Goal: Transaction & Acquisition: Purchase product/service

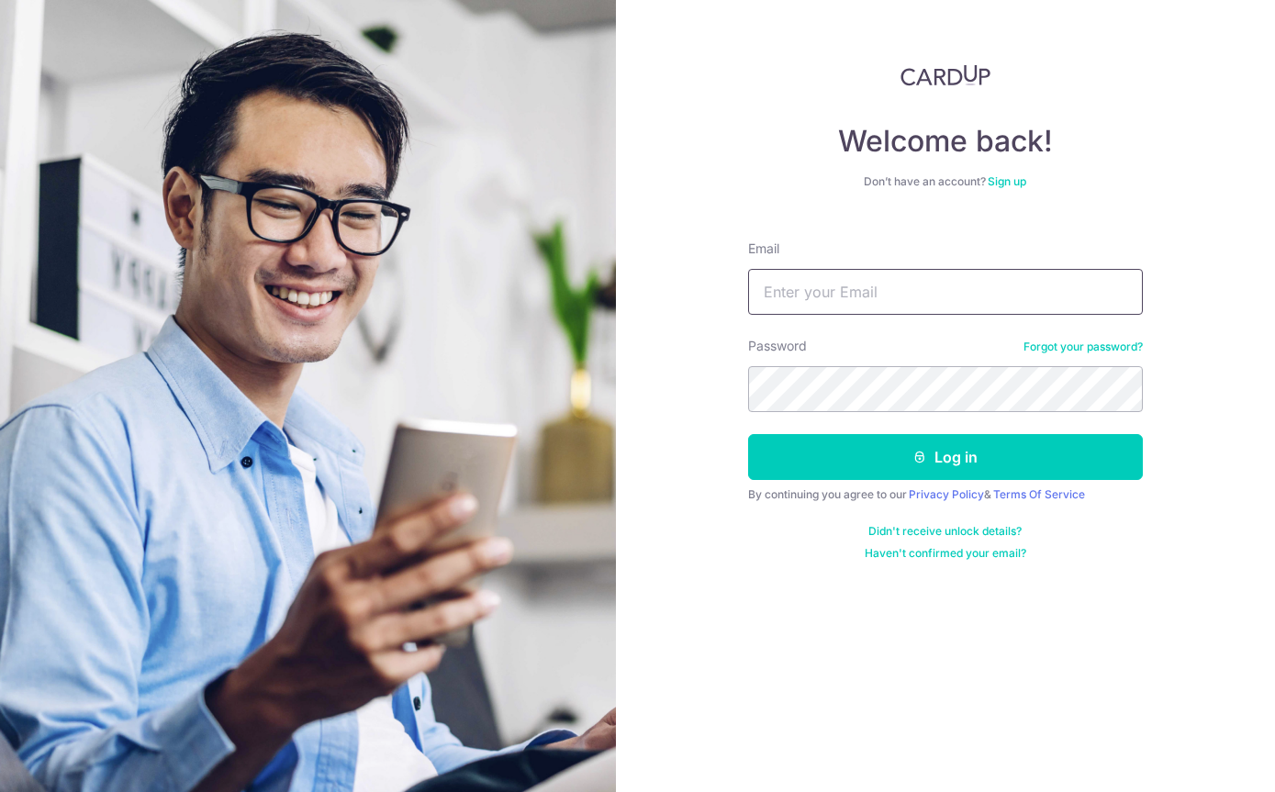
type input "Mike_tasrif@yahoo.com"
click at [944, 434] on button "Log in" at bounding box center [945, 457] width 395 height 46
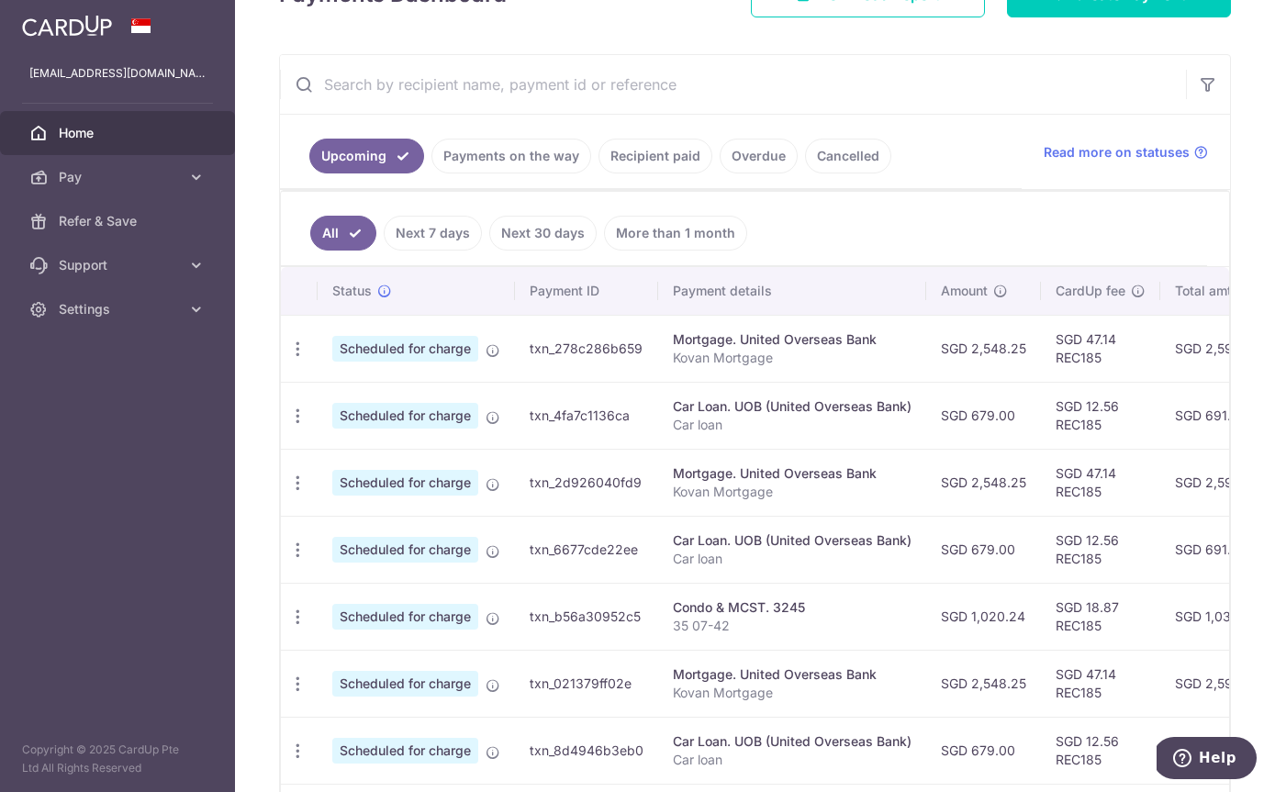
scroll to position [306, 0]
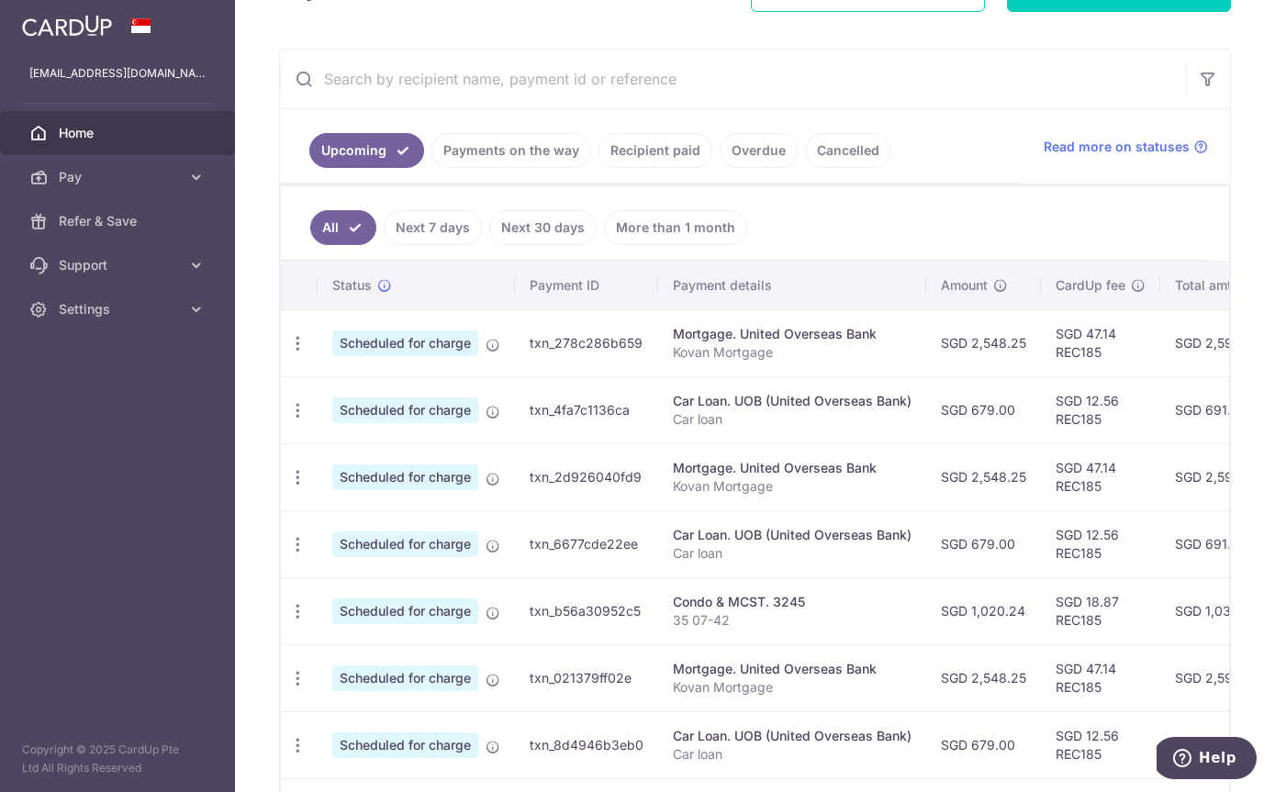
click at [288, 353] on icon "button" at bounding box center [297, 343] width 19 height 19
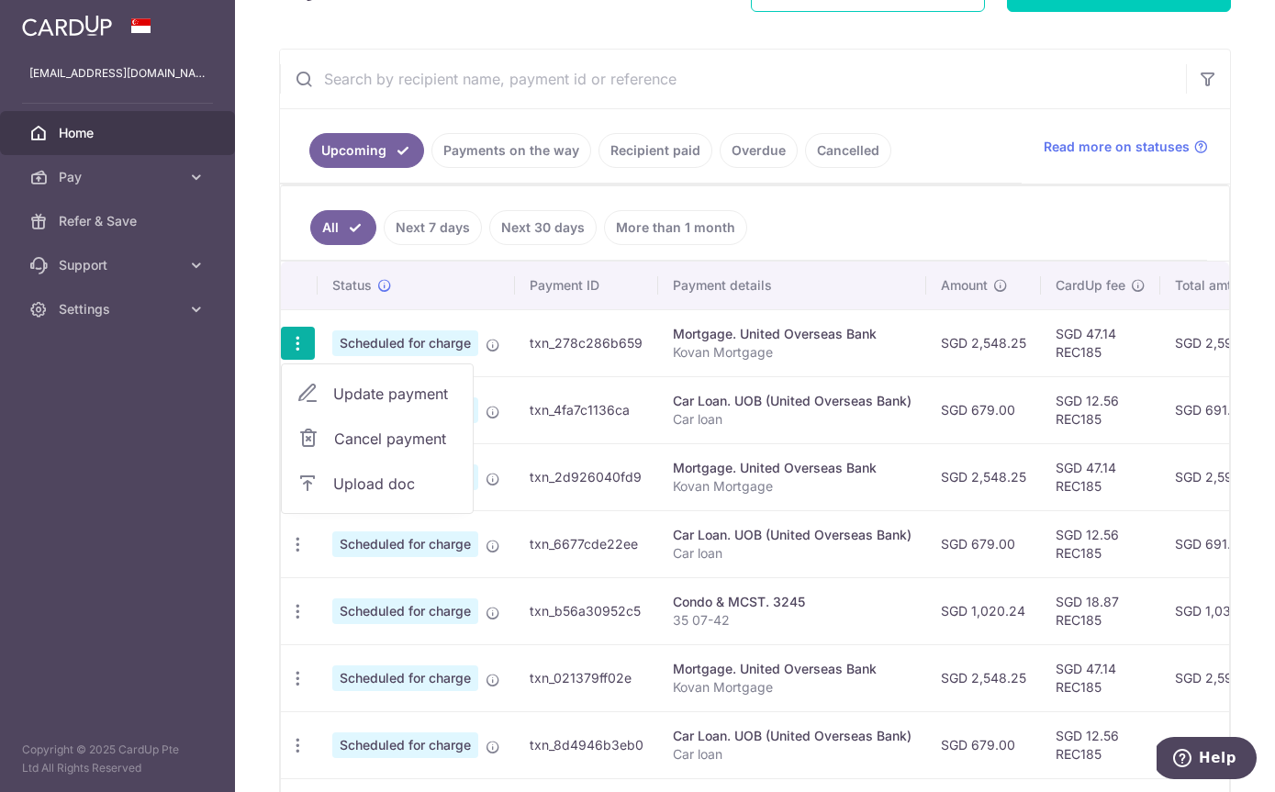
click at [334, 450] on span "Cancel payment" at bounding box center [395, 439] width 123 height 22
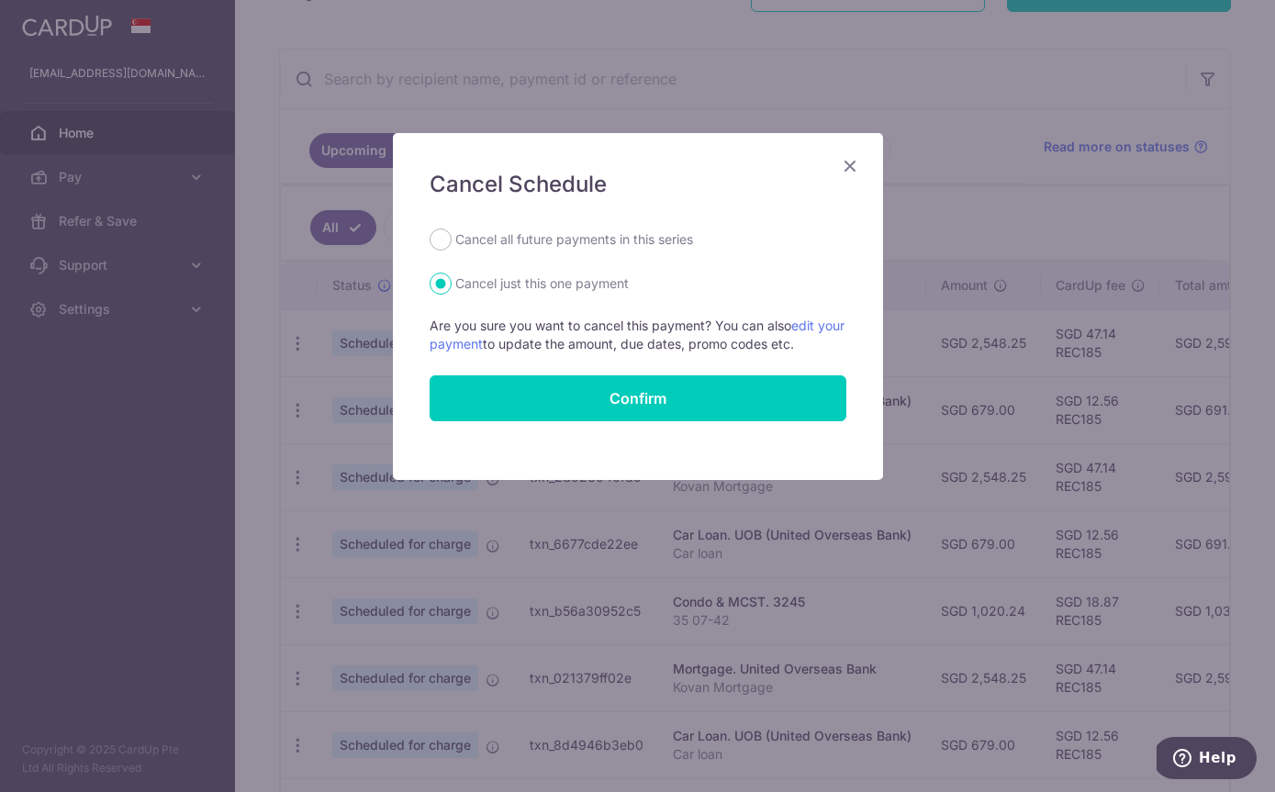
click at [449, 225] on div "Cancel Schedule Cancel all future payments in this series Cancel just this one …" at bounding box center [638, 306] width 490 height 347
click at [445, 230] on input "Cancel all future payments in this series" at bounding box center [440, 239] width 22 height 22
radio input "true"
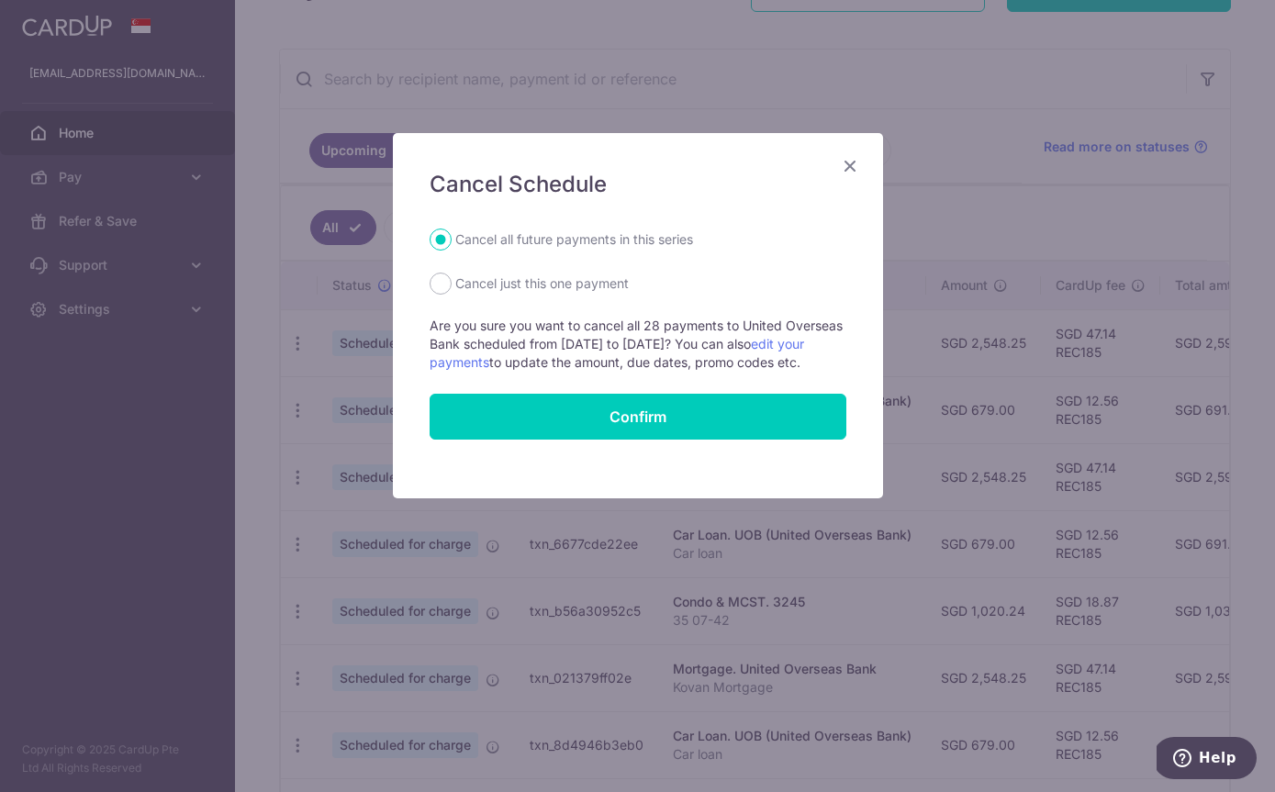
click at [689, 418] on button "Confirm" at bounding box center [637, 417] width 417 height 46
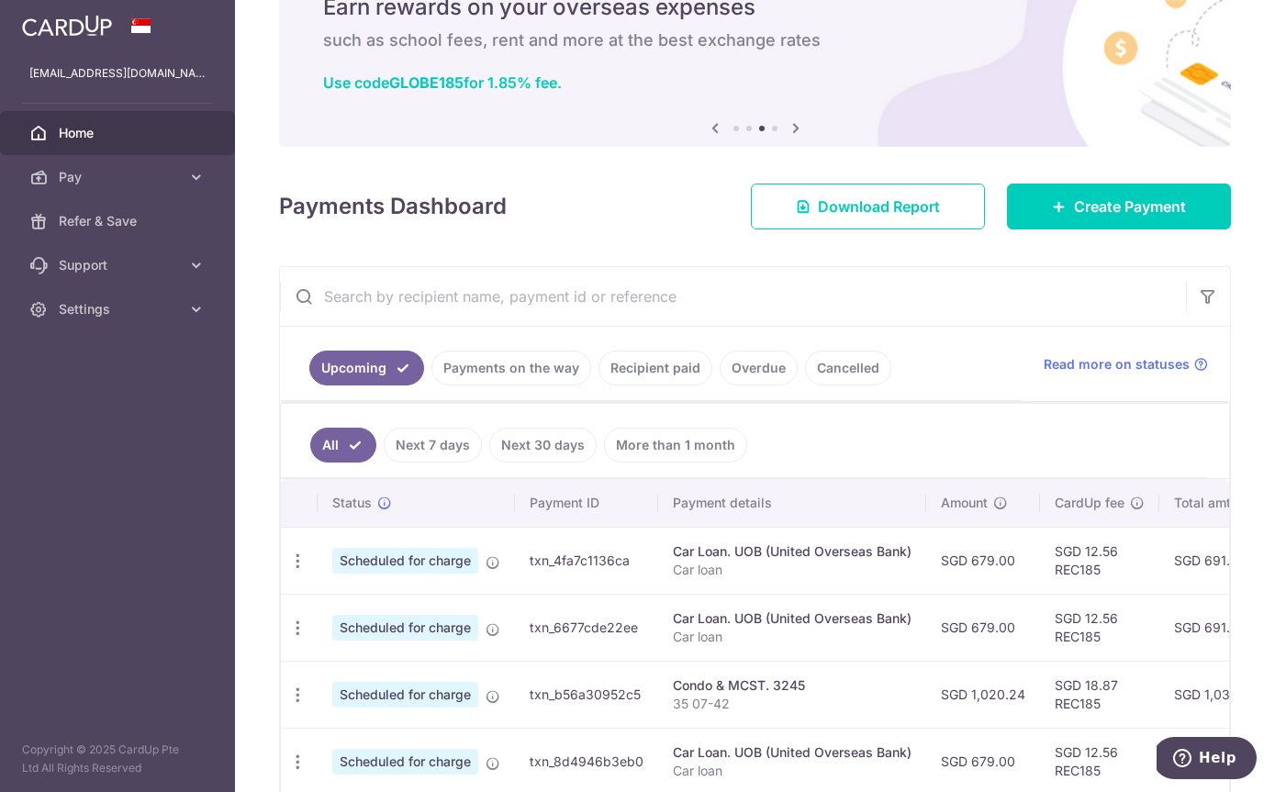
scroll to position [89, 0]
click at [1134, 217] on span "Create Payment" at bounding box center [1130, 206] width 112 height 22
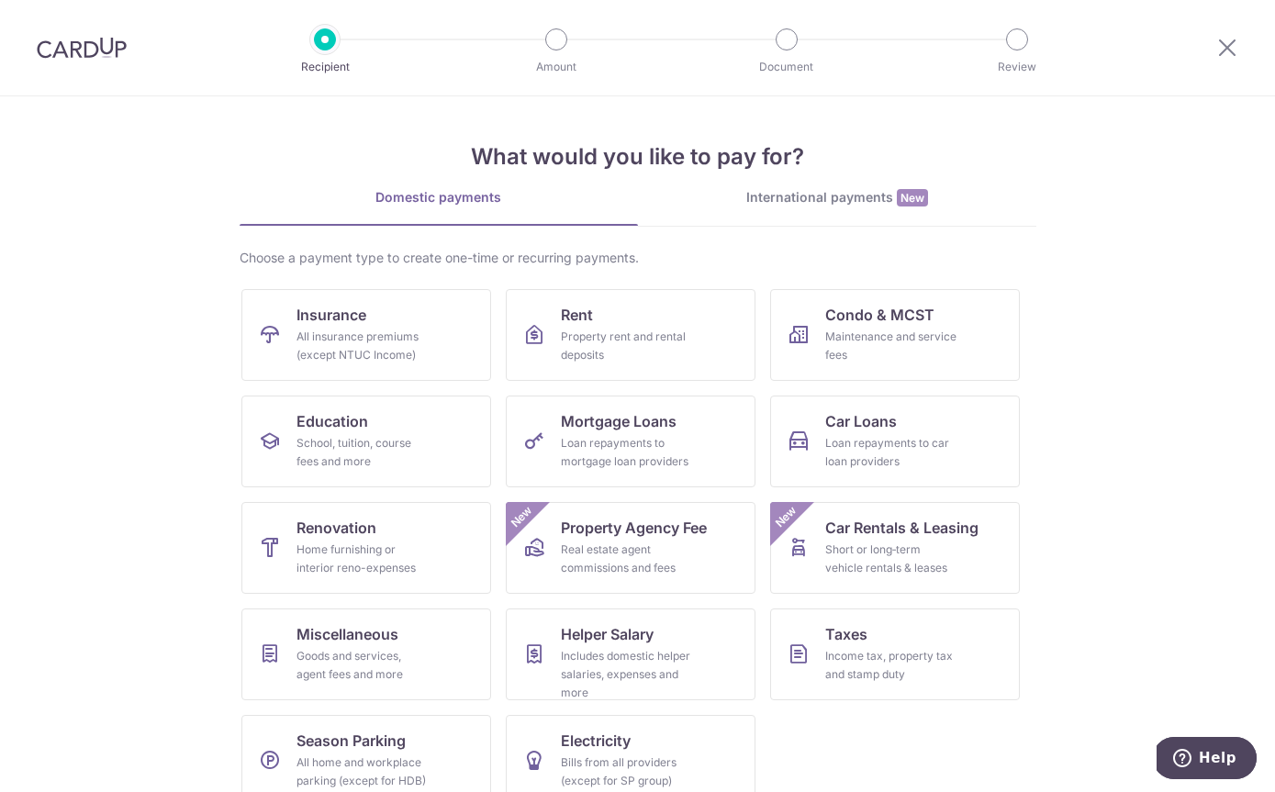
click at [306, 453] on div "School, tuition, course fees and more" at bounding box center [362, 452] width 132 height 37
click at [884, 660] on div "Income tax, property tax and stamp duty" at bounding box center [891, 665] width 132 height 37
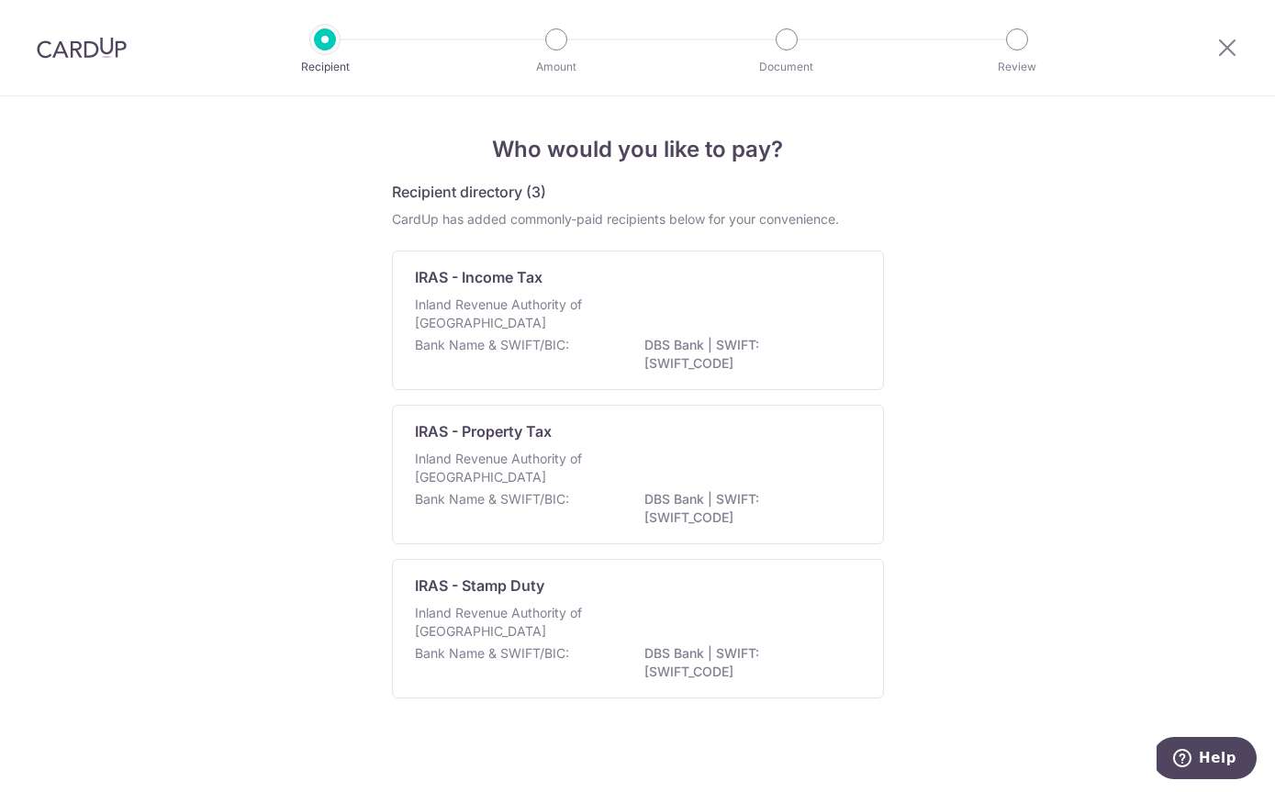
click at [435, 662] on p "Bank Name & SWIFT/BIC:" at bounding box center [492, 653] width 154 height 18
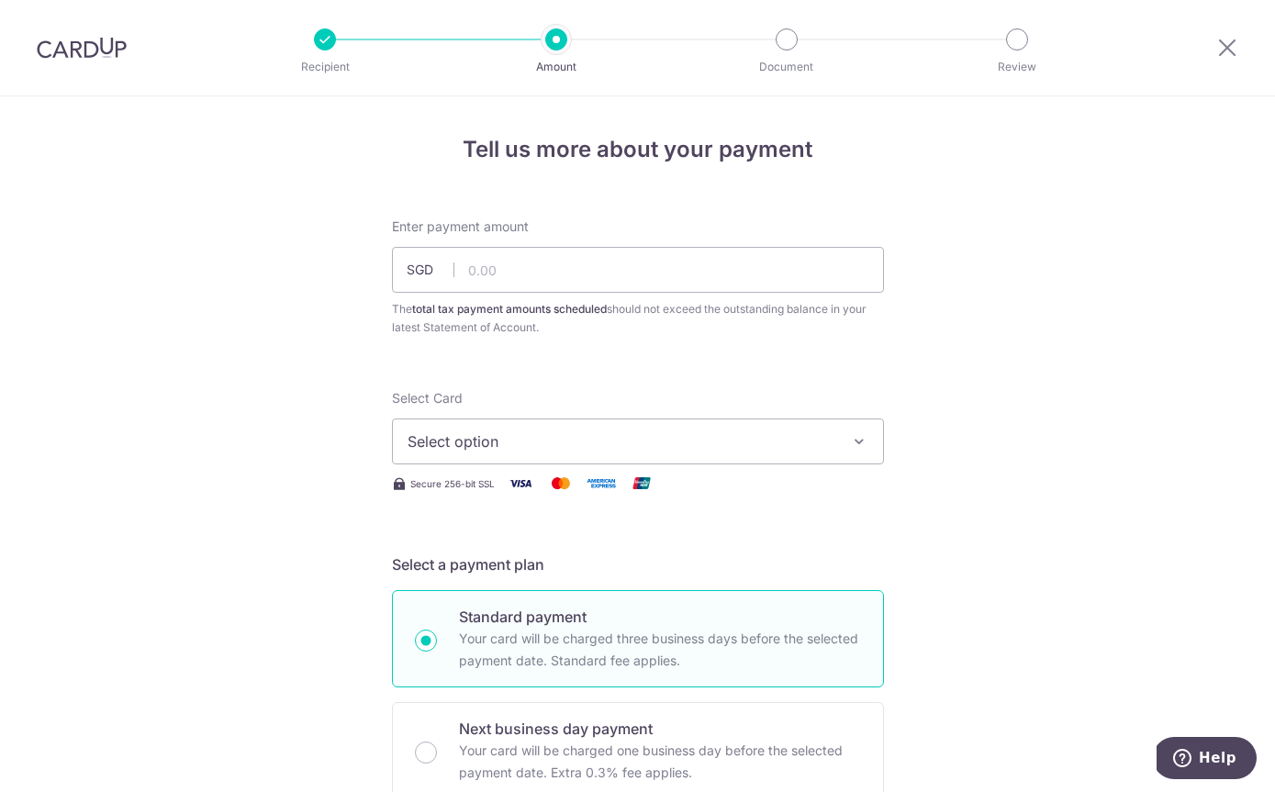
click at [415, 452] on span "Select option" at bounding box center [621, 441] width 428 height 22
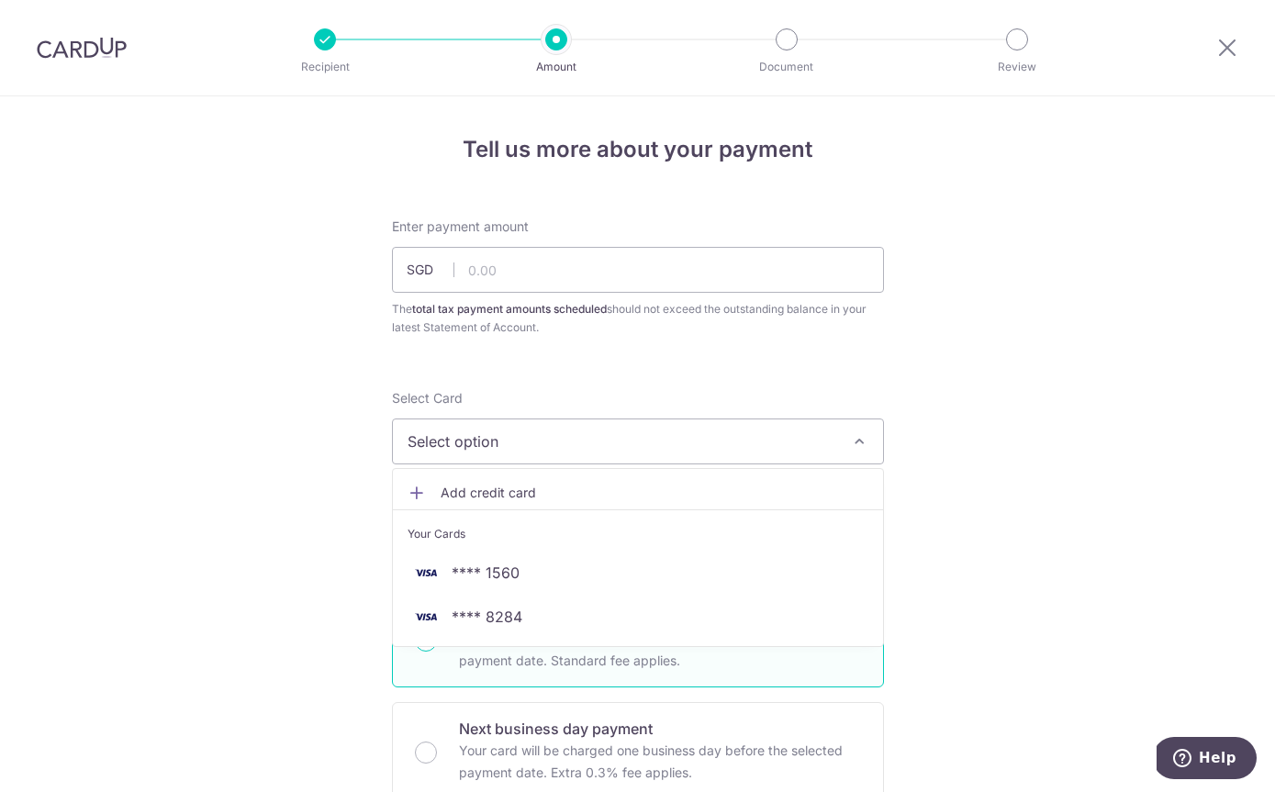
click at [441, 584] on img at bounding box center [425, 573] width 37 height 22
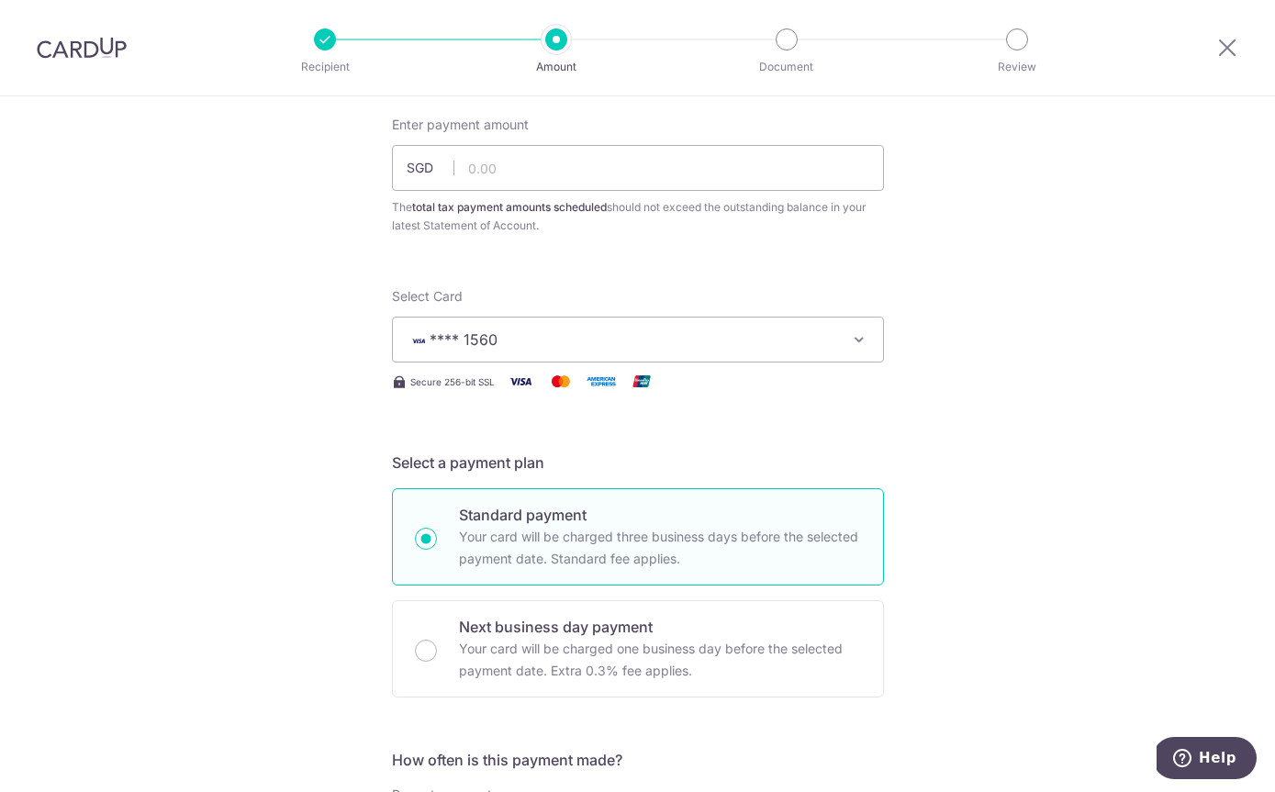
scroll to position [77, 0]
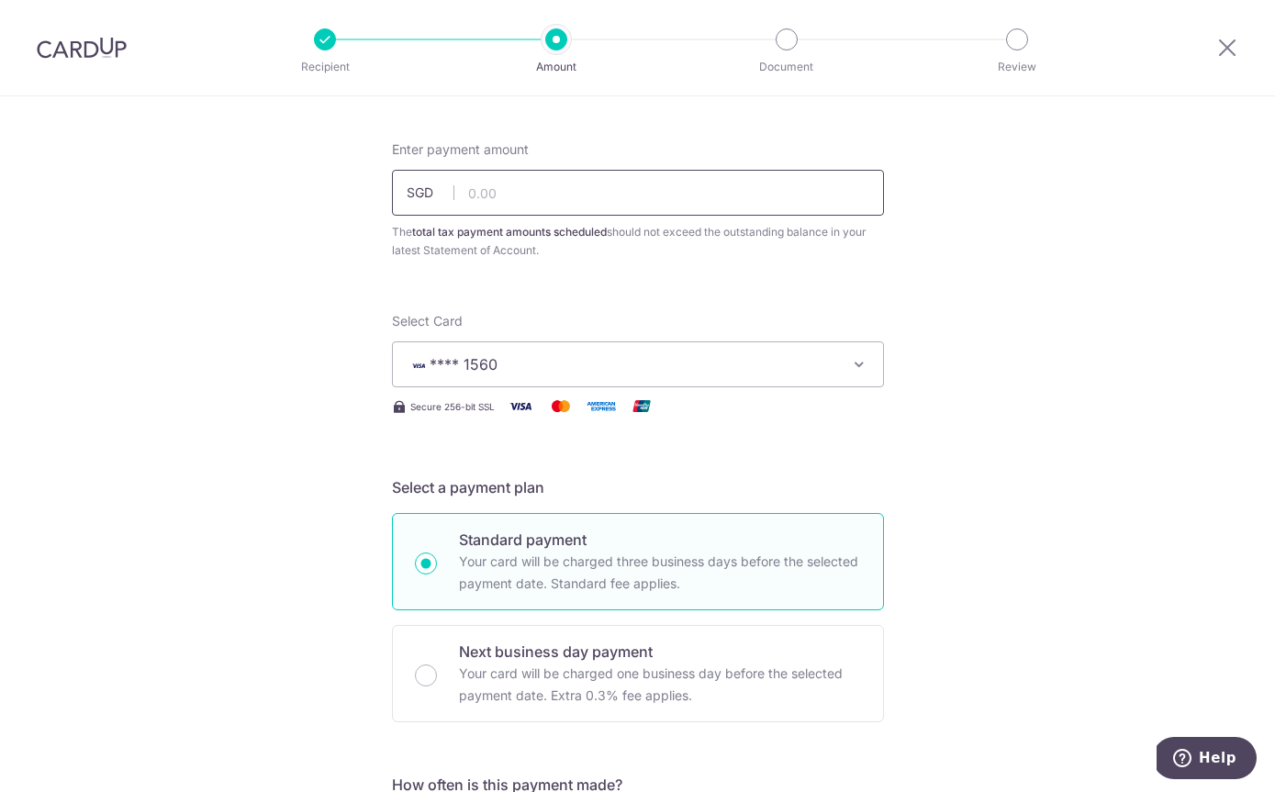
click at [495, 196] on input "text" at bounding box center [638, 193] width 492 height 46
type input "41,800.00"
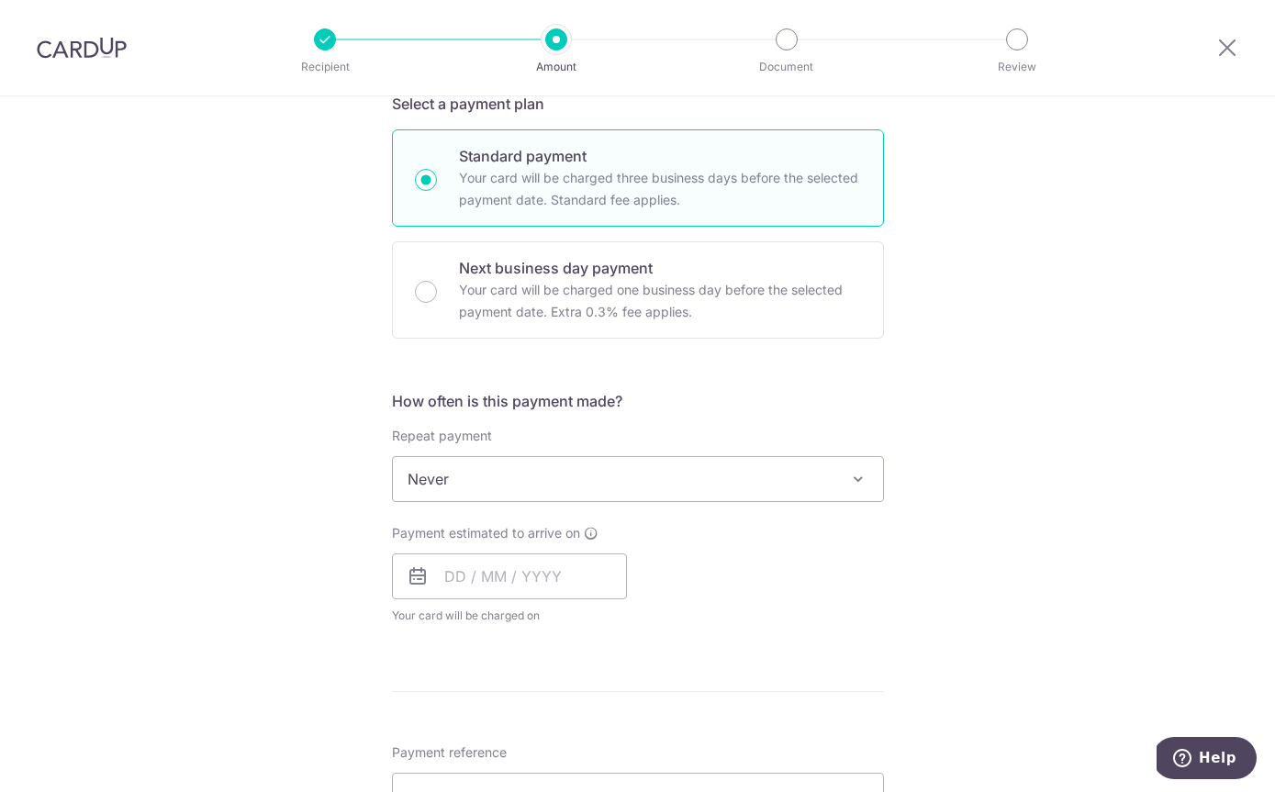
scroll to position [461, 0]
click at [575, 583] on input "text" at bounding box center [509, 576] width 235 height 46
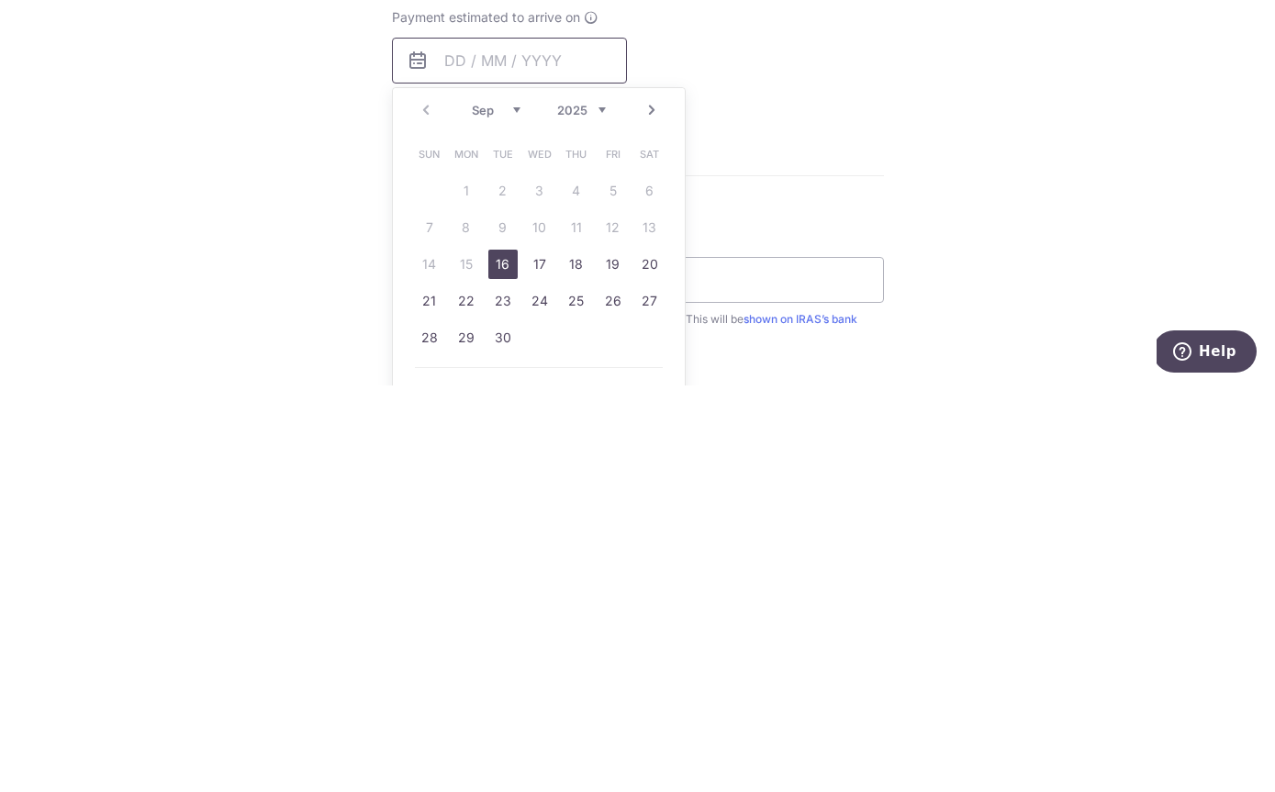
scroll to position [575, 0]
click at [613, 687] on link "26" at bounding box center [612, 701] width 29 height 29
type input "26/09/2025"
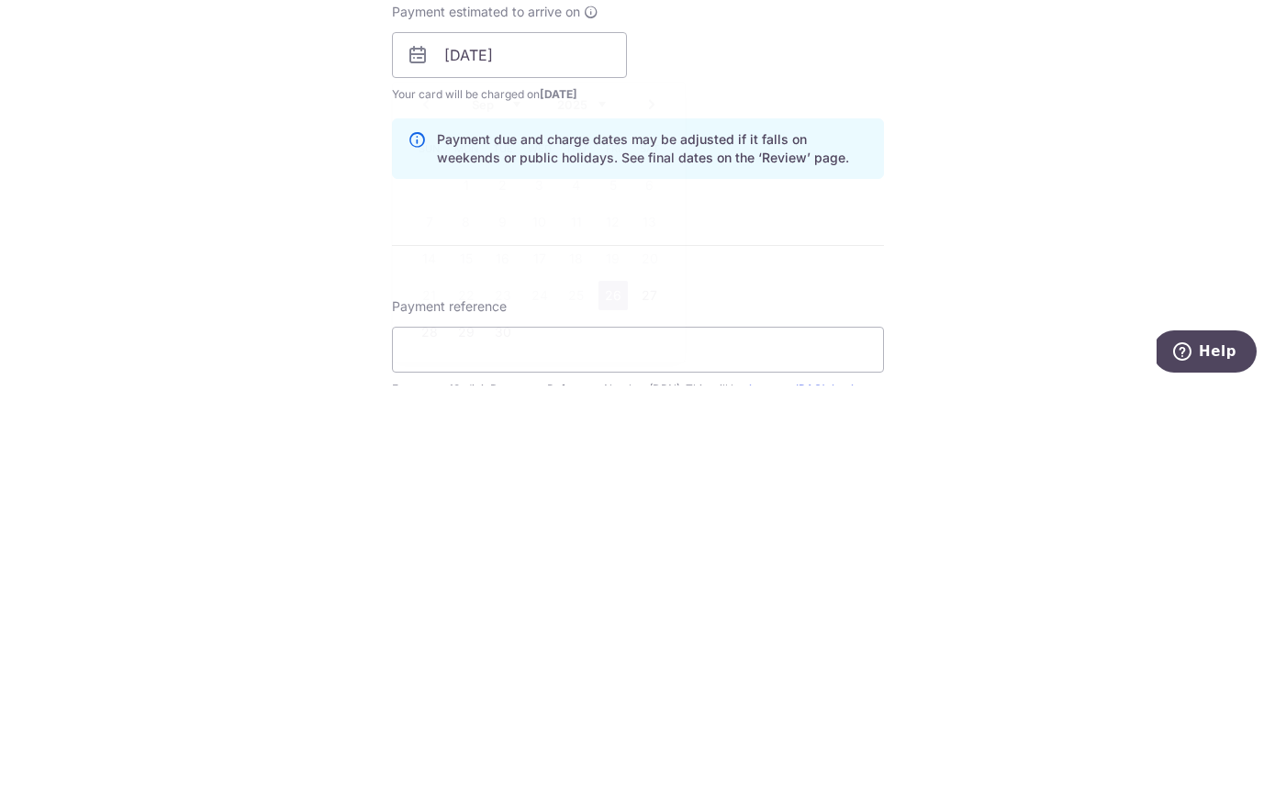
scroll to position [61, 0]
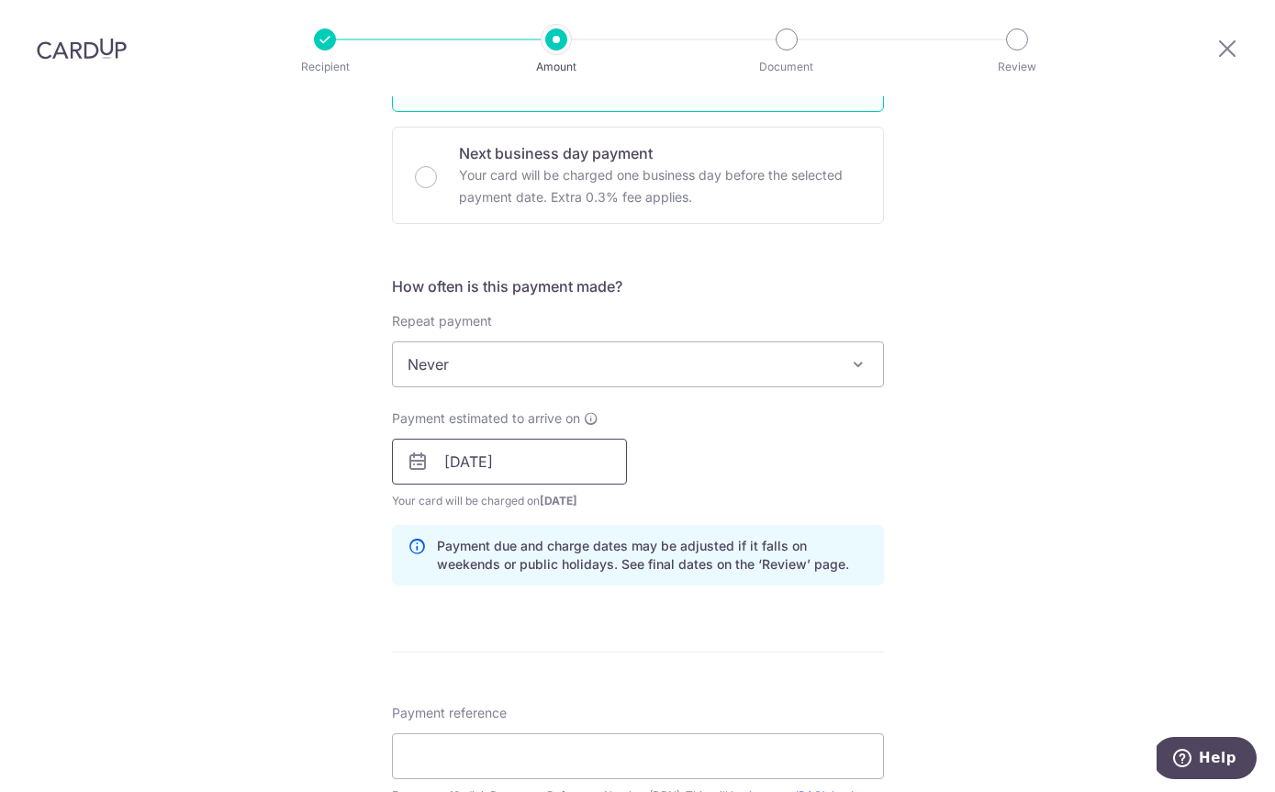
click at [451, 439] on input "26/09/2025" at bounding box center [509, 462] width 235 height 46
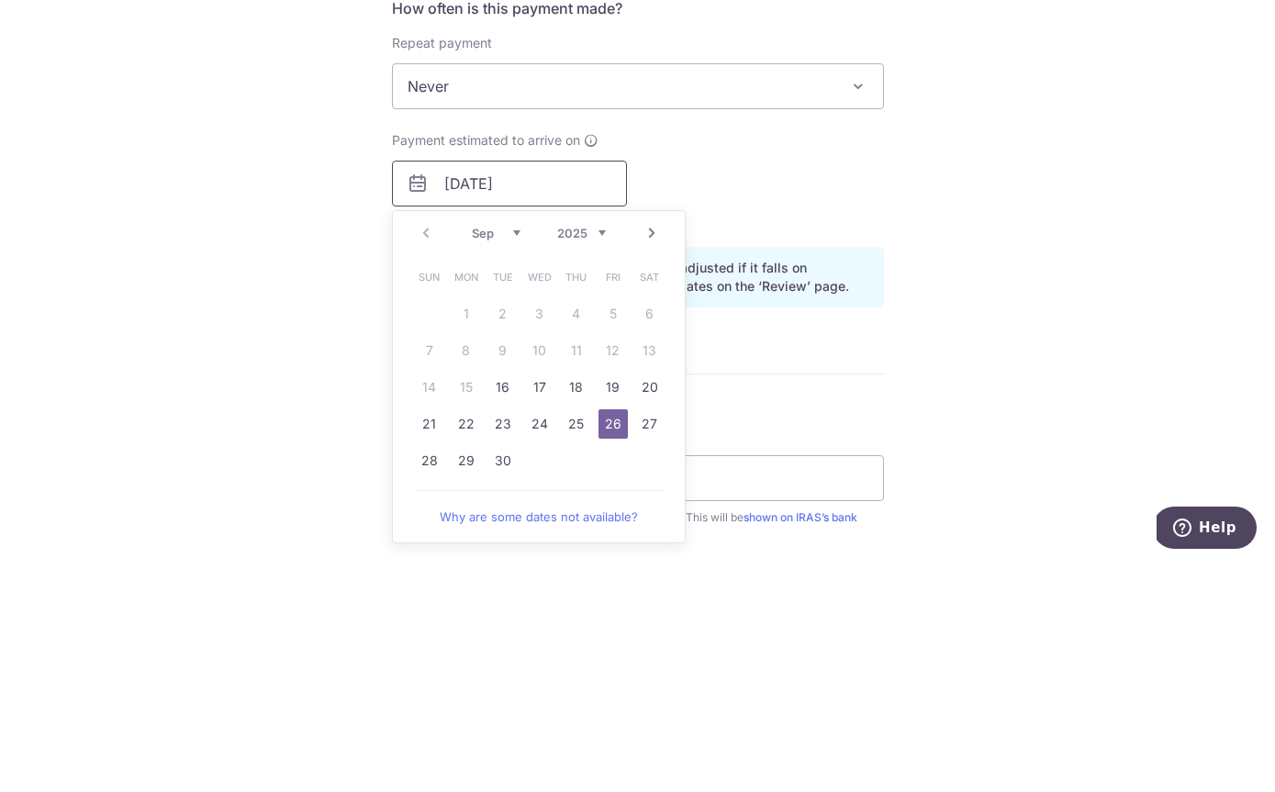
scroll to position [628, 0]
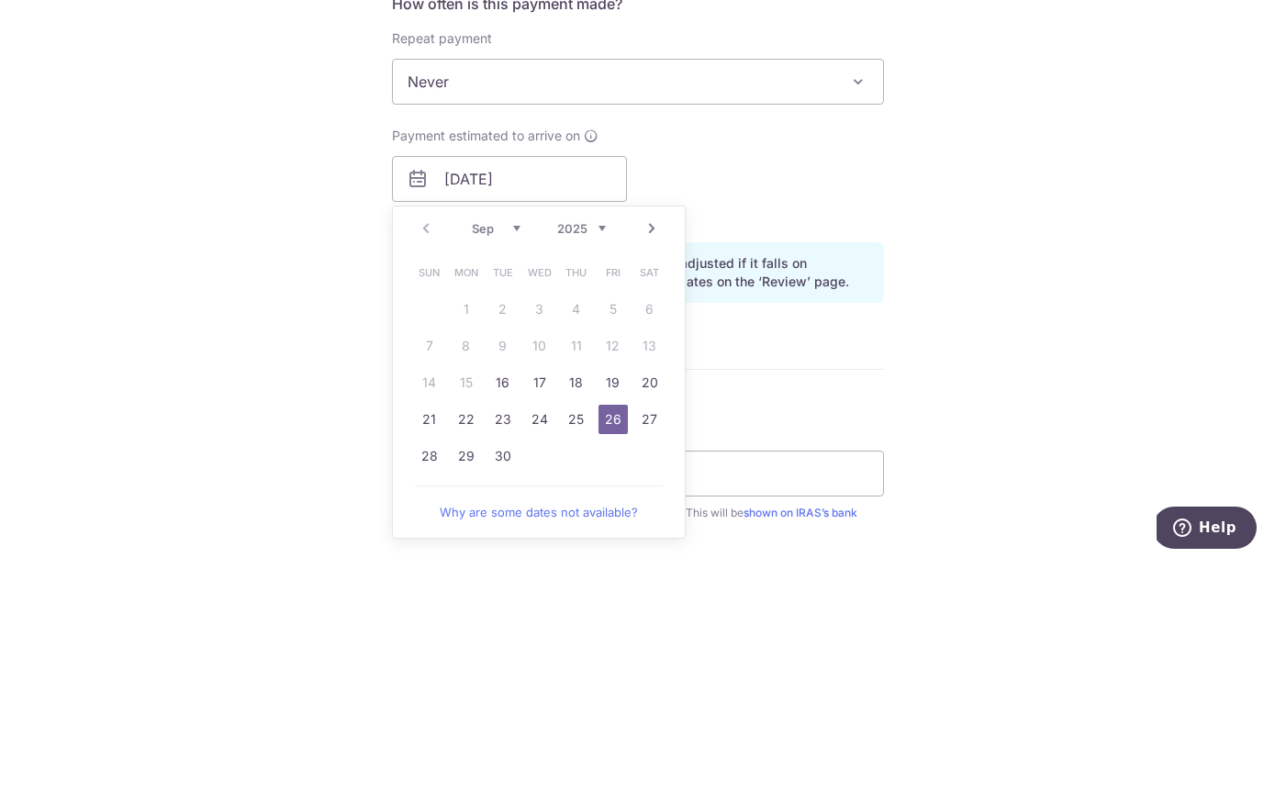
click at [210, 180] on div "Tell us more about your payment Enter payment amount SGD 41,800.00 41800.00 The…" at bounding box center [637, 358] width 1275 height 1779
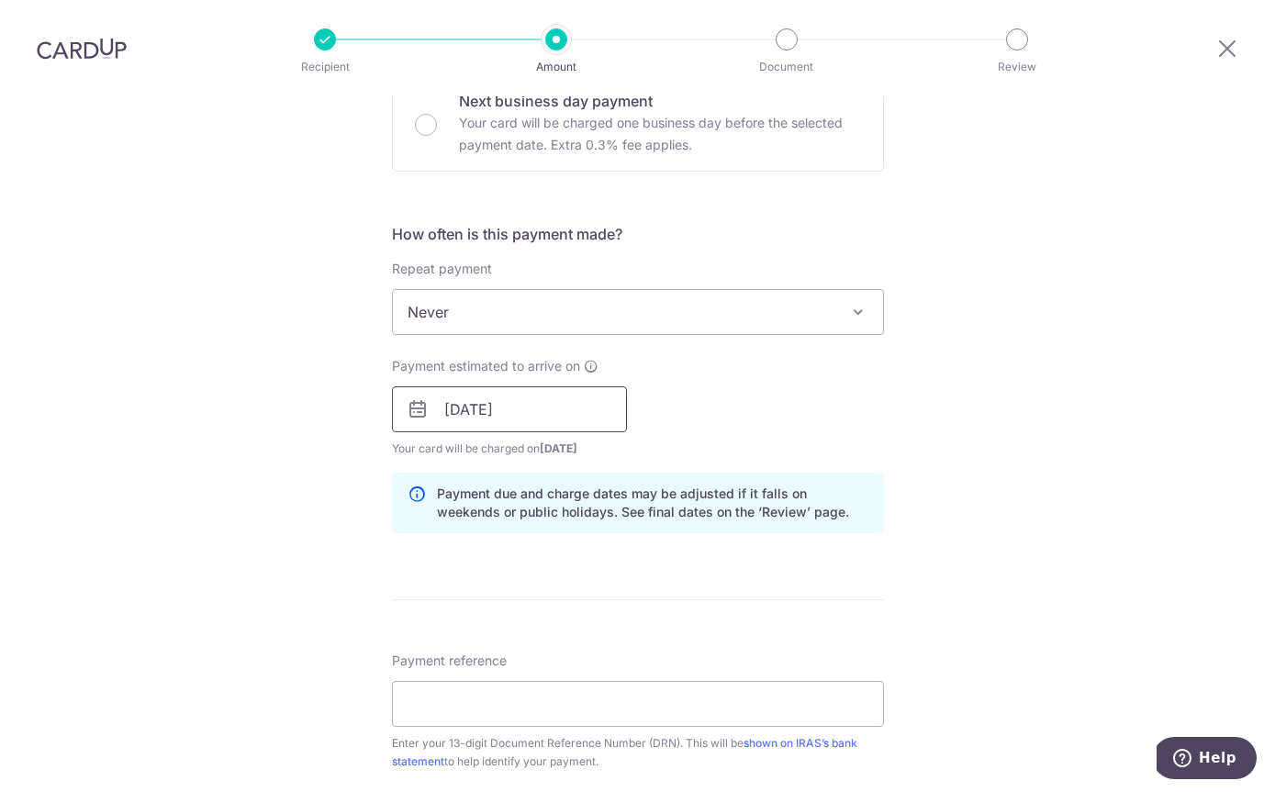
click at [446, 386] on input "26/09/2025" at bounding box center [509, 409] width 235 height 46
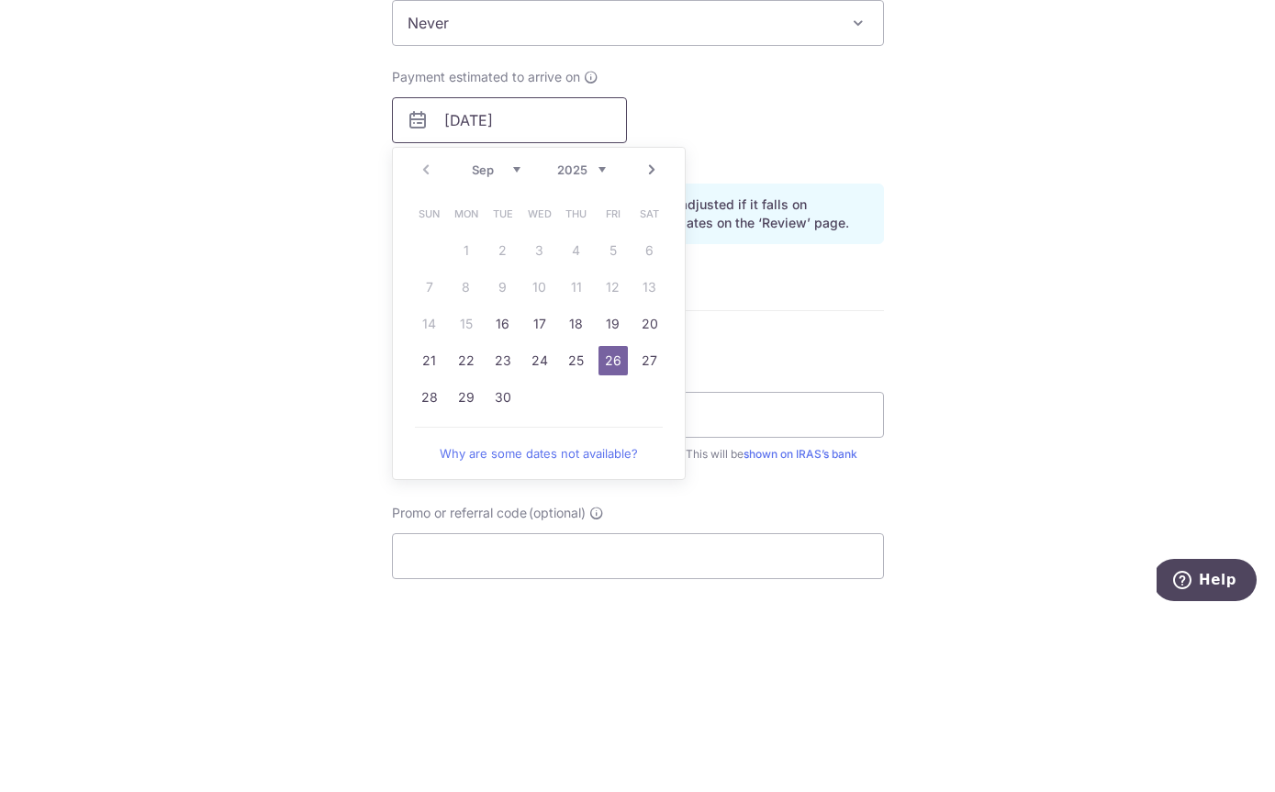
scroll to position [740, 0]
click at [907, 211] on div "Tell us more about your payment Enter payment amount SGD 41,800.00 41800.00 The…" at bounding box center [637, 245] width 1275 height 1779
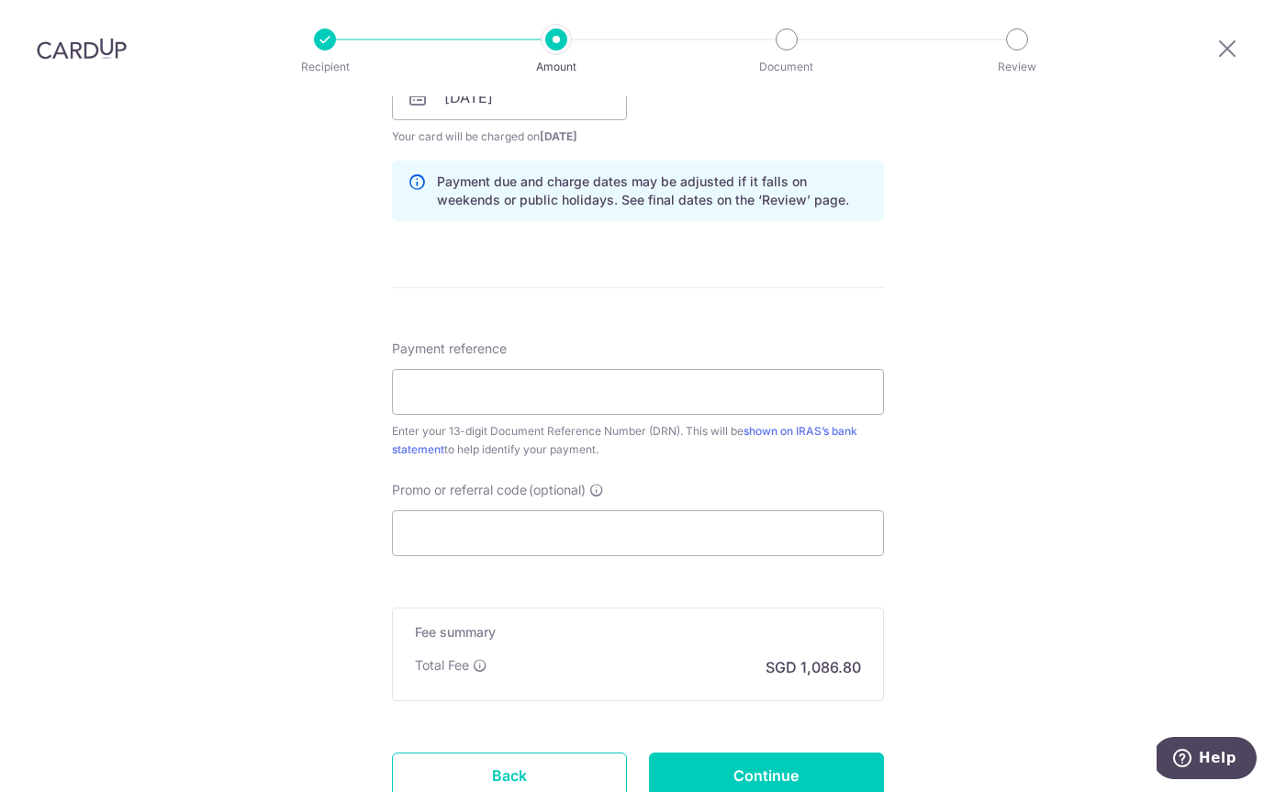
scroll to position [941, 0]
click at [239, 569] on div "Tell us more about your payment Enter payment amount SGD 41,800.00 41800.00 The…" at bounding box center [637, 44] width 1275 height 1779
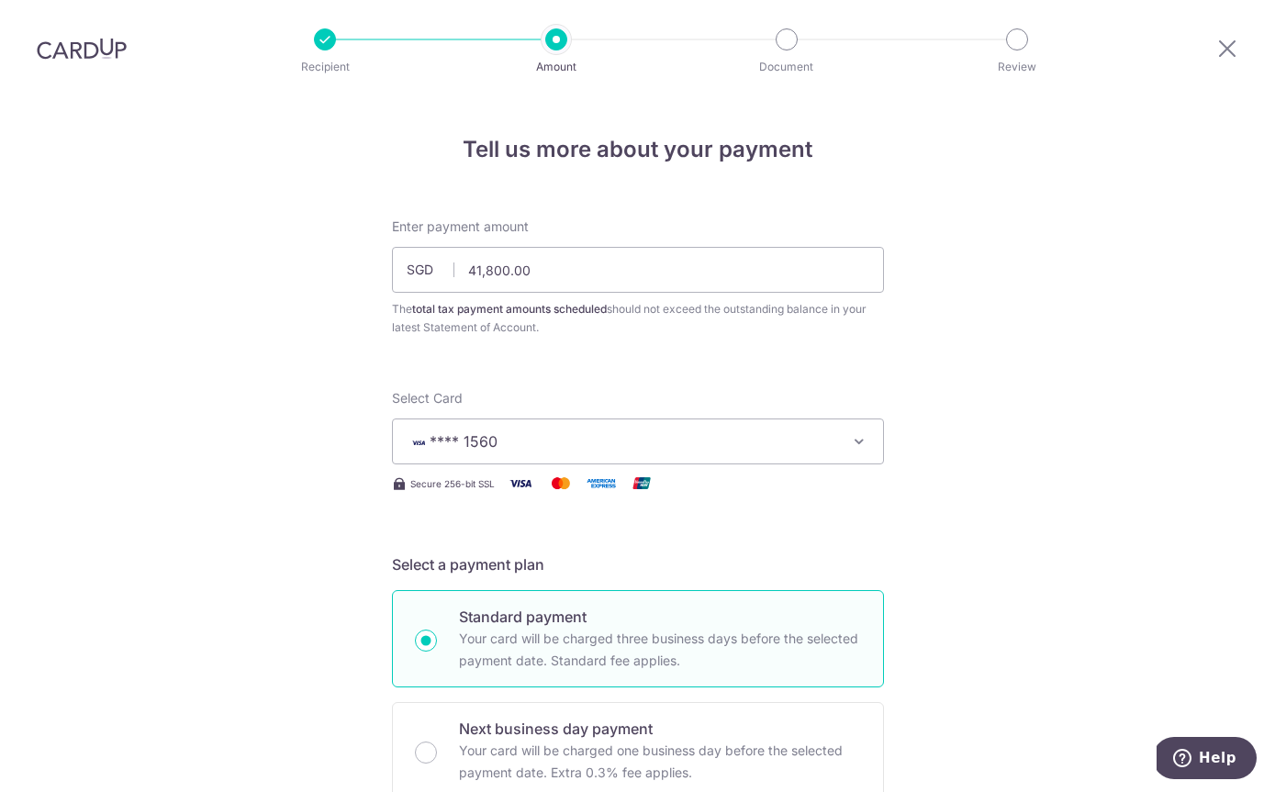
scroll to position [0, 0]
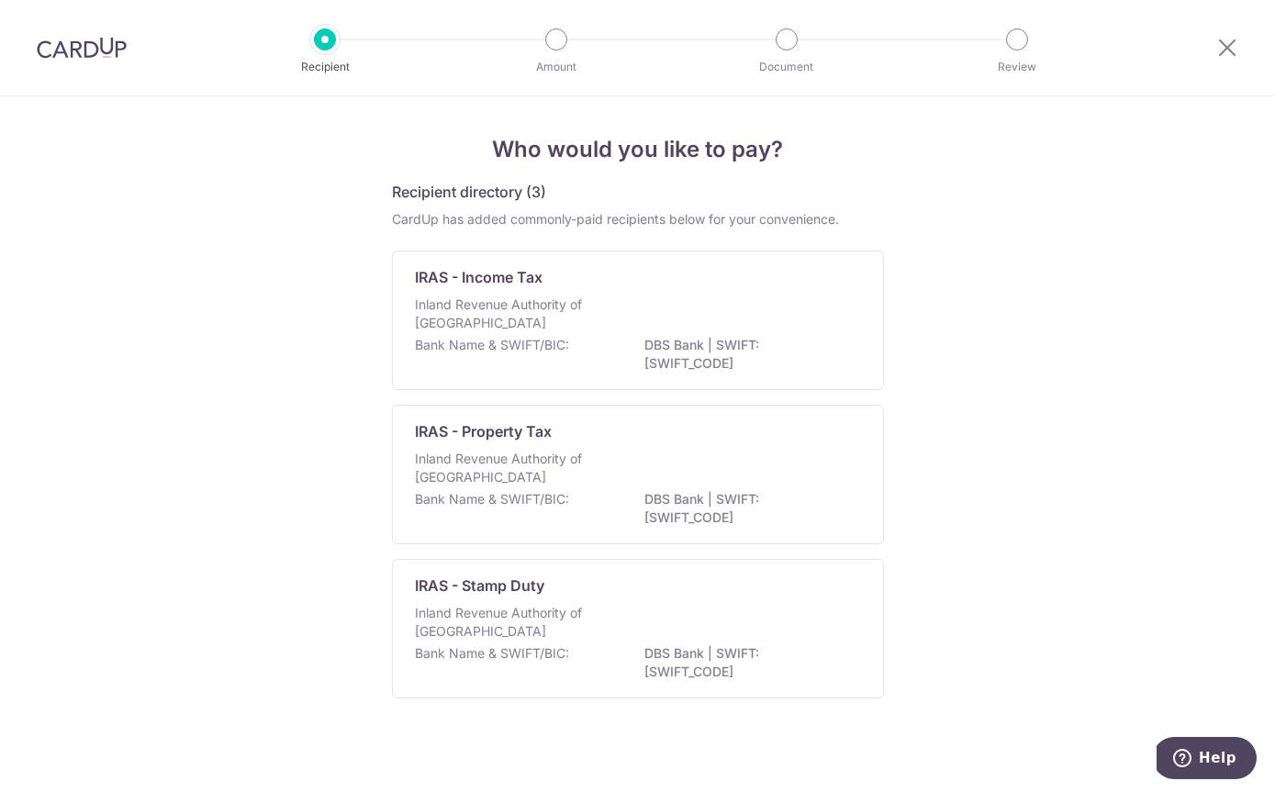
click at [112, 39] on img at bounding box center [82, 48] width 90 height 22
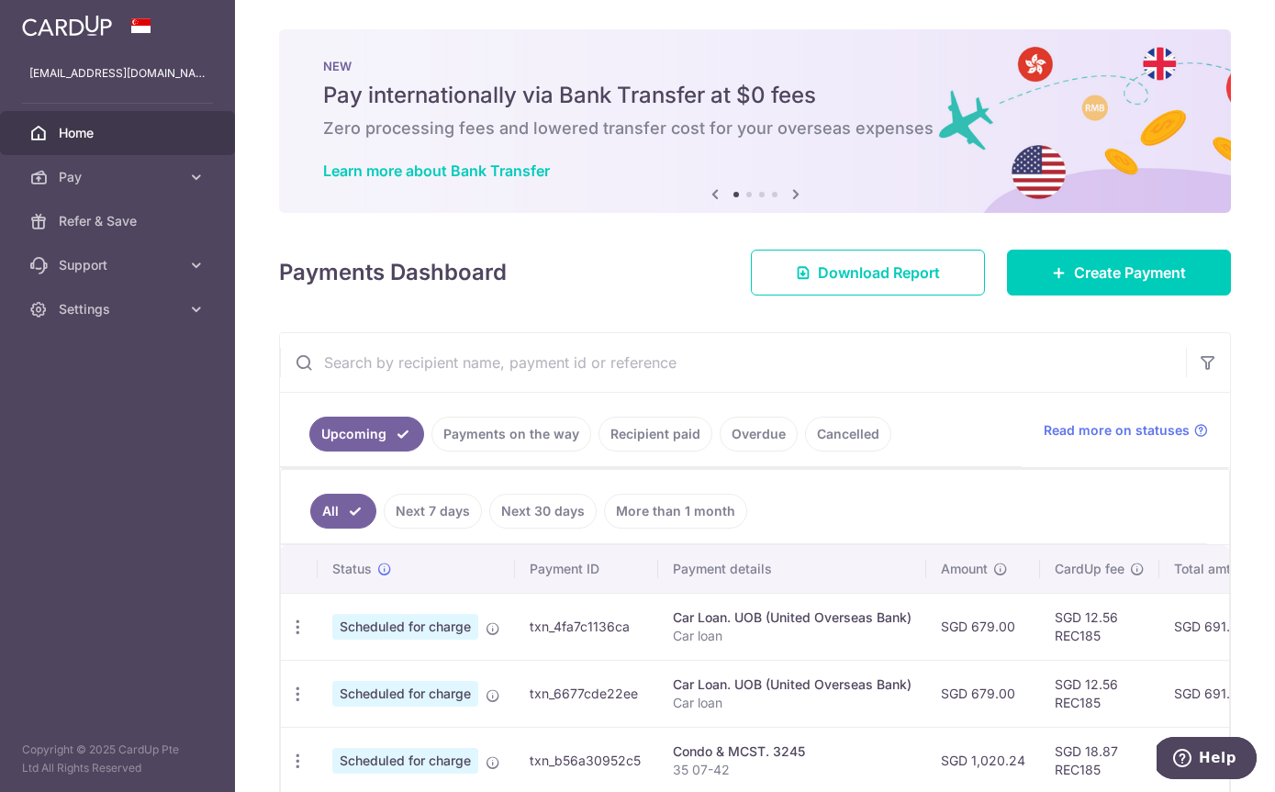
click at [0, 0] on icon "button" at bounding box center [0, 0] width 0 height 0
click at [102, 180] on span "Pay" at bounding box center [119, 177] width 121 height 18
click at [0, 0] on img at bounding box center [0, 0] width 0 height 0
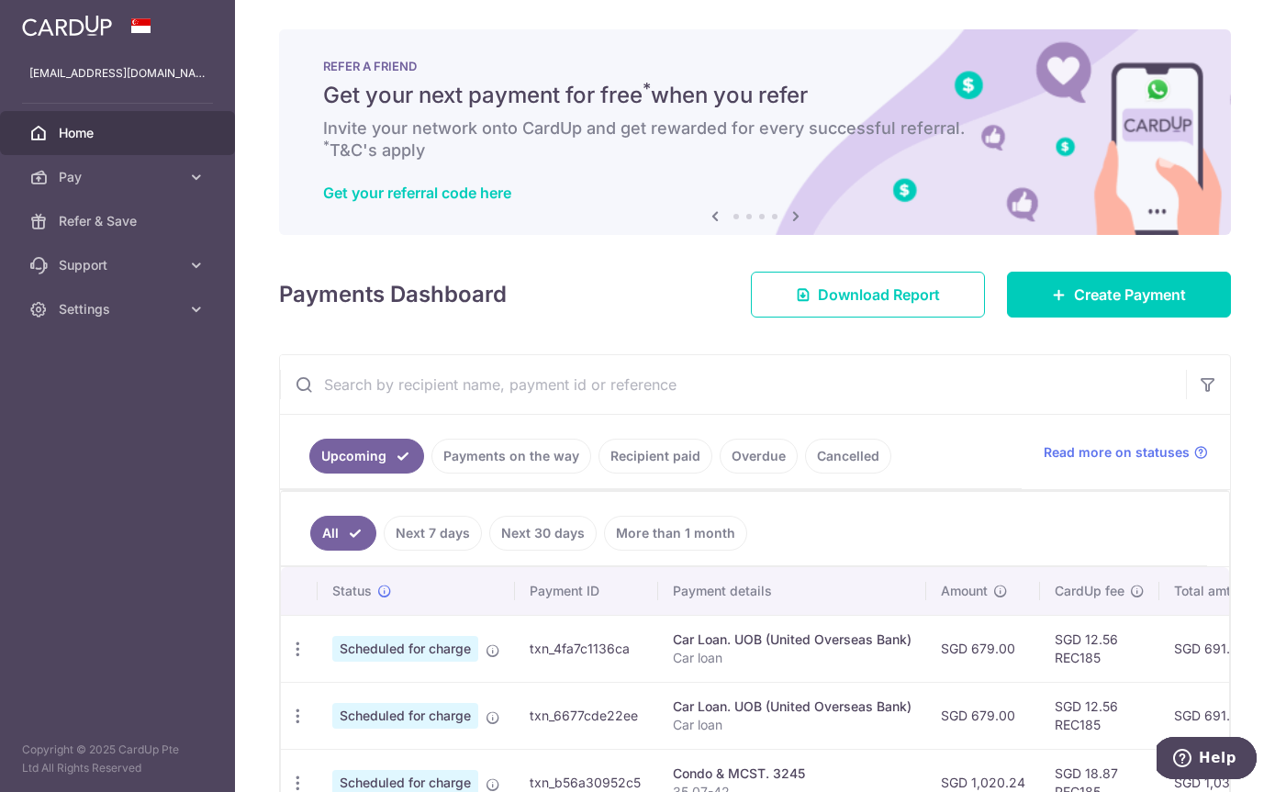
click at [785, 228] on icon at bounding box center [796, 216] width 22 height 23
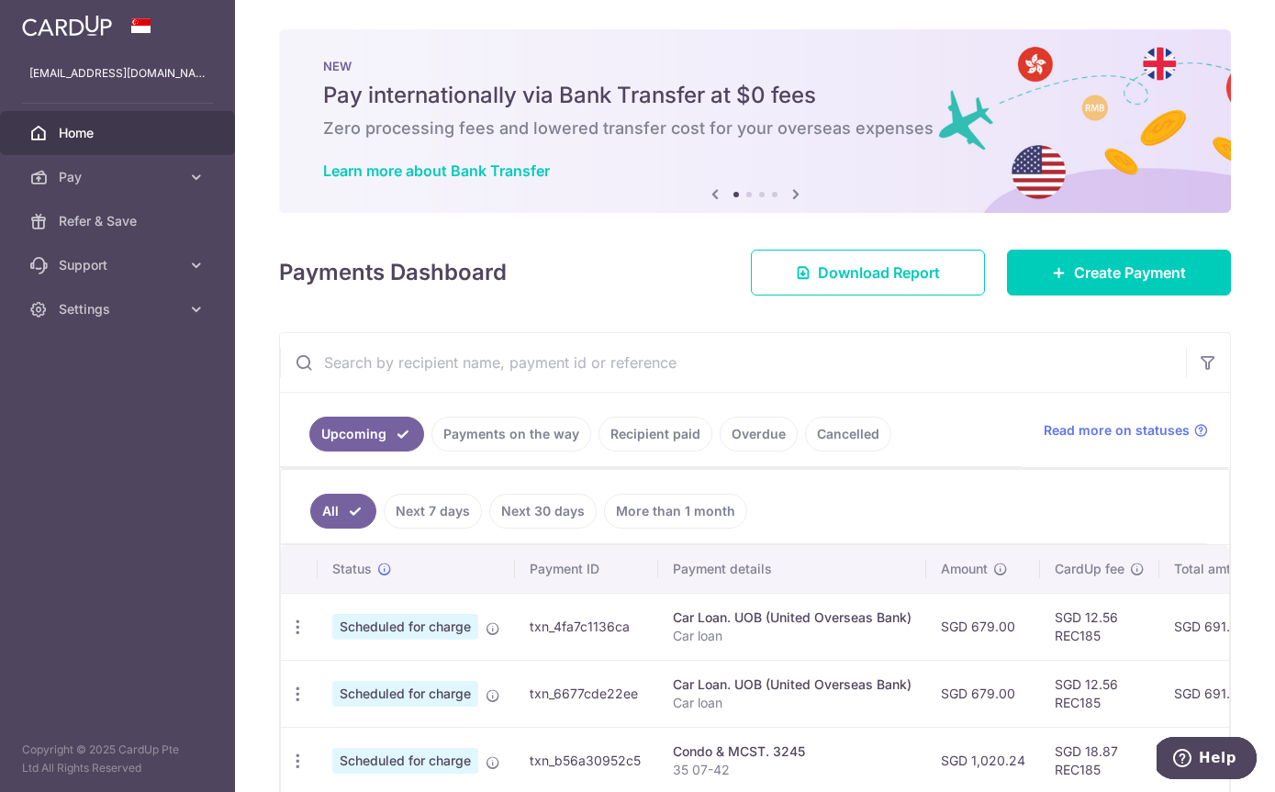
scroll to position [61, 0]
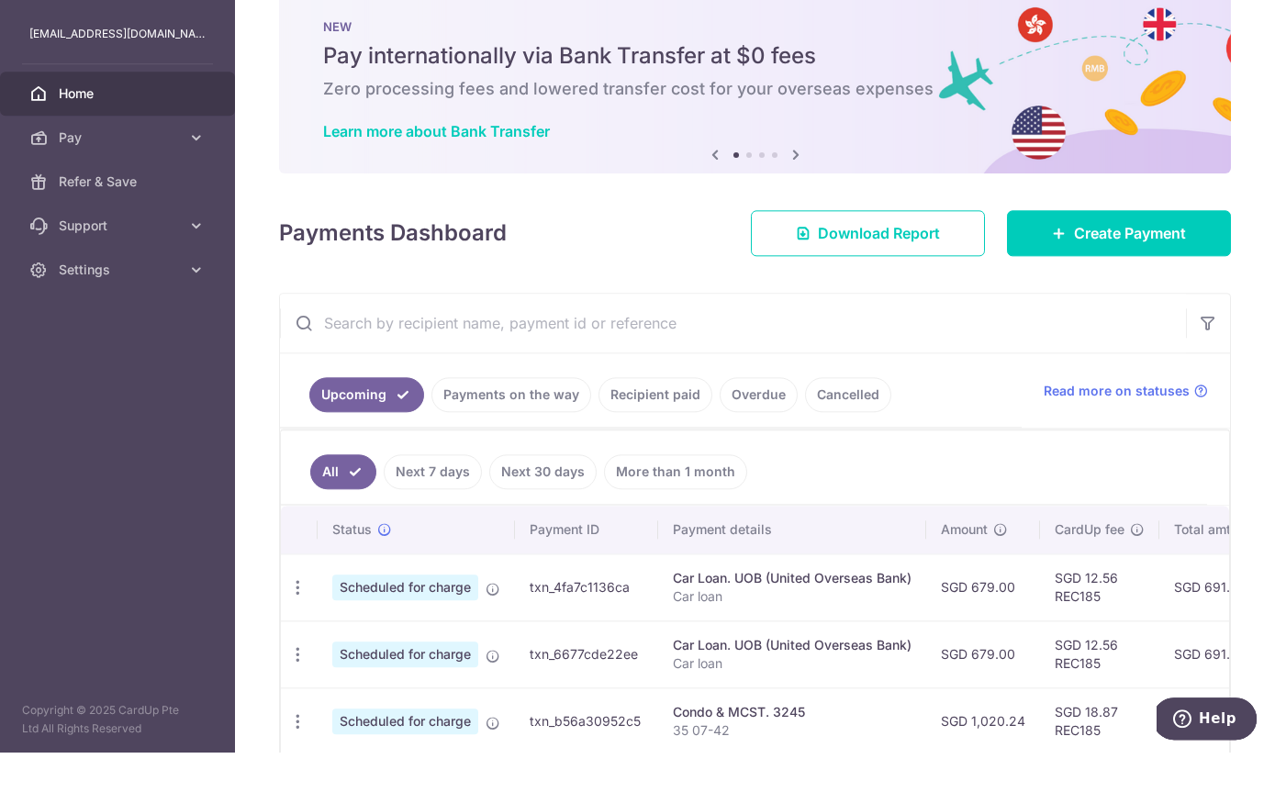
click at [785, 203] on icon at bounding box center [796, 194] width 22 height 23
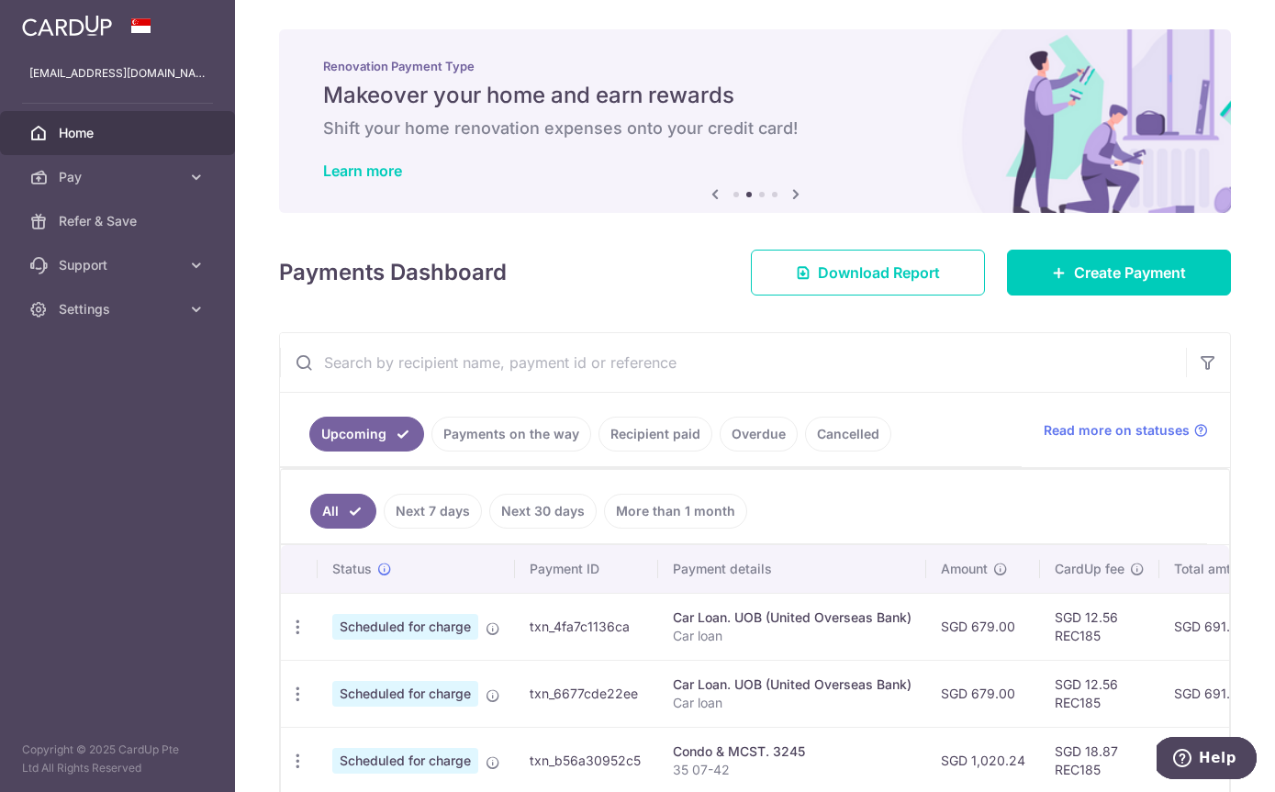
click at [785, 199] on icon at bounding box center [796, 194] width 22 height 23
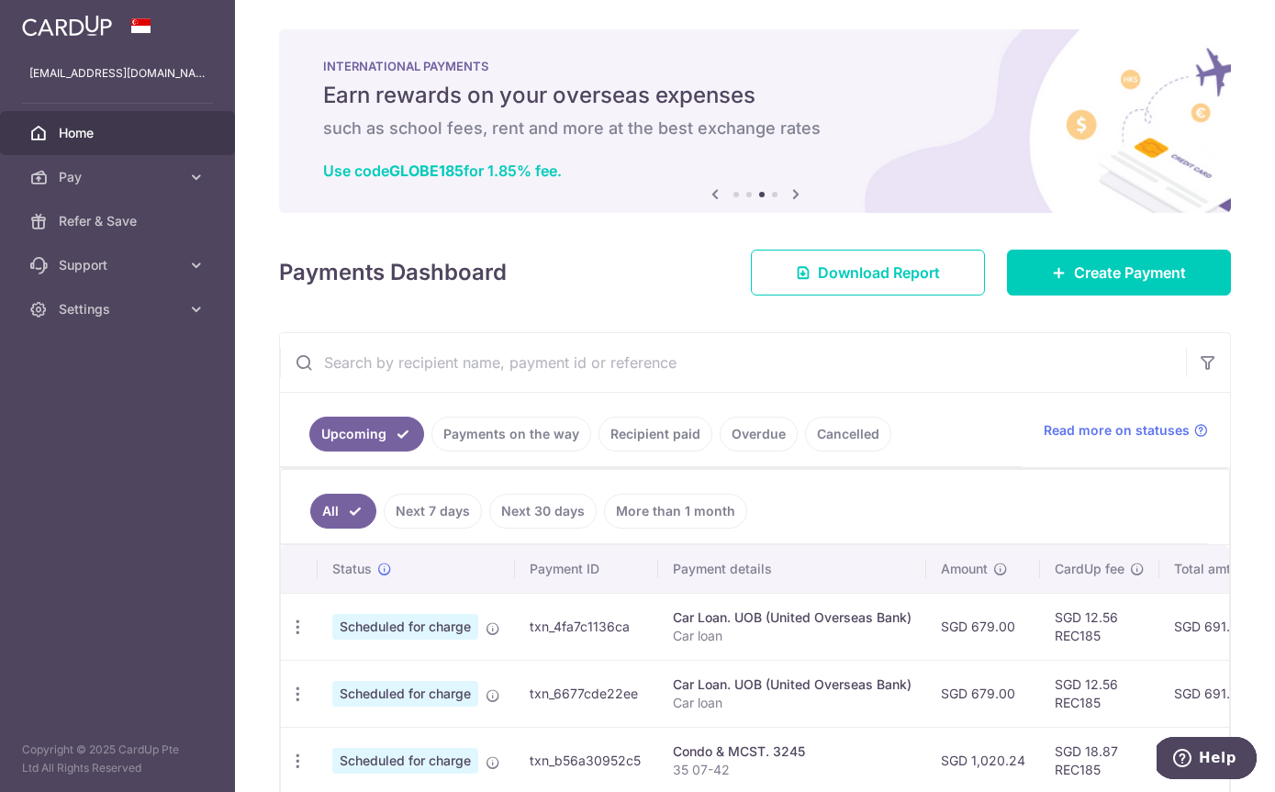
click at [785, 197] on icon at bounding box center [796, 194] width 22 height 23
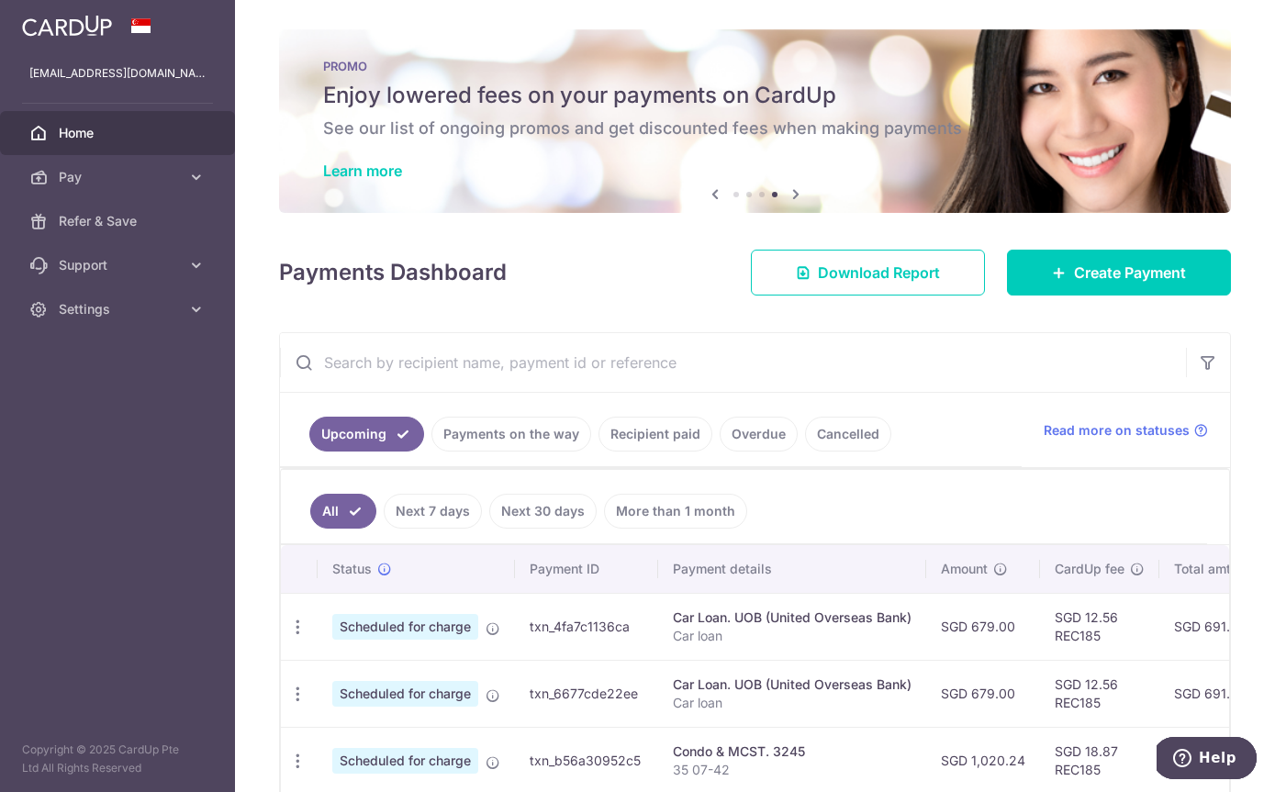
click at [323, 180] on link "Learn more" at bounding box center [362, 170] width 79 height 18
click at [1152, 275] on span "Create Payment" at bounding box center [1130, 273] width 112 height 22
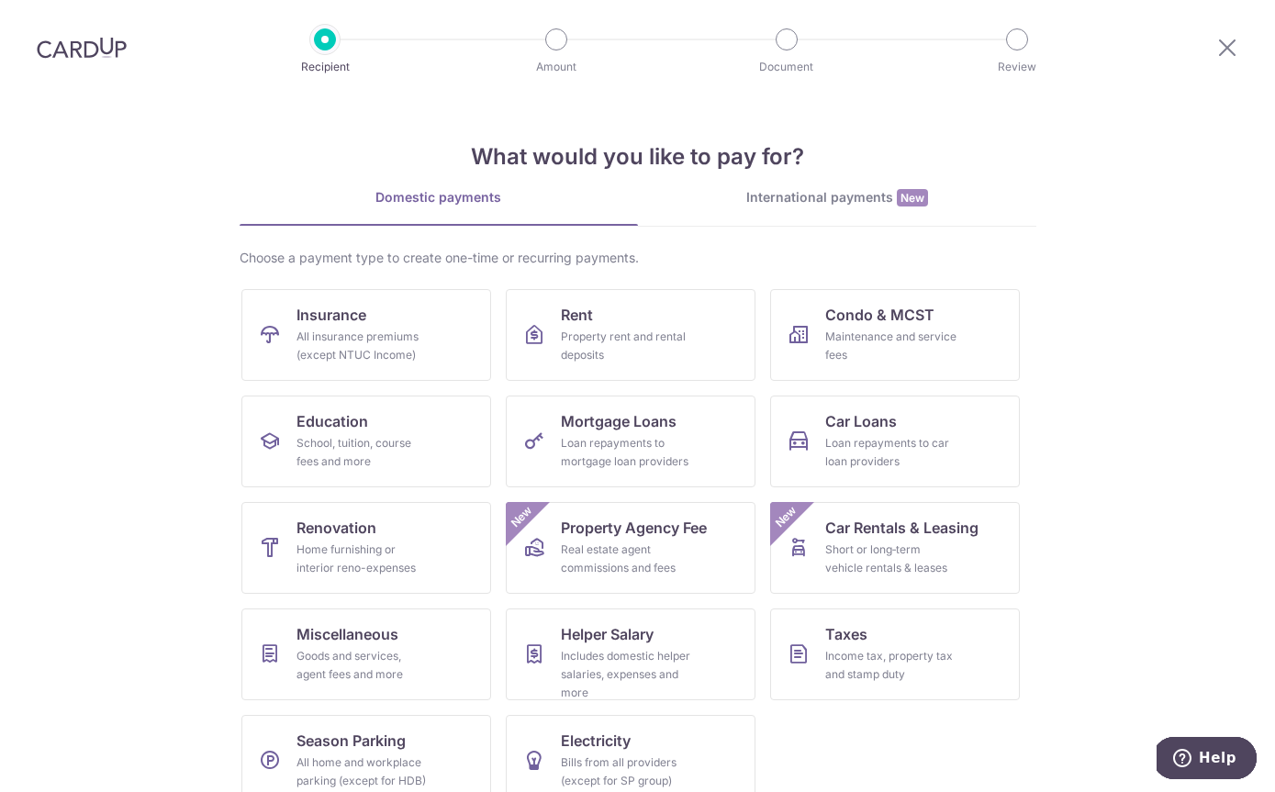
click at [912, 662] on div "Income tax, property tax and stamp duty" at bounding box center [891, 665] width 132 height 37
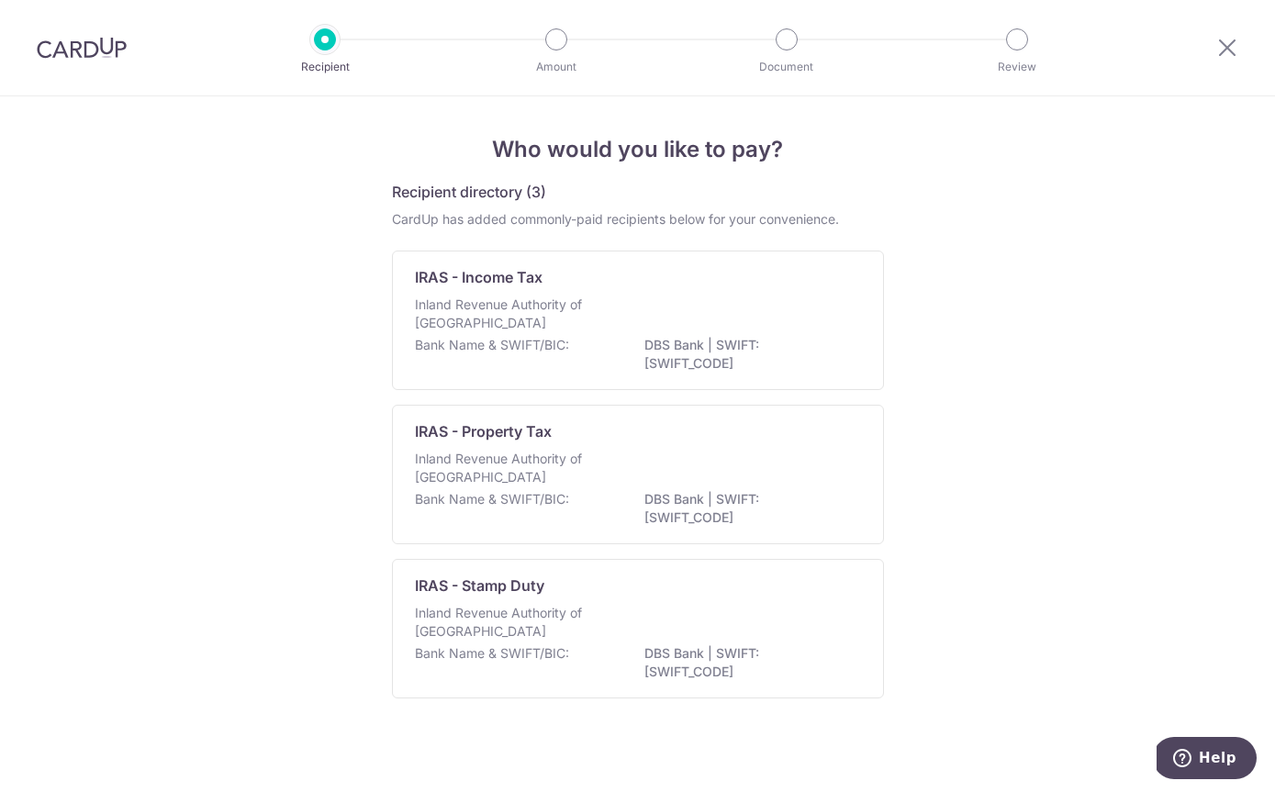
click at [650, 644] on div "Inland Revenue Authority of Singapore" at bounding box center [638, 624] width 446 height 40
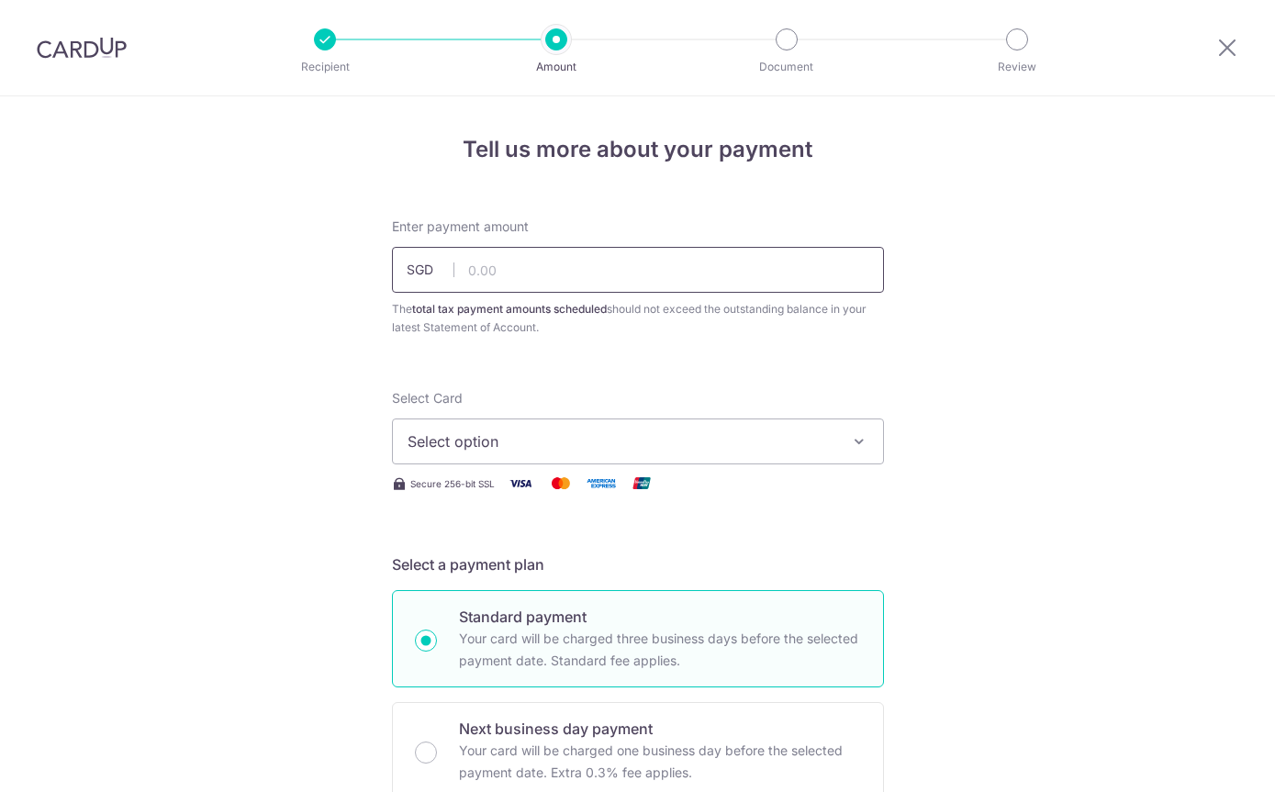
click at [465, 271] on input "text" at bounding box center [638, 270] width 492 height 46
type input "41,800.00"
click at [853, 451] on icon "button" at bounding box center [859, 441] width 18 height 18
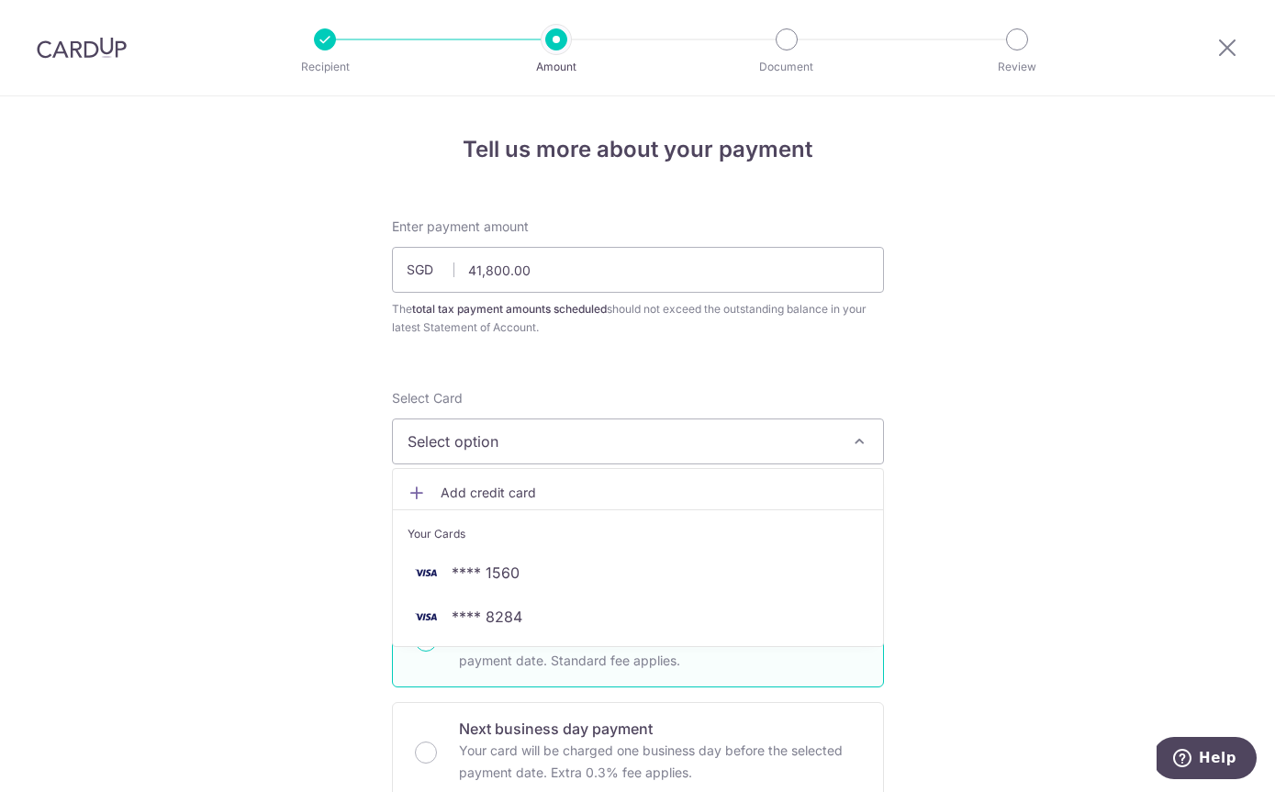
click at [640, 578] on span "**** 1560" at bounding box center [637, 573] width 461 height 22
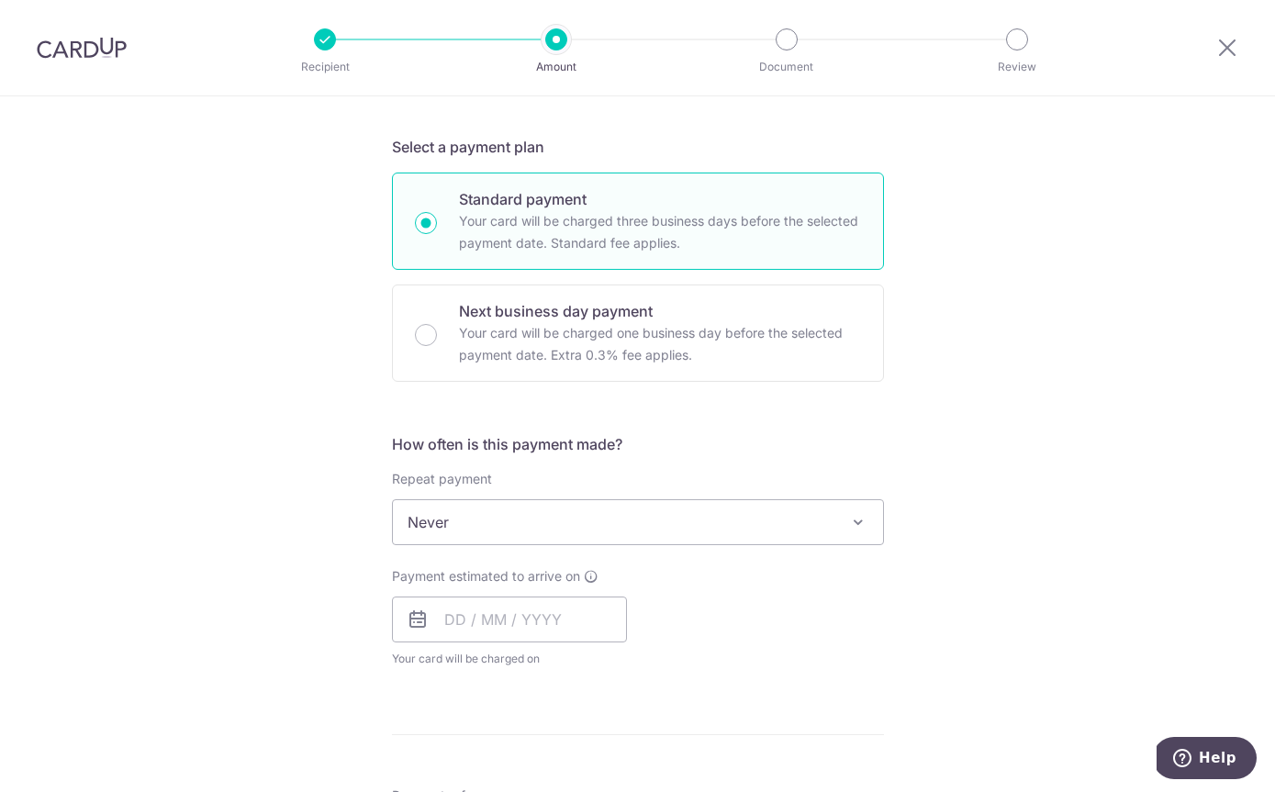
scroll to position [417, 0]
click at [475, 635] on input "text" at bounding box center [509, 620] width 235 height 46
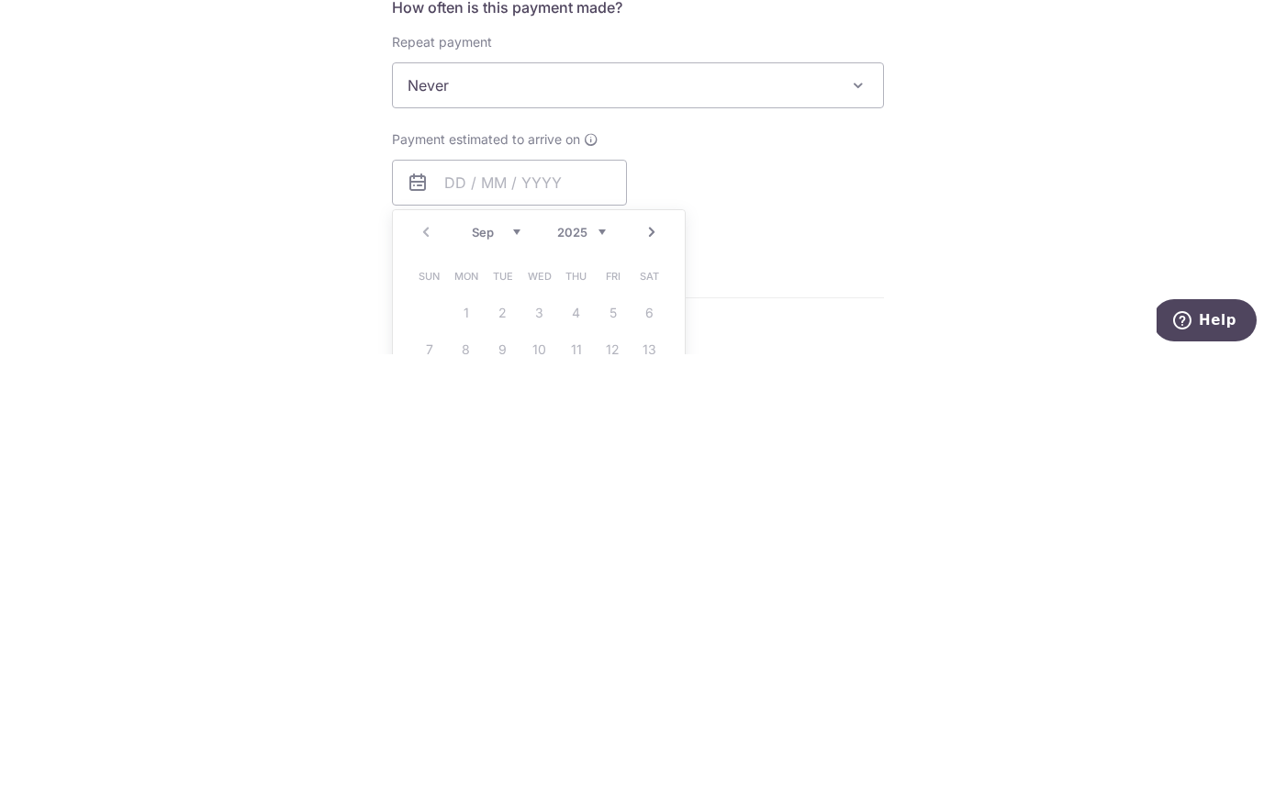
click at [850, 512] on span at bounding box center [858, 523] width 22 height 22
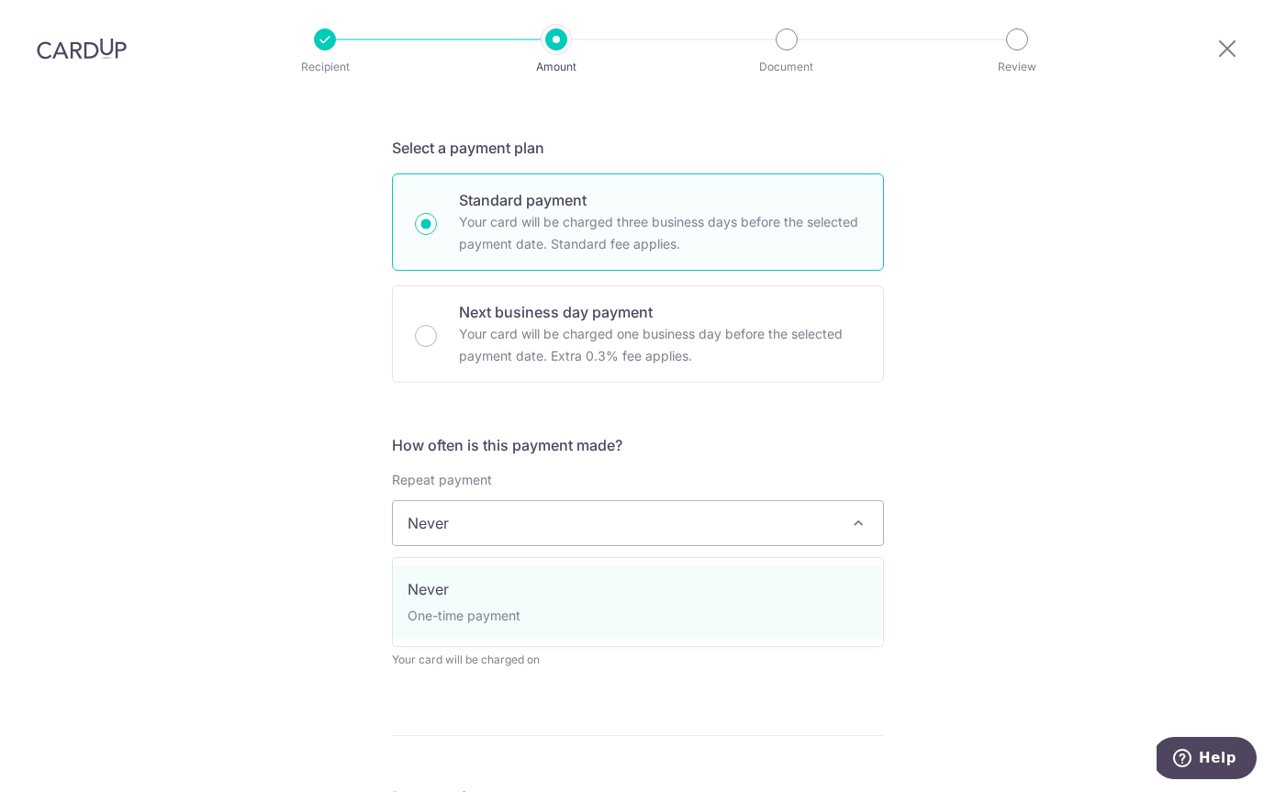
scroll to position [417, 0]
click at [278, 517] on div "Tell us more about your payment Enter payment amount SGD 41,800.00 41800.00 The…" at bounding box center [637, 532] width 1275 height 1704
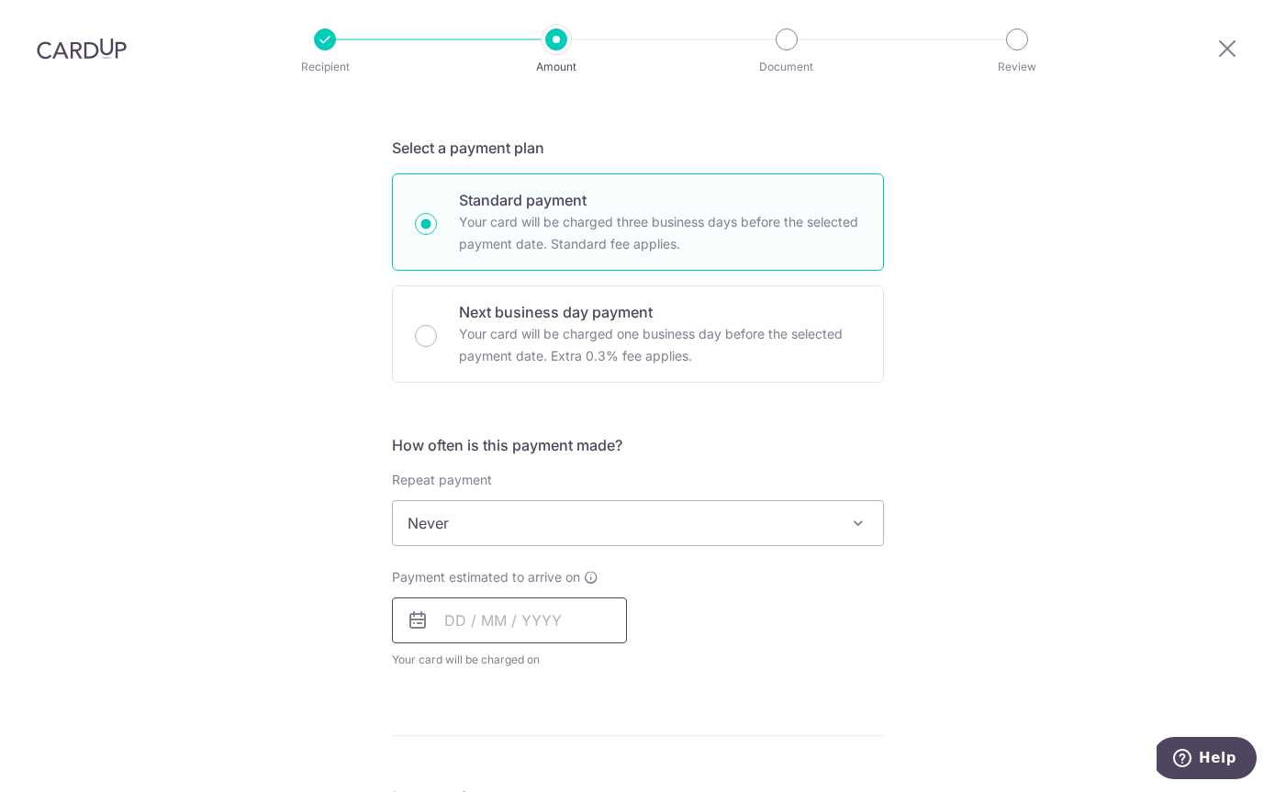
click at [453, 597] on input "text" at bounding box center [509, 620] width 235 height 46
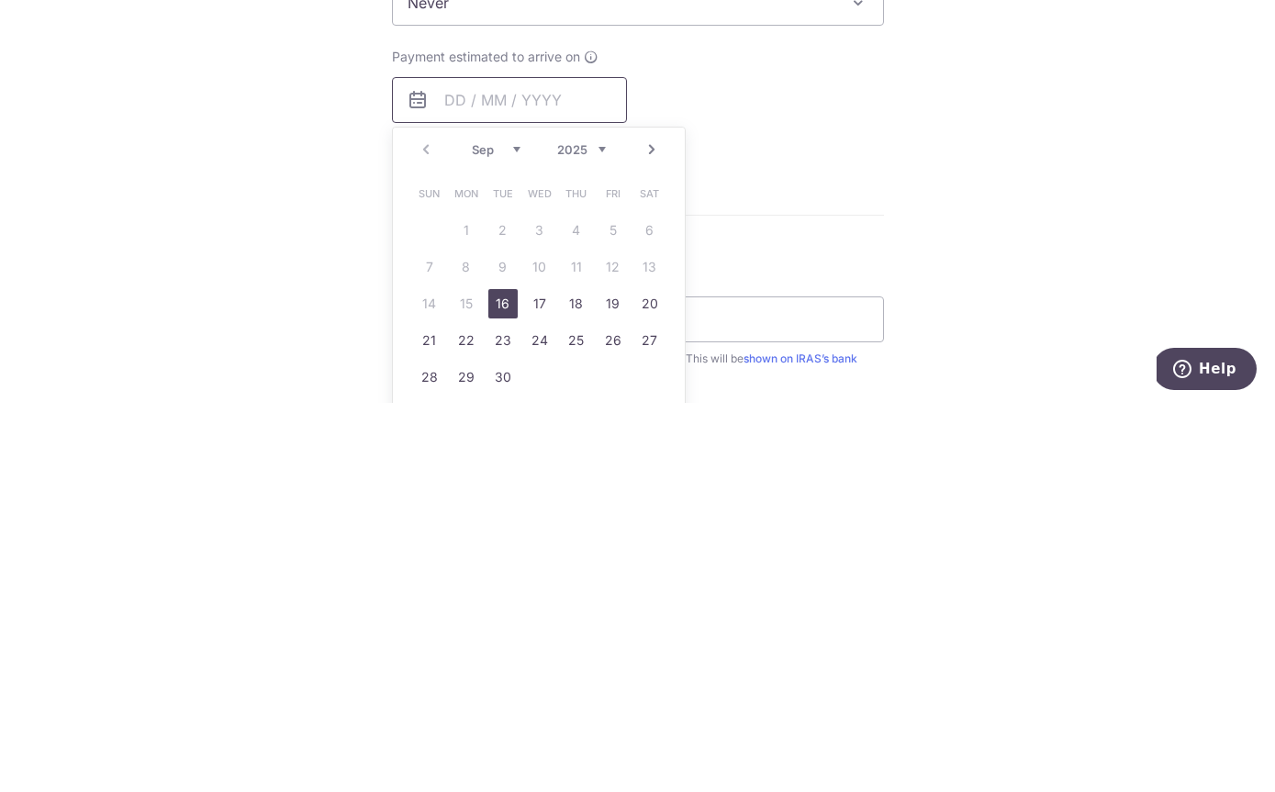
scroll to position [549, 0]
click at [620, 714] on link "26" at bounding box center [612, 728] width 29 height 29
type input "[DATE]"
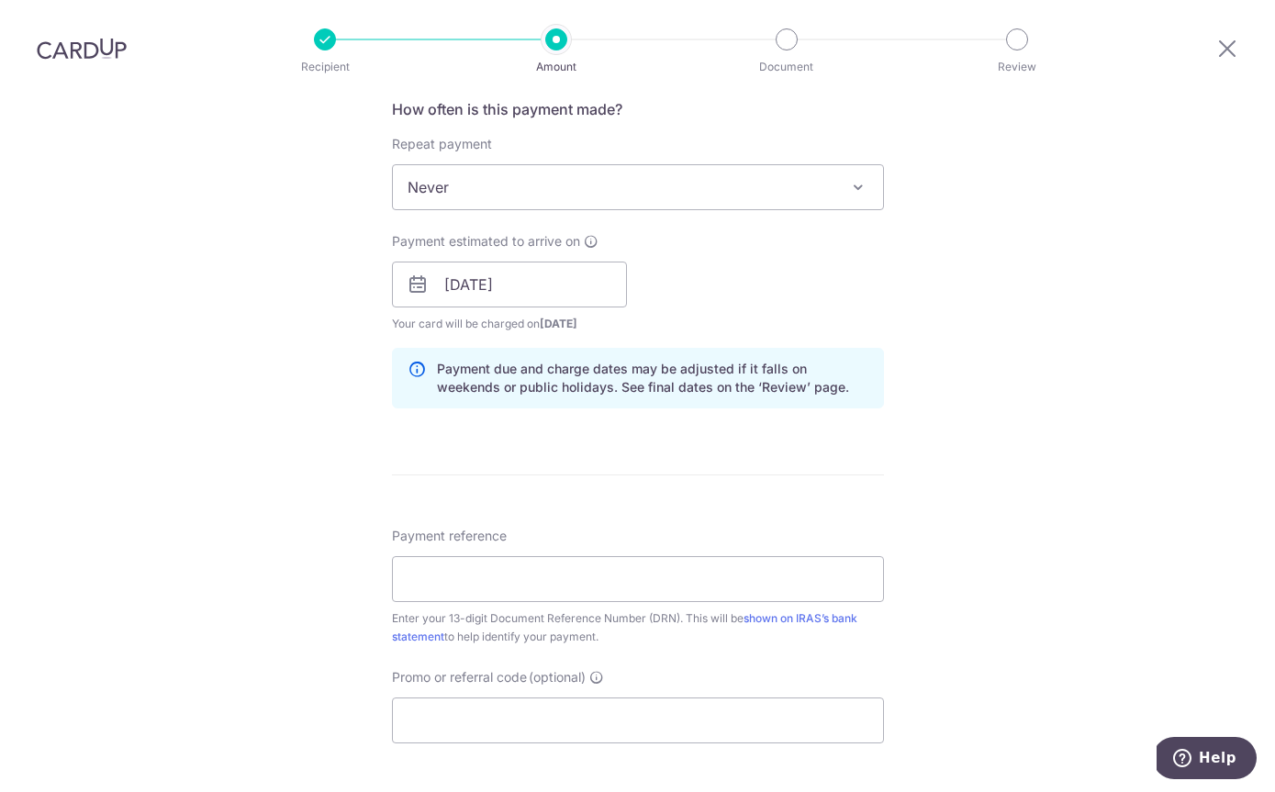
scroll to position [840, 0]
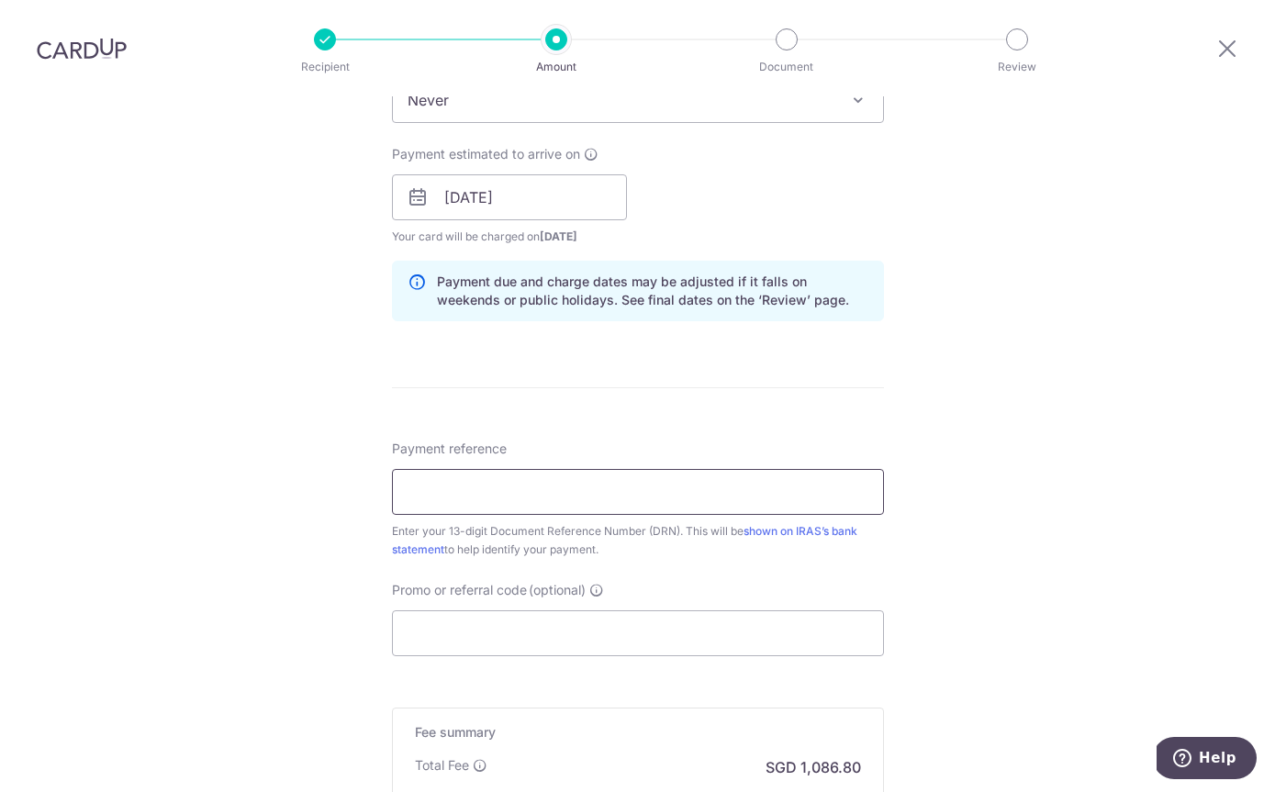
click at [453, 469] on input "Payment reference" at bounding box center [638, 492] width 492 height 46
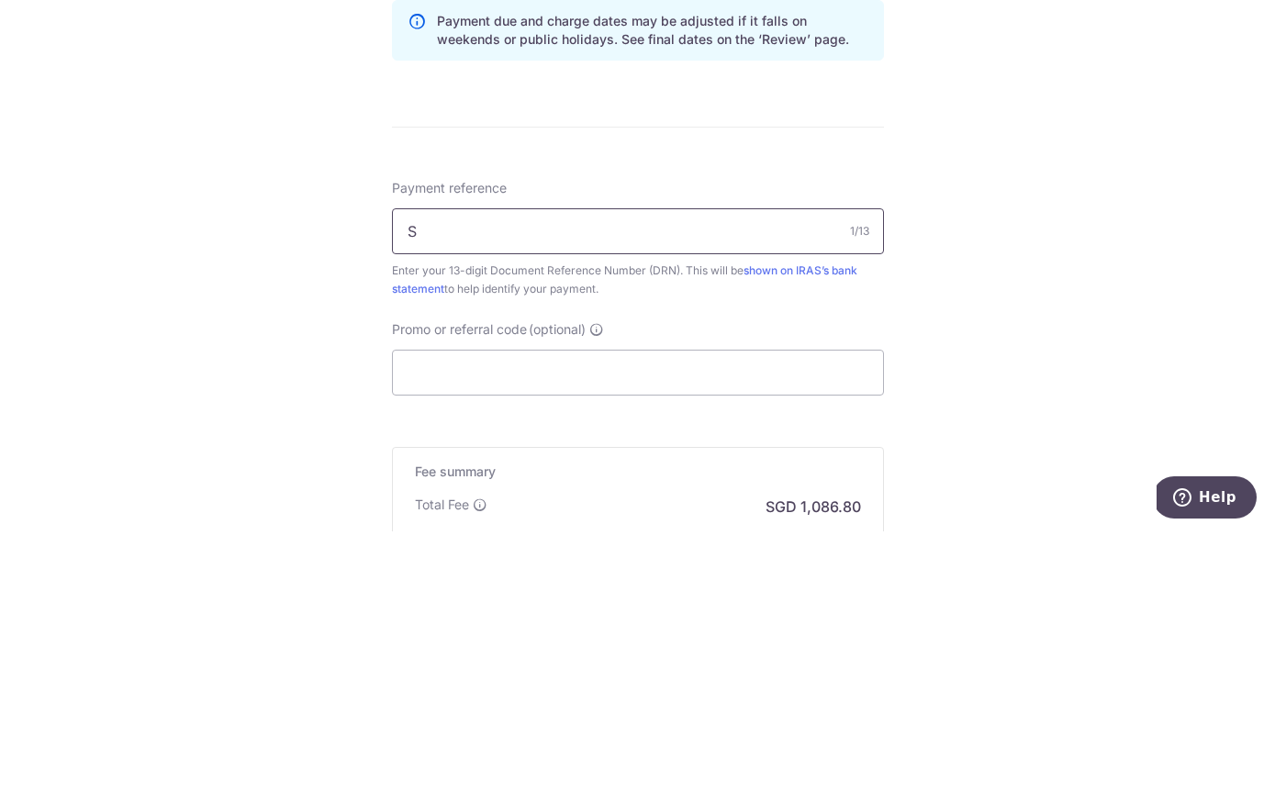
type input "S"
click at [578, 610] on input "Promo or referral code (optional)" at bounding box center [638, 633] width 492 height 46
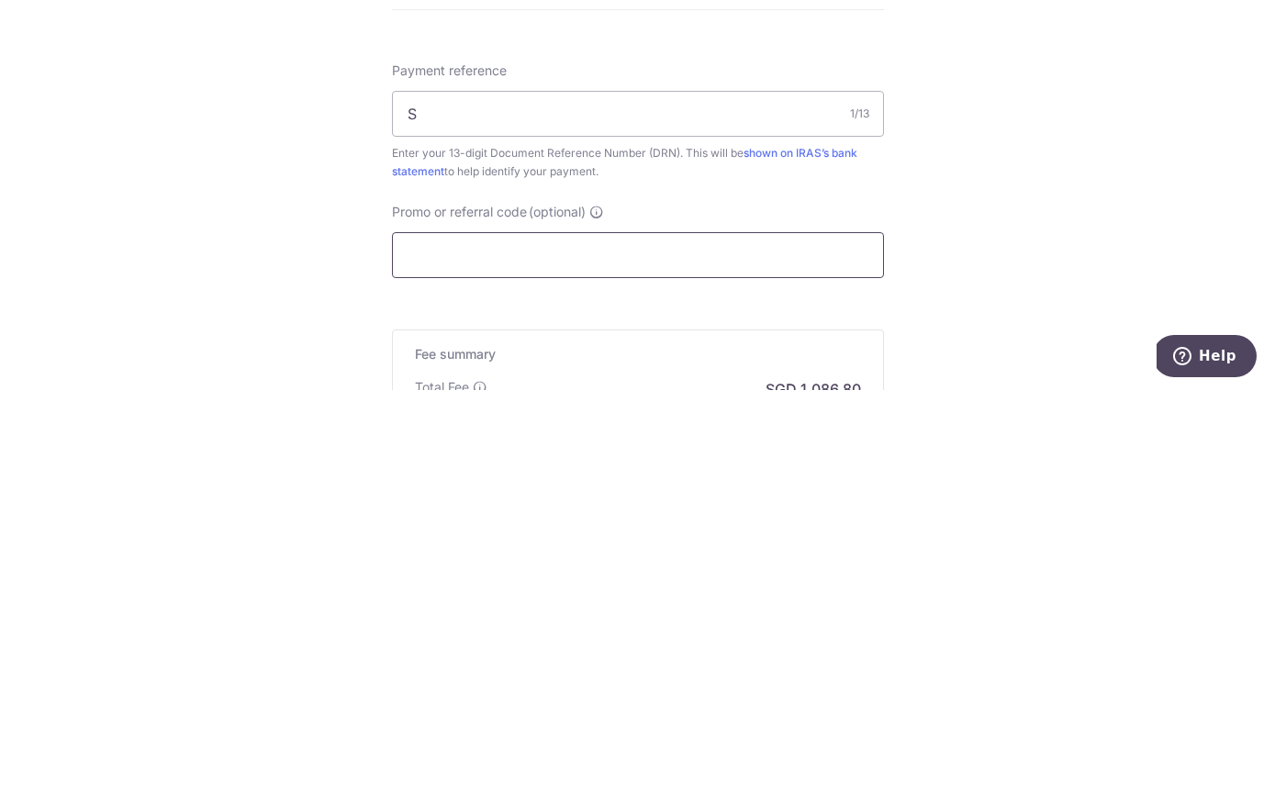
scroll to position [818, 0]
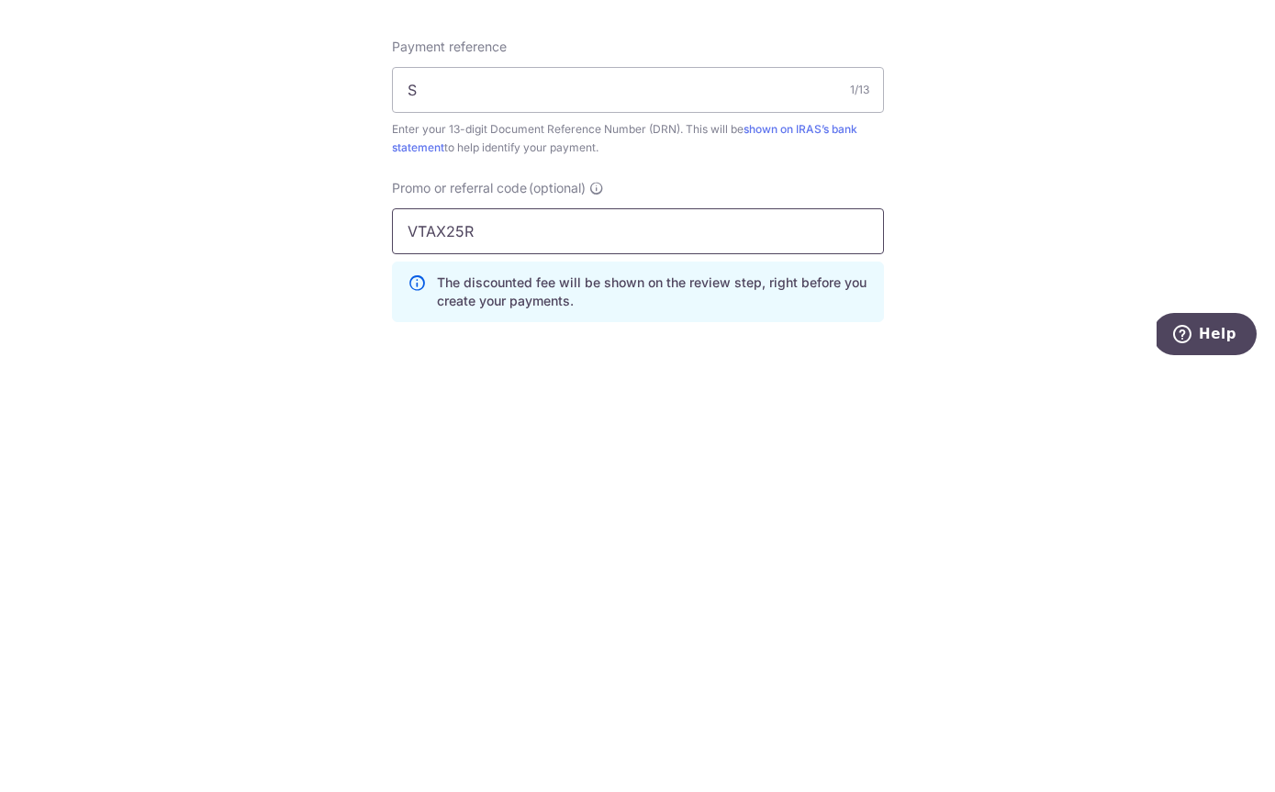
type input "VTAX25R"
click at [1093, 160] on div "Tell us more about your payment Enter payment amount SGD 41,800.00 41800.00 The…" at bounding box center [637, 210] width 1275 height 1862
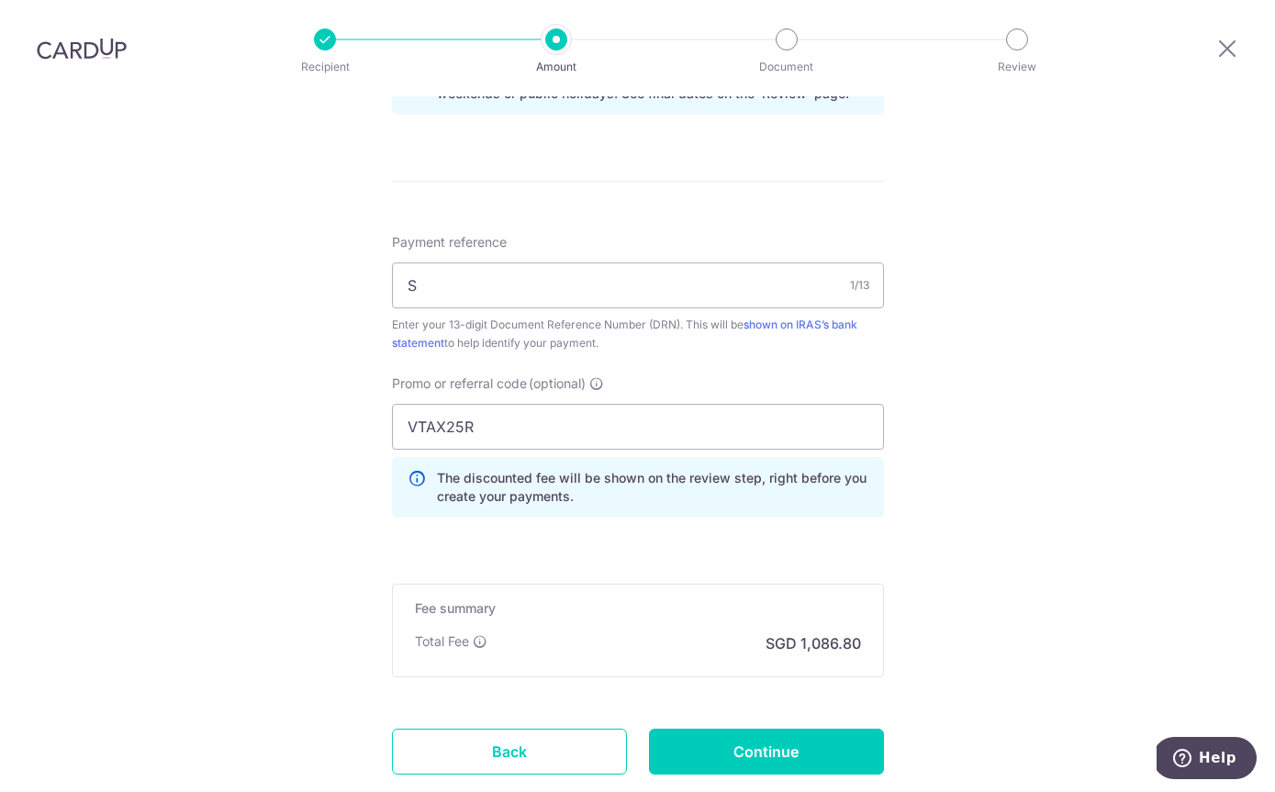
scroll to position [1050, 0]
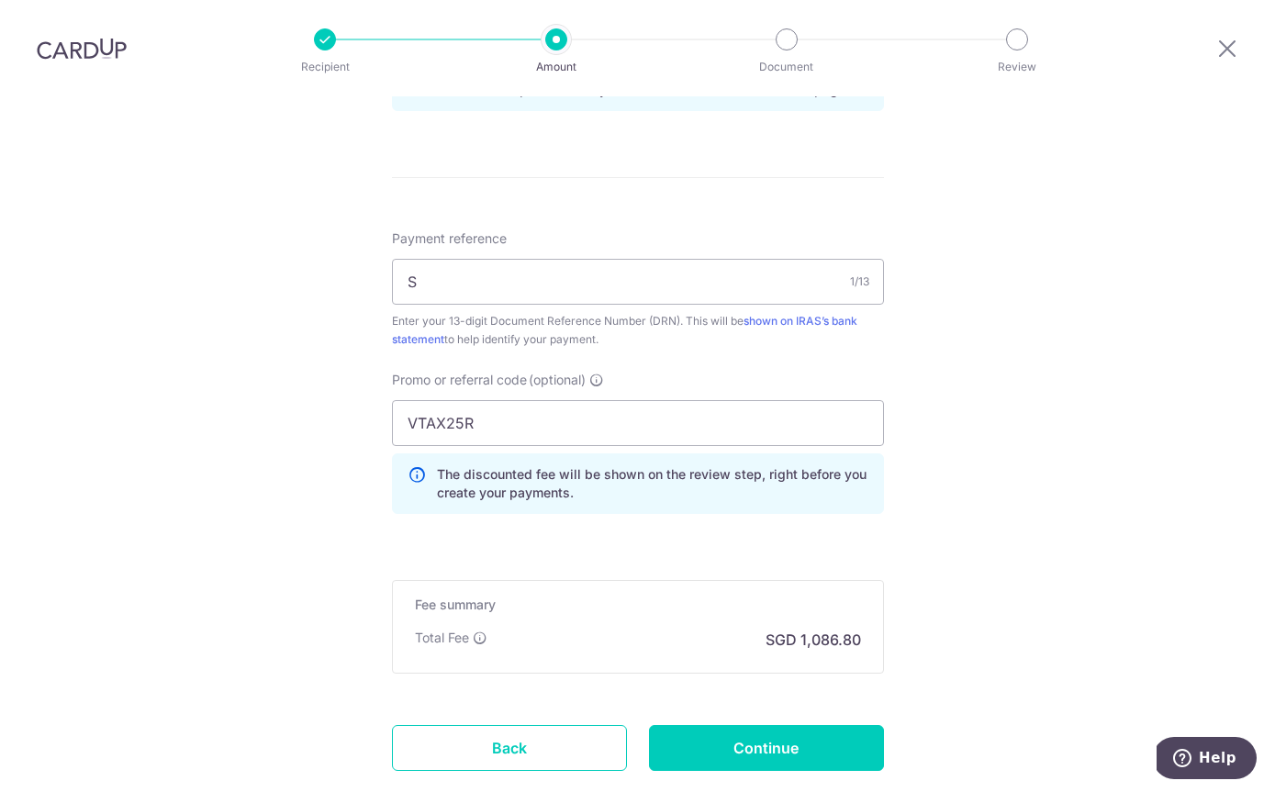
click at [719, 725] on input "Continue" at bounding box center [766, 748] width 235 height 46
type input "Create Schedule"
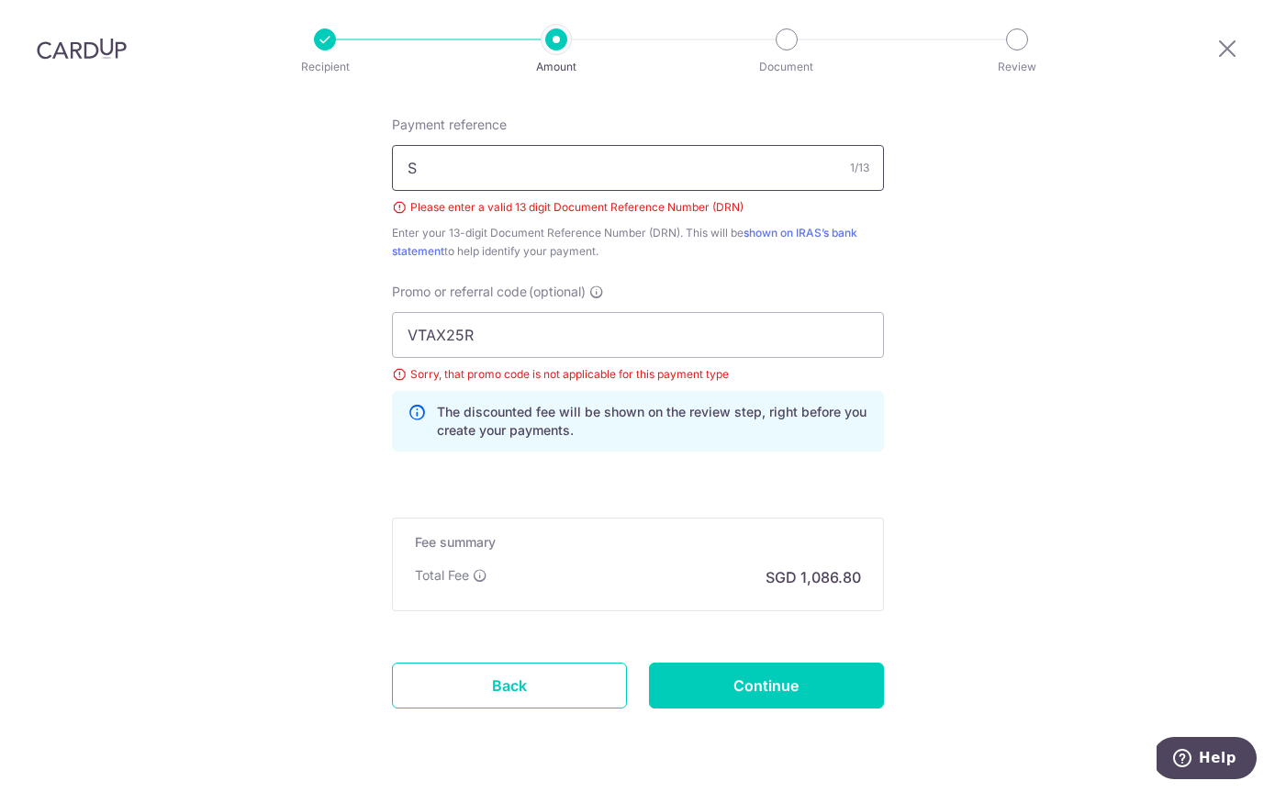
click at [482, 145] on input "S" at bounding box center [638, 168] width 492 height 46
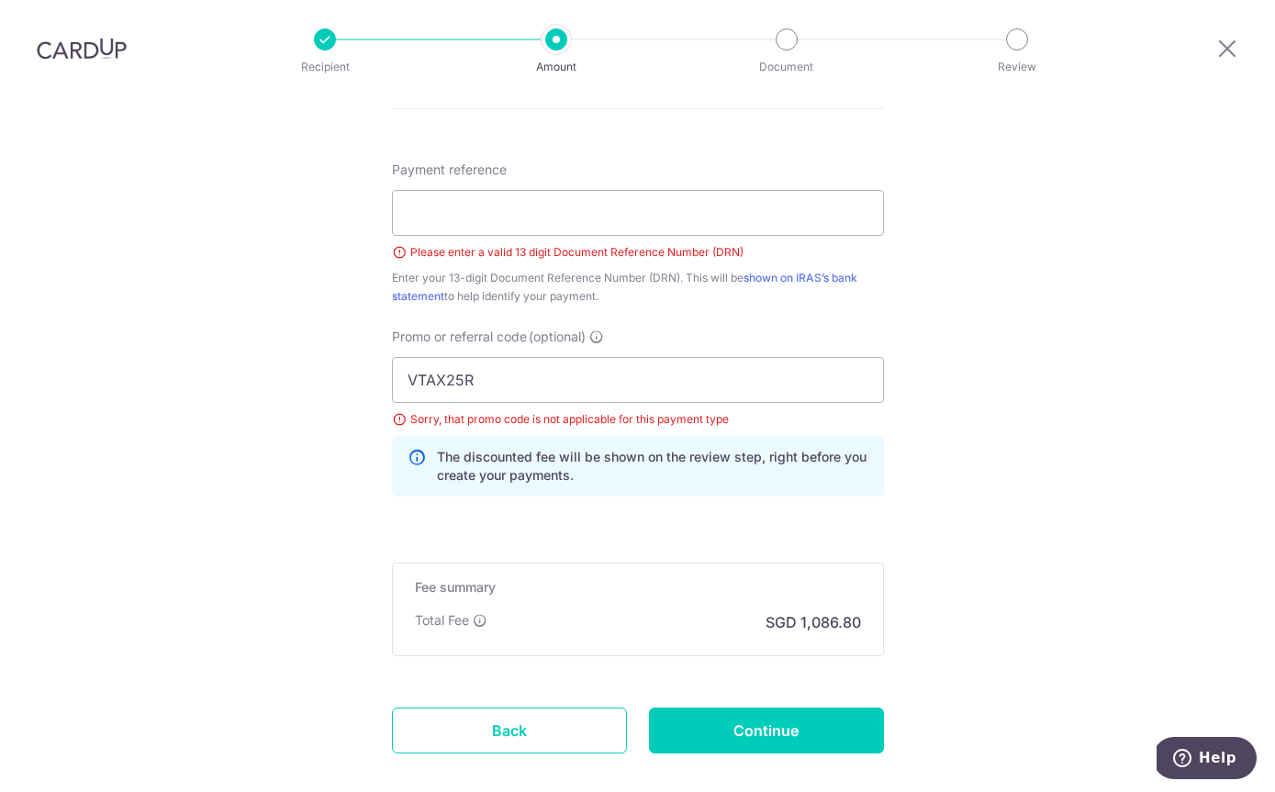
scroll to position [1119, 0]
click at [534, 356] on input "VTAX25R" at bounding box center [638, 379] width 492 height 46
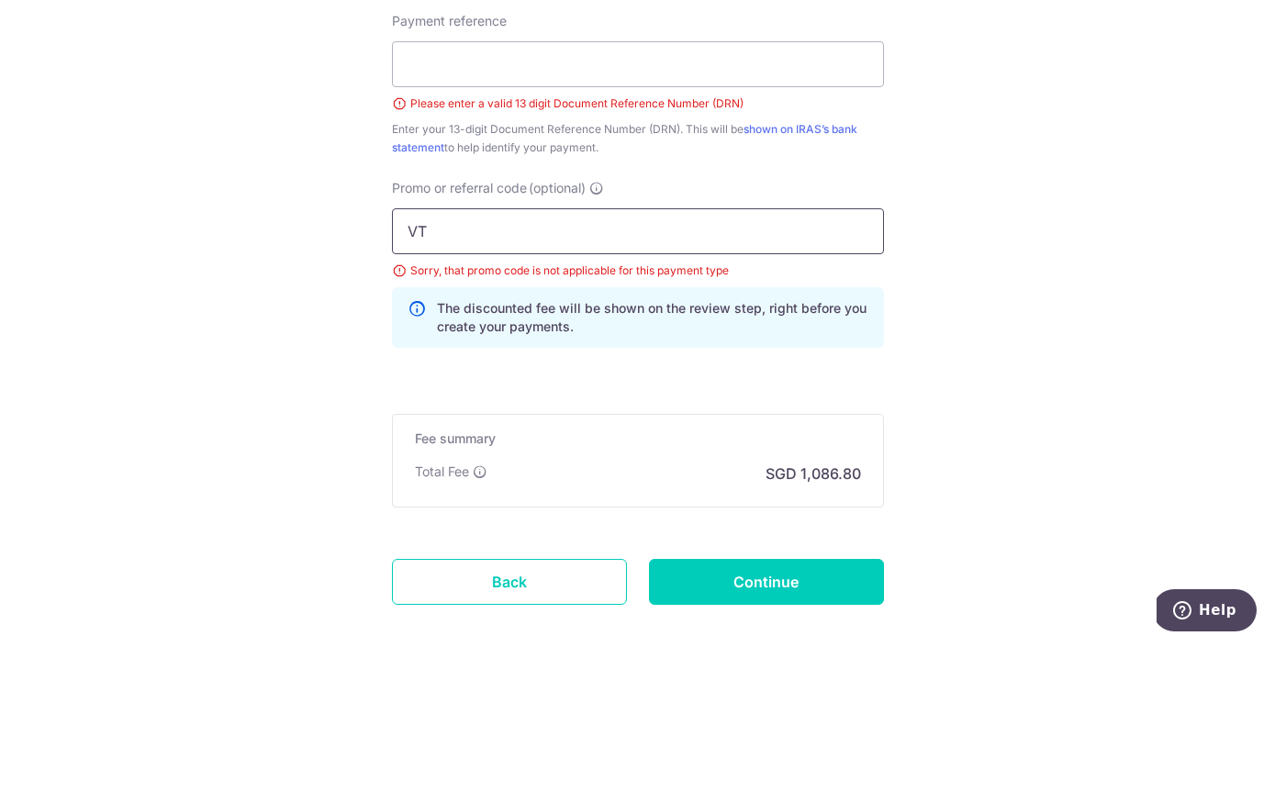
type input "V"
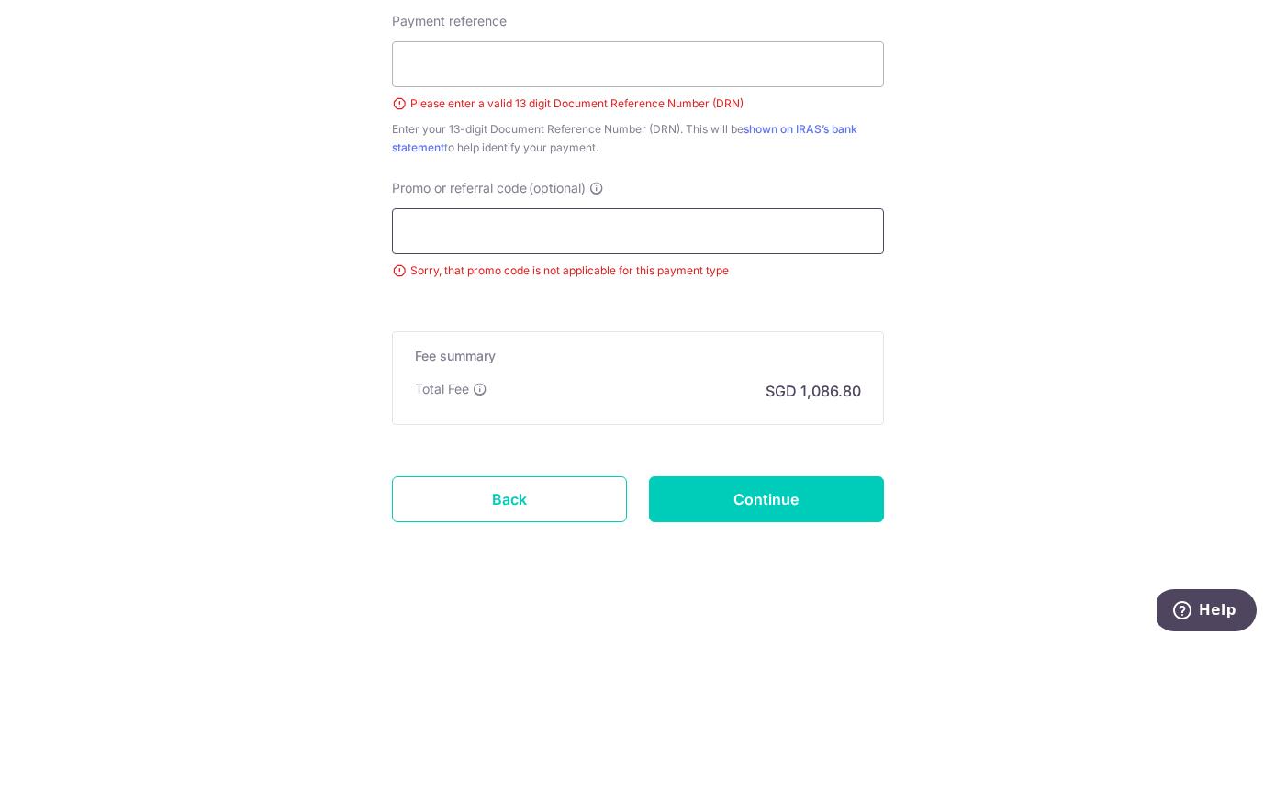
scroll to position [1081, 0]
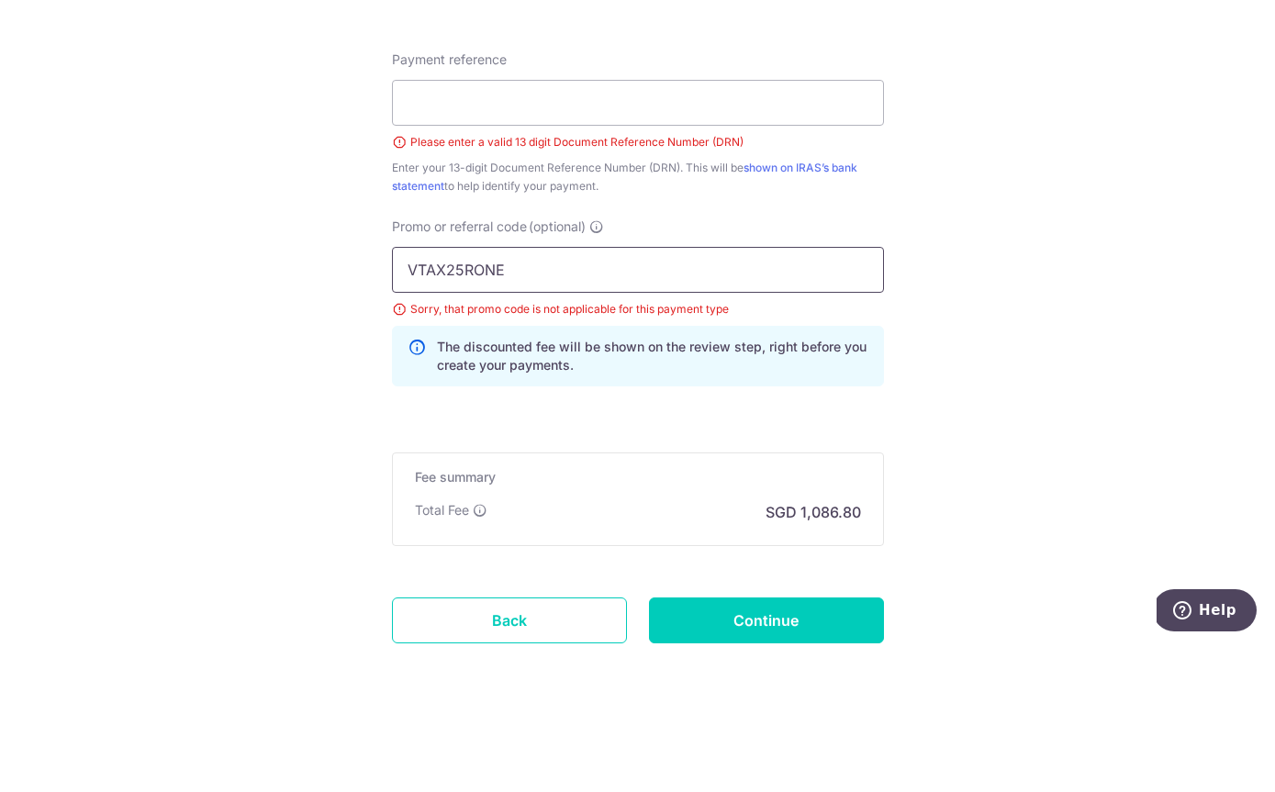
type input "VTAX25RONE"
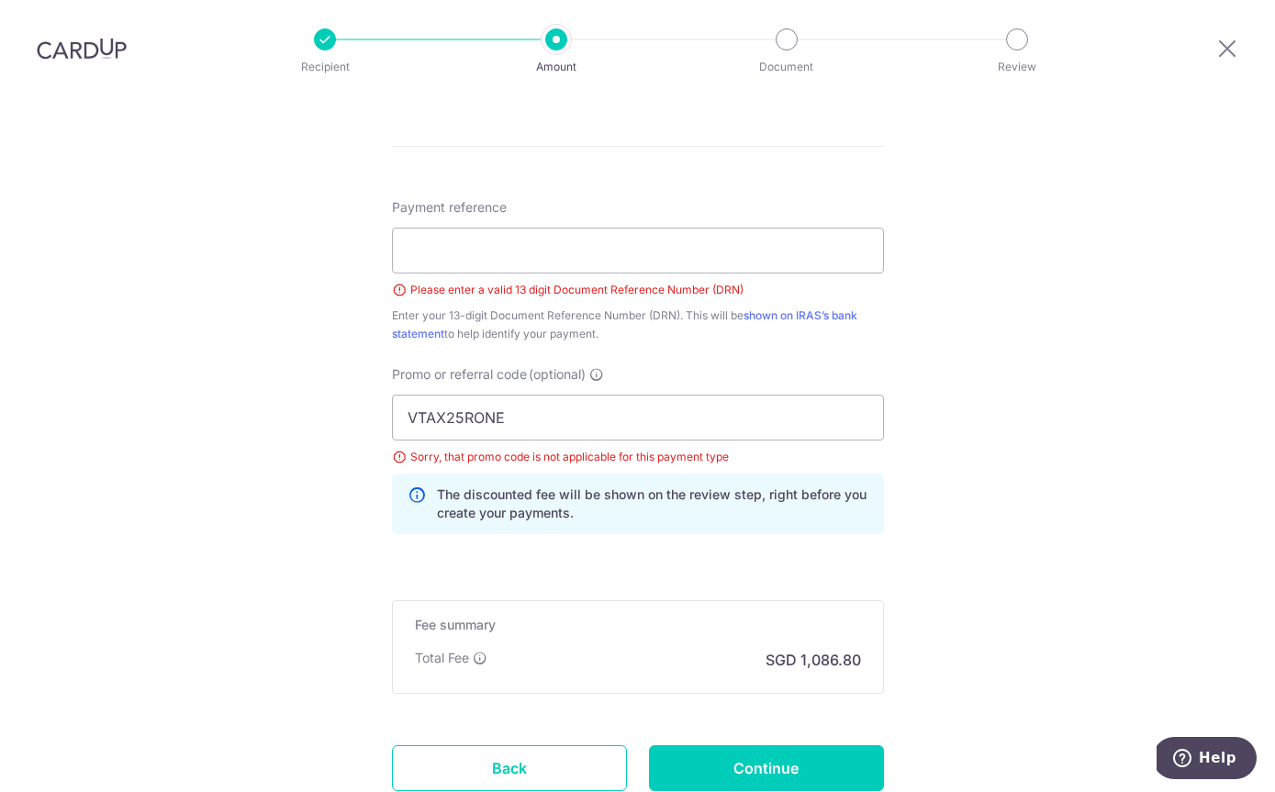
click at [727, 745] on input "Continue" at bounding box center [766, 768] width 235 height 46
type input "Create Schedule"
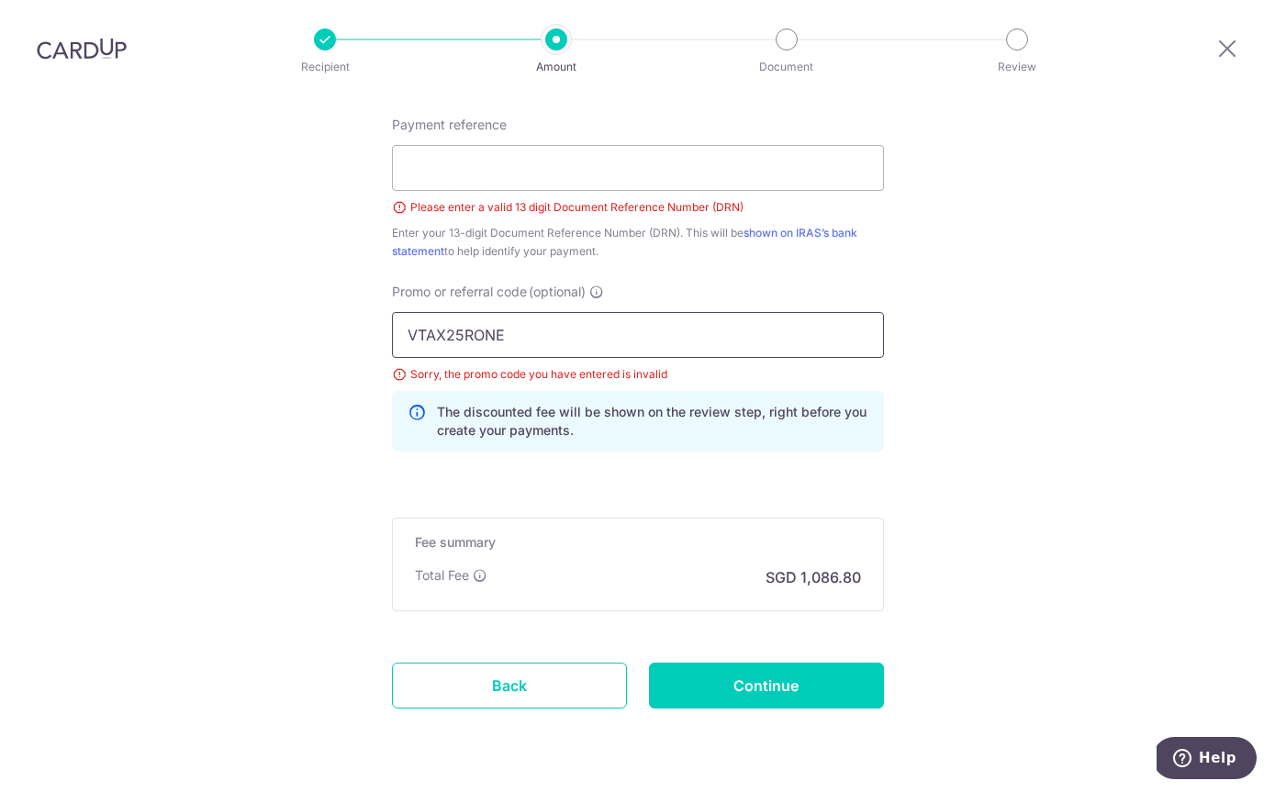
click at [564, 312] on input "VTAX25RONE" at bounding box center [638, 335] width 492 height 46
type input "V"
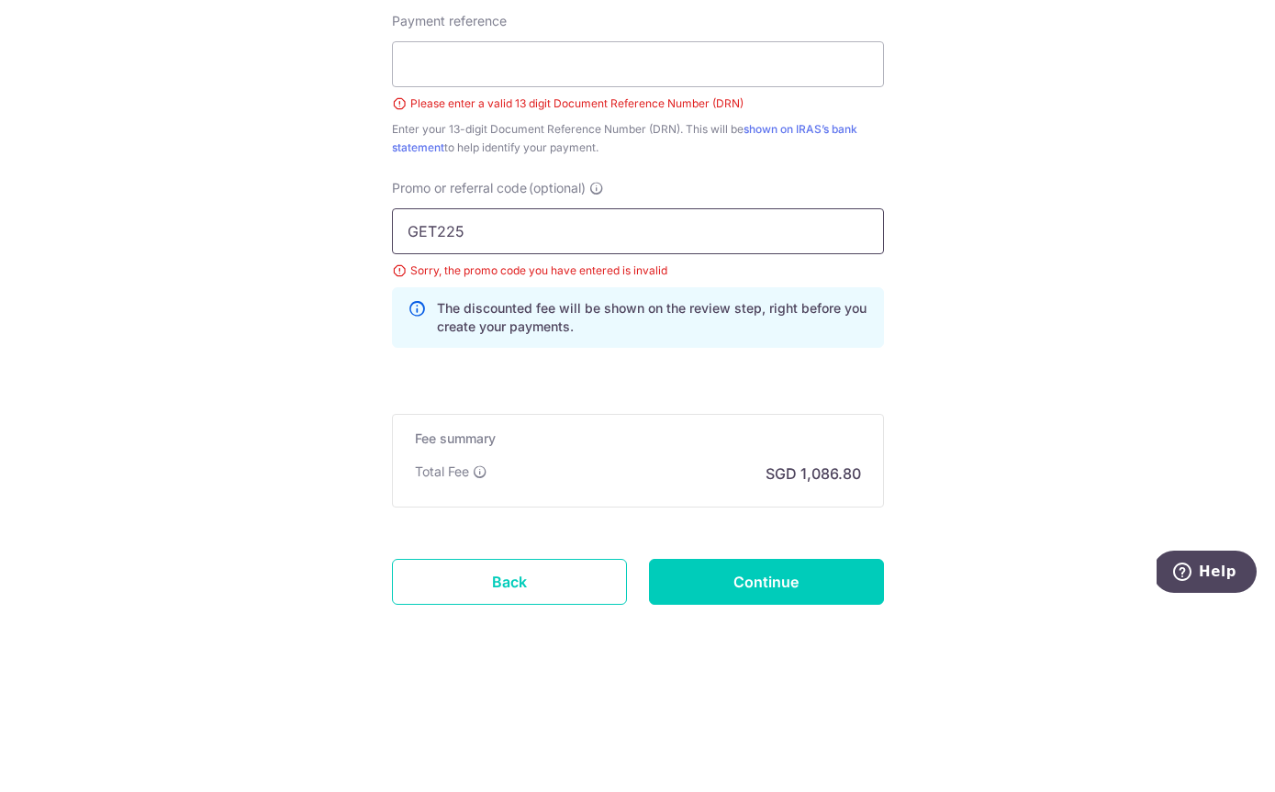
type input "GET225"
click button "Add Card" at bounding box center [0, 0] width 0 height 0
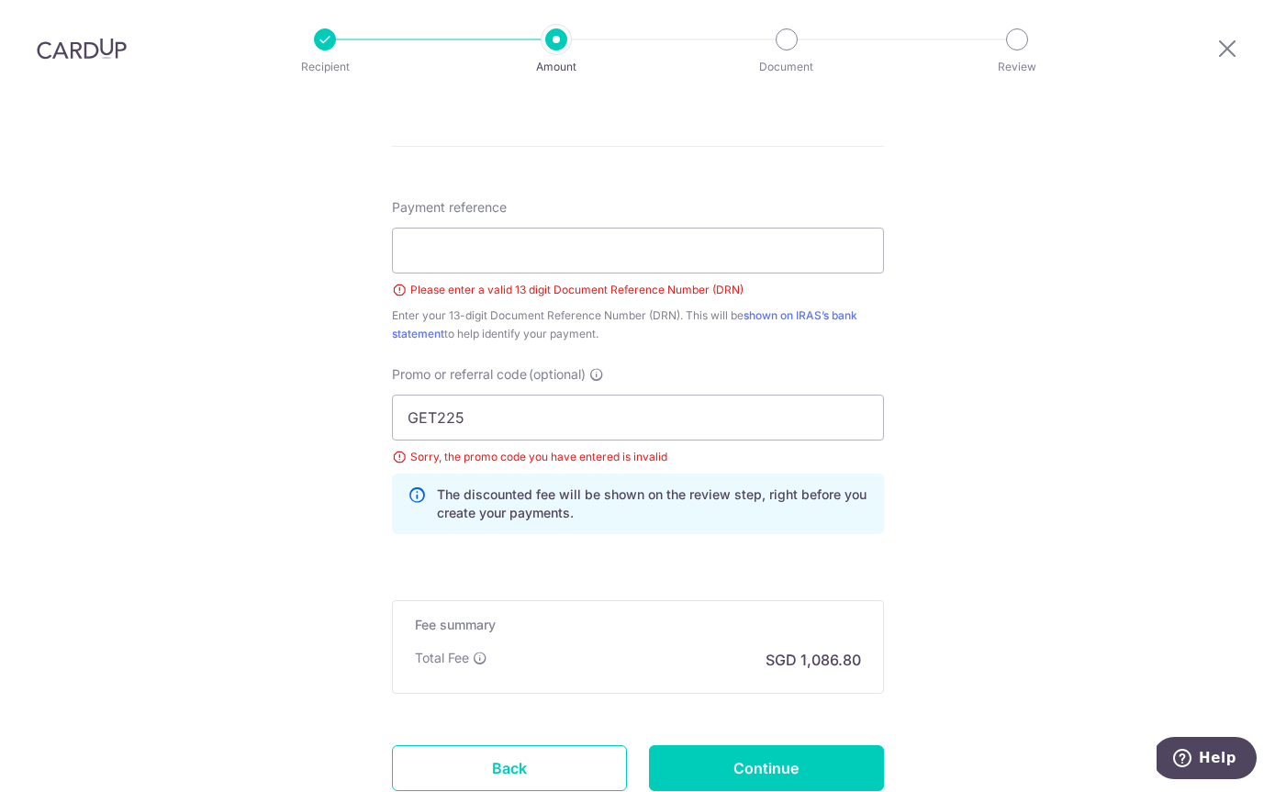
click at [734, 745] on input "Continue" at bounding box center [766, 768] width 235 height 46
type input "Create Schedule"
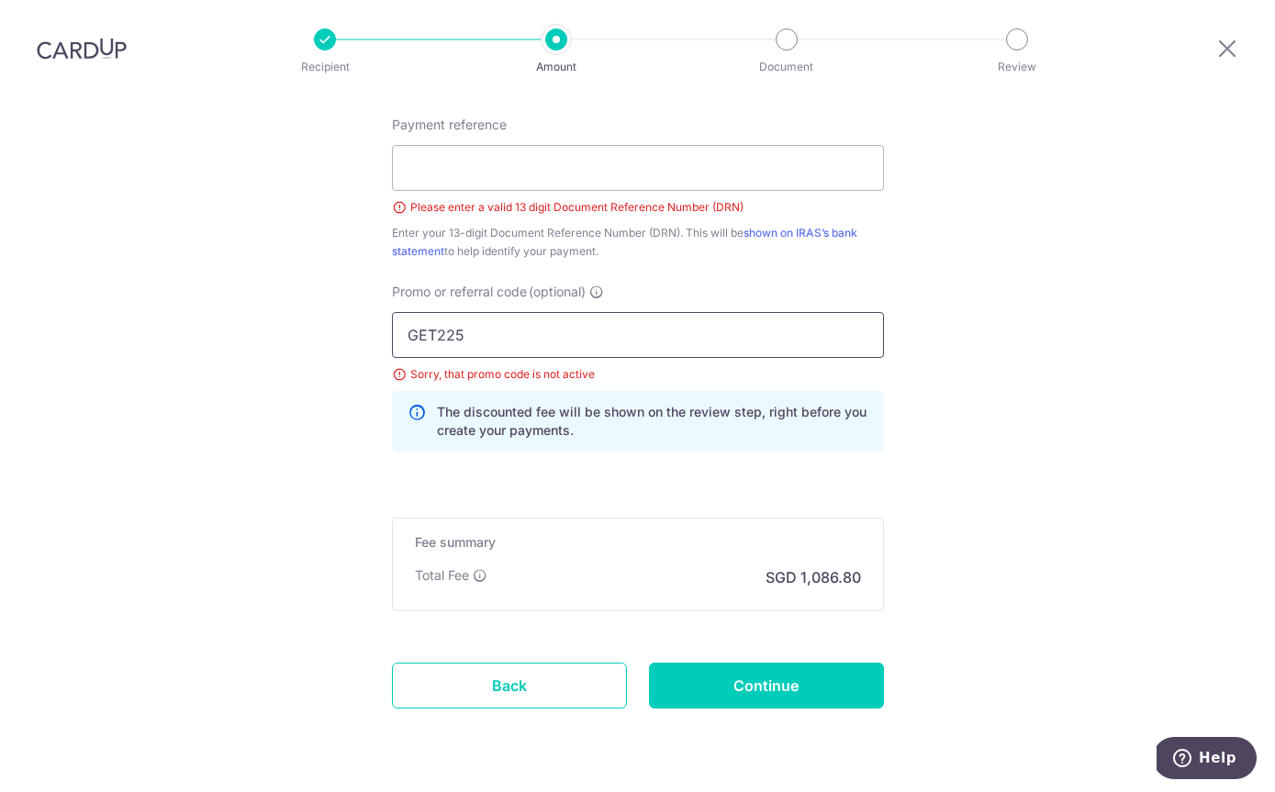
click at [511, 312] on input "GET225" at bounding box center [638, 335] width 492 height 46
type input "G"
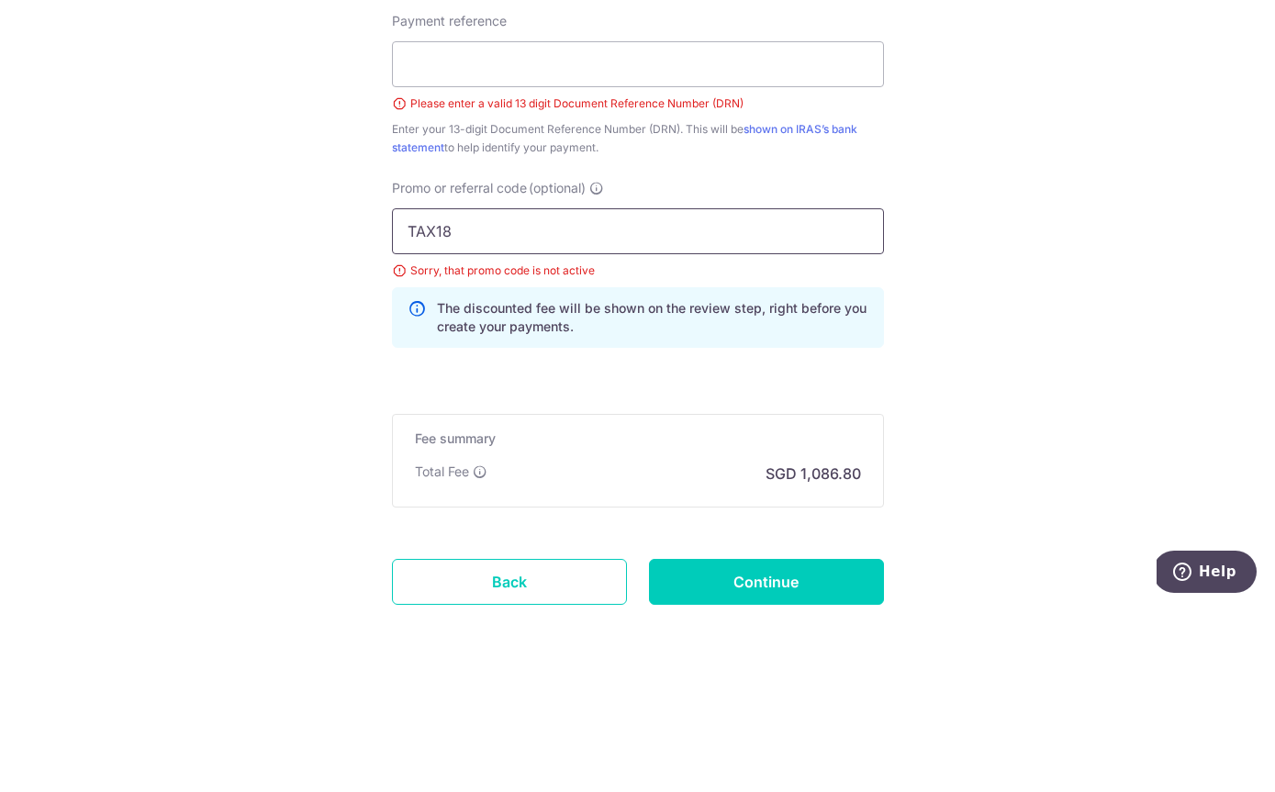
type input "TAX18"
click button "Add Card" at bounding box center [0, 0] width 0 height 0
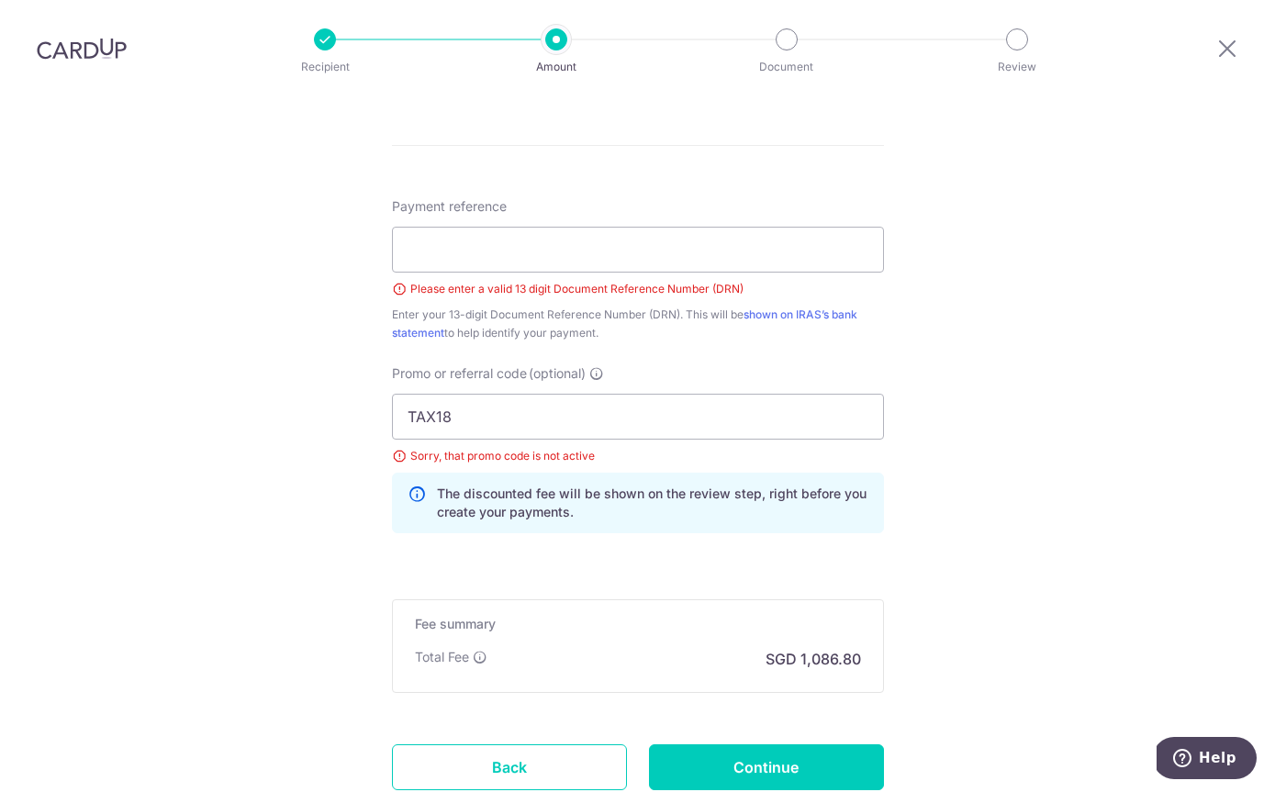
click at [742, 744] on input "Continue" at bounding box center [766, 767] width 235 height 46
type input "Create Schedule"
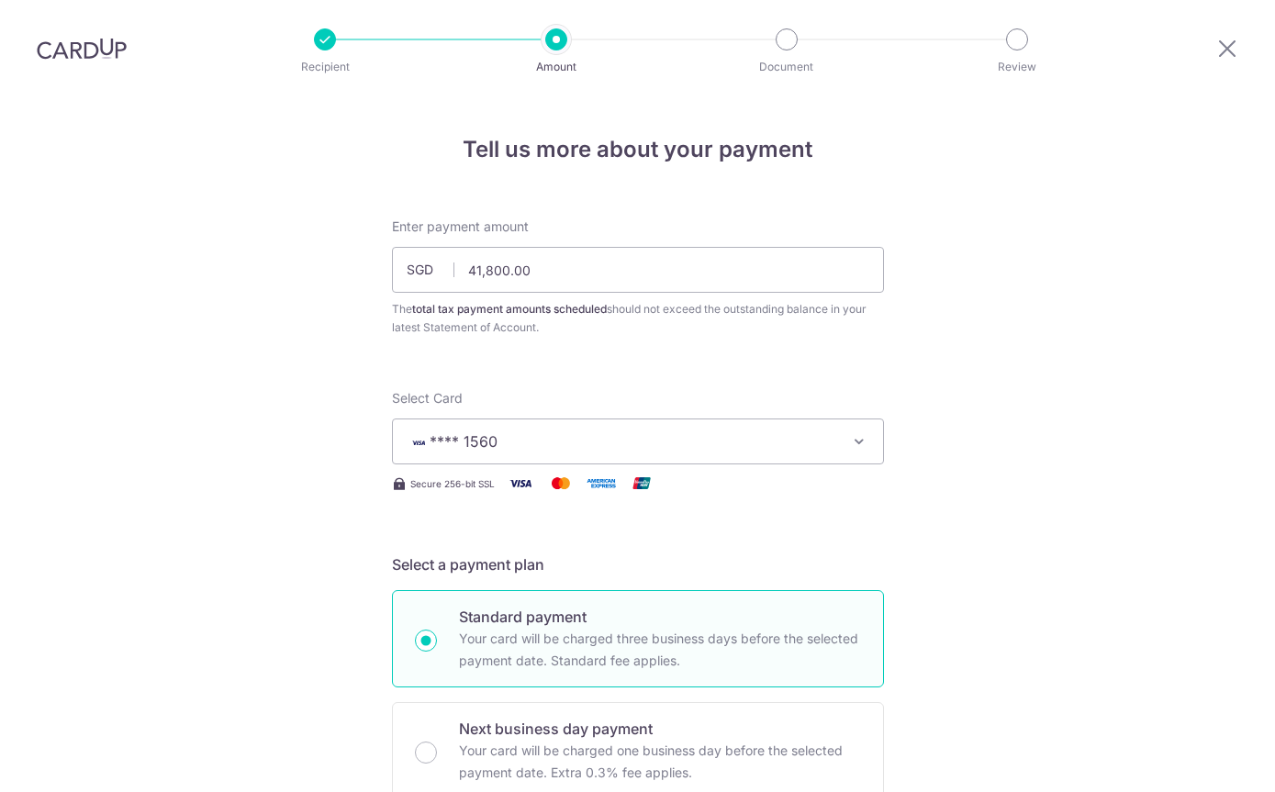
scroll to position [1163, 0]
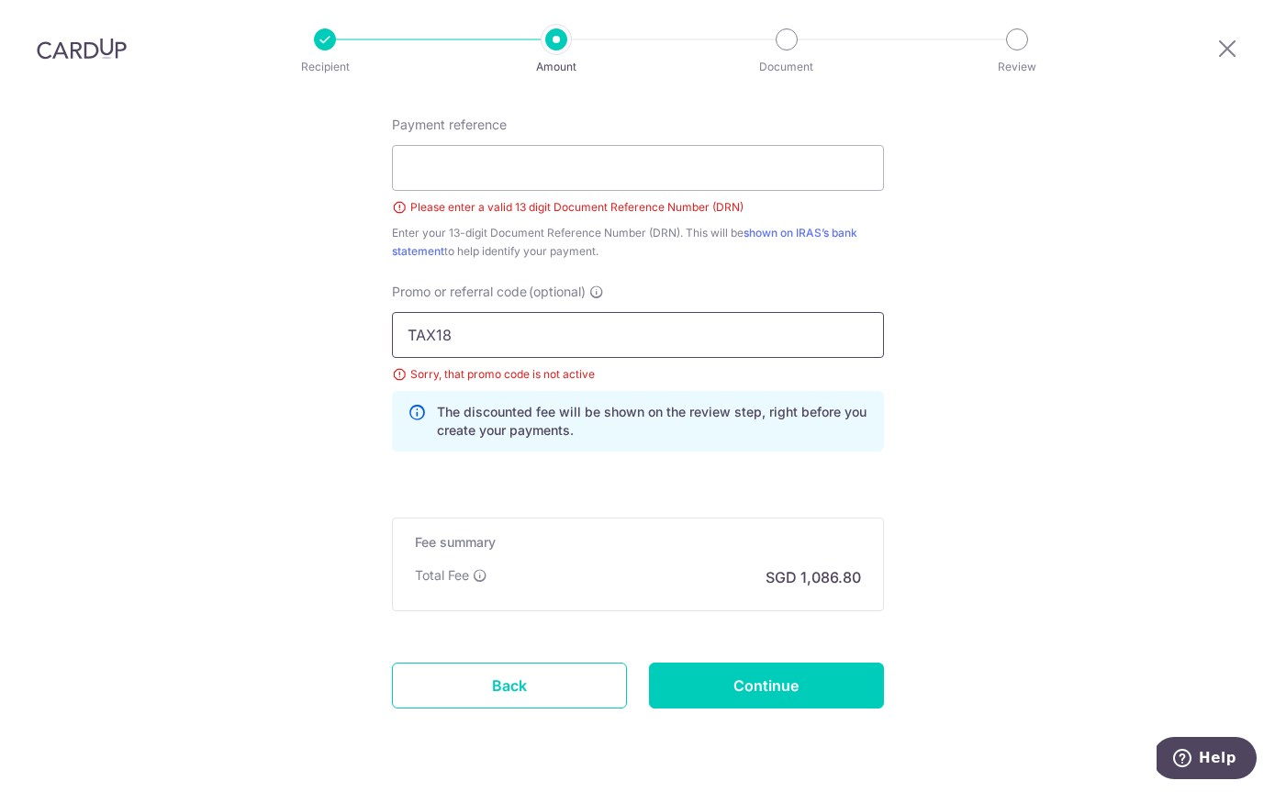
click at [497, 312] on input "TAX18" at bounding box center [638, 335] width 492 height 46
type input "T"
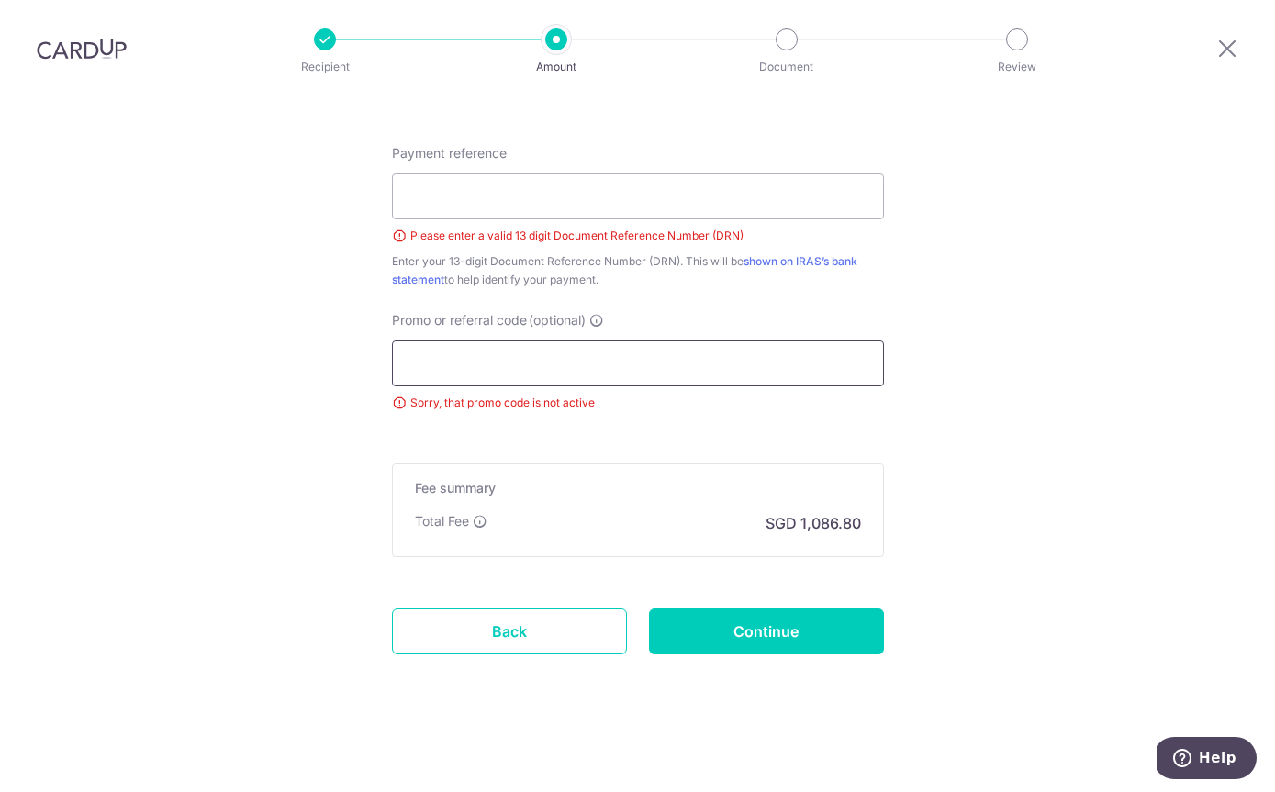
scroll to position [1081, 0]
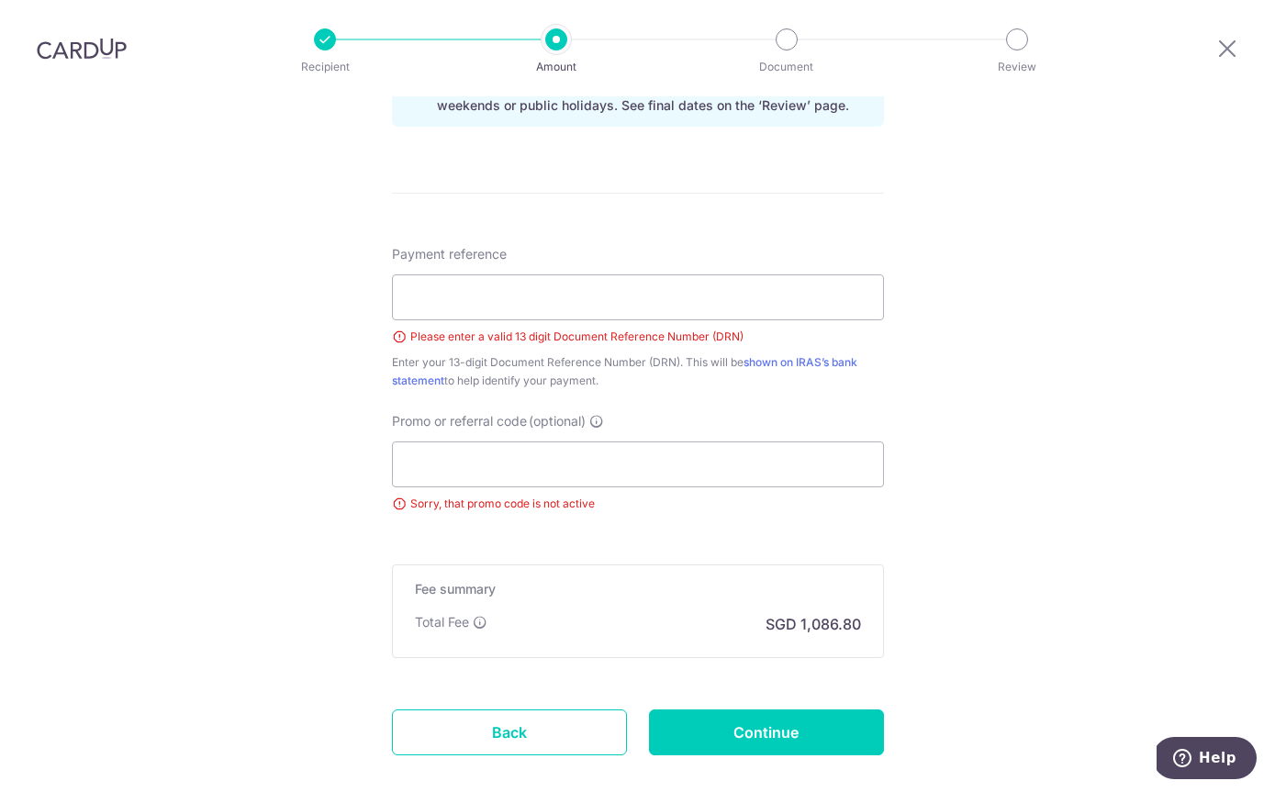
scroll to position [1041, 0]
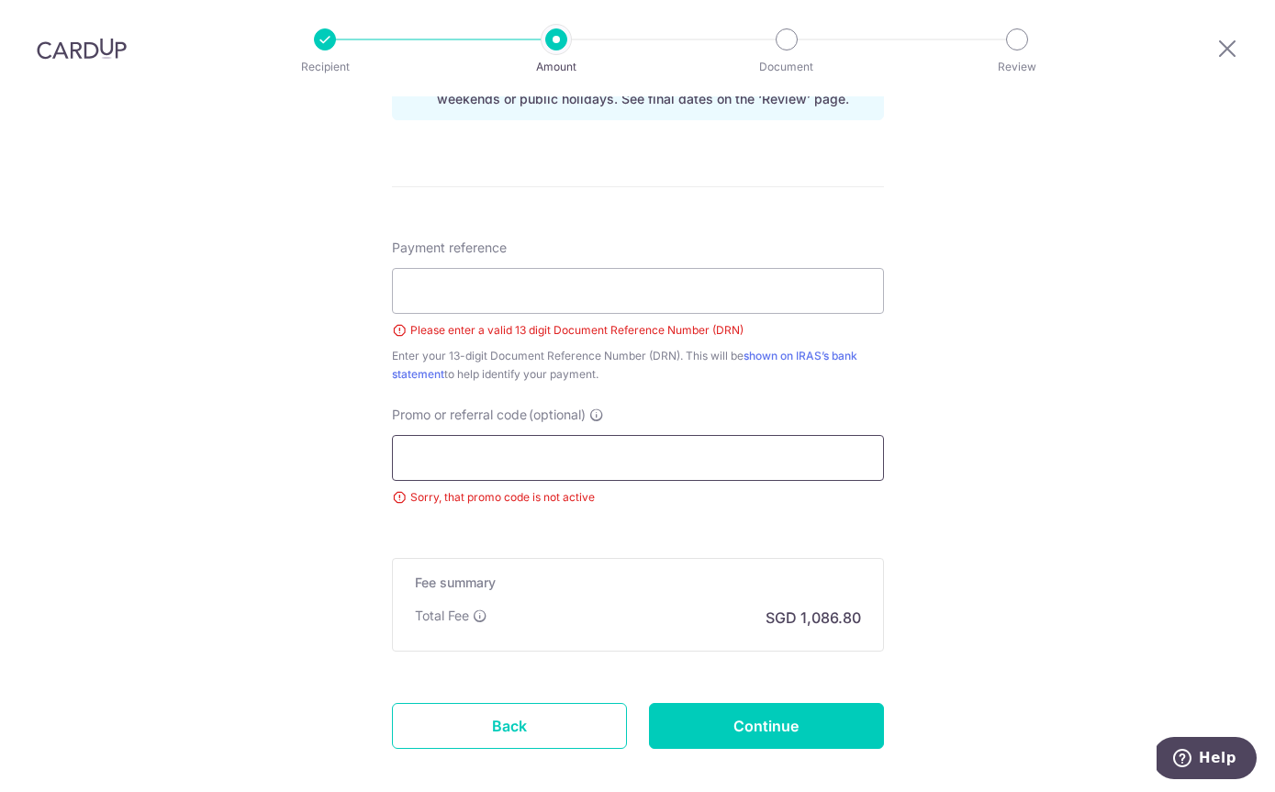
click at [467, 435] on input "Promo or referral code (optional)" at bounding box center [638, 458] width 492 height 46
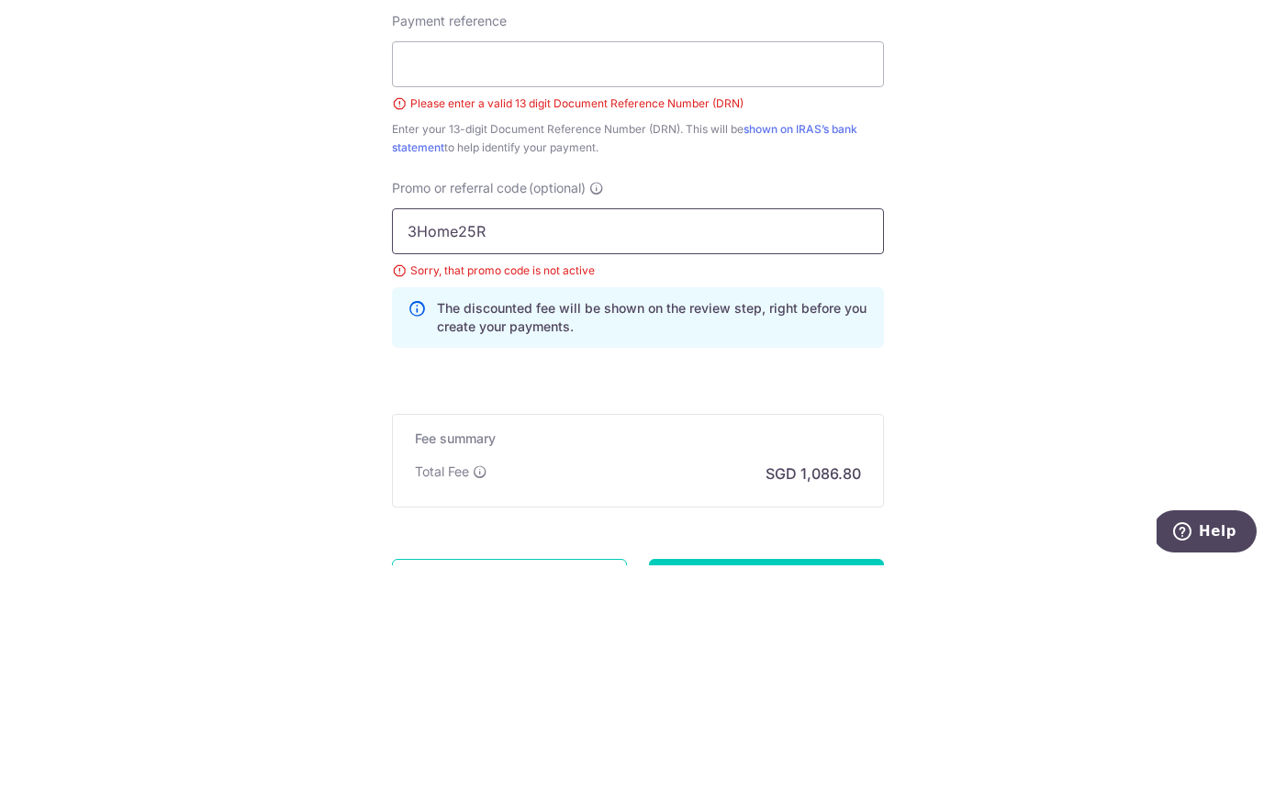
type input "3Home25R"
click at [1047, 271] on div "Tell us more about your payment Enter payment amount SGD 41,800.00 41800.00 The…" at bounding box center [637, 12] width 1275 height 1913
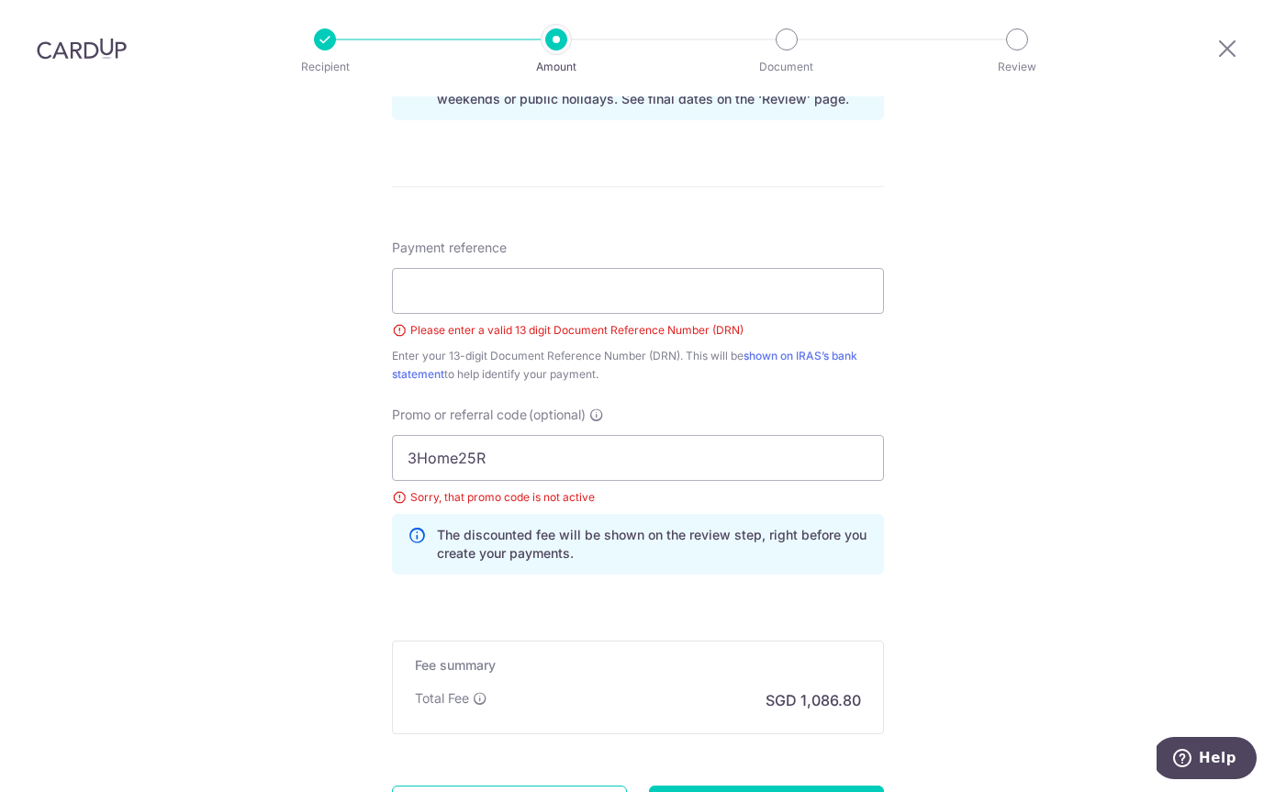
type input "Create Schedule"
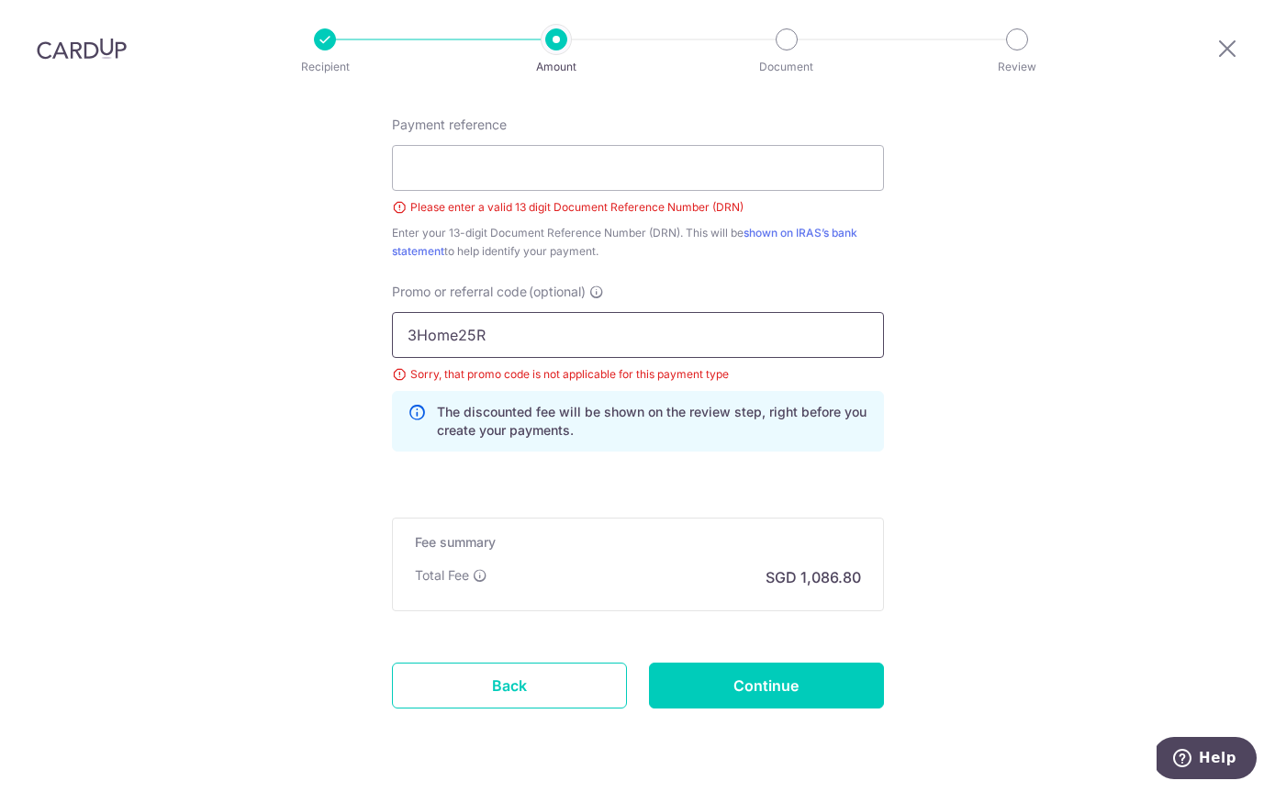
click at [558, 312] on input "3Home25R" at bounding box center [638, 335] width 492 height 46
click button "Add Card" at bounding box center [0, 0] width 0 height 0
type input "3"
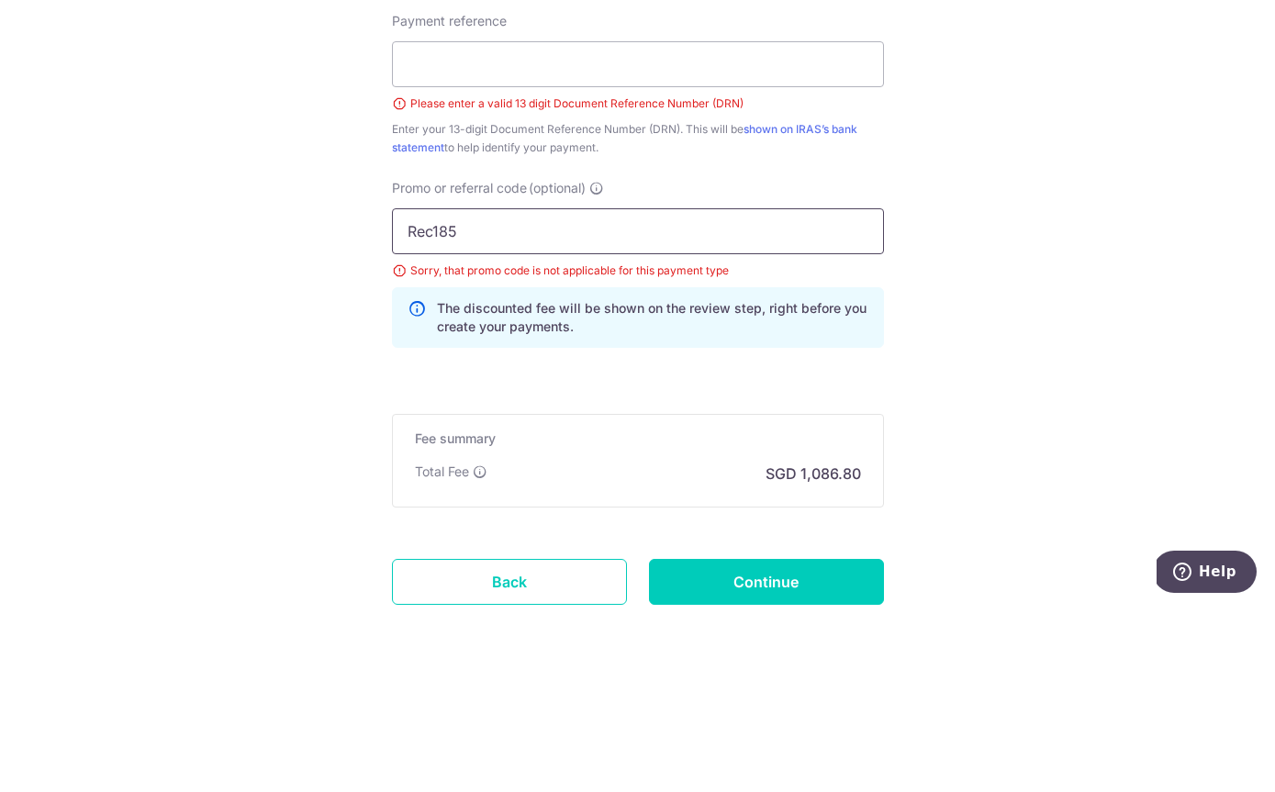
type input "Rec185"
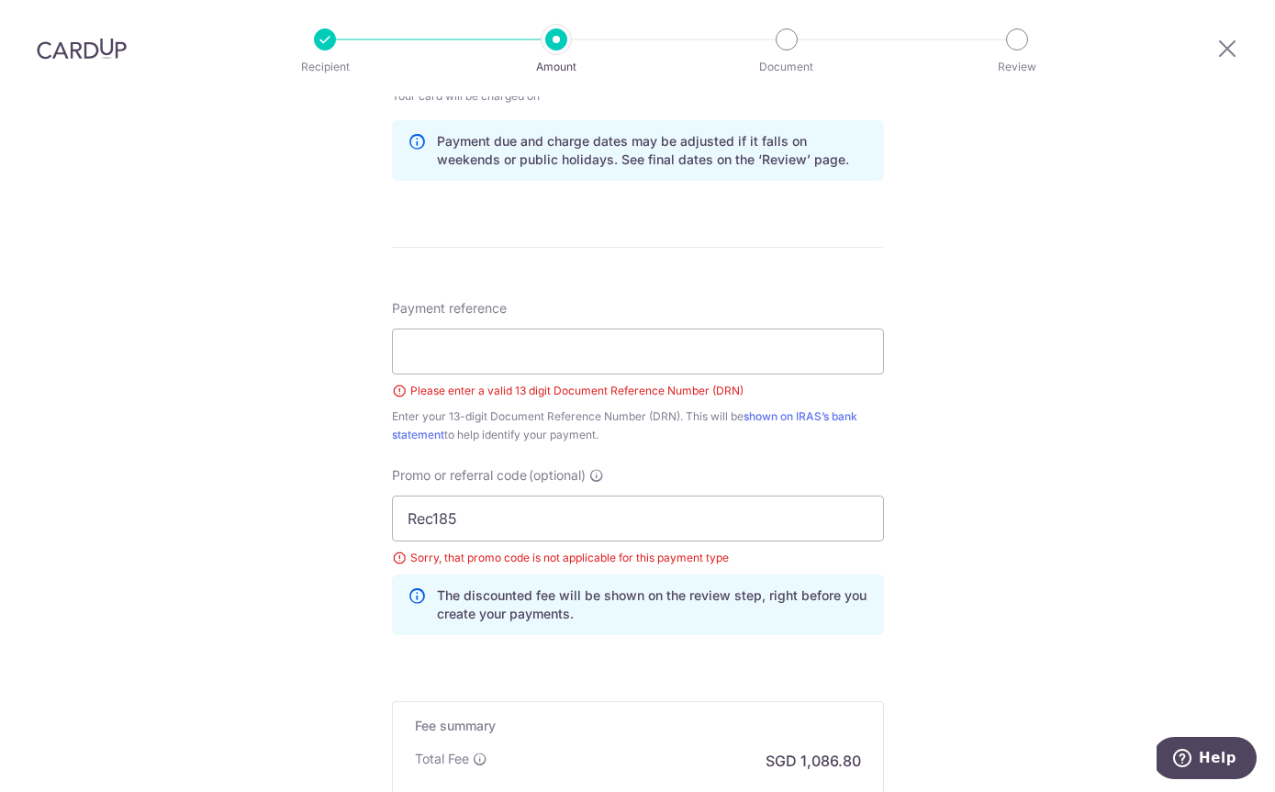
scroll to position [977, 0]
click at [441, 331] on input "Payment reference" at bounding box center [638, 354] width 492 height 46
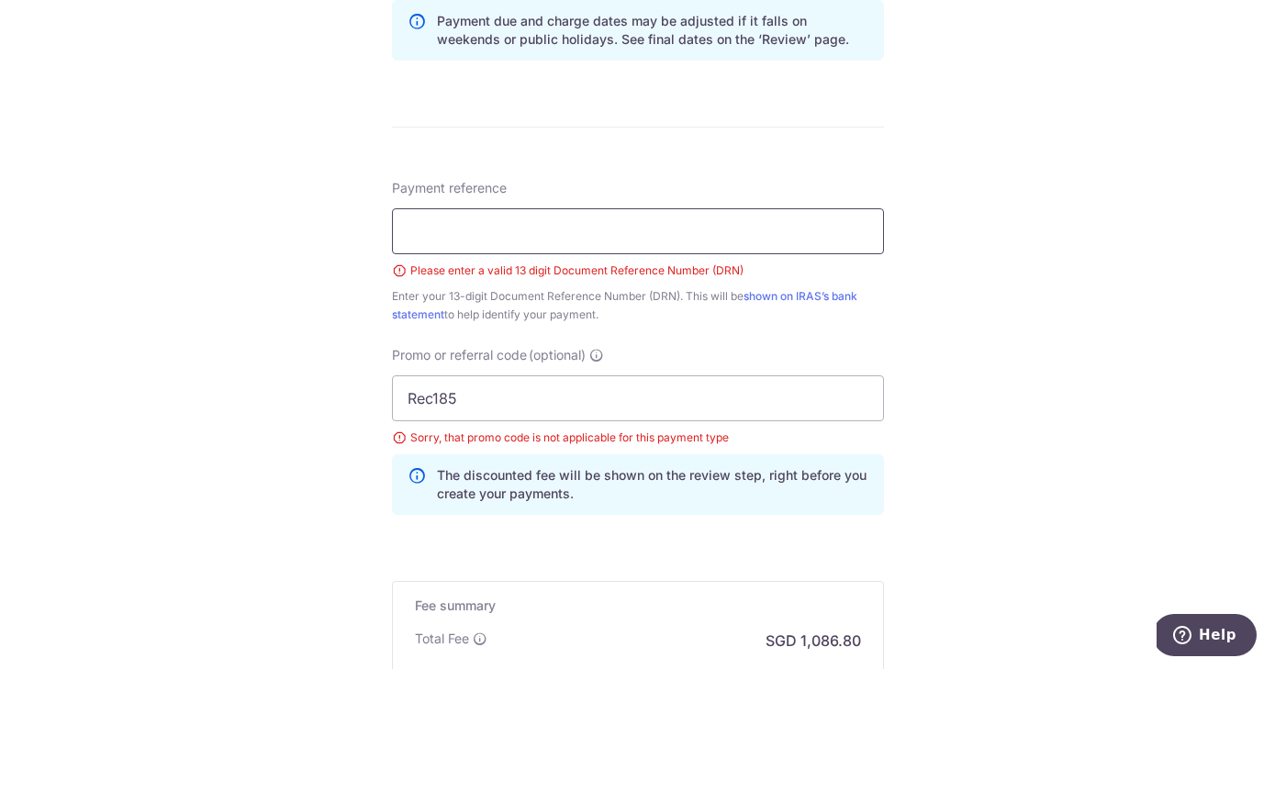
click button "Add Card" at bounding box center [0, 0] width 0 height 0
click at [204, 242] on div "Tell us more about your payment Enter payment amount SGD 41,800.00 41800.00 The…" at bounding box center [637, 75] width 1275 height 1913
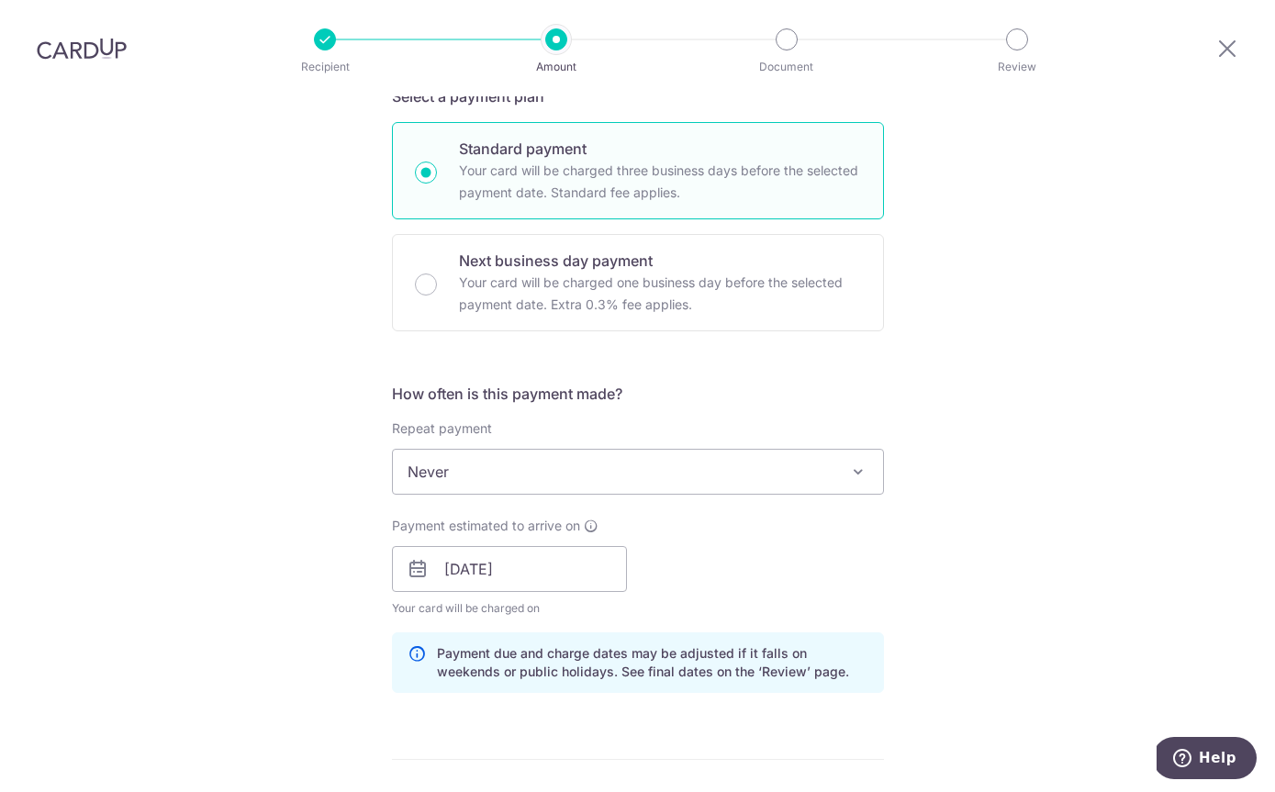
scroll to position [469, 0]
click at [444, 449] on span "Never" at bounding box center [638, 471] width 490 height 44
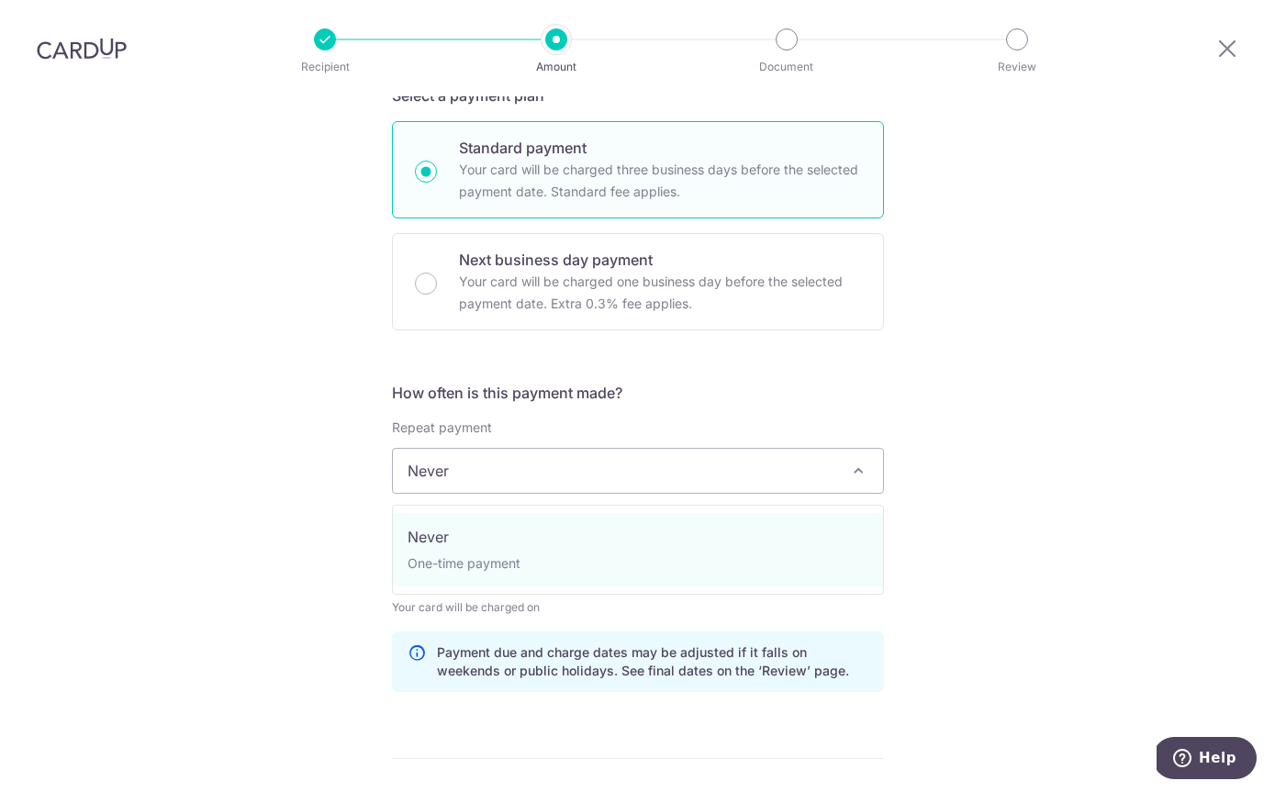
click at [444, 449] on span "Never" at bounding box center [638, 471] width 490 height 44
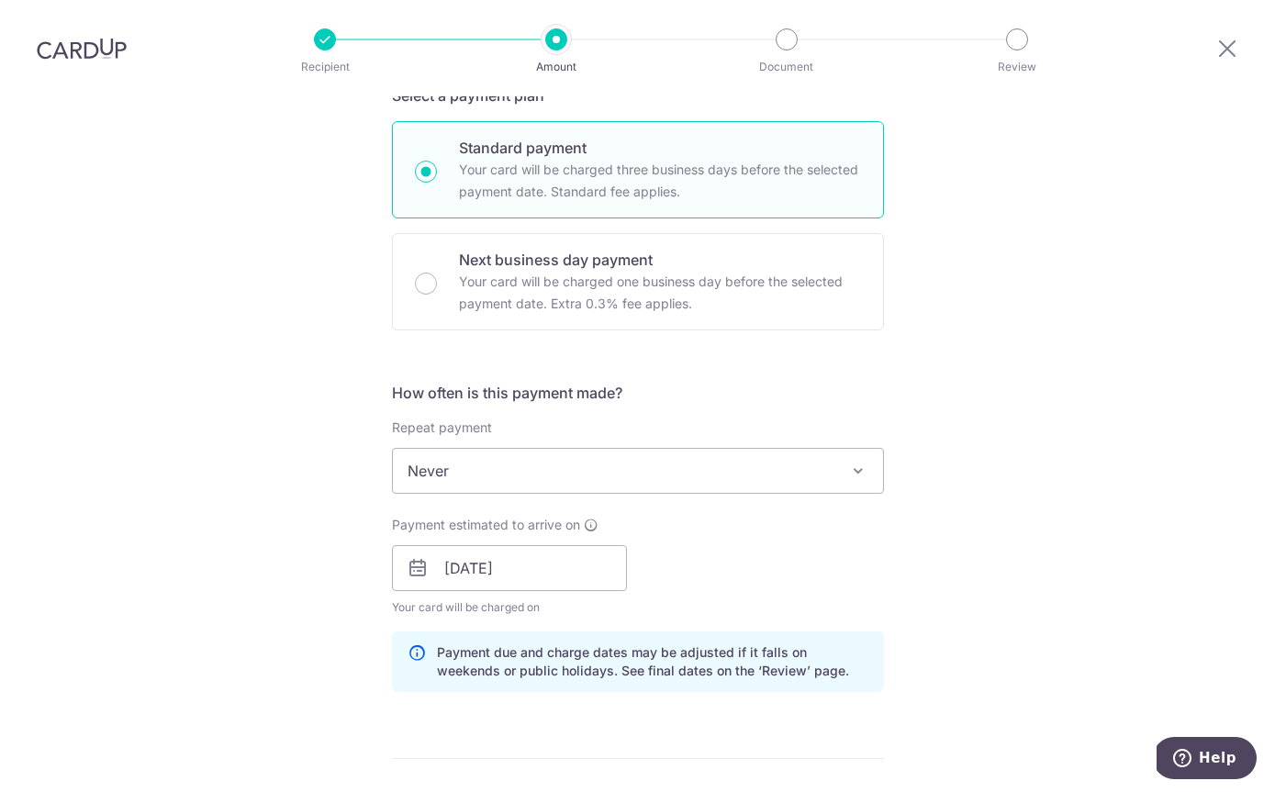
click at [448, 449] on span "Never" at bounding box center [638, 471] width 490 height 44
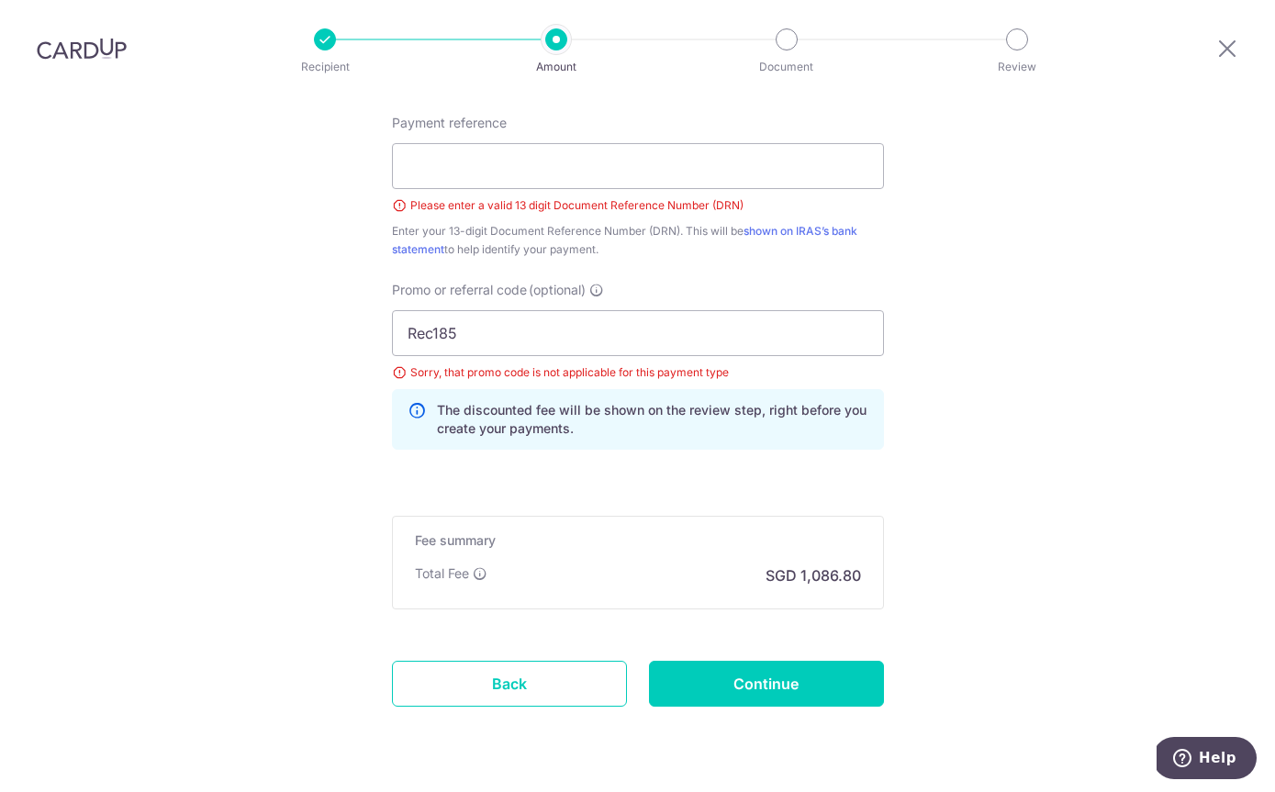
scroll to position [1163, 0]
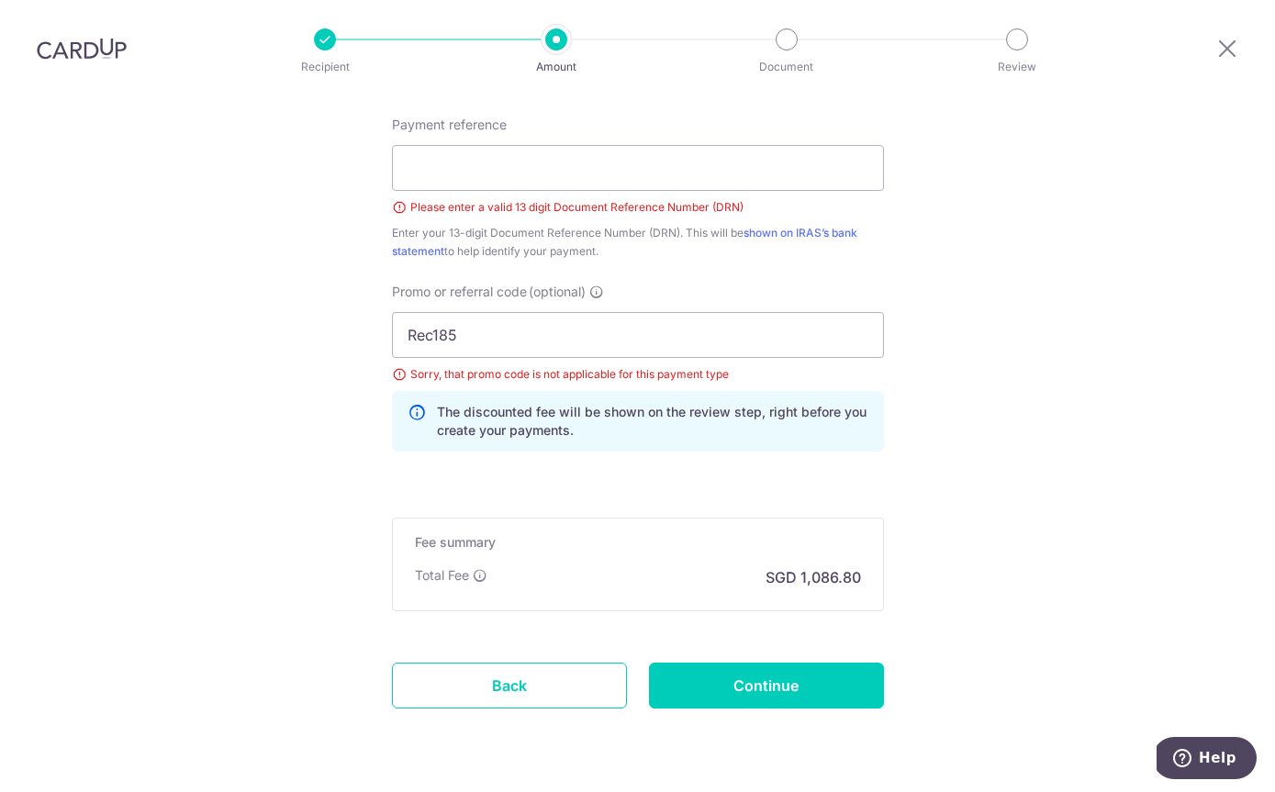
click at [765, 662] on input "Continue" at bounding box center [766, 685] width 235 height 46
type input "Create Schedule"
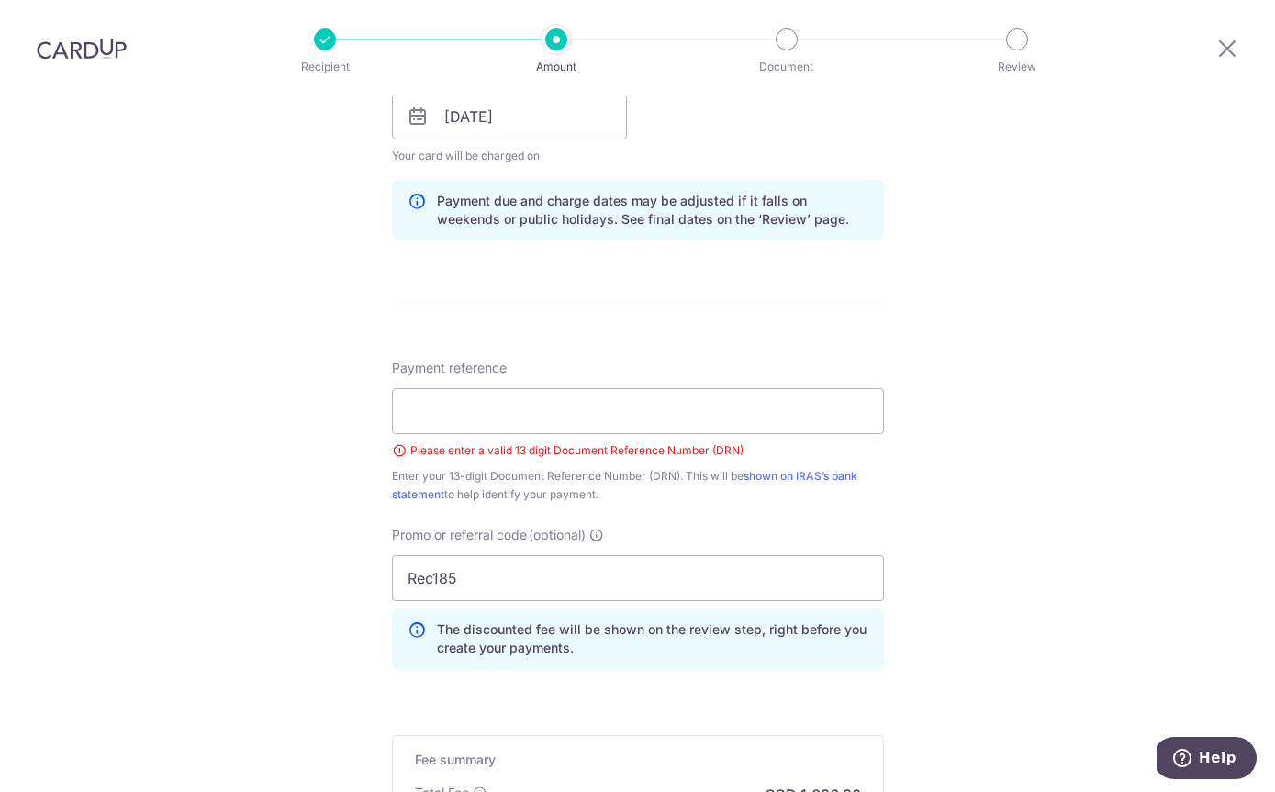
scroll to position [913, 0]
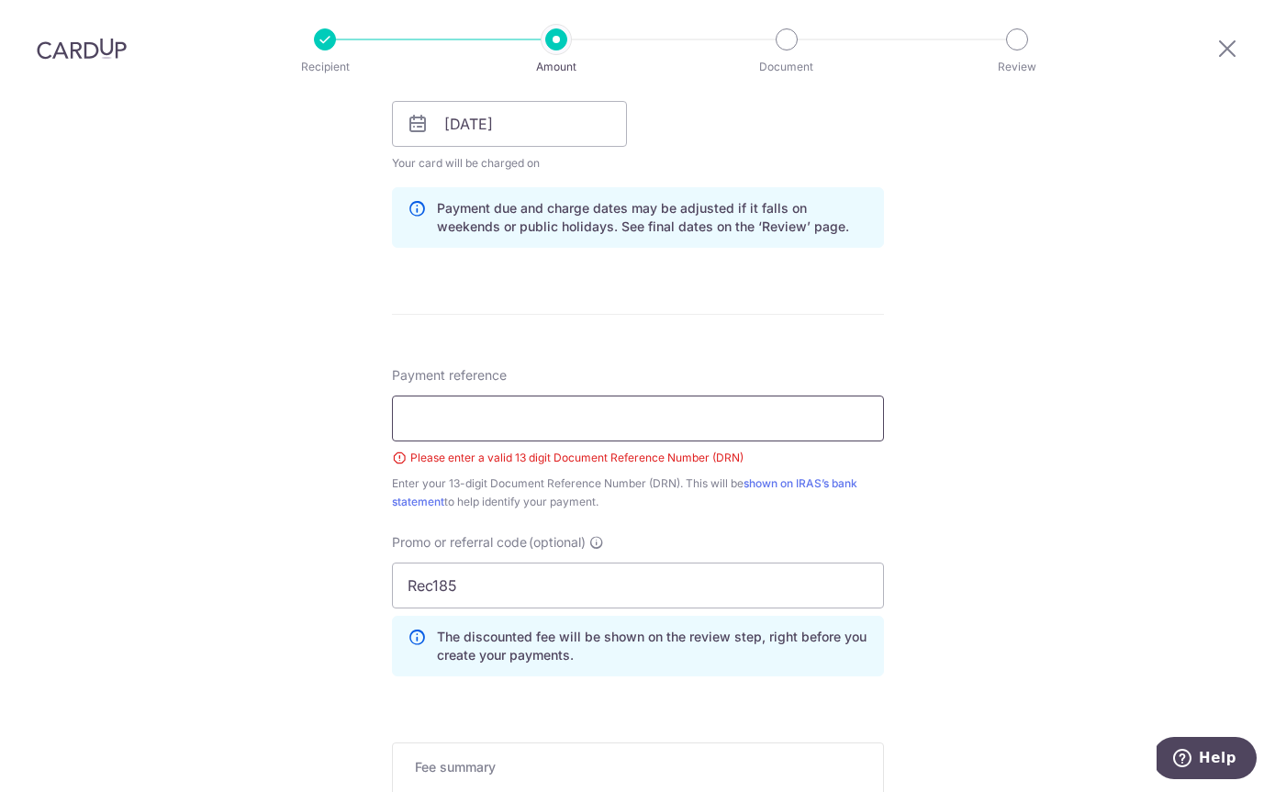
click at [433, 395] on input "Payment reference" at bounding box center [638, 418] width 492 height 46
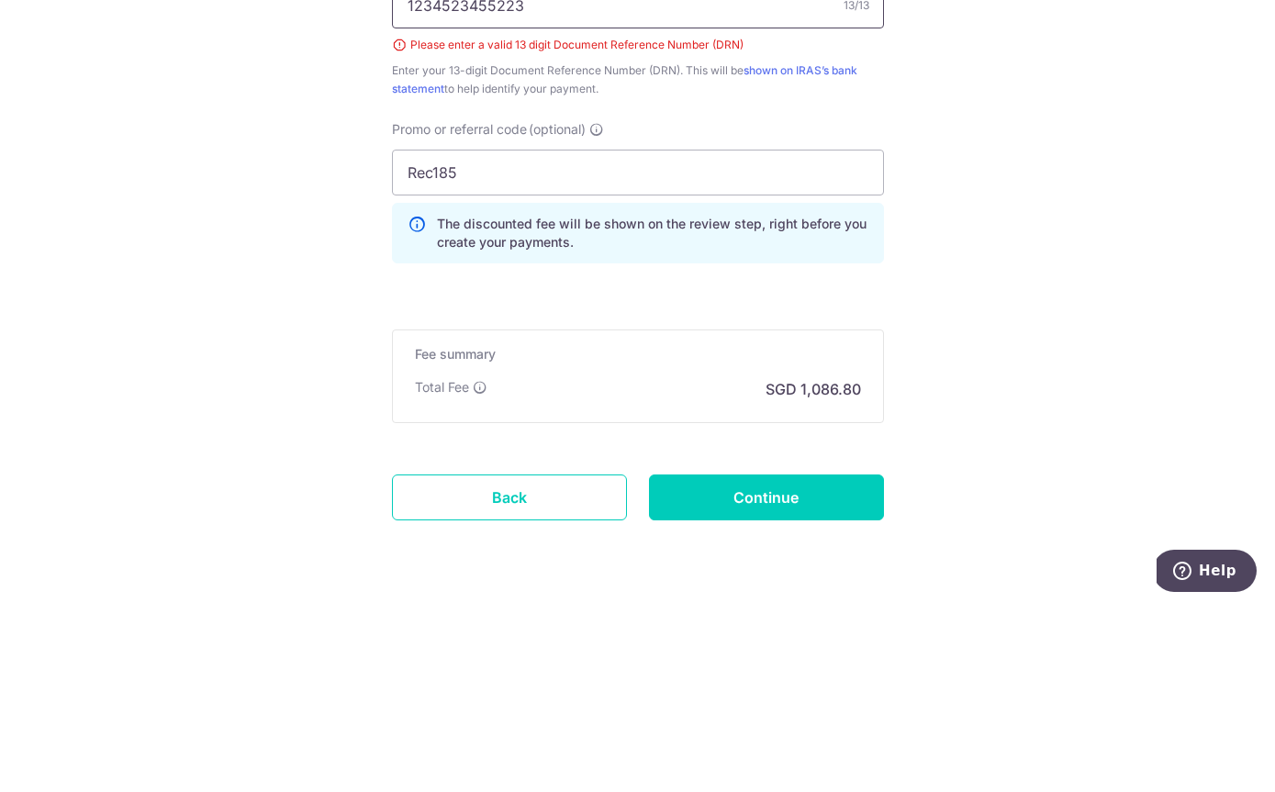
scroll to position [1138, 0]
type input "1234523455223"
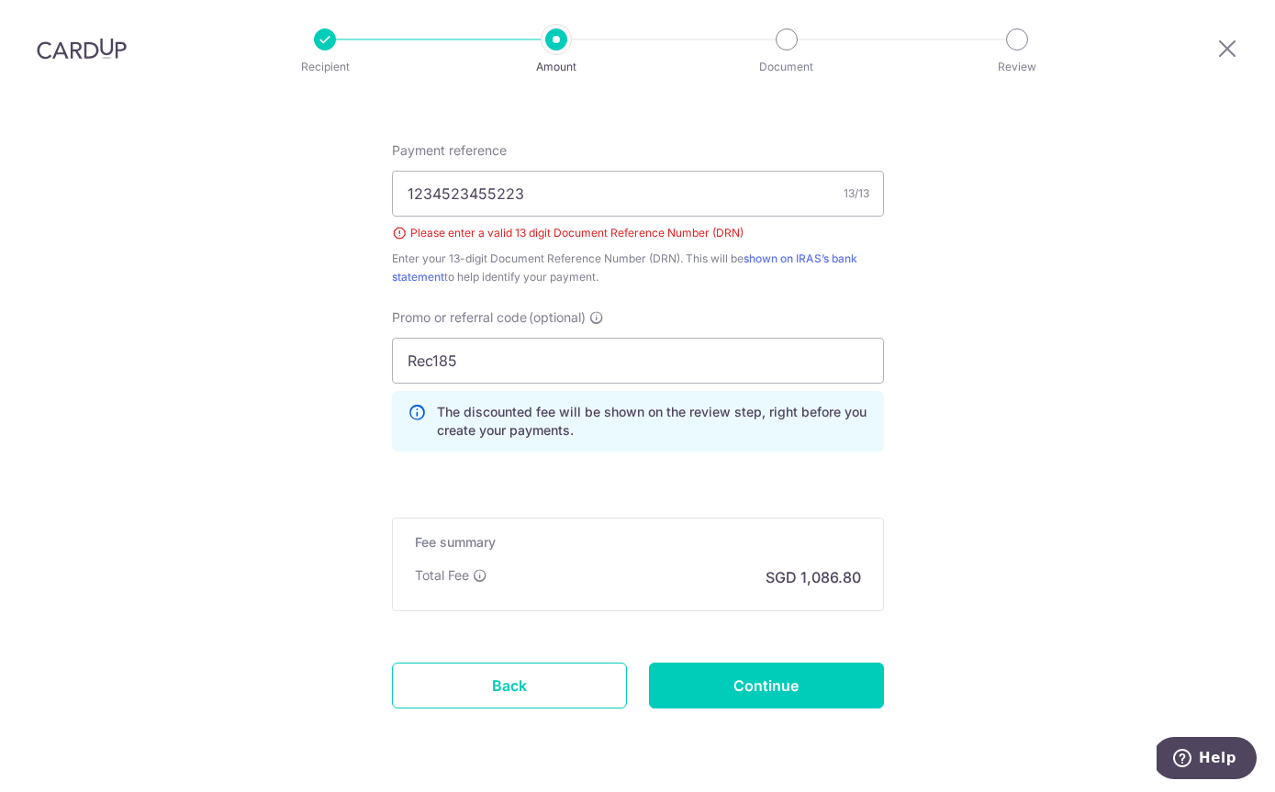
click at [740, 662] on input "Continue" at bounding box center [766, 685] width 235 height 46
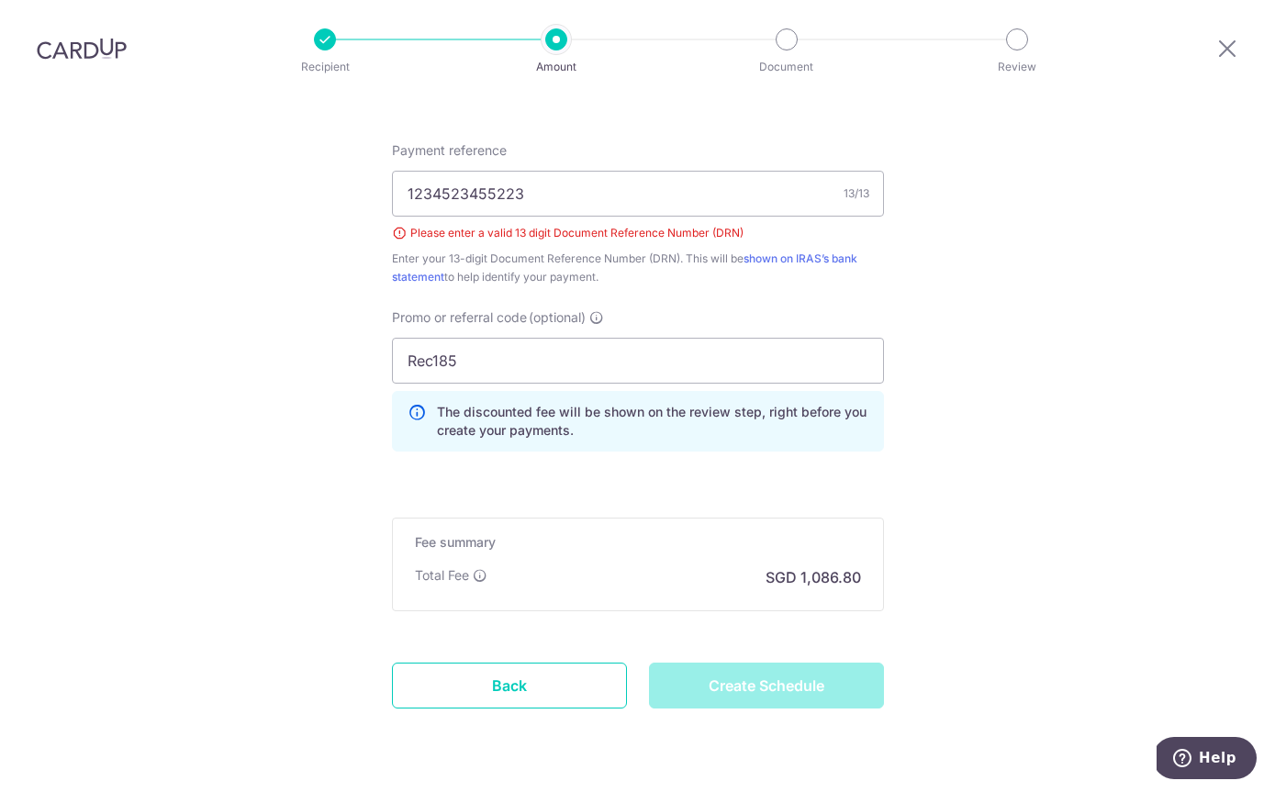
type input "Create Schedule"
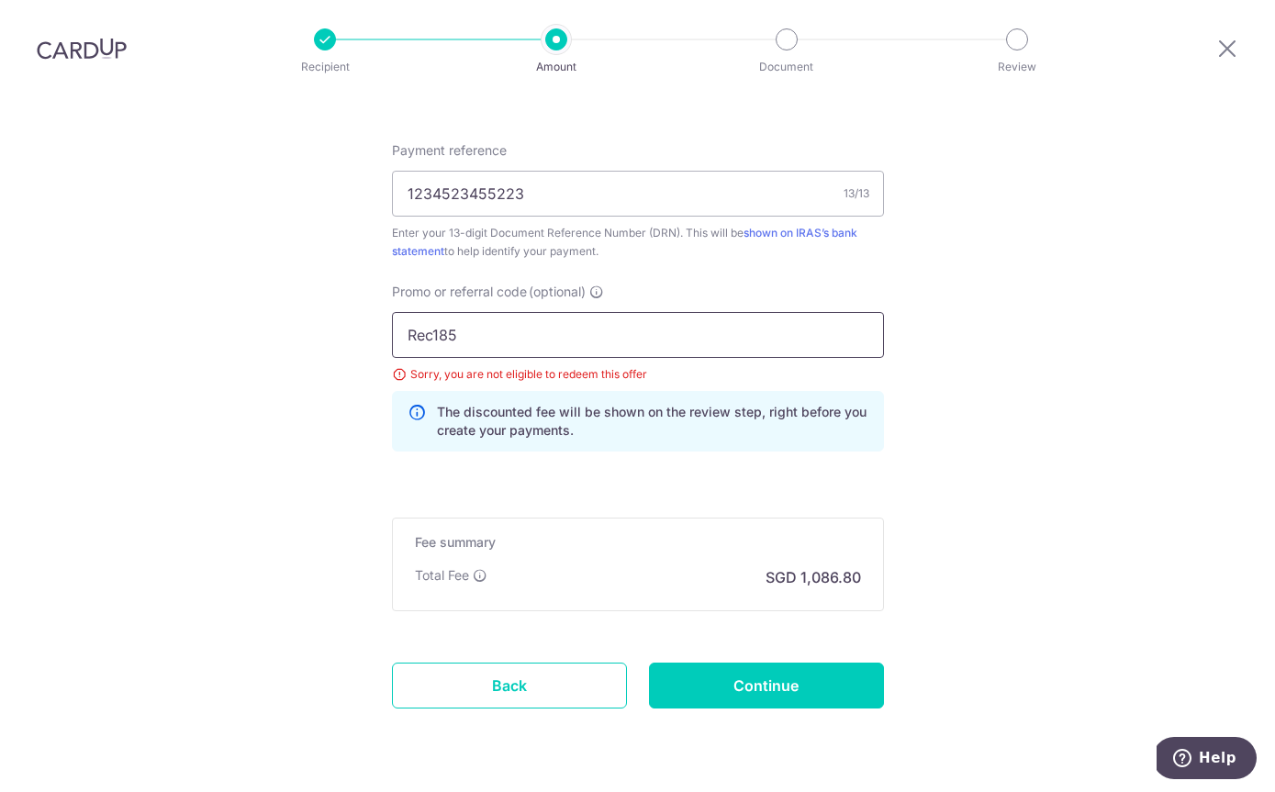
click at [565, 312] on input "Rec185" at bounding box center [638, 335] width 492 height 46
type input "R"
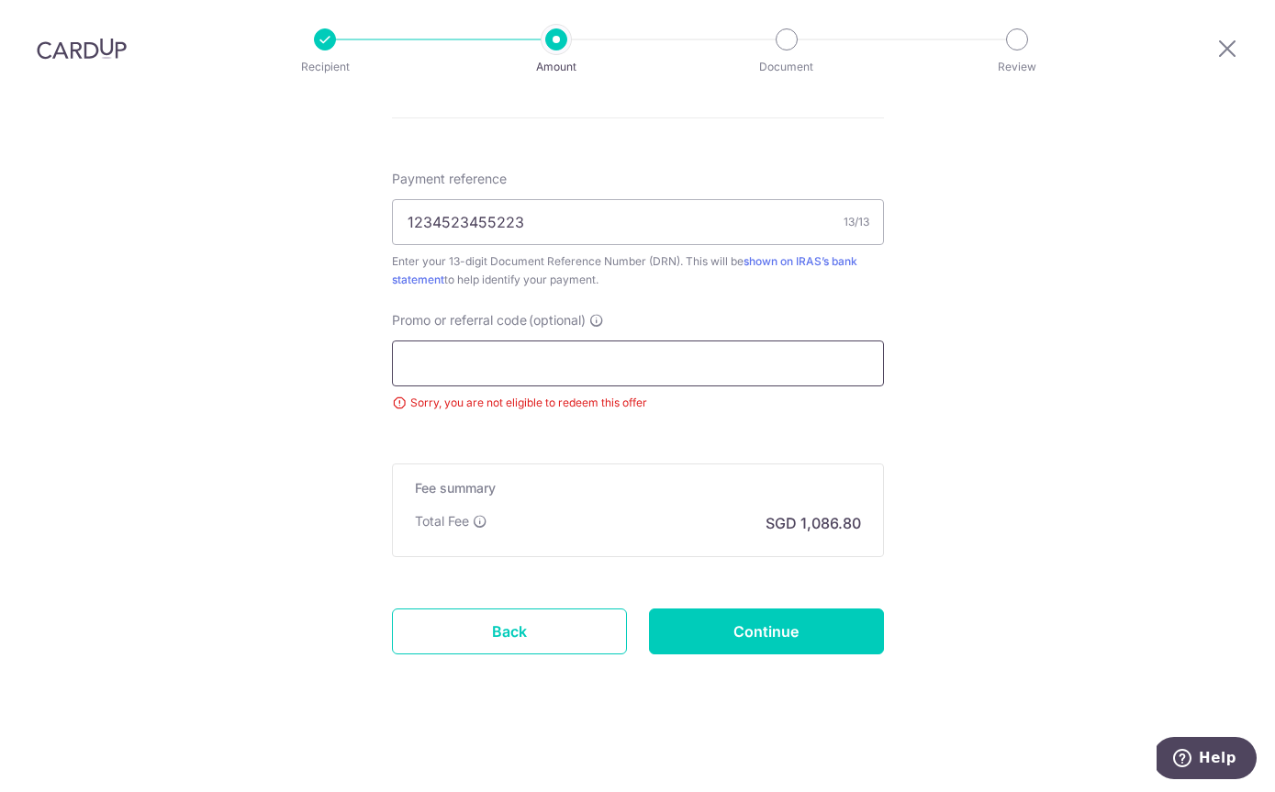
scroll to position [1055, 0]
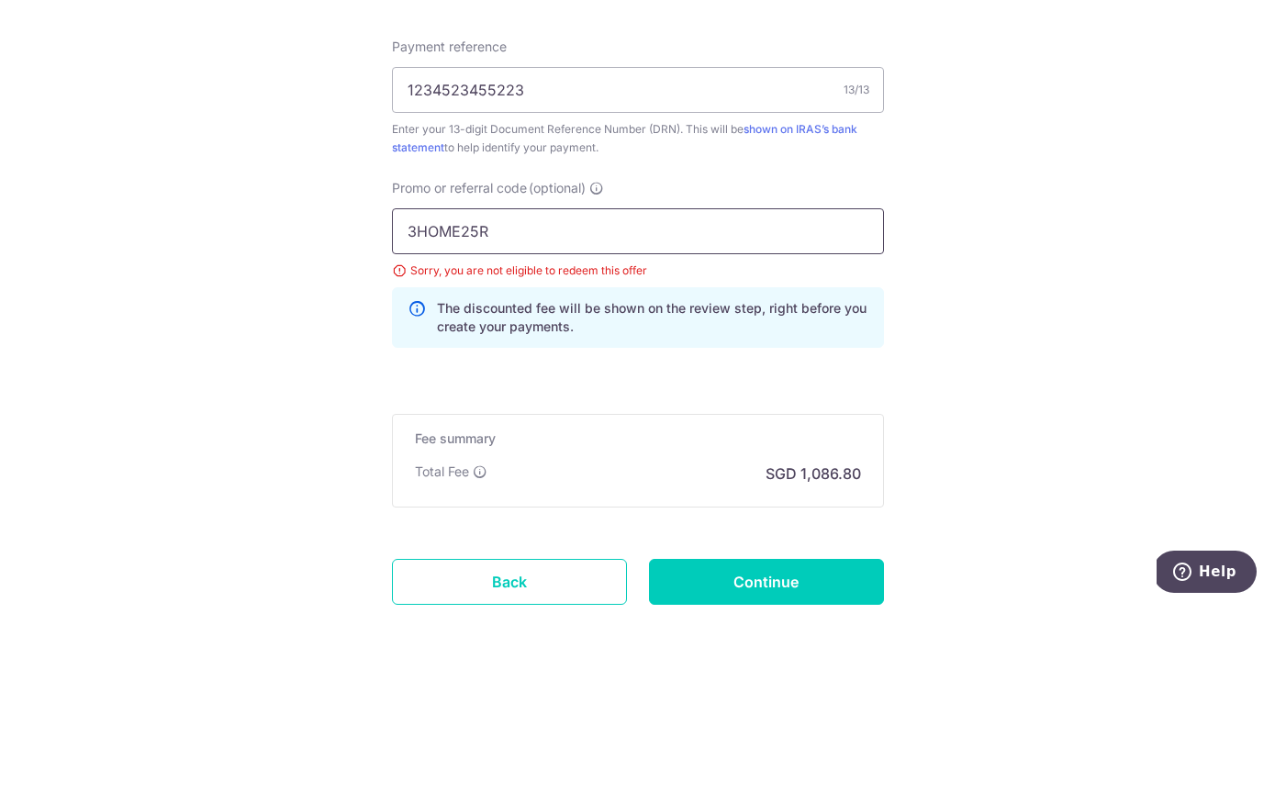
type input "3HOME25R"
click button "Add Card" at bounding box center [0, 0] width 0 height 0
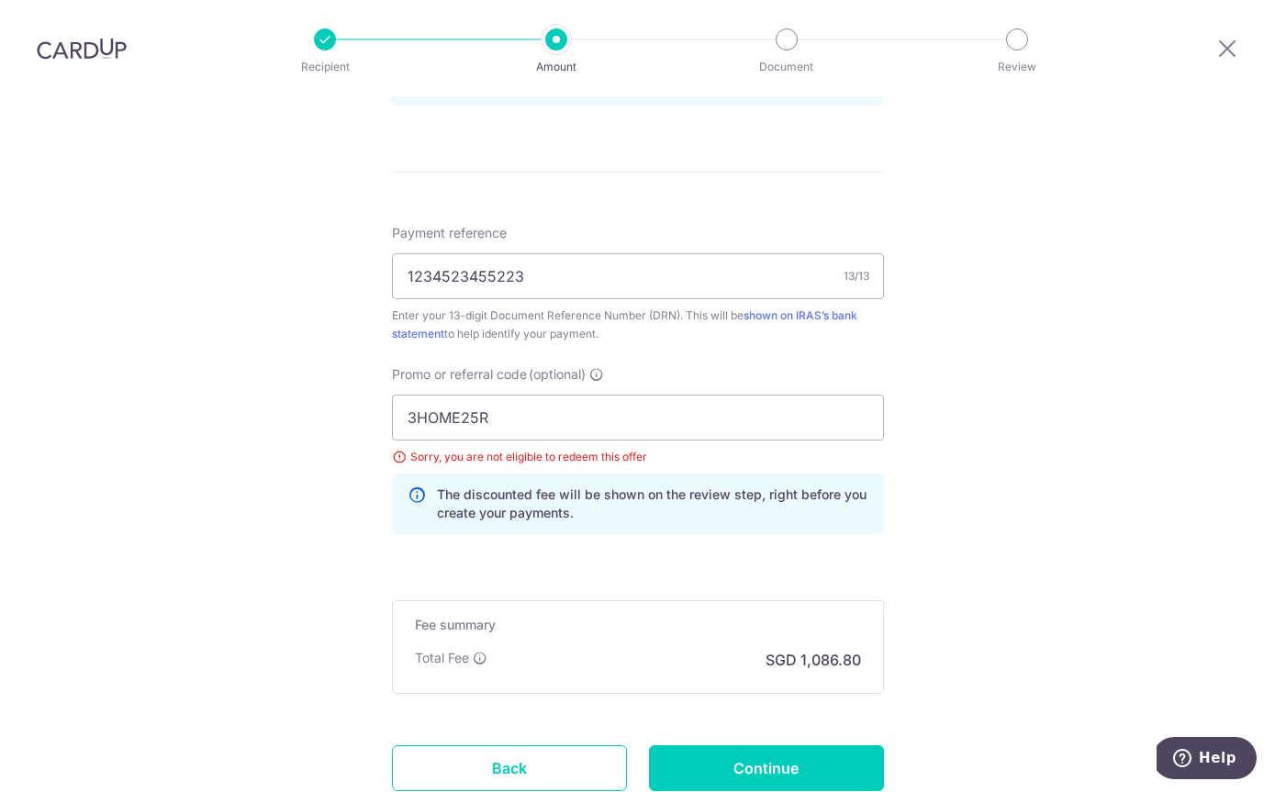
click at [751, 745] on input "Continue" at bounding box center [766, 768] width 235 height 46
type input "Update Schedule"
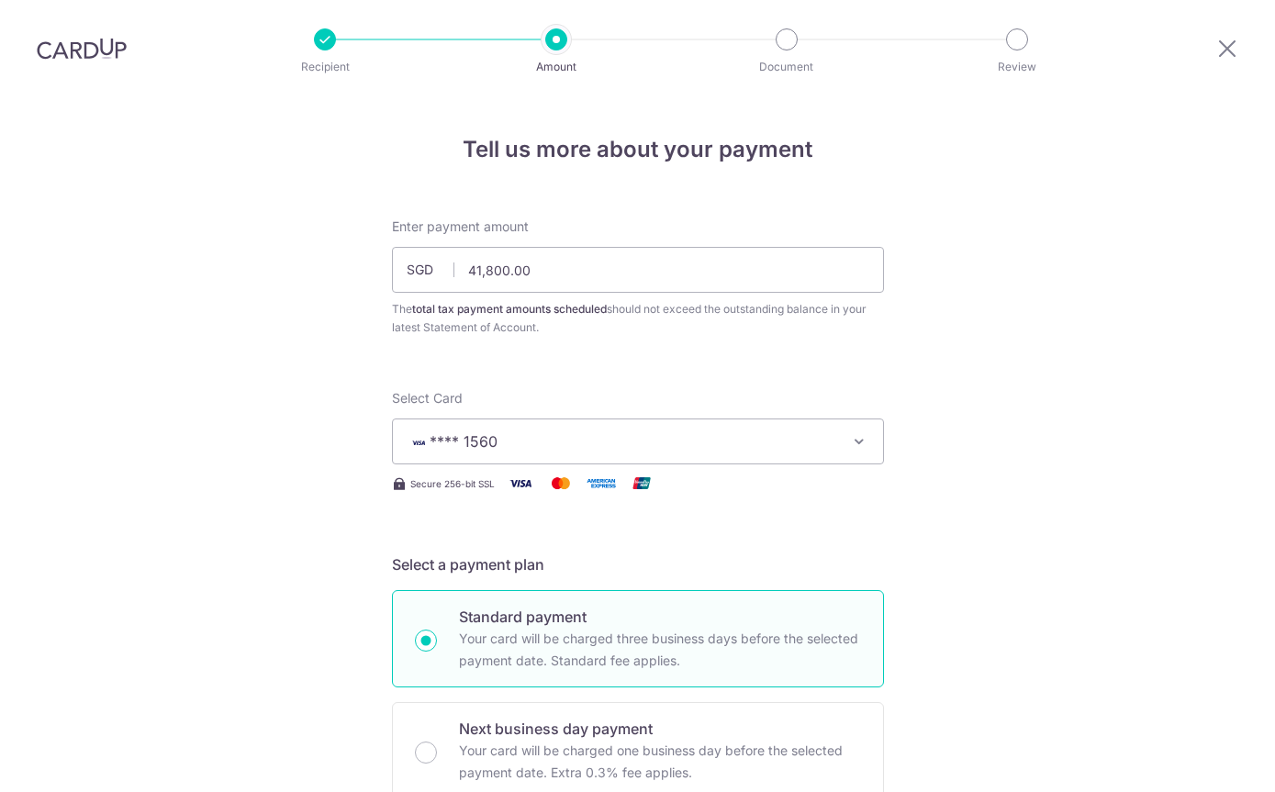
scroll to position [1138, 0]
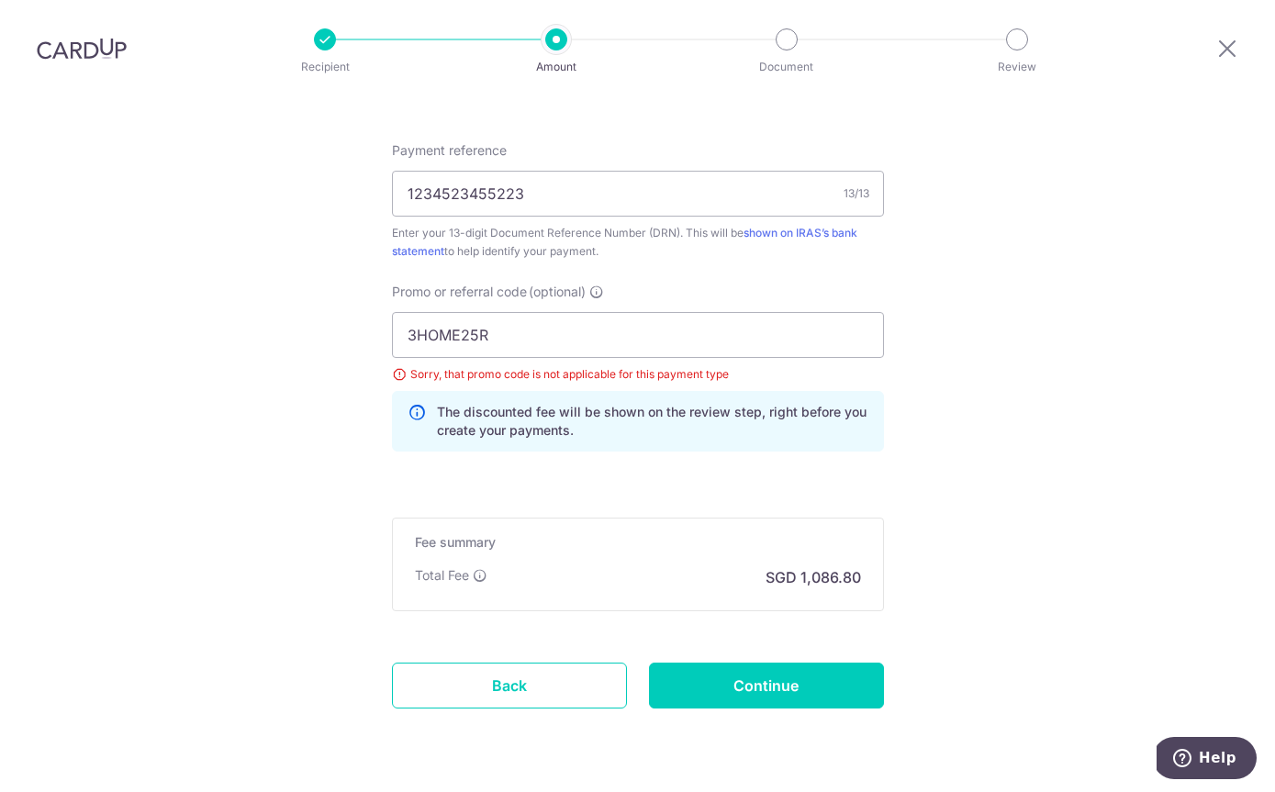
click at [743, 662] on input "Continue" at bounding box center [766, 685] width 235 height 46
type input "Update Schedule"
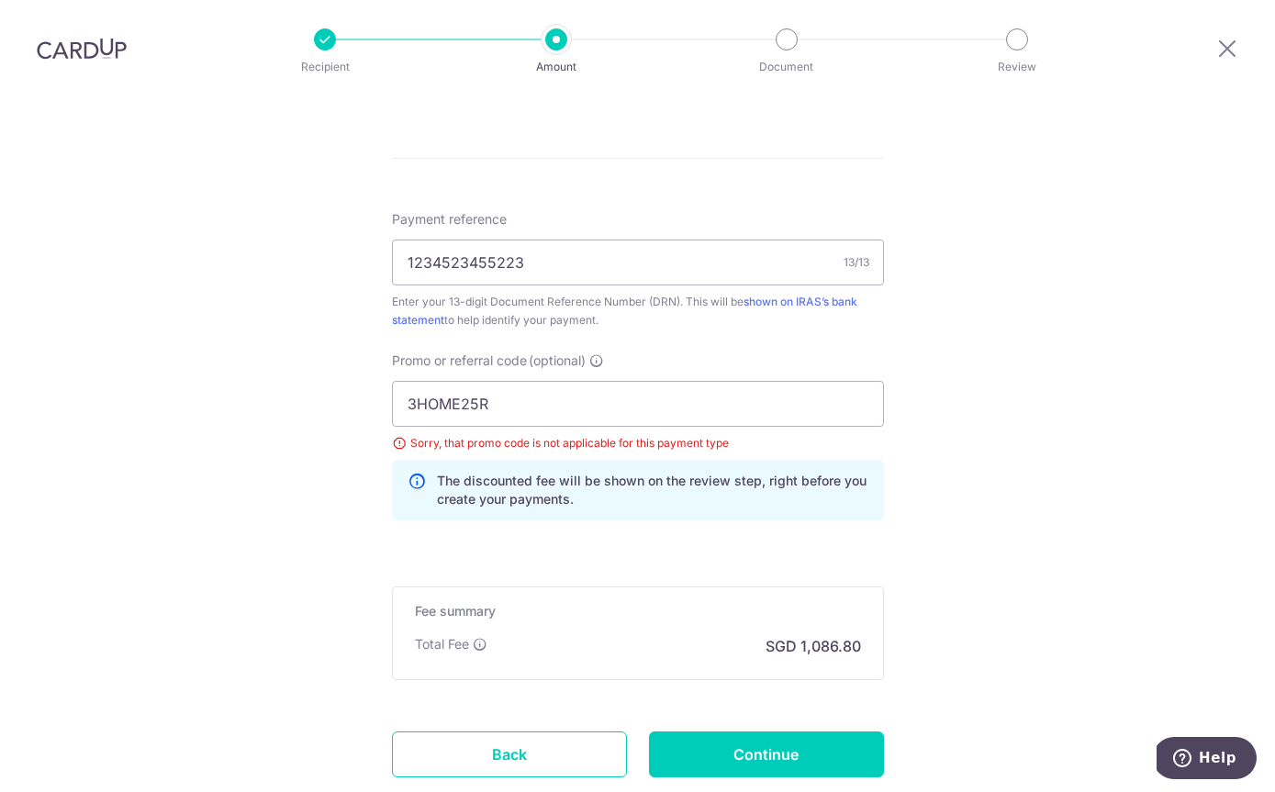
scroll to position [1018, 0]
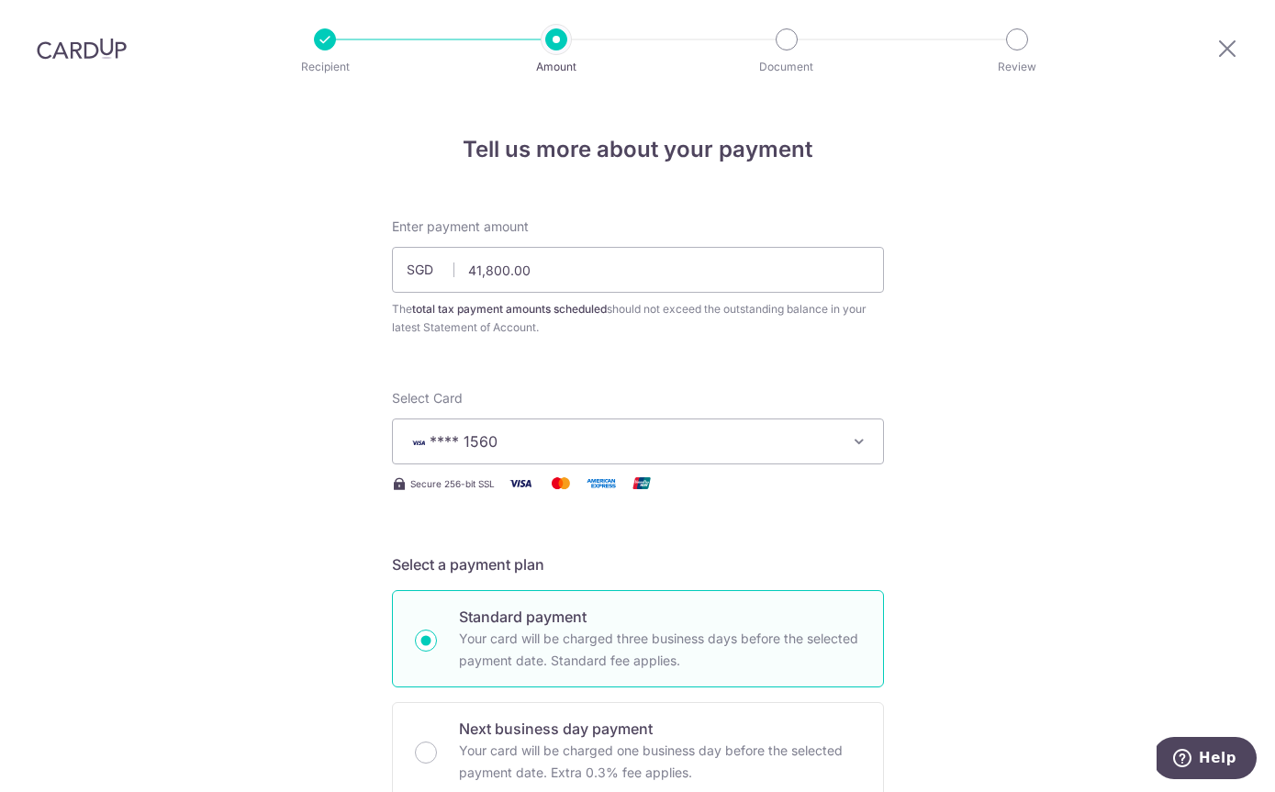
scroll to position [-5, 0]
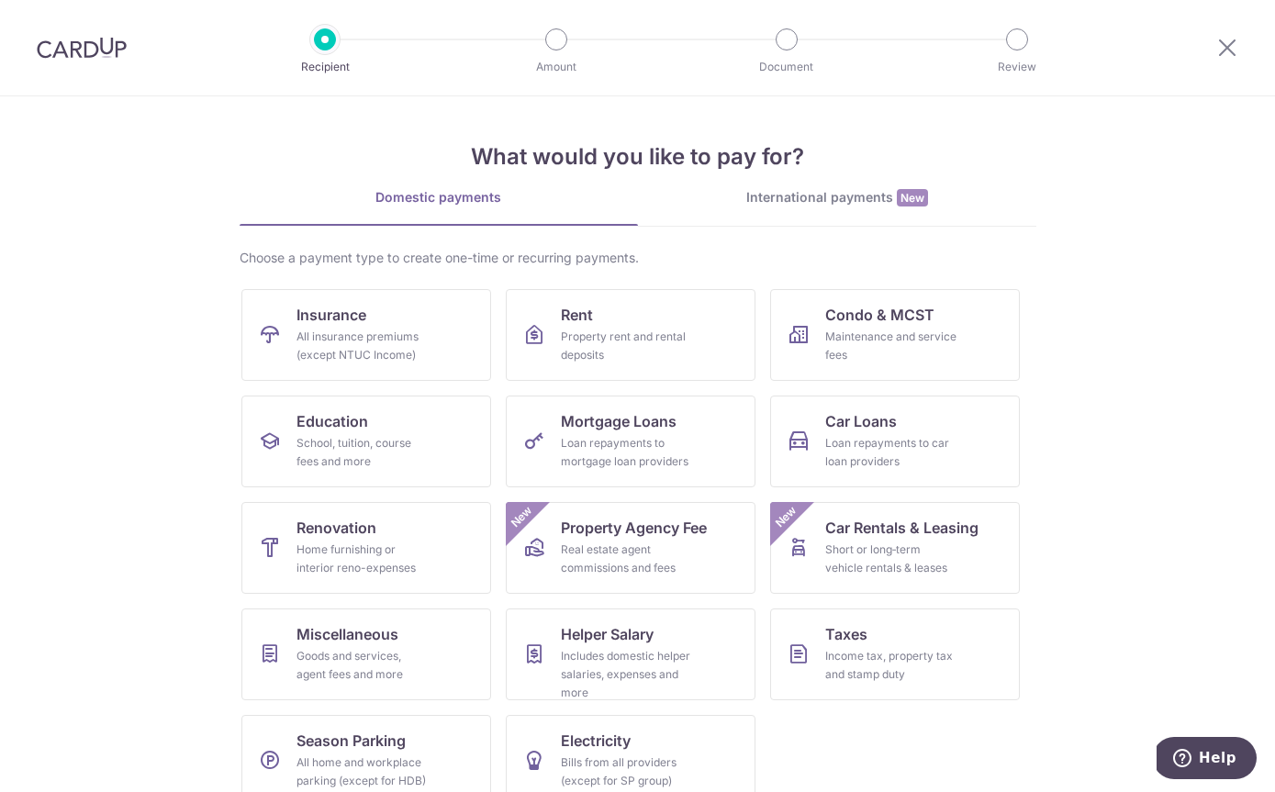
click at [74, 40] on img at bounding box center [82, 48] width 90 height 22
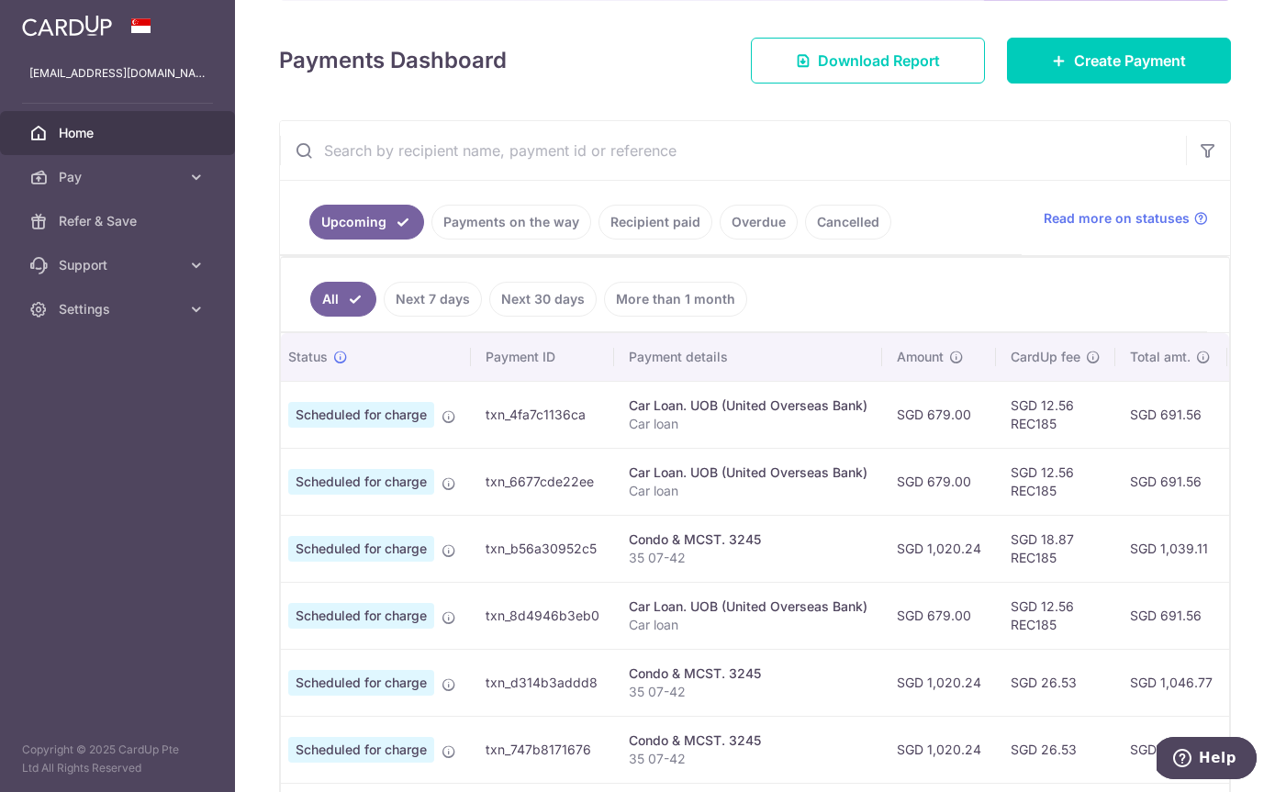
scroll to position [0, 43]
click at [0, 0] on header at bounding box center [0, 0] width 0 height 0
click at [0, 0] on icon "button" at bounding box center [0, 0] width 0 height 0
click at [134, 302] on span "Settings" at bounding box center [119, 309] width 121 height 18
click at [78, 351] on span "Account" at bounding box center [119, 353] width 121 height 18
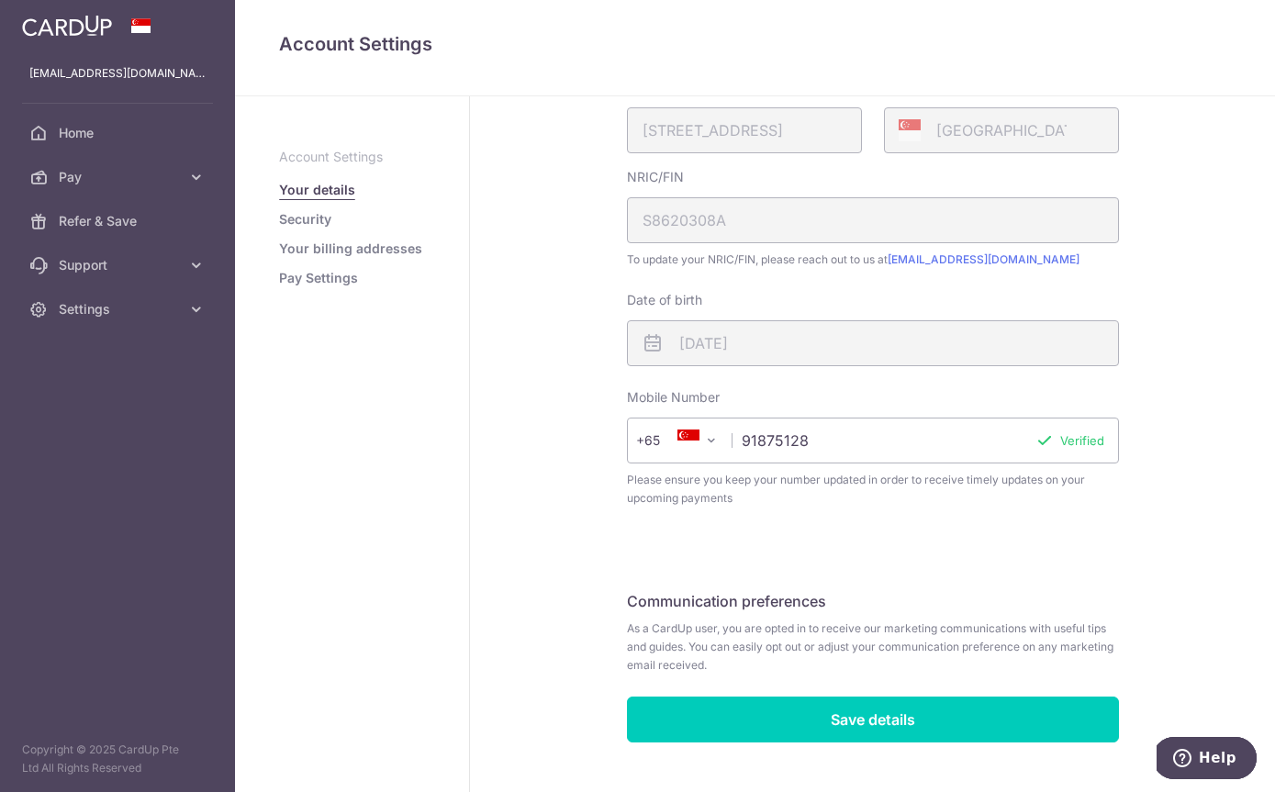
scroll to position [422, 0]
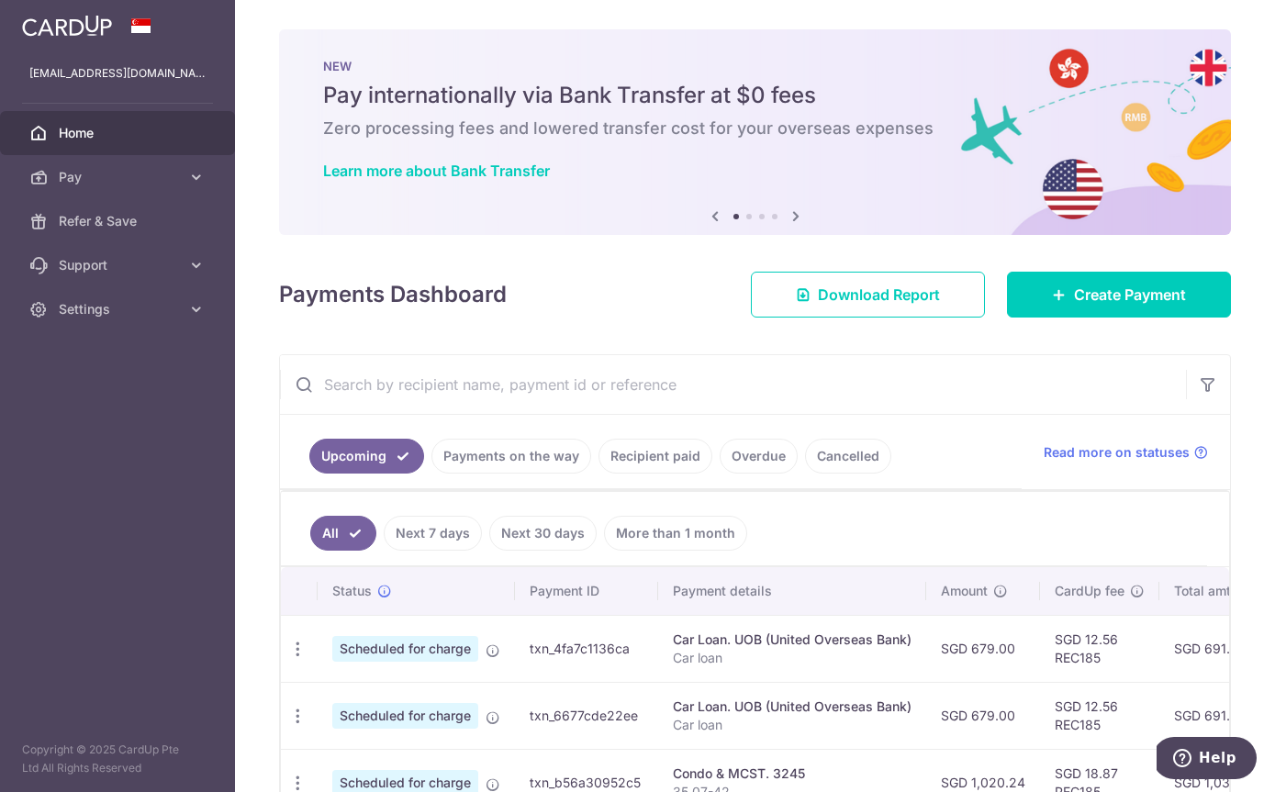
click at [1097, 300] on span "Create Payment" at bounding box center [1130, 295] width 112 height 22
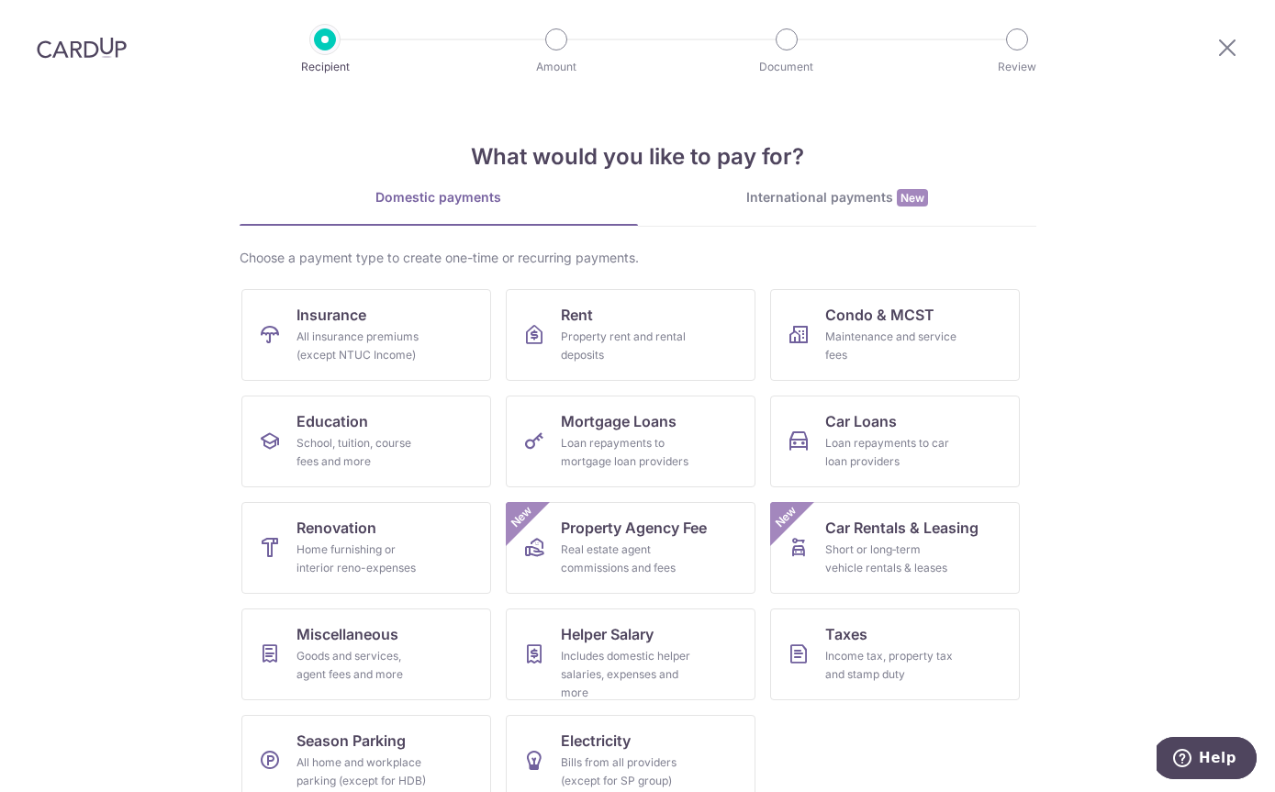
click at [923, 671] on div "Income tax, property tax and stamp duty" at bounding box center [891, 665] width 132 height 37
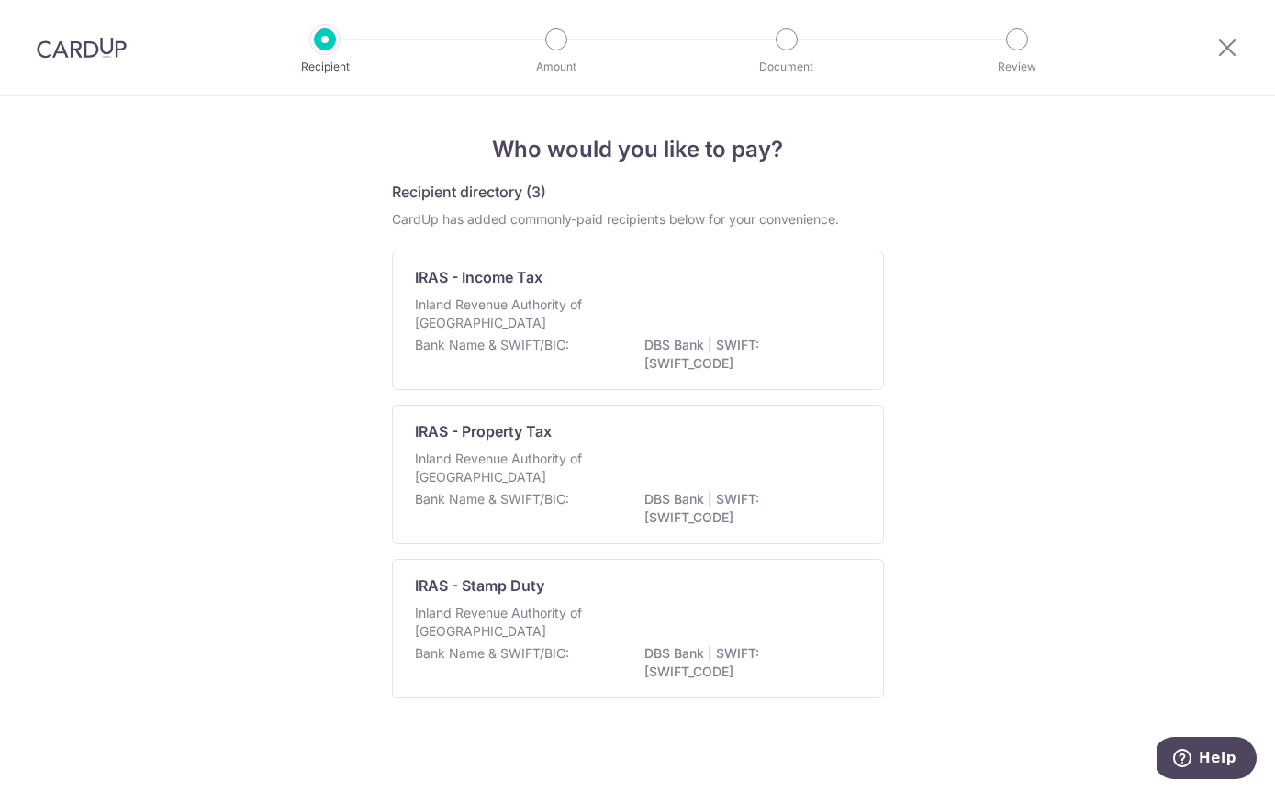
click at [665, 673] on div "Bank Name & SWIFT/BIC: DBS Bank | SWIFT: [SWIFT_CODE]" at bounding box center [638, 663] width 446 height 39
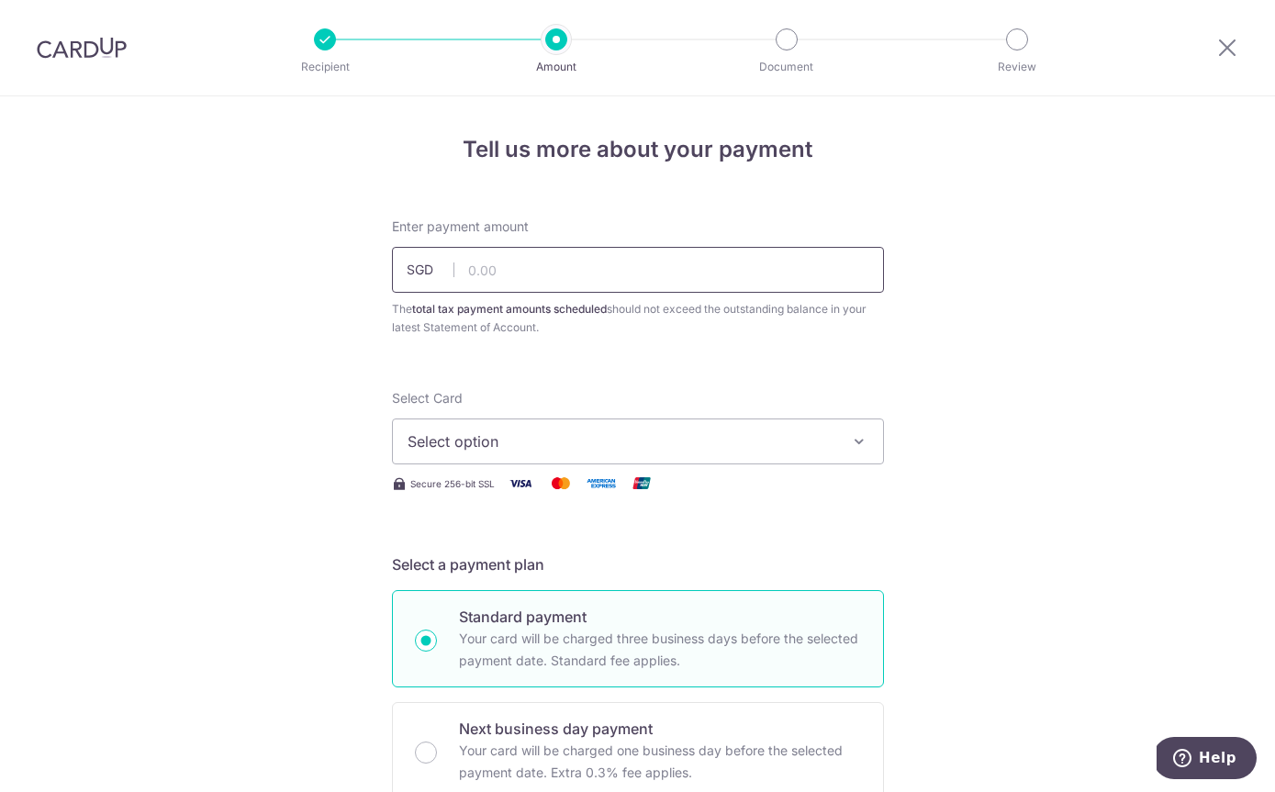
click at [558, 274] on input "text" at bounding box center [638, 270] width 492 height 46
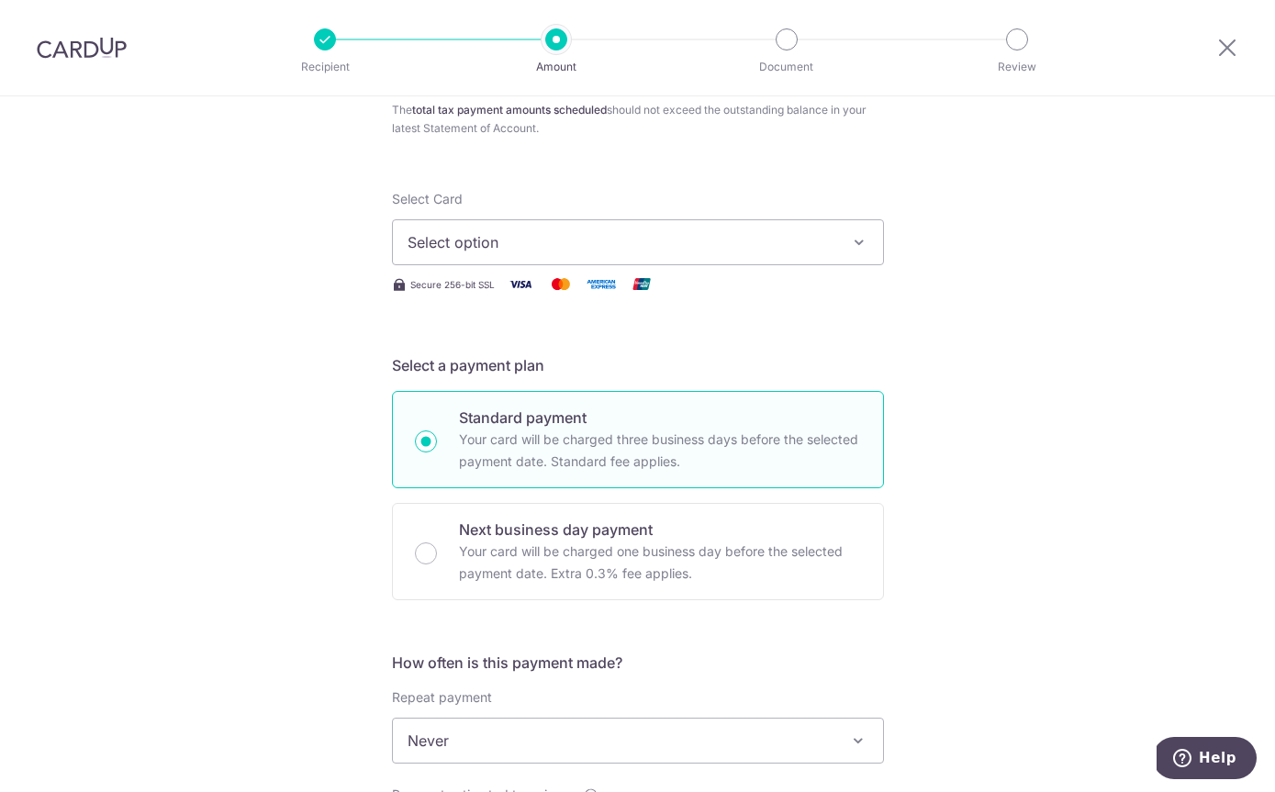
scroll to position [201, 0]
click at [780, 251] on span "Select option" at bounding box center [621, 240] width 428 height 22
type input "41,800.00"
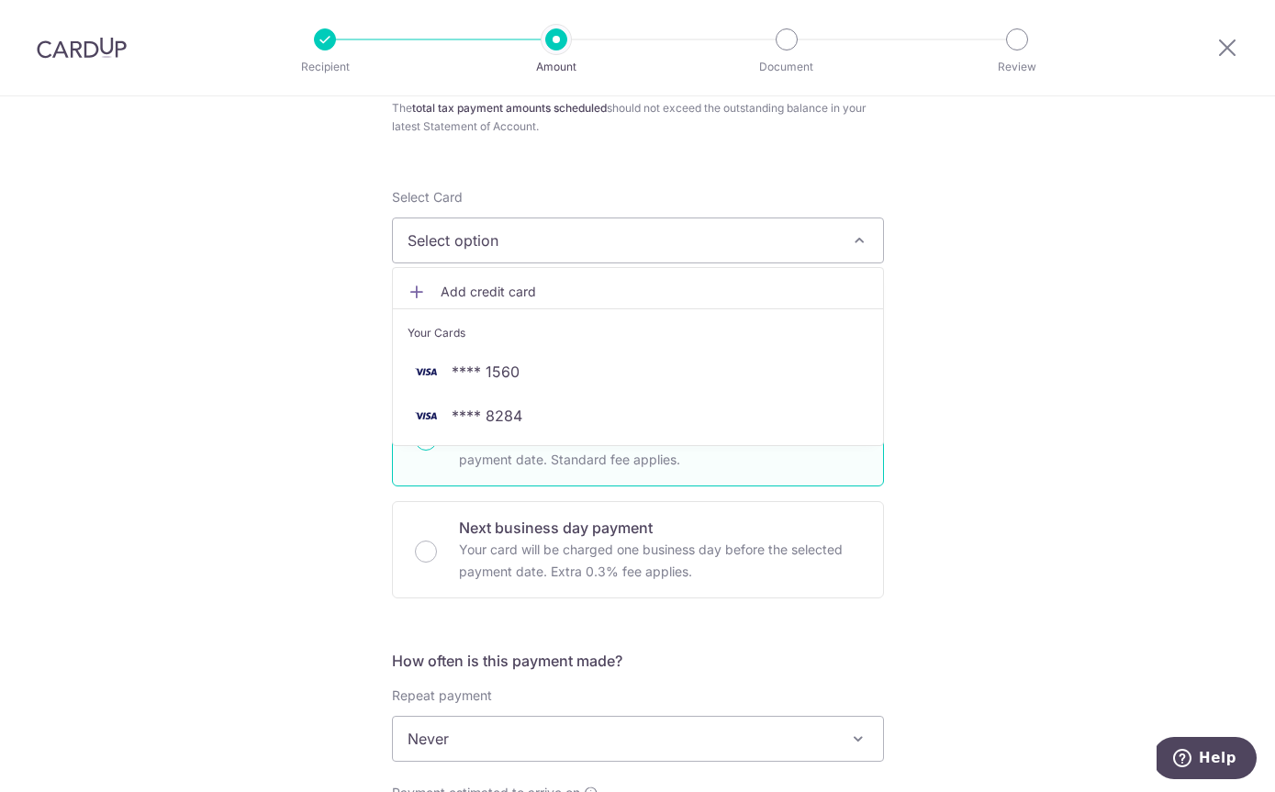
click at [718, 301] on span "Add credit card" at bounding box center [654, 292] width 428 height 18
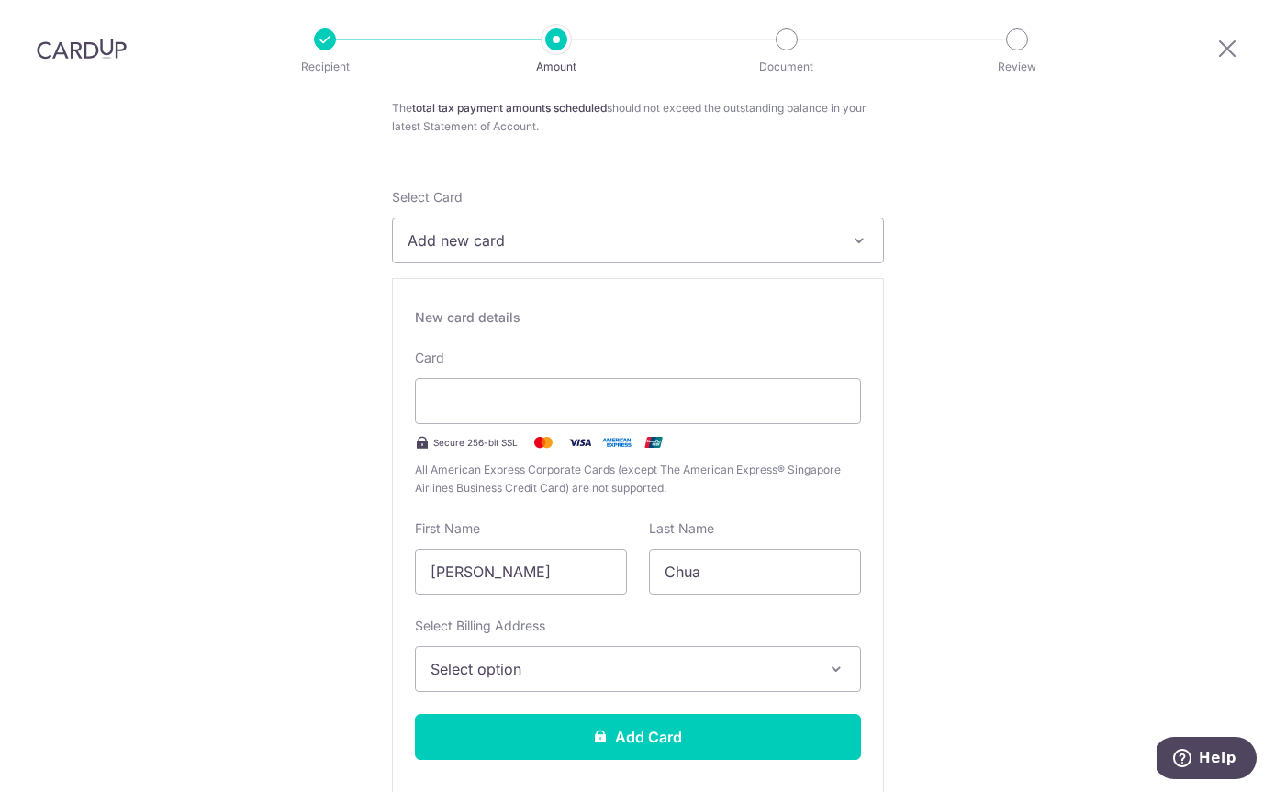
click at [627, 658] on span "Select option" at bounding box center [621, 669] width 382 height 22
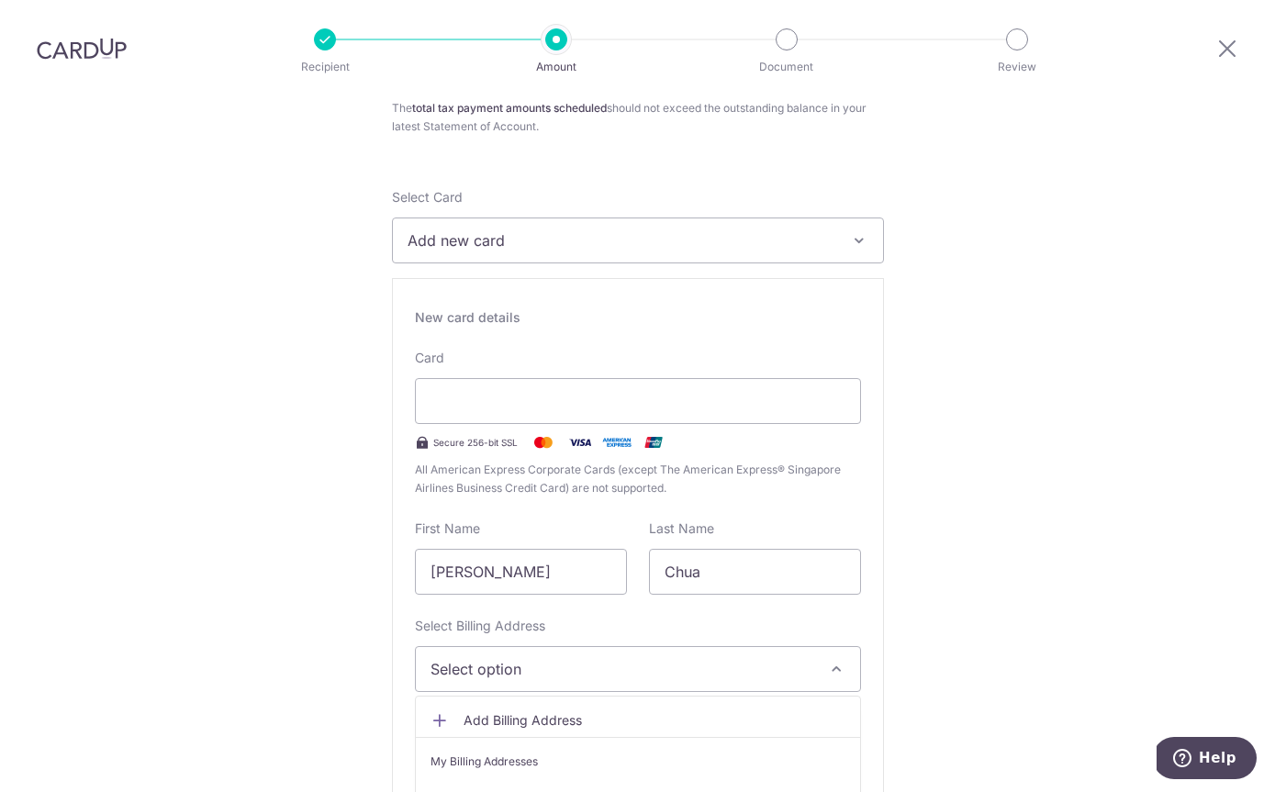
click at [718, 778] on link "[STREET_ADDRESS][PERSON_NAME]" at bounding box center [638, 800] width 444 height 44
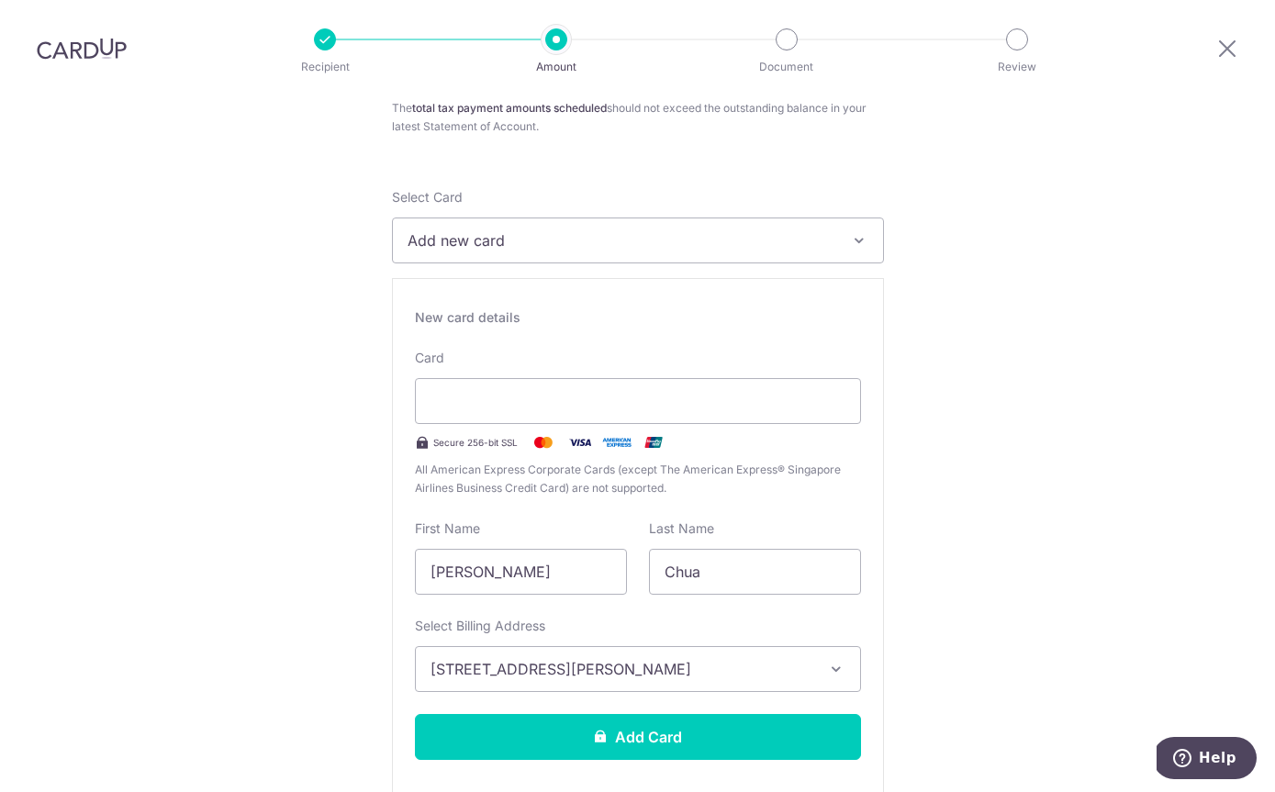
click at [671, 714] on button "Add Card" at bounding box center [638, 737] width 446 height 46
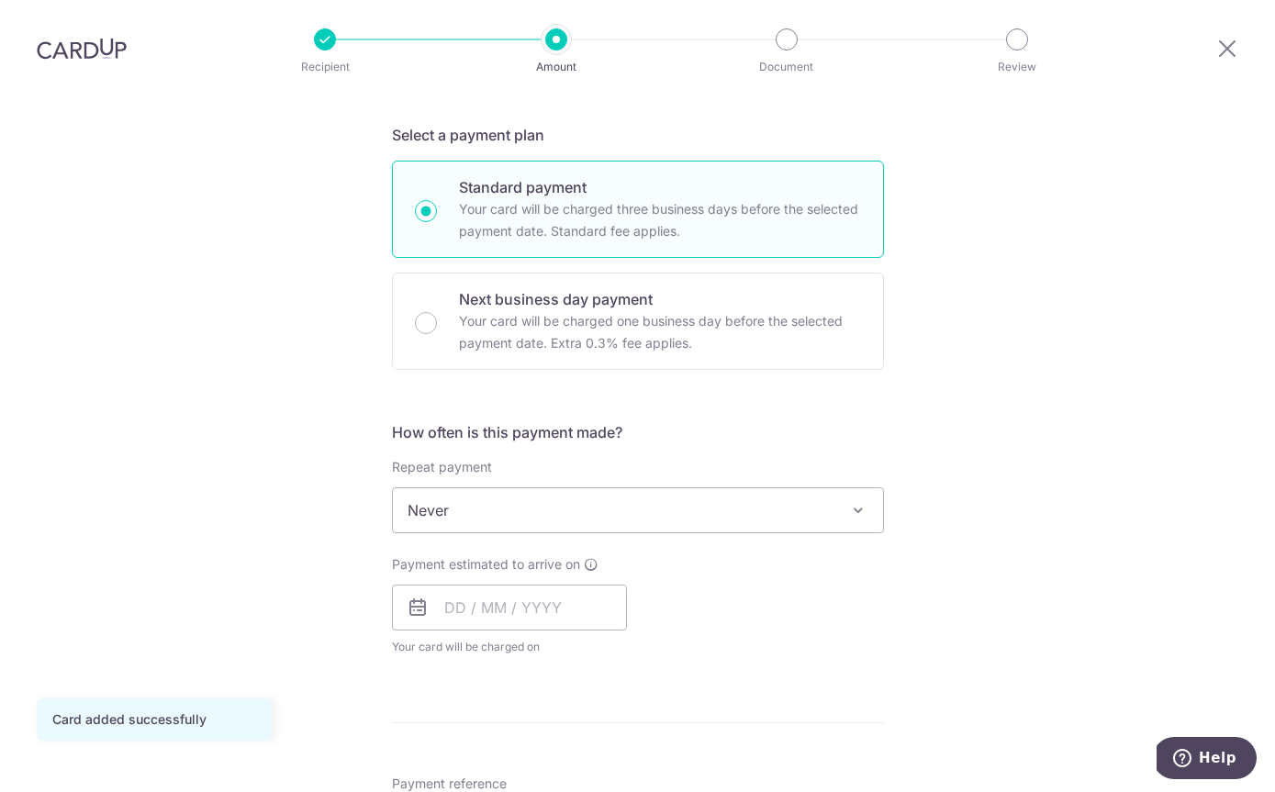
scroll to position [428, 0]
click at [502, 586] on input "text" at bounding box center [509, 609] width 235 height 46
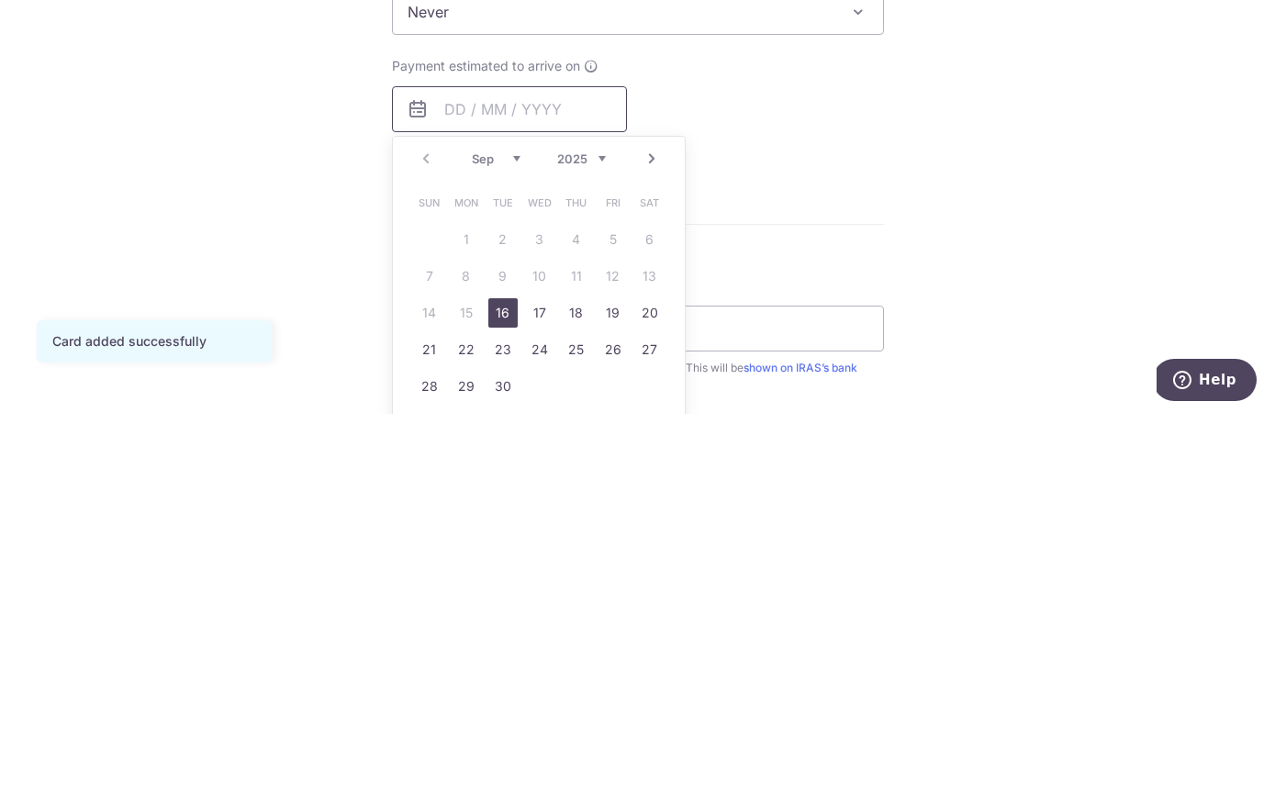
scroll to position [553, 0]
click at [579, 709] on link "25" at bounding box center [576, 723] width 29 height 29
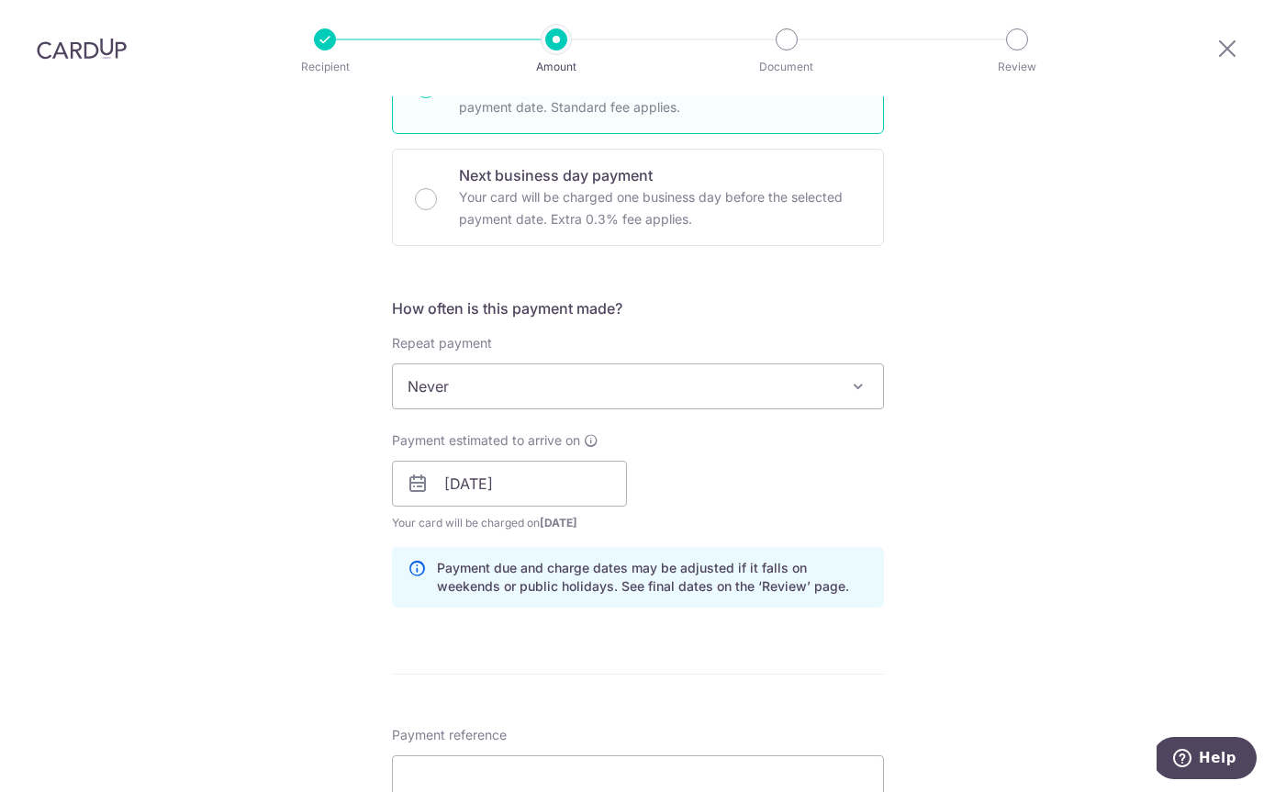
click at [742, 364] on span "Never" at bounding box center [638, 386] width 490 height 44
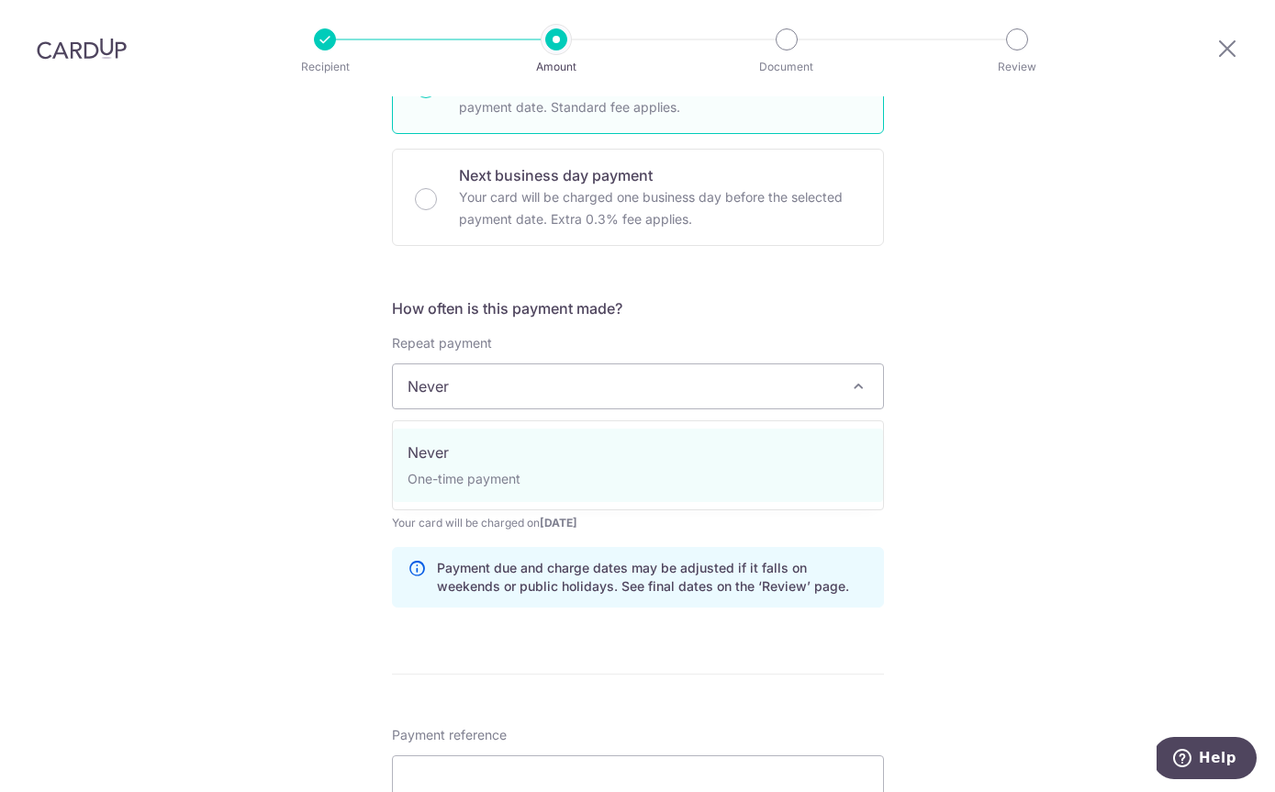
click at [1014, 495] on div "Tell us more about your payment Enter payment amount SGD 41,800.00 41800.00 The…" at bounding box center [637, 432] width 1275 height 1779
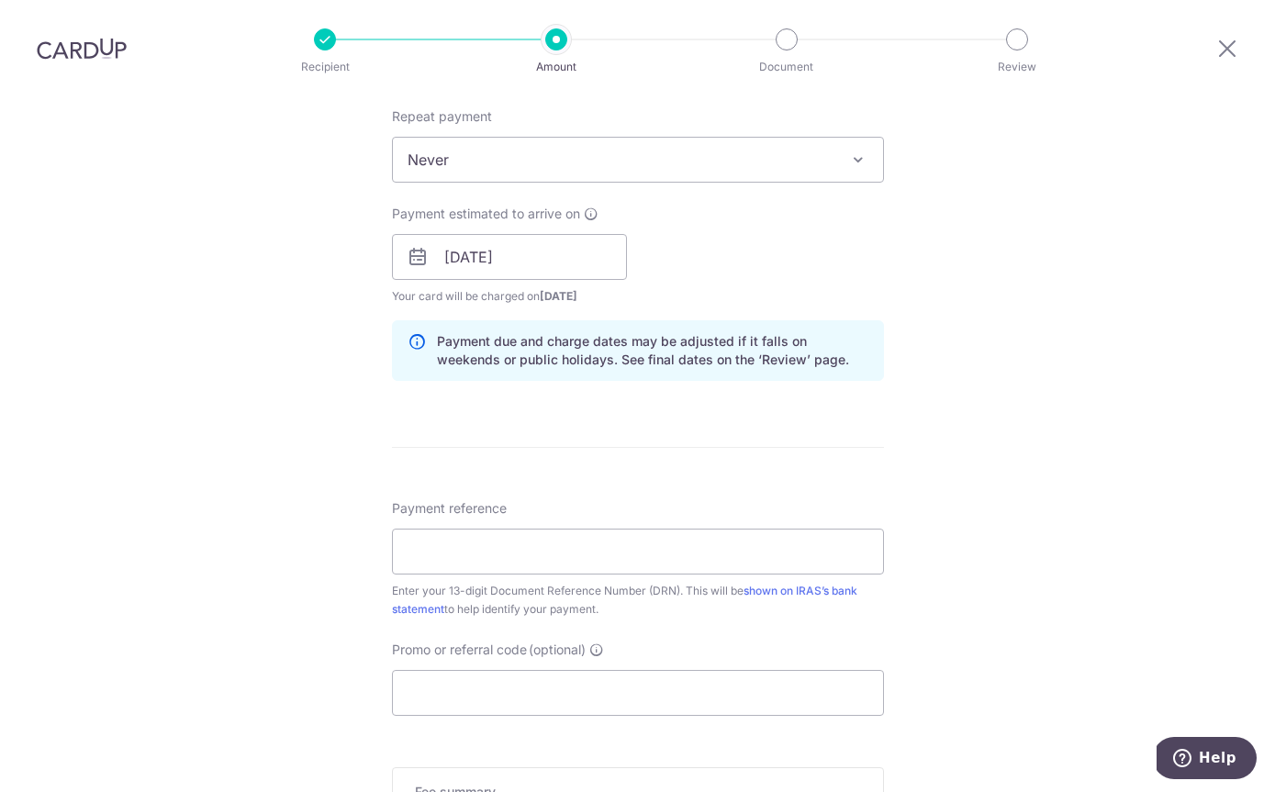
scroll to position [791, 0]
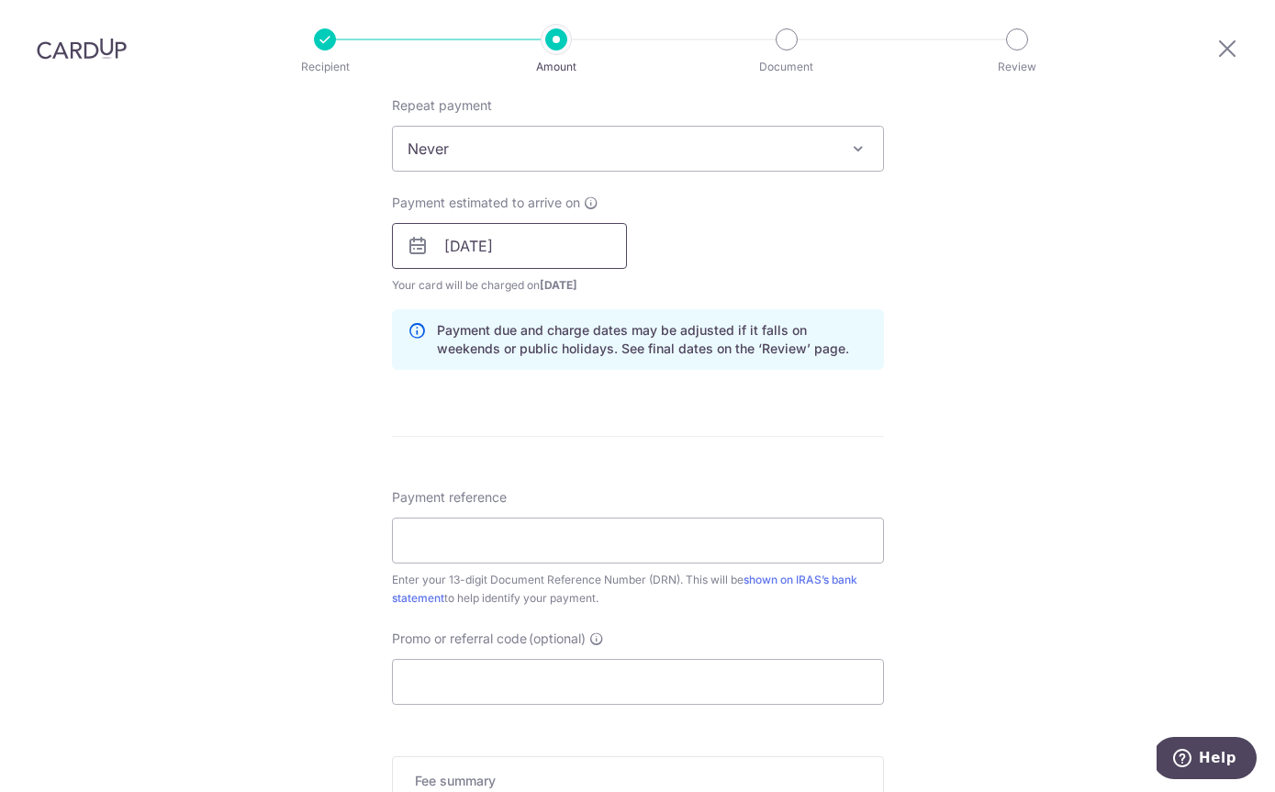
click at [607, 223] on input "25/09/2025" at bounding box center [509, 246] width 235 height 46
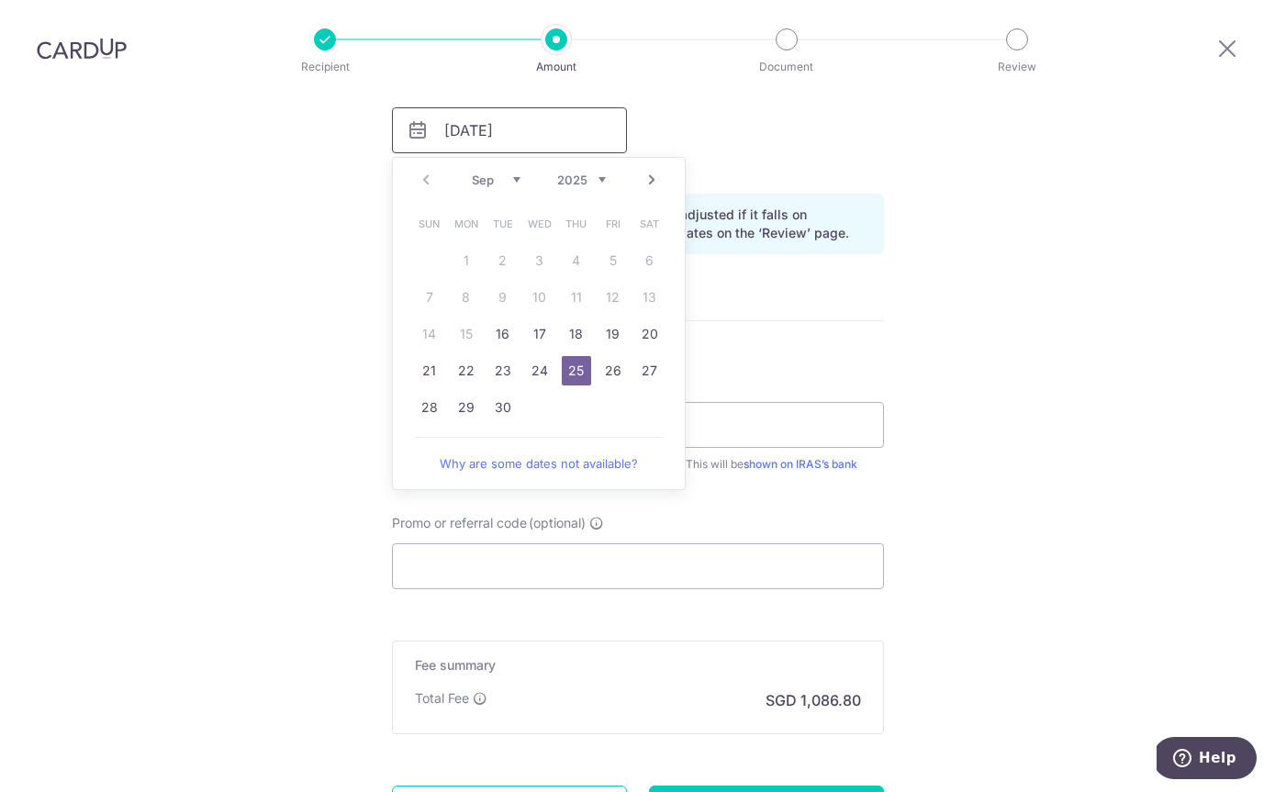
scroll to position [915, 0]
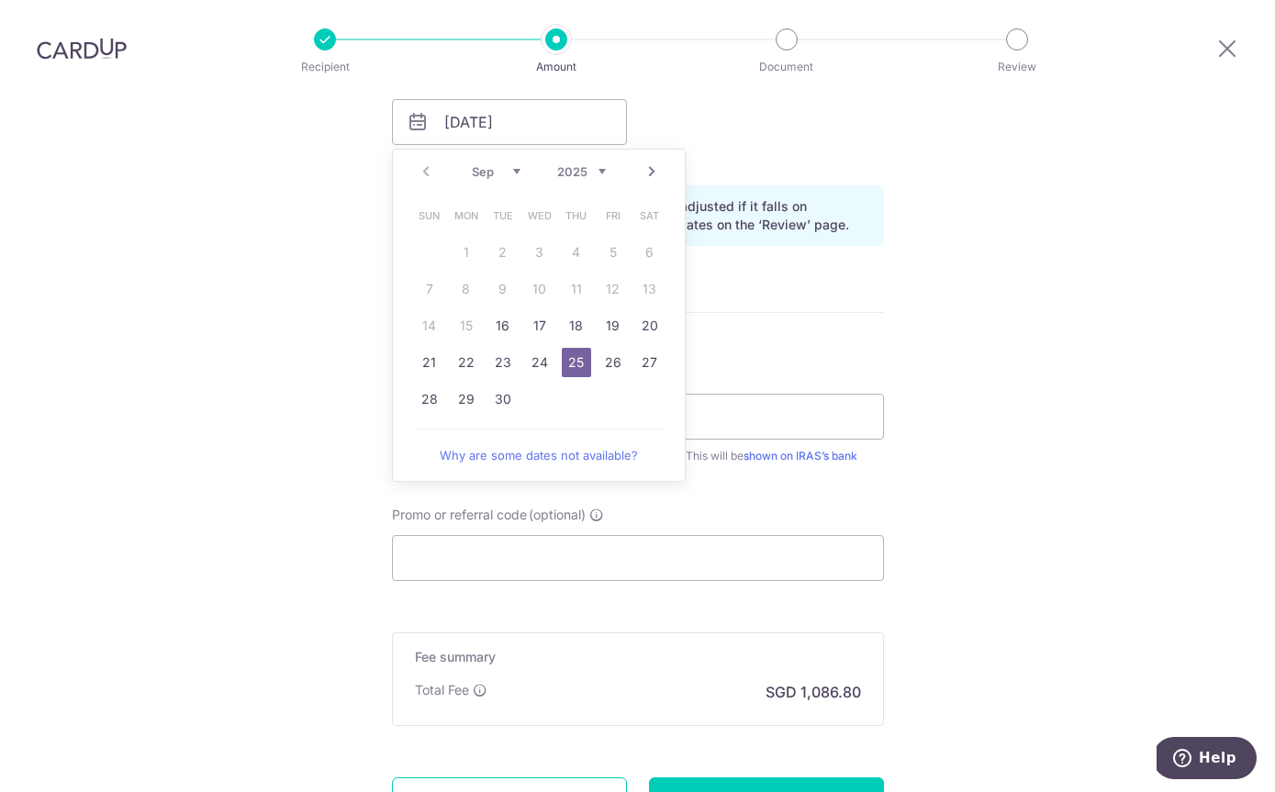
click at [618, 348] on link "26" at bounding box center [612, 362] width 29 height 29
type input "[DATE]"
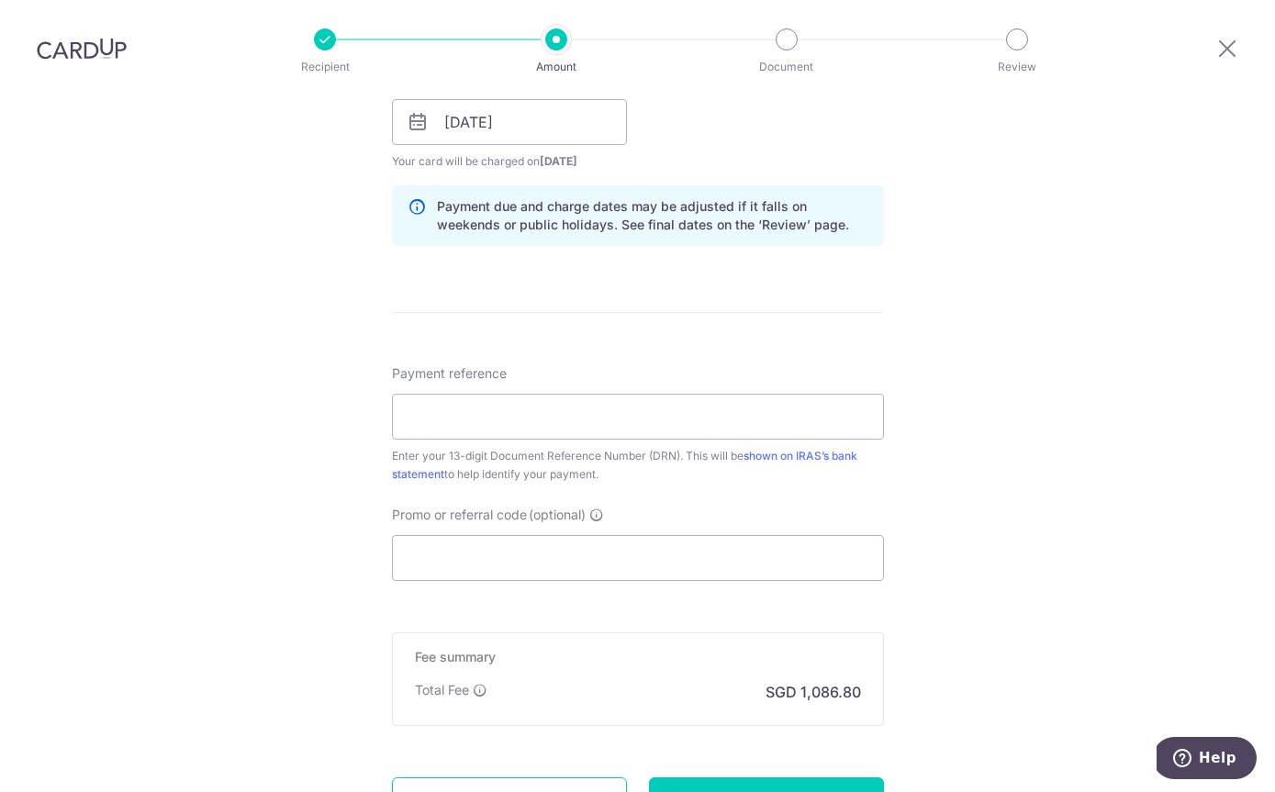
click at [996, 197] on div "Tell us more about your payment Enter payment amount SGD 41,800.00 41800.00 The…" at bounding box center [637, 71] width 1275 height 1779
click at [799, 394] on input "Payment reference" at bounding box center [638, 417] width 492 height 46
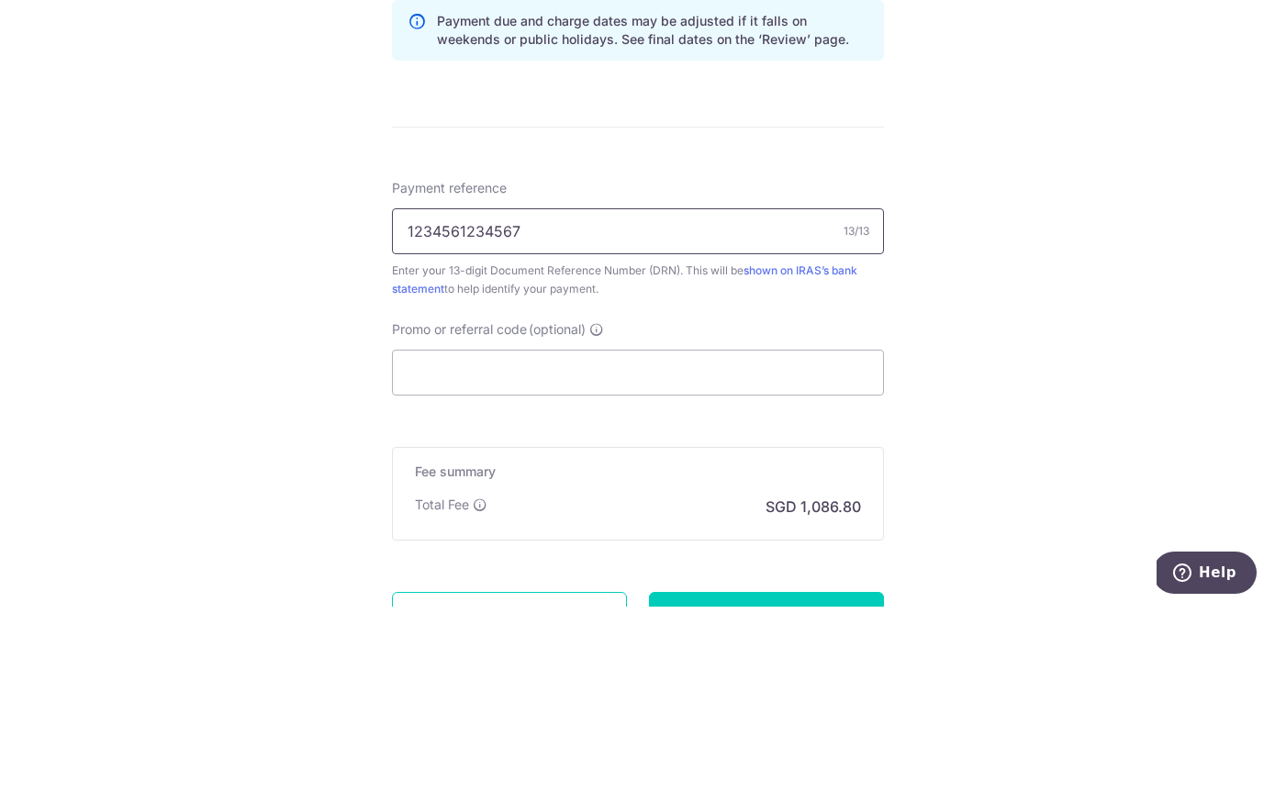
type input "1234561234567"
click at [1101, 217] on div "Tell us more about your payment Enter payment amount SGD 41,800.00 41800.00 The…" at bounding box center [637, 71] width 1275 height 1779
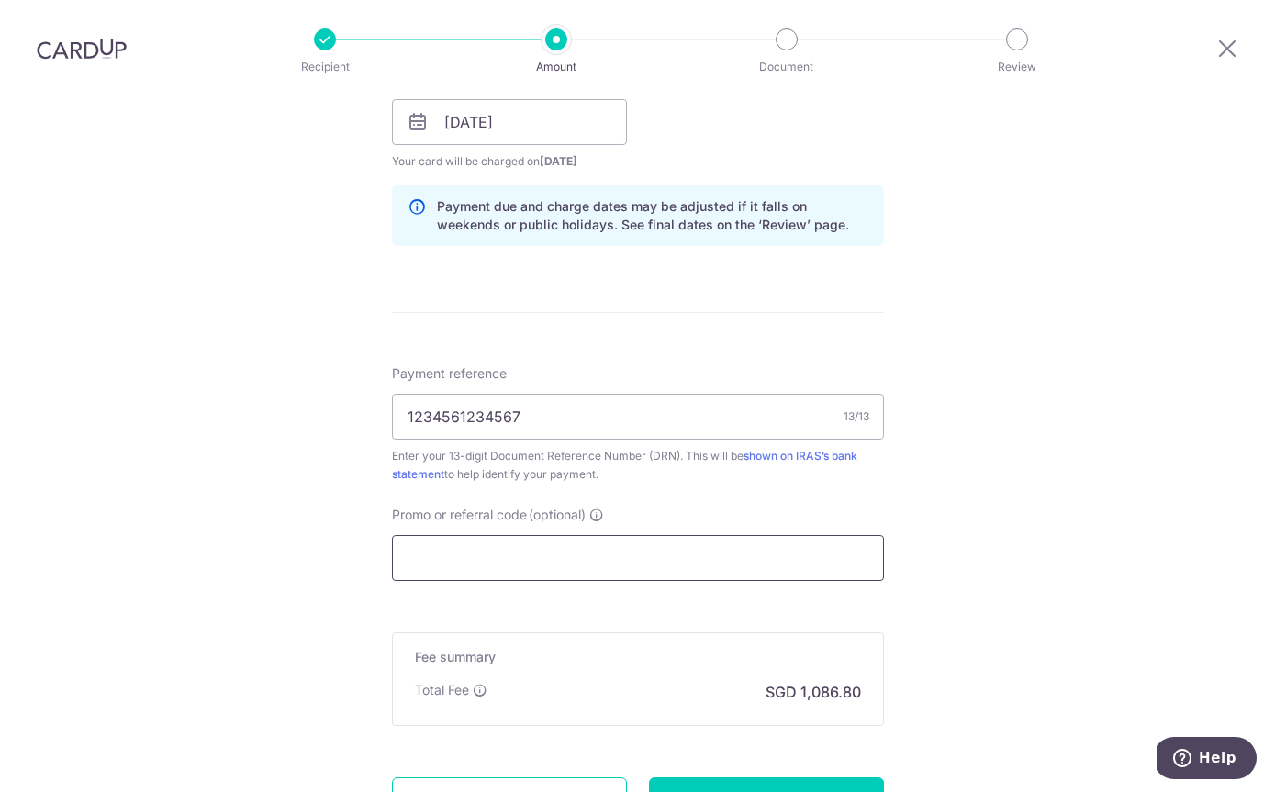
click at [821, 535] on input "Promo or referral code (optional)" at bounding box center [638, 558] width 492 height 46
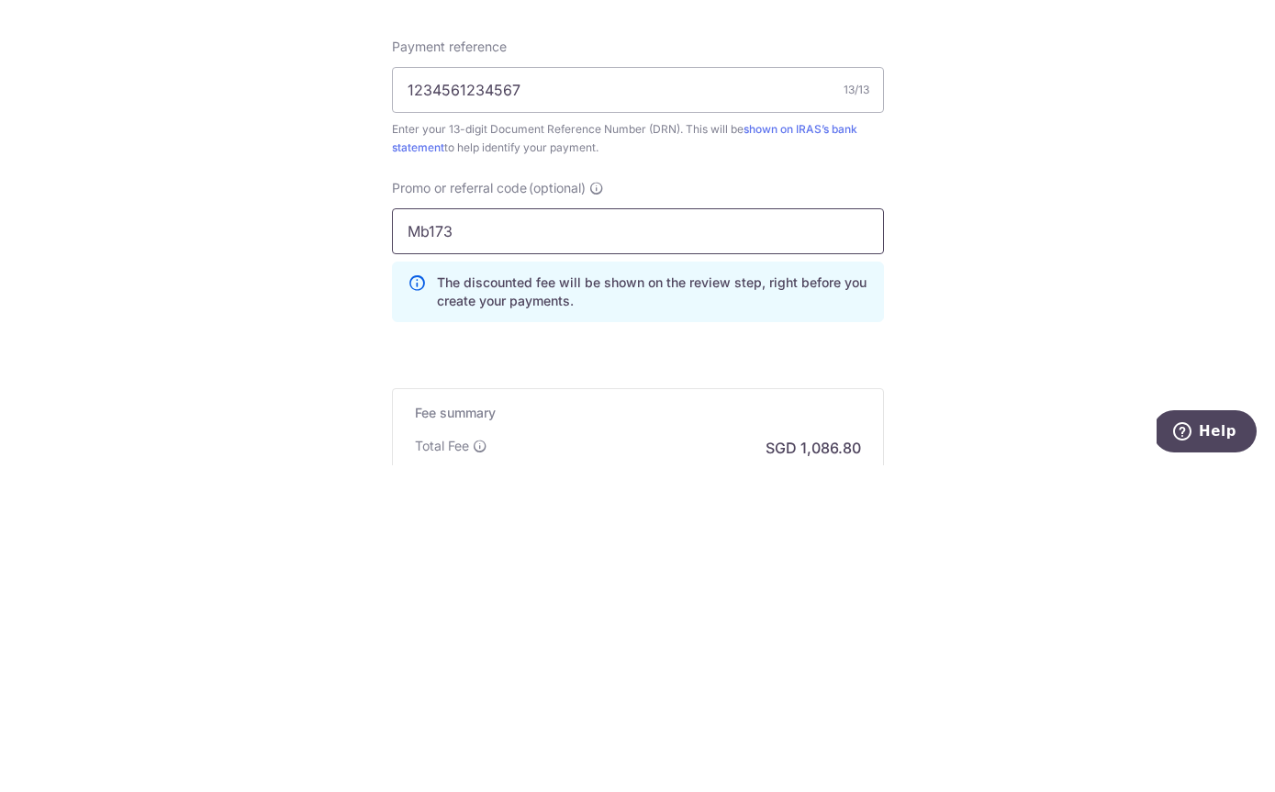
type input "Mb173"
click at [969, 248] on div "Tell us more about your payment Enter payment amount SGD 41,800.00 41800.00 The…" at bounding box center [637, 113] width 1275 height 1862
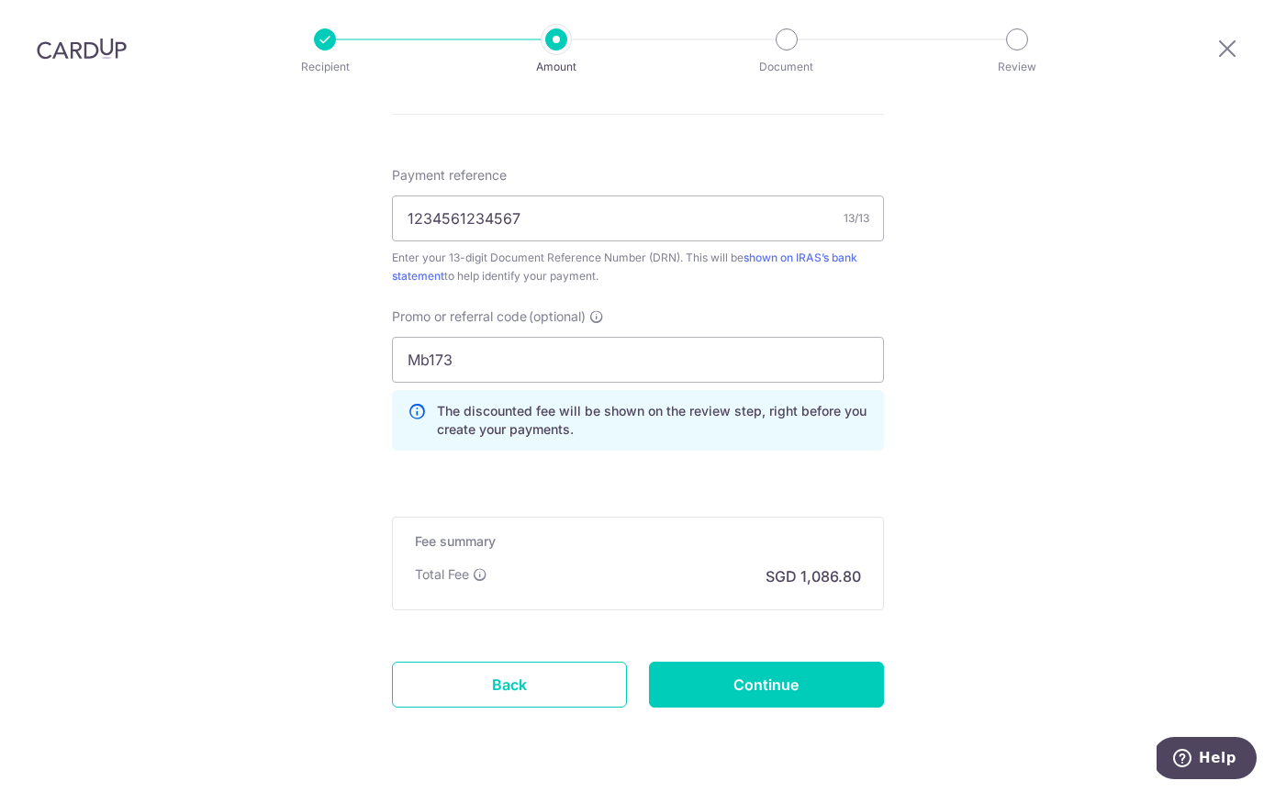
scroll to position [1112, 0]
click at [798, 662] on input "Continue" at bounding box center [766, 685] width 235 height 46
type input "Create Schedule"
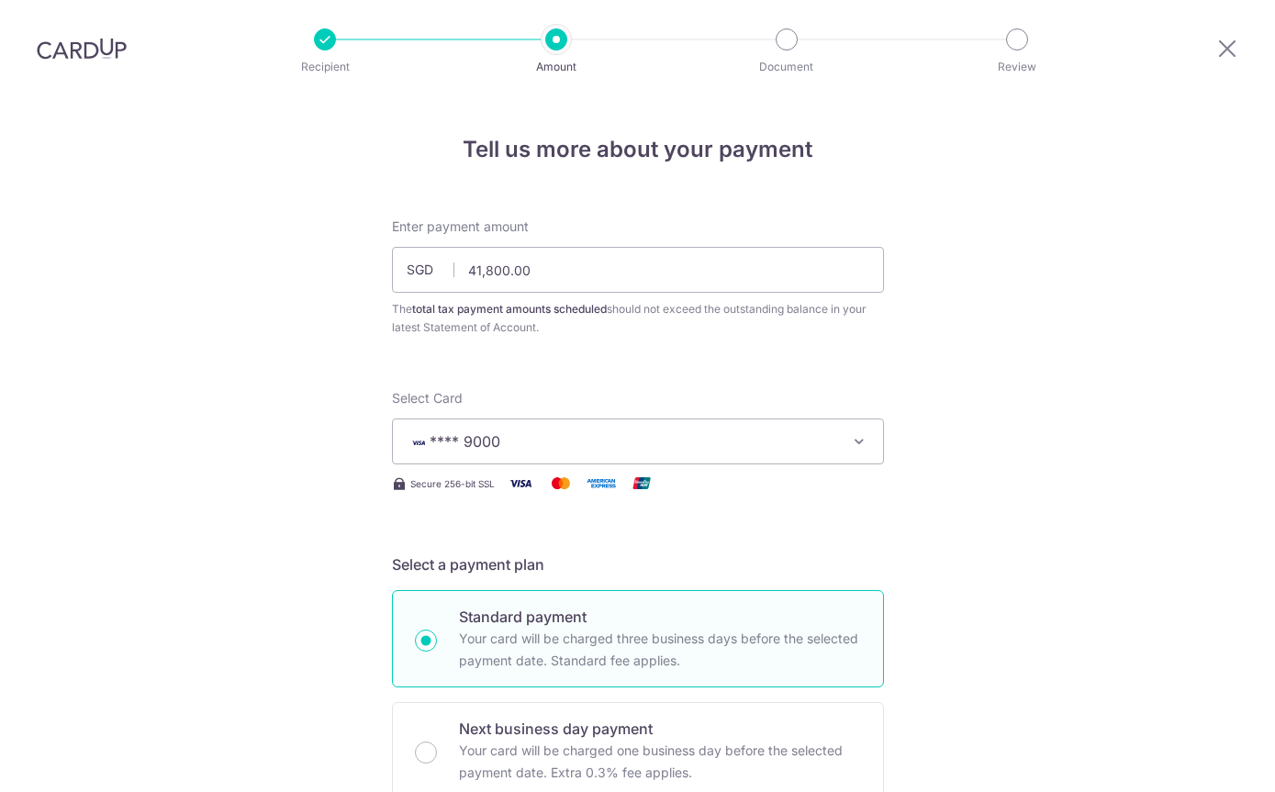
scroll to position [1138, 0]
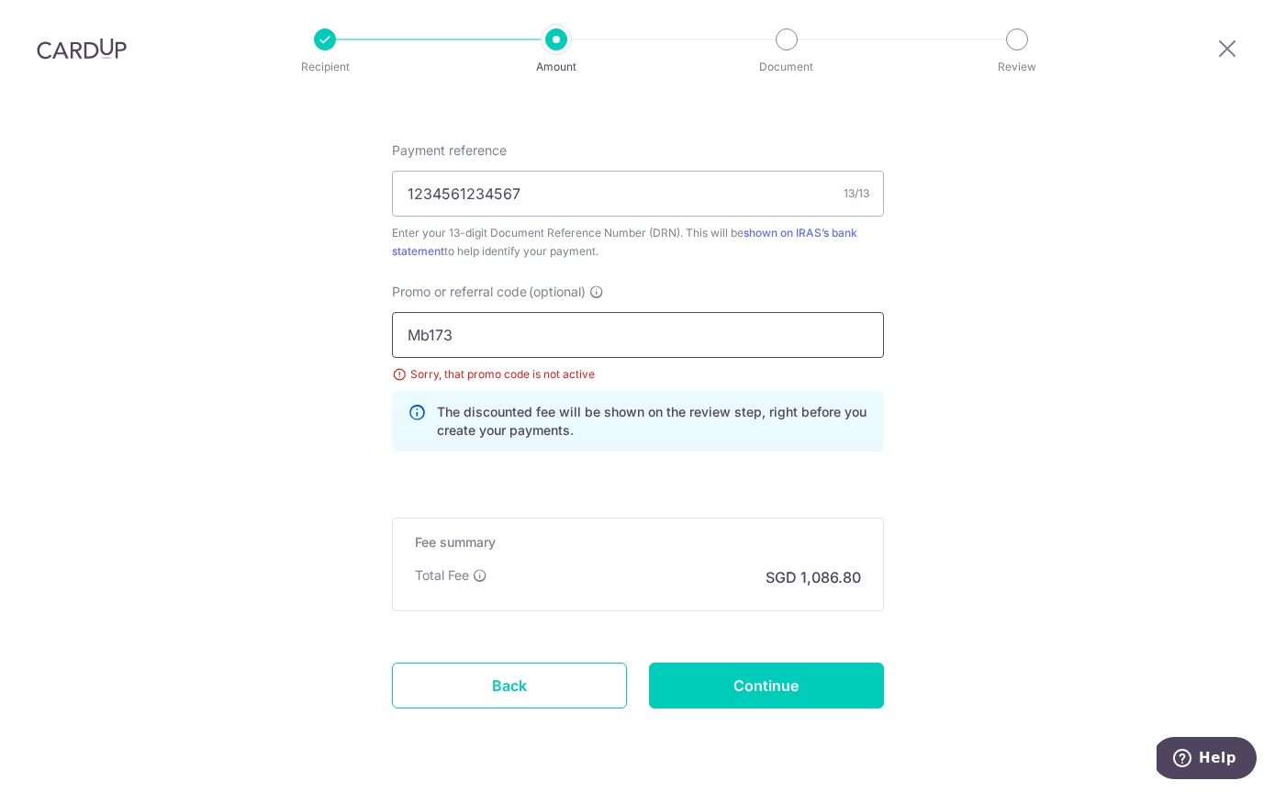
click at [572, 312] on input "Mb173" at bounding box center [638, 335] width 492 height 46
type input "M"
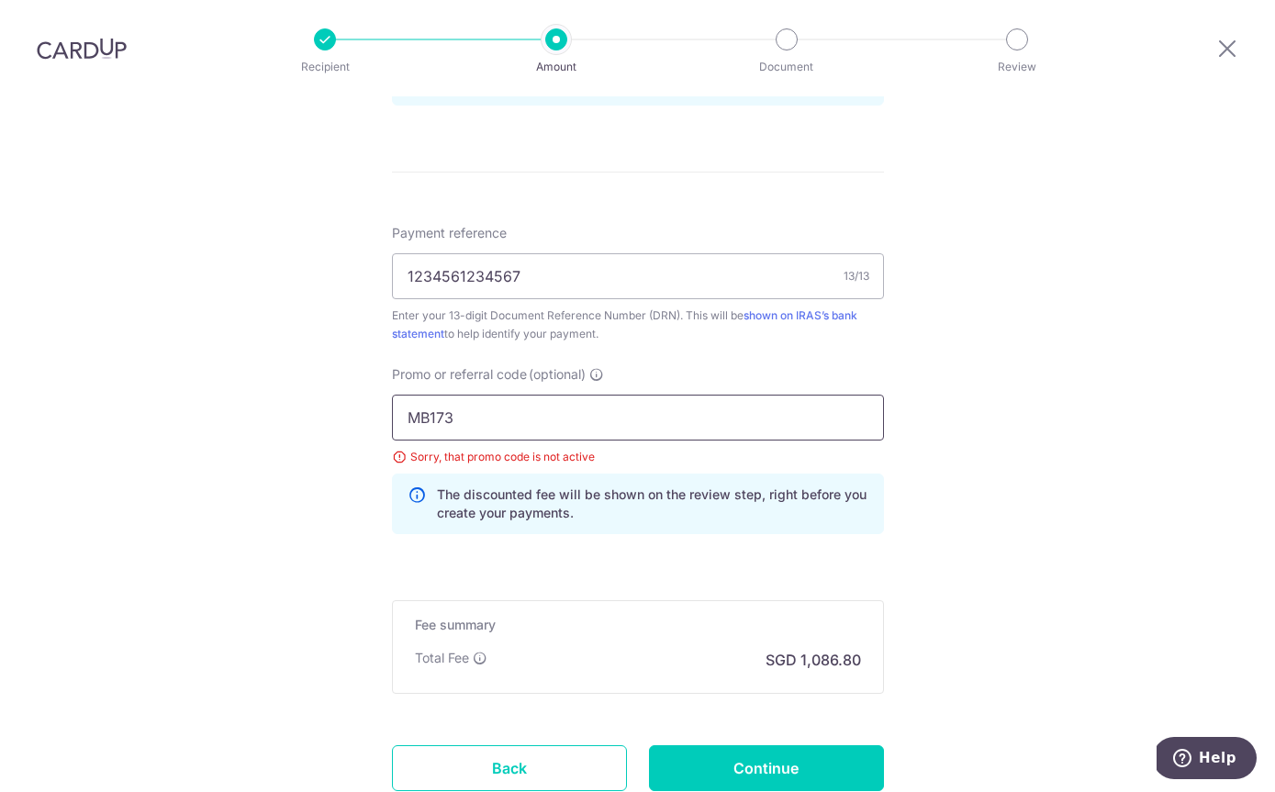
type input "MB173"
click at [808, 745] on input "Continue" at bounding box center [766, 768] width 235 height 46
type input "Update Schedule"
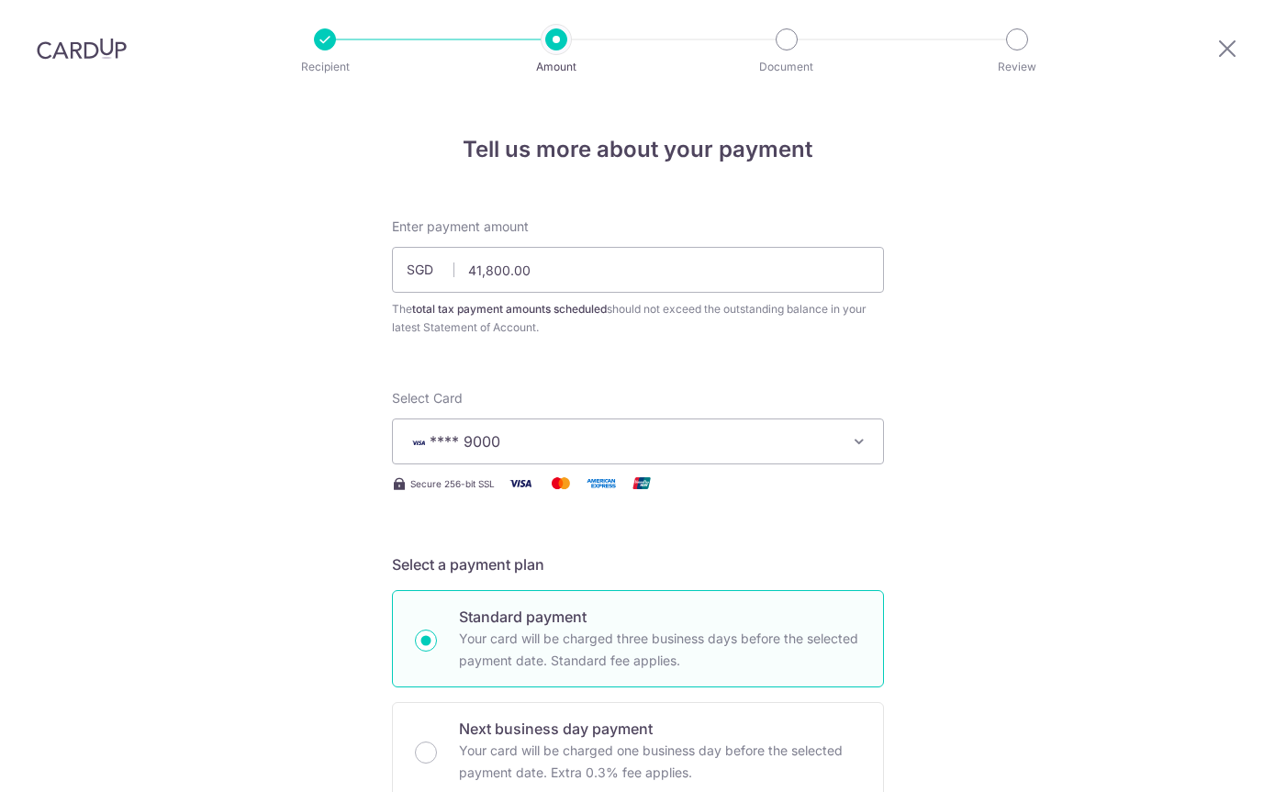
scroll to position [1138, 0]
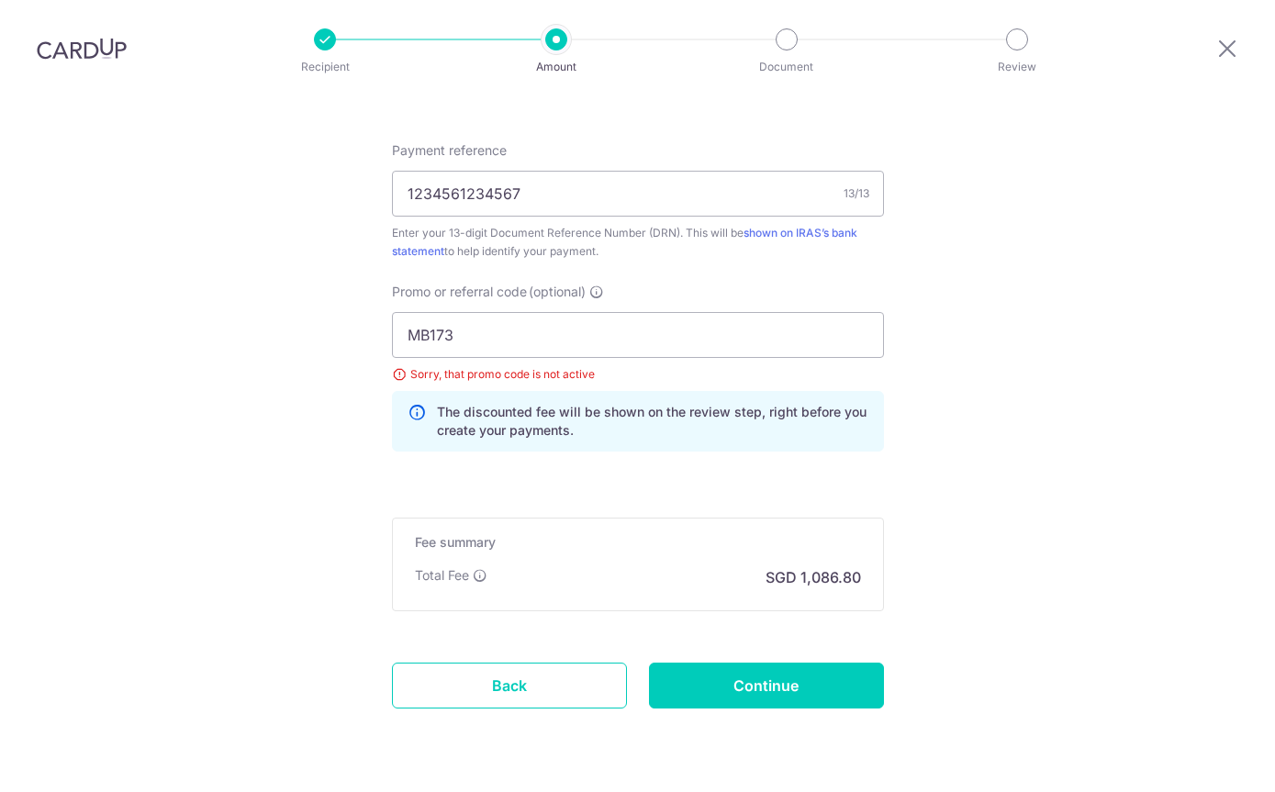
click at [824, 662] on input "Continue" at bounding box center [766, 685] width 235 height 46
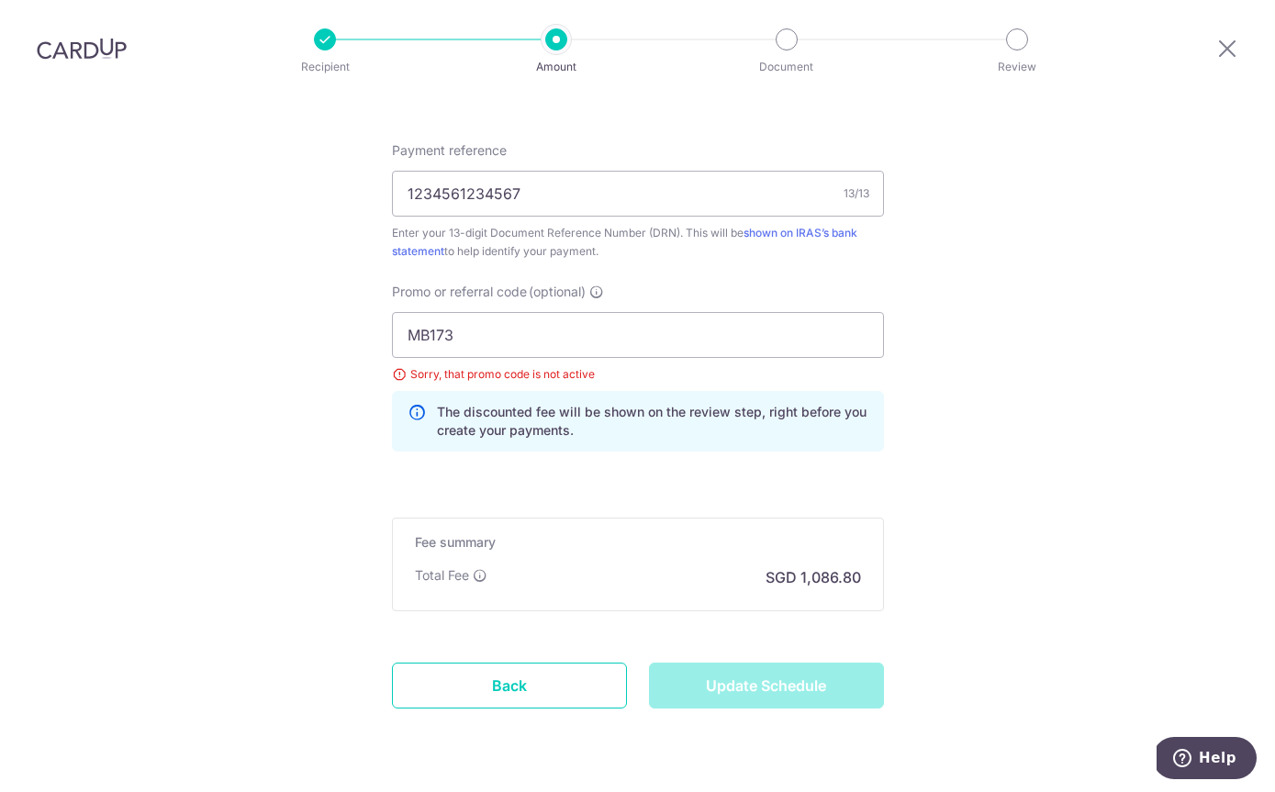
type input "Update Schedule"
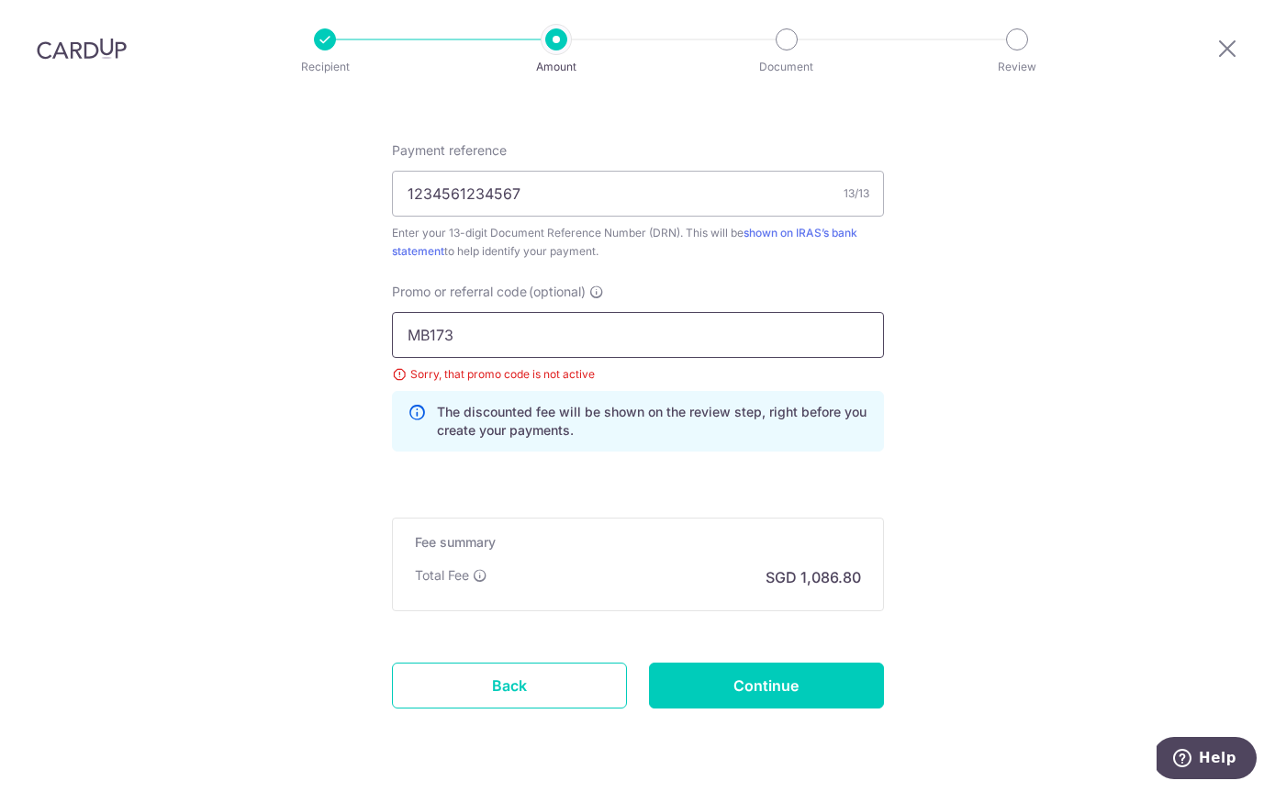
click at [513, 312] on input "MB173" at bounding box center [638, 335] width 492 height 46
type input "M"
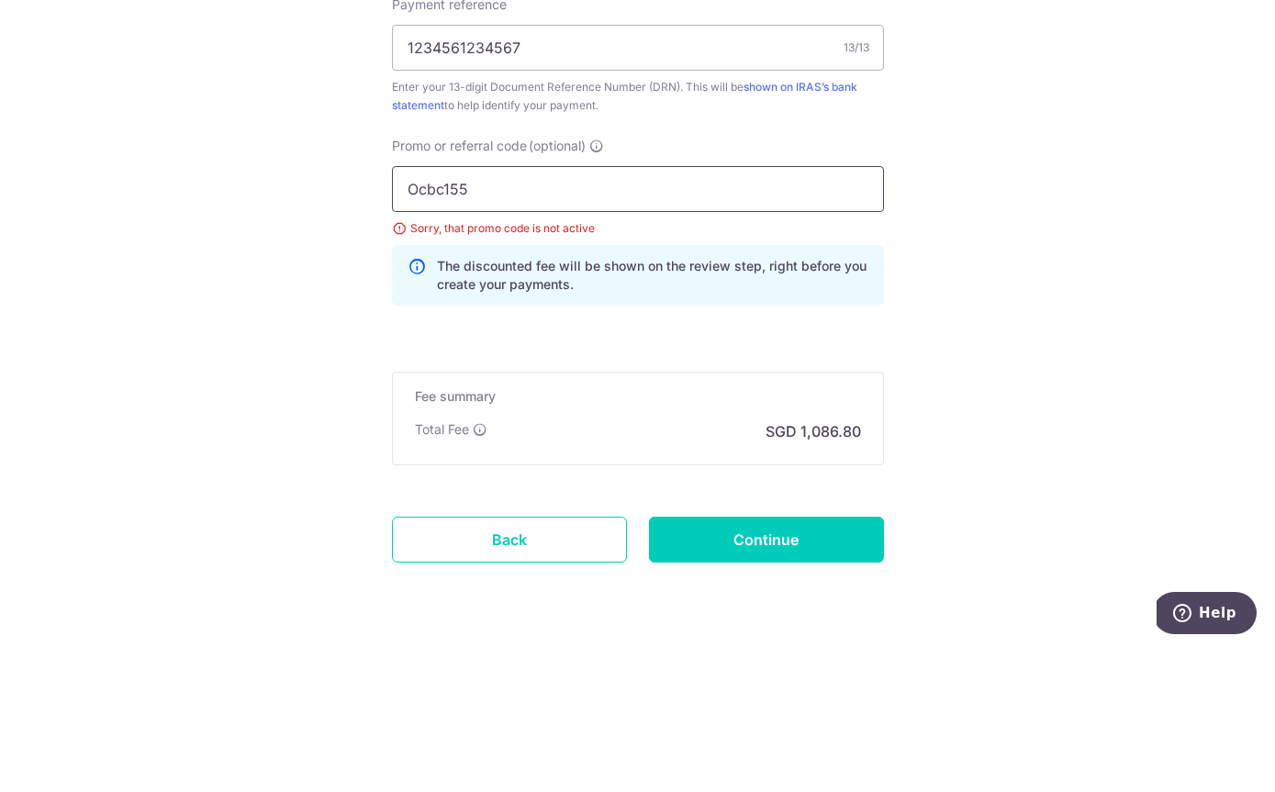
scroll to position [1138, 0]
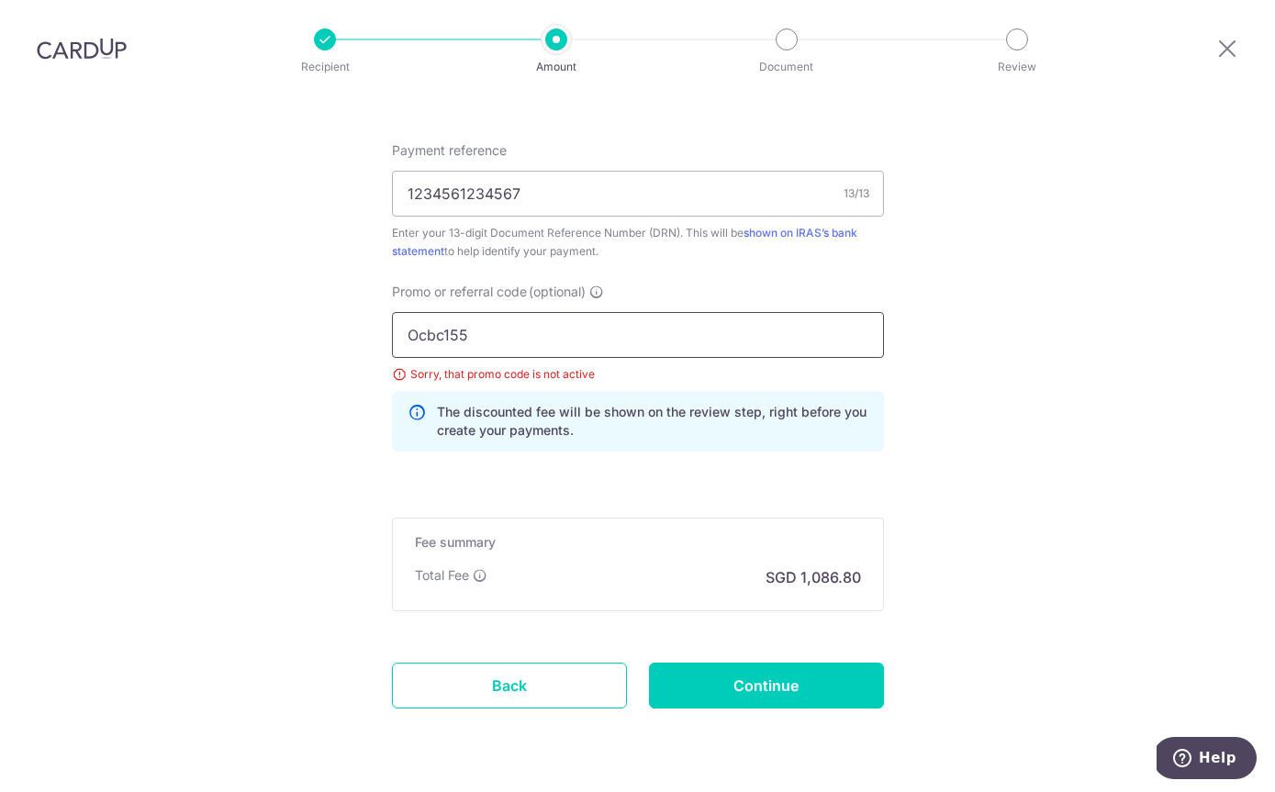
type input "Ocbc155"
click at [739, 662] on input "Continue" at bounding box center [766, 685] width 235 height 46
type input "Update Schedule"
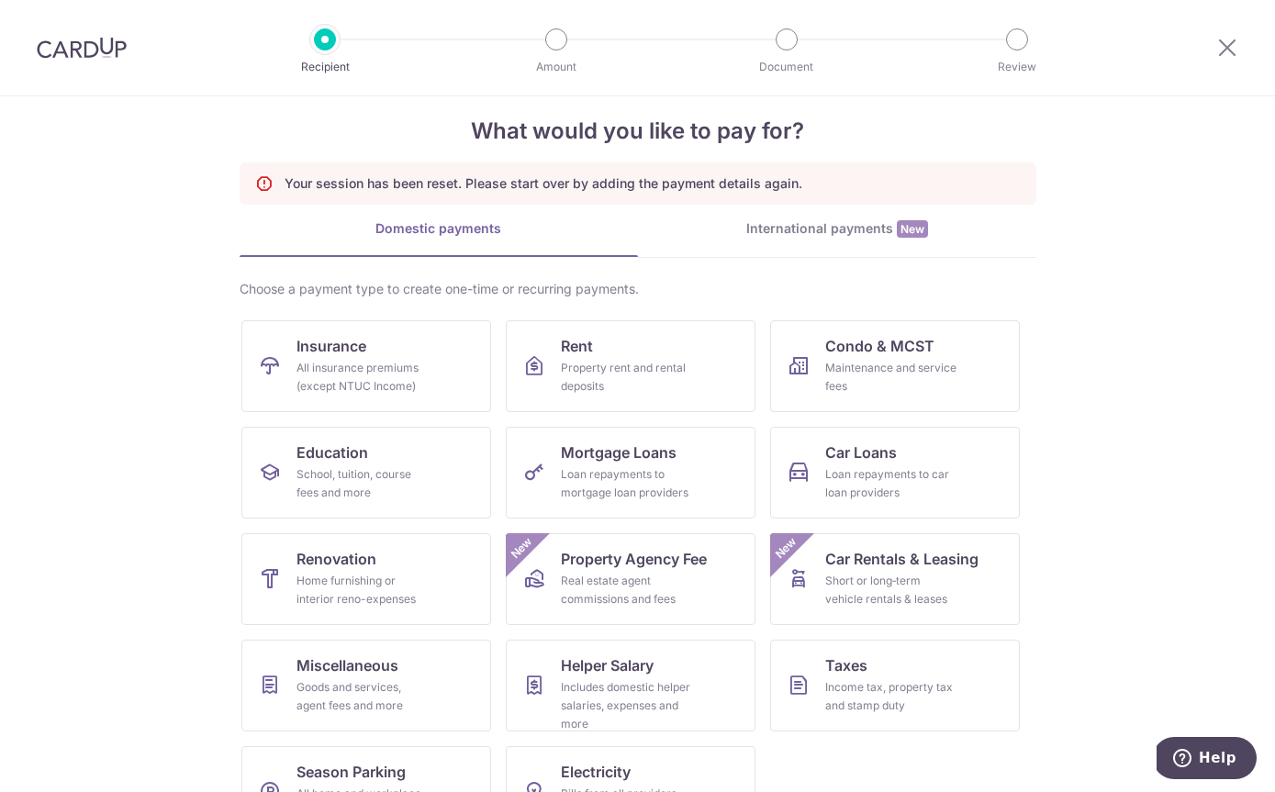
scroll to position [25, 0]
click at [884, 700] on div "Income tax, property tax and stamp duty" at bounding box center [891, 697] width 132 height 37
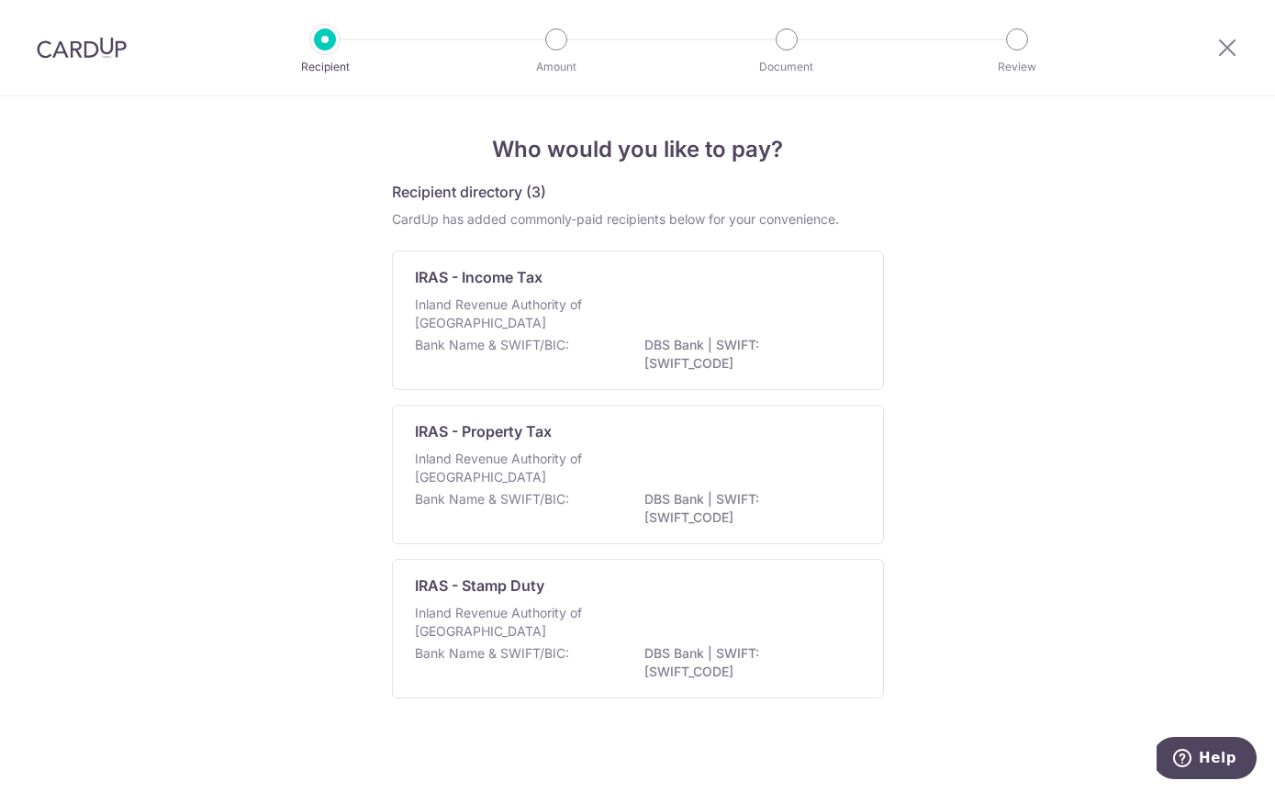
click at [550, 662] on p "Bank Name & SWIFT/BIC:" at bounding box center [492, 653] width 154 height 18
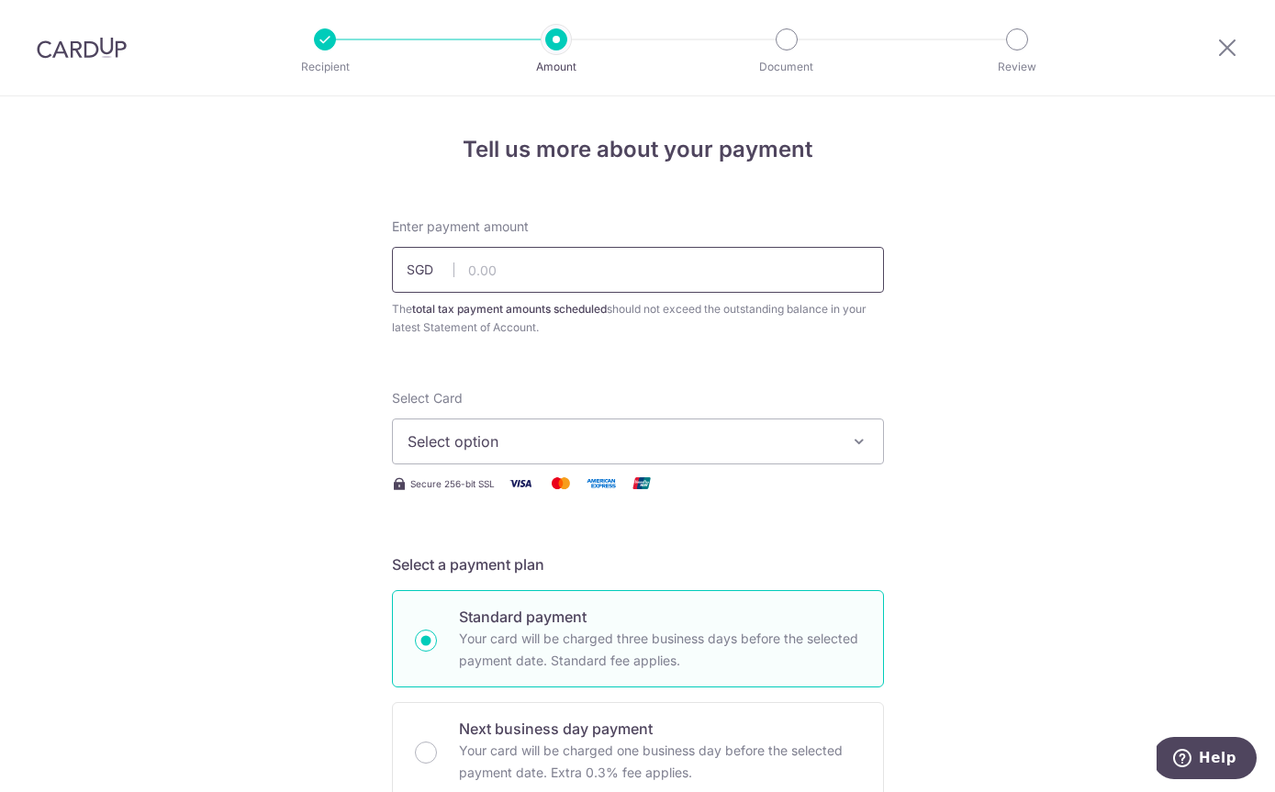
click at [562, 285] on input "text" at bounding box center [638, 270] width 492 height 46
type input "4"
type input "20,000.00"
click at [701, 464] on button "Select option" at bounding box center [638, 441] width 492 height 46
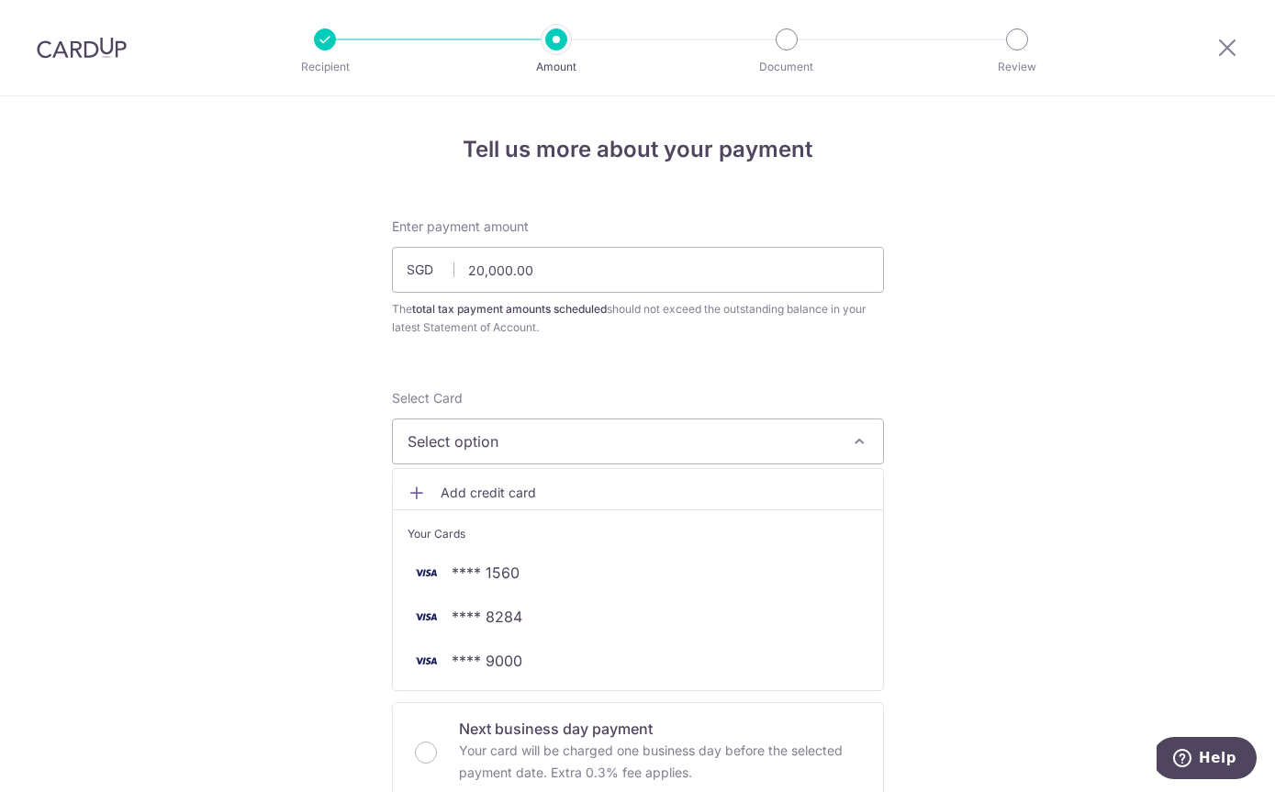
click at [591, 672] on span "**** 9000" at bounding box center [637, 661] width 461 height 22
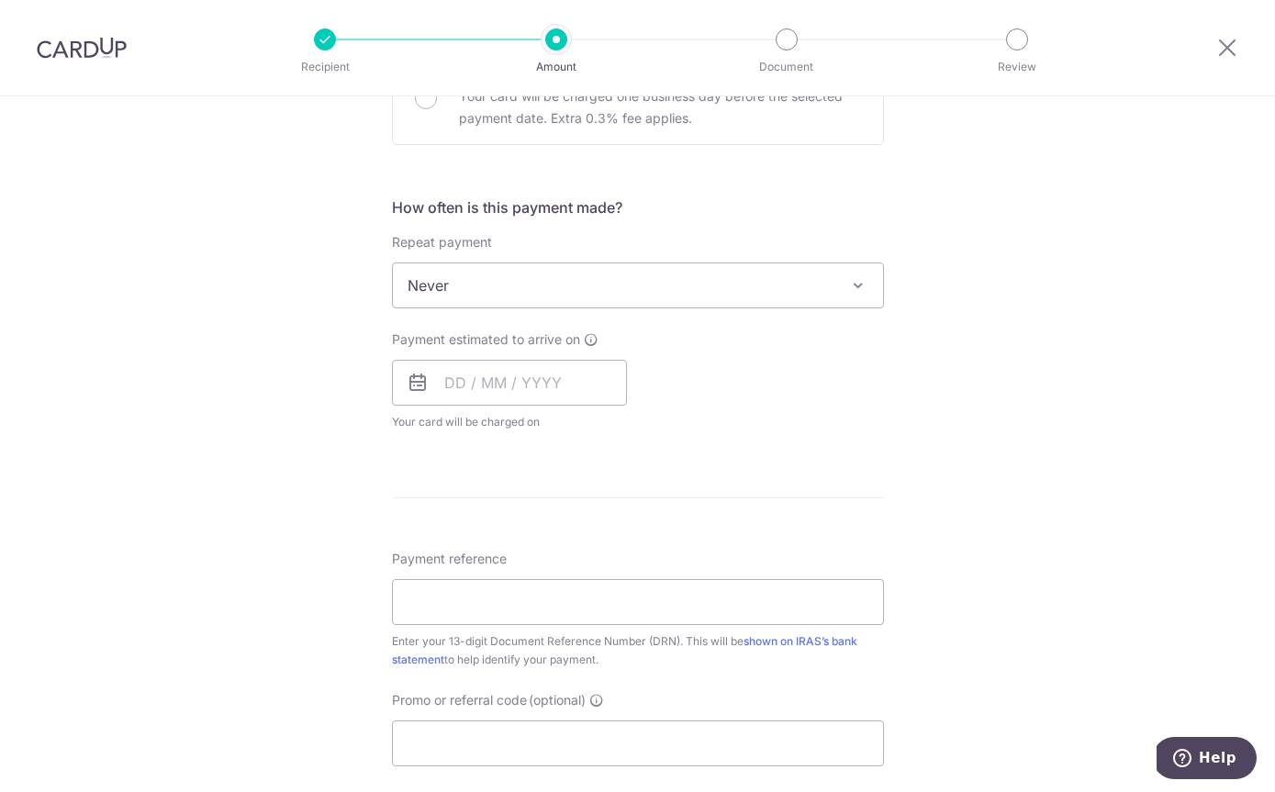
scroll to position [657, 0]
click at [529, 392] on input "text" at bounding box center [509, 380] width 235 height 46
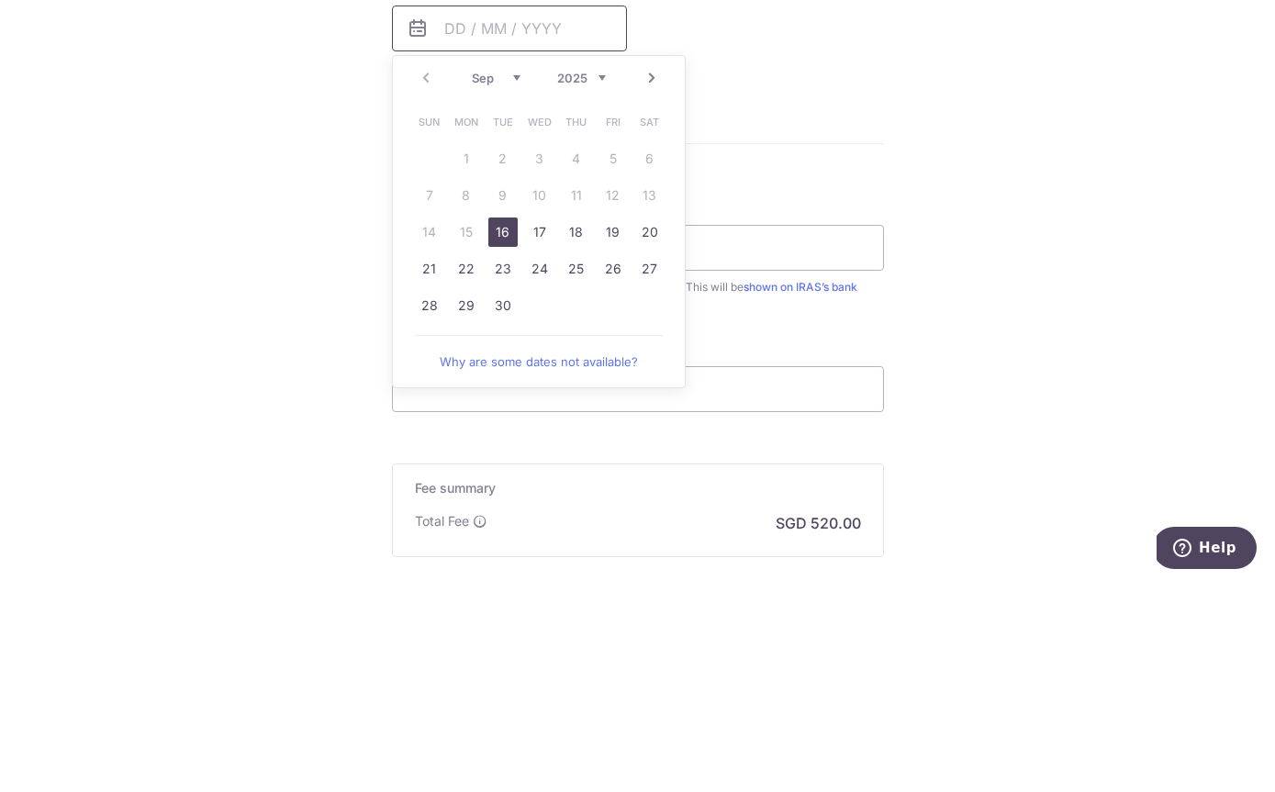
scroll to position [795, 0]
click at [616, 468] on link "26" at bounding box center [612, 482] width 29 height 29
type input "[DATE]"
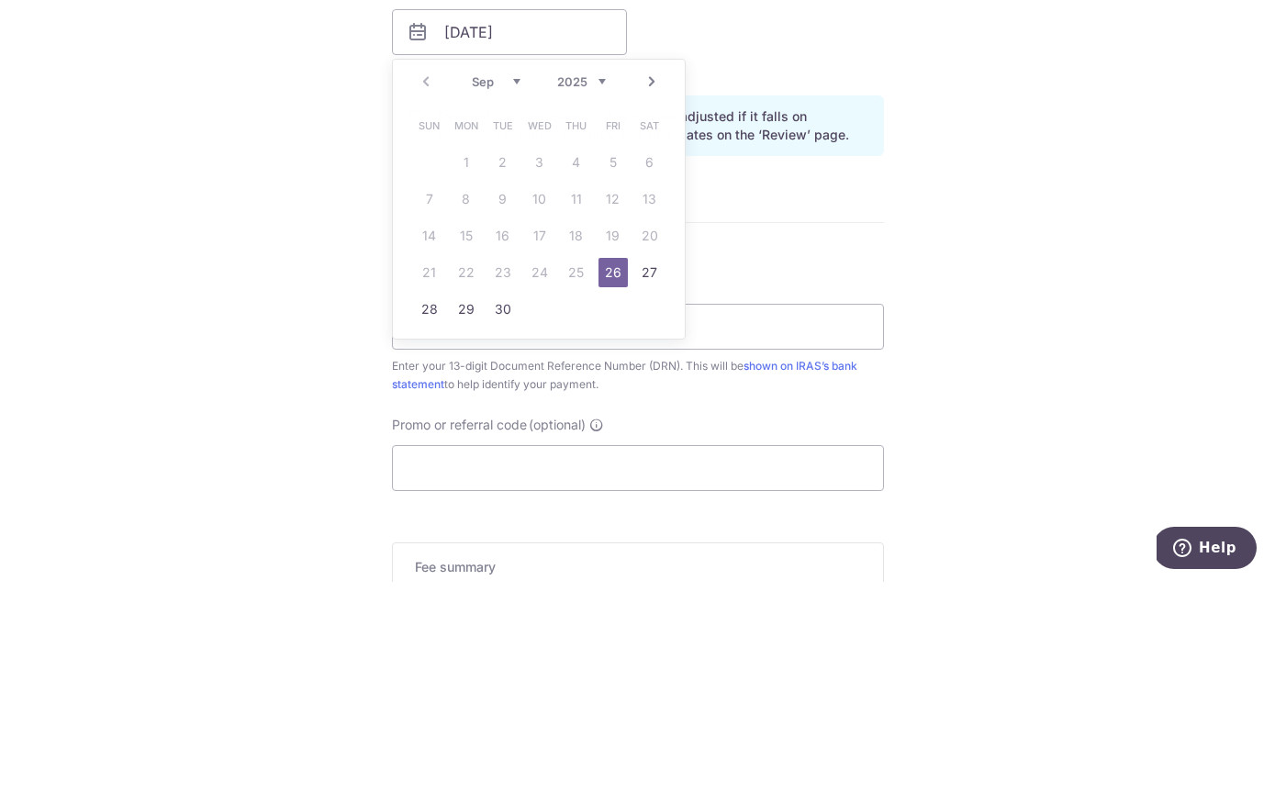
scroll to position [61, 0]
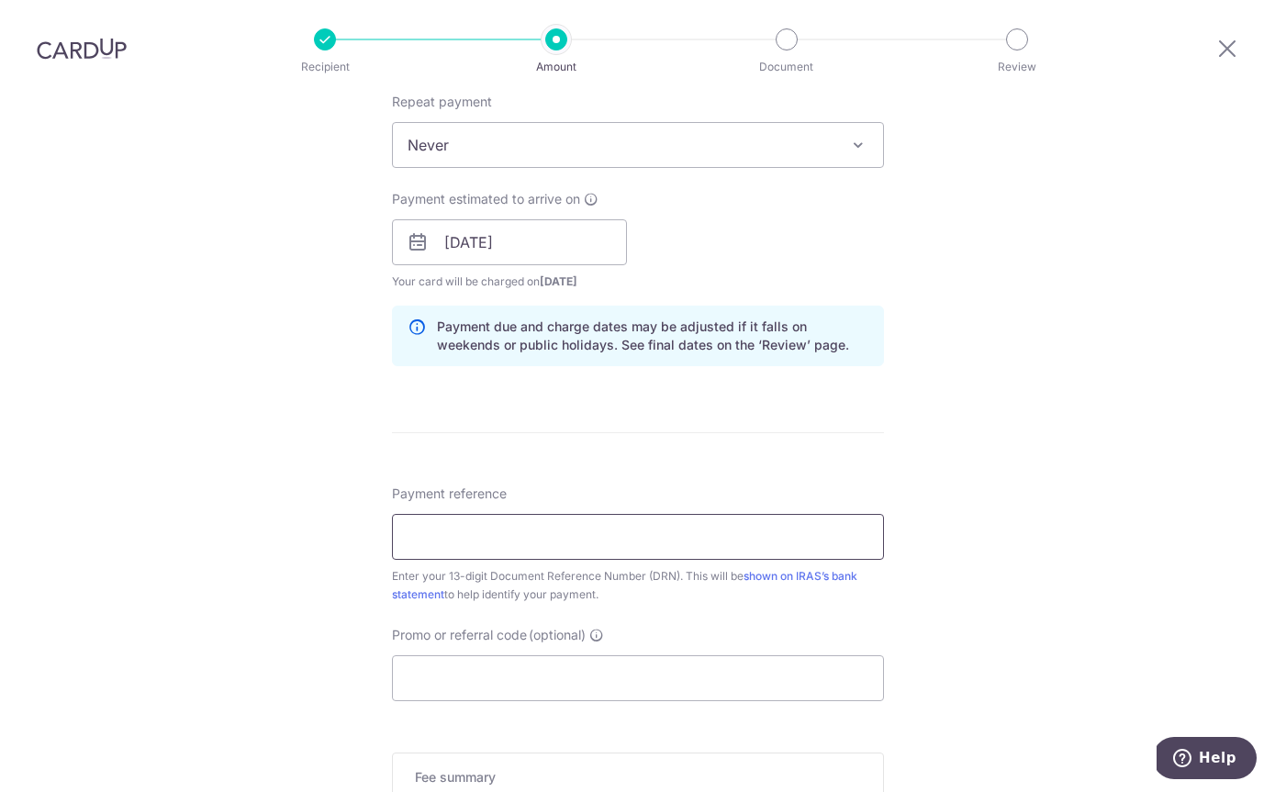
click at [500, 514] on input "Payment reference" at bounding box center [638, 537] width 492 height 46
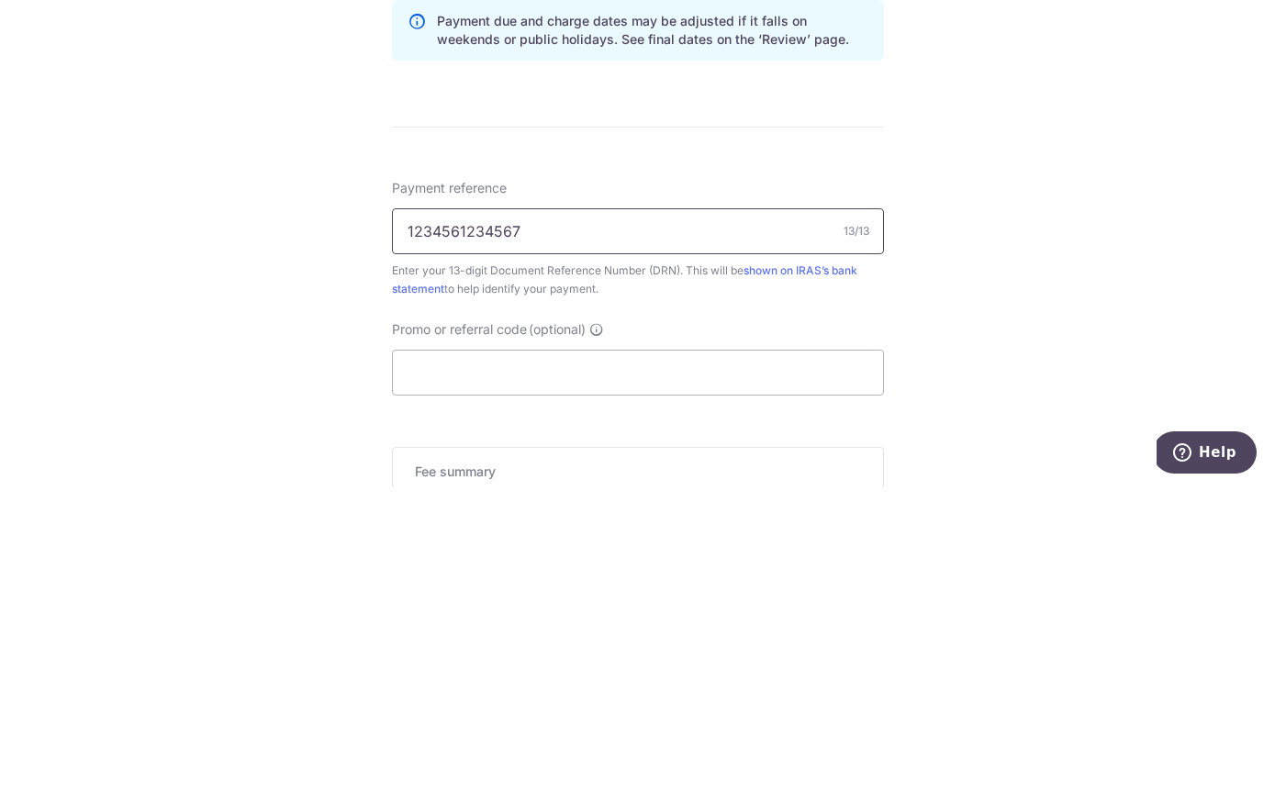
type input "1234561234567"
click at [1056, 203] on div "Tell us more about your payment Enter payment amount SGD 20,000.00 20000.00 The…" at bounding box center [637, 191] width 1275 height 1779
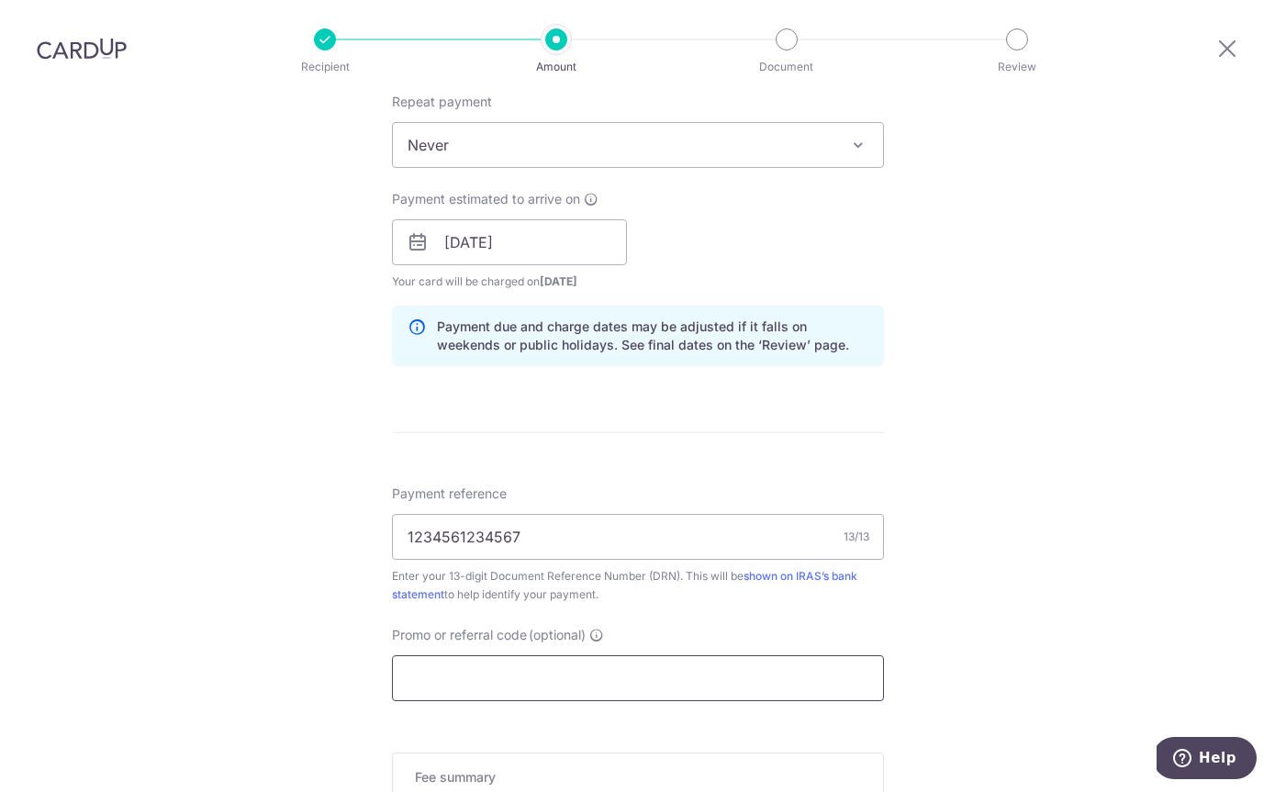
click at [505, 655] on input "Promo or referral code (optional)" at bounding box center [638, 678] width 492 height 46
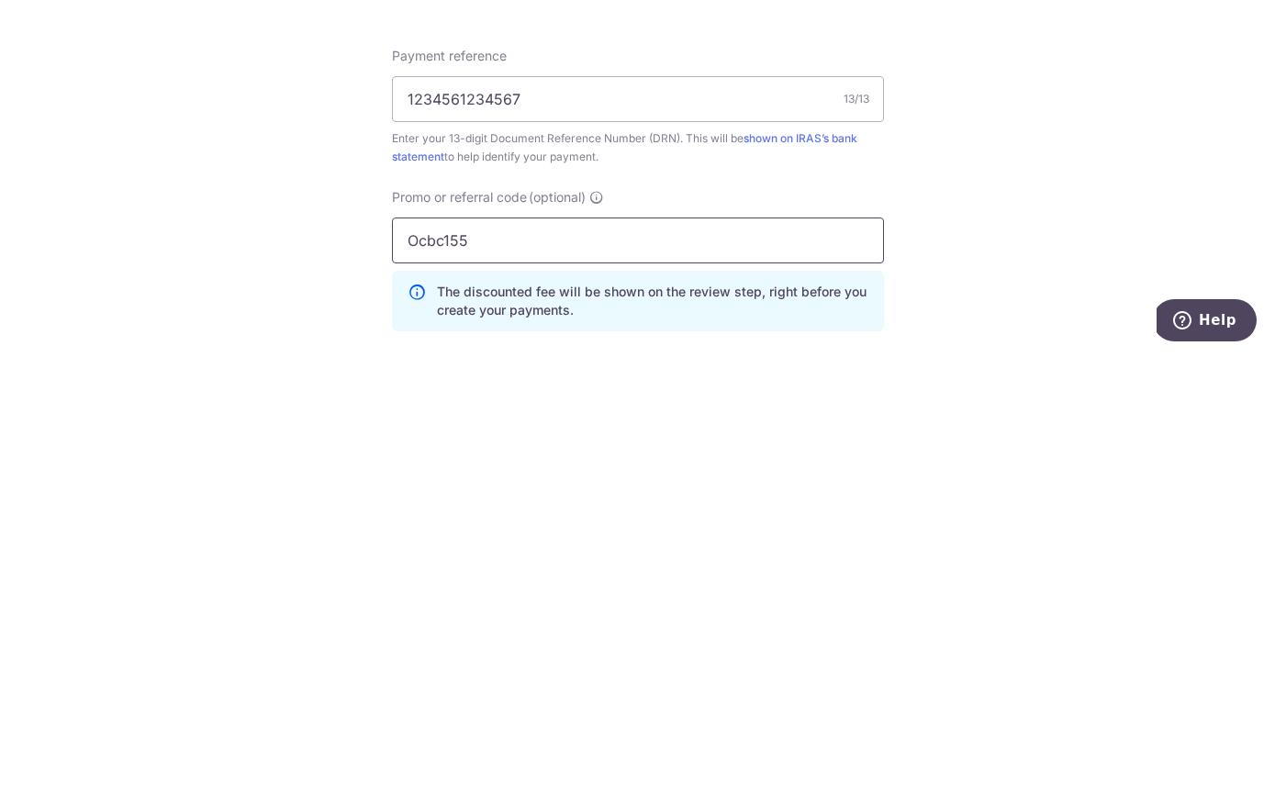
type input "Ocbc155"
click at [1046, 230] on div "Tell us more about your payment Enter payment amount SGD 20,000.00 20000.00 The…" at bounding box center [637, 233] width 1275 height 1862
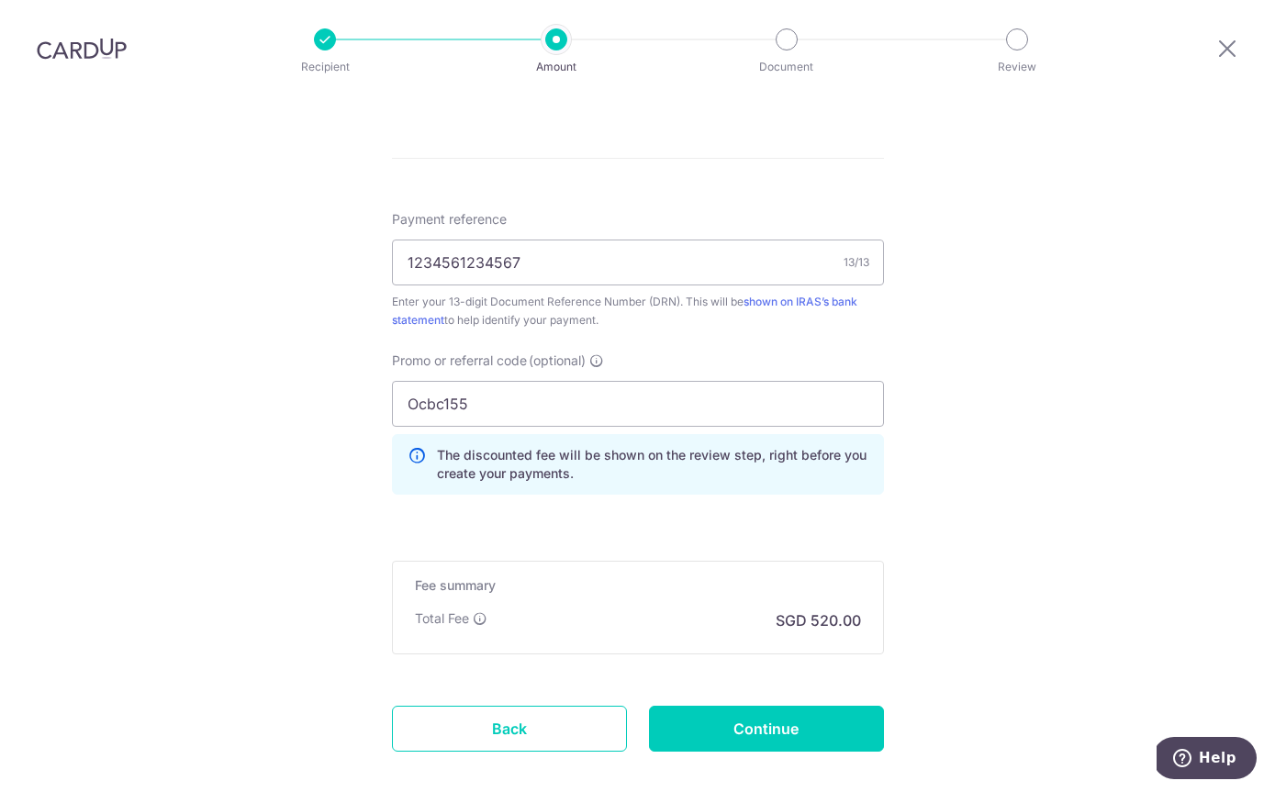
scroll to position [1076, 0]
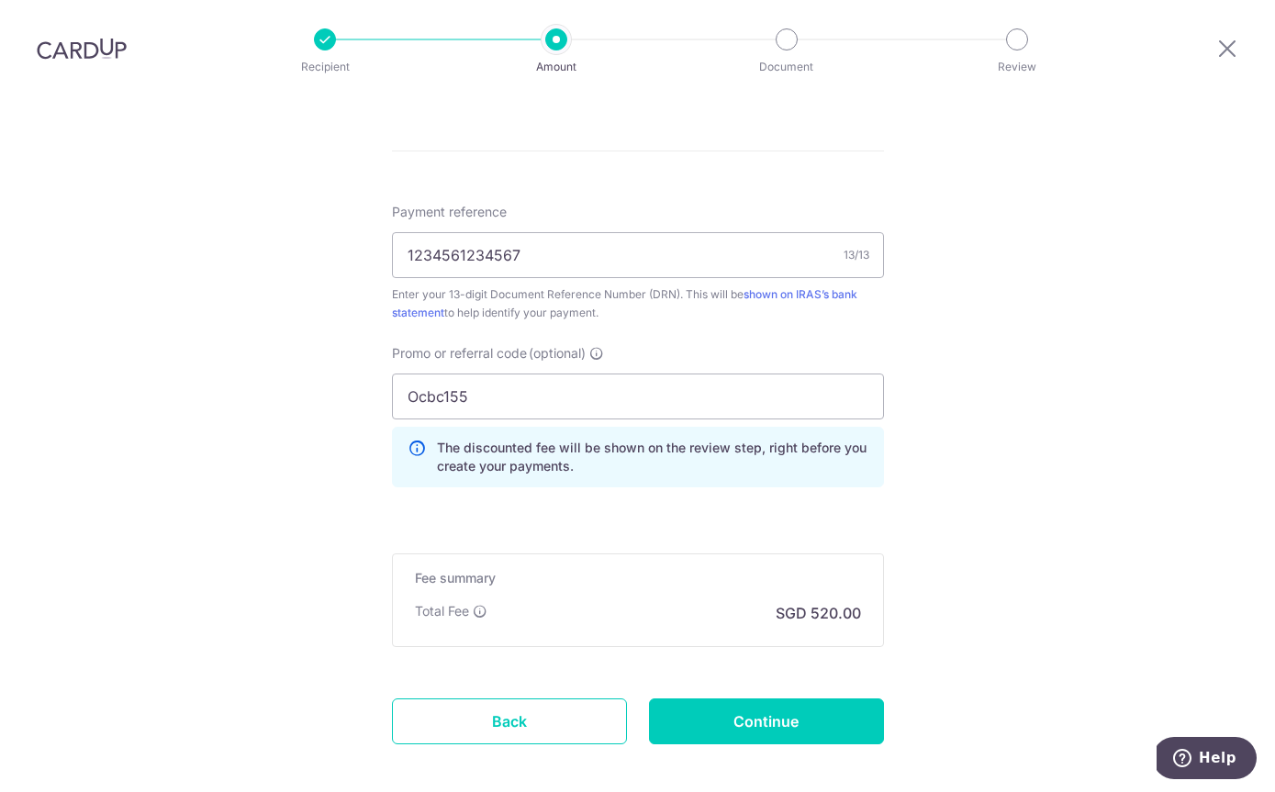
click at [755, 698] on input "Continue" at bounding box center [766, 721] width 235 height 46
type input "Create Schedule"
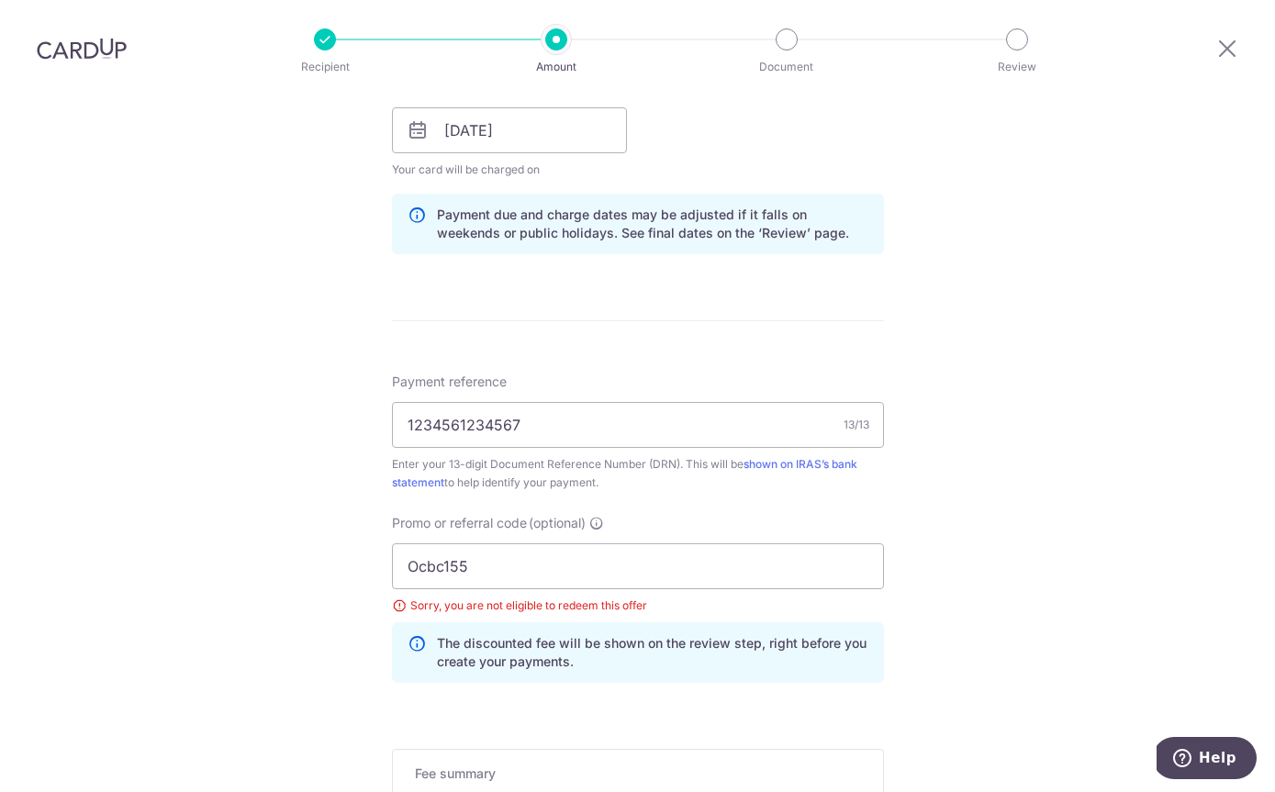
scroll to position [919, 0]
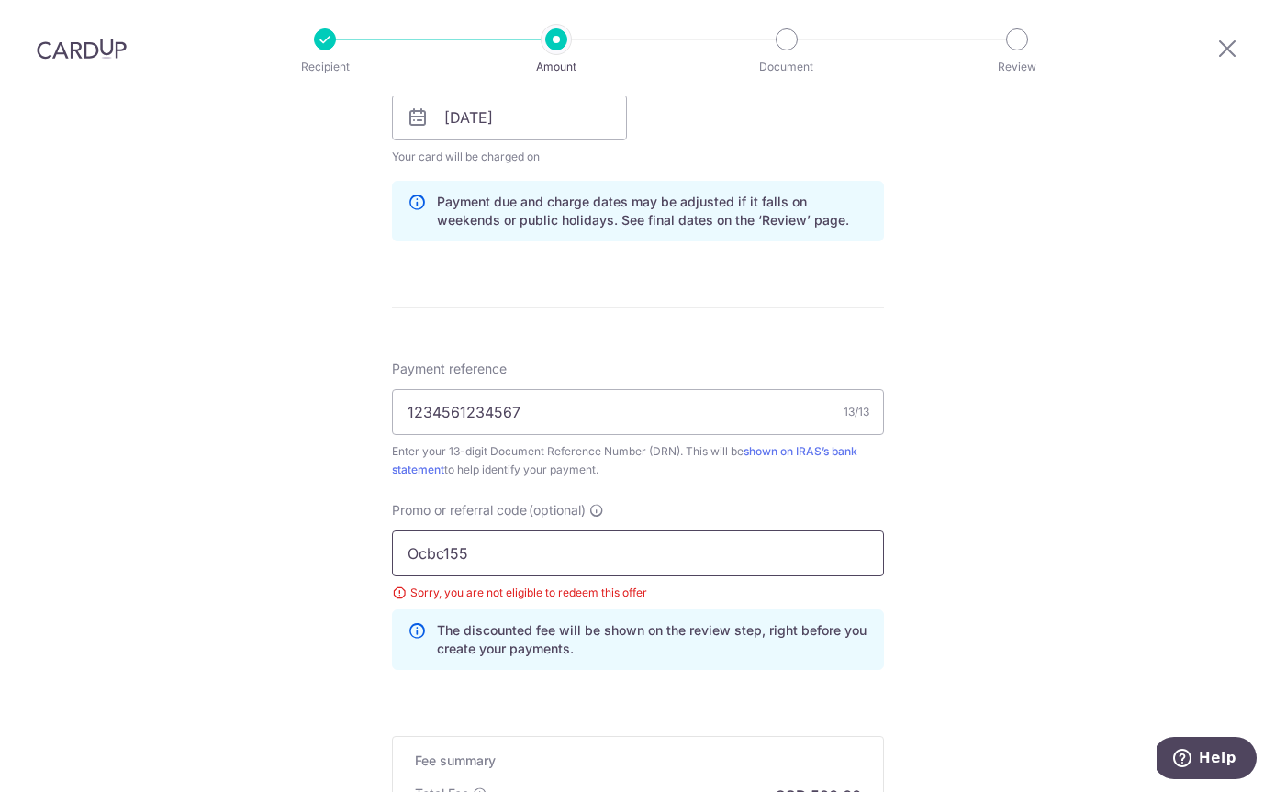
click at [792, 530] on input "Ocbc155" at bounding box center [638, 553] width 492 height 46
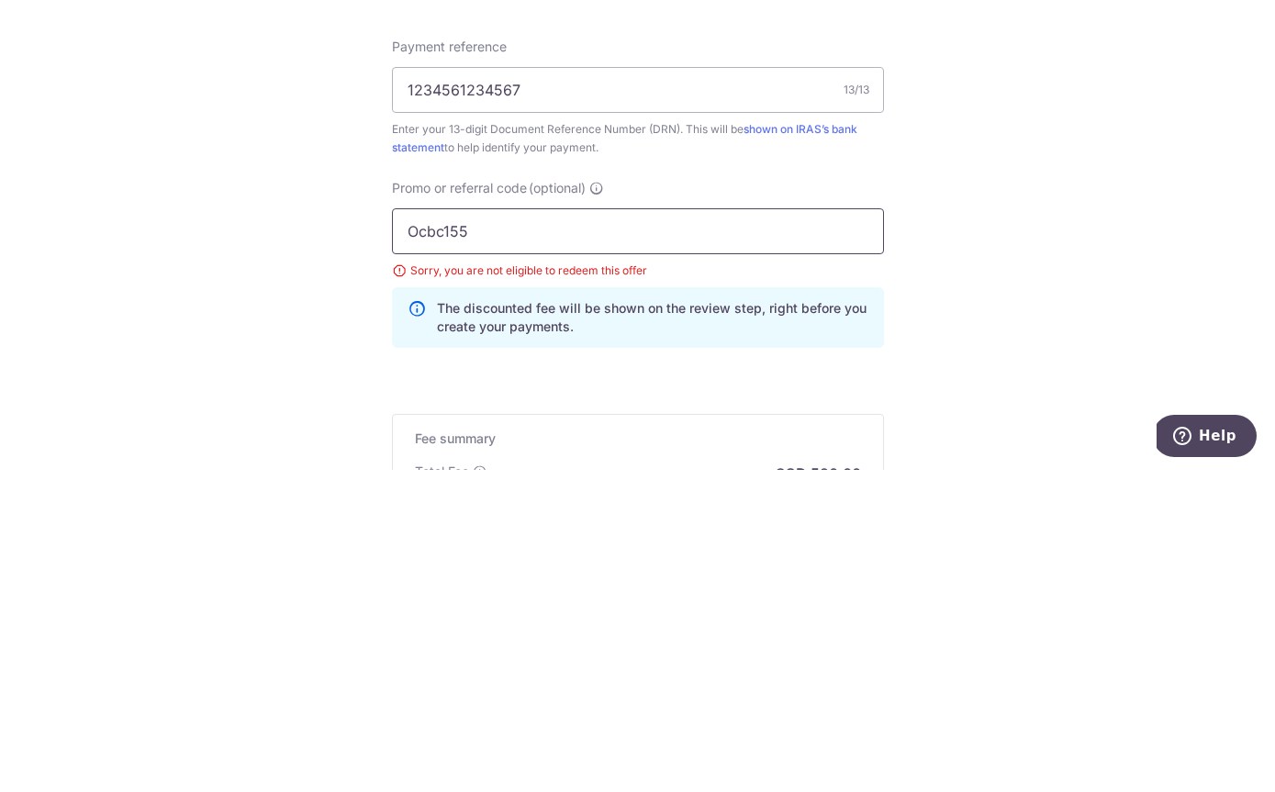
click at [876, 530] on input "Ocbc155" at bounding box center [638, 553] width 492 height 46
type input "O"
type input "Rec185"
click button "Add Card" at bounding box center [0, 0] width 0 height 0
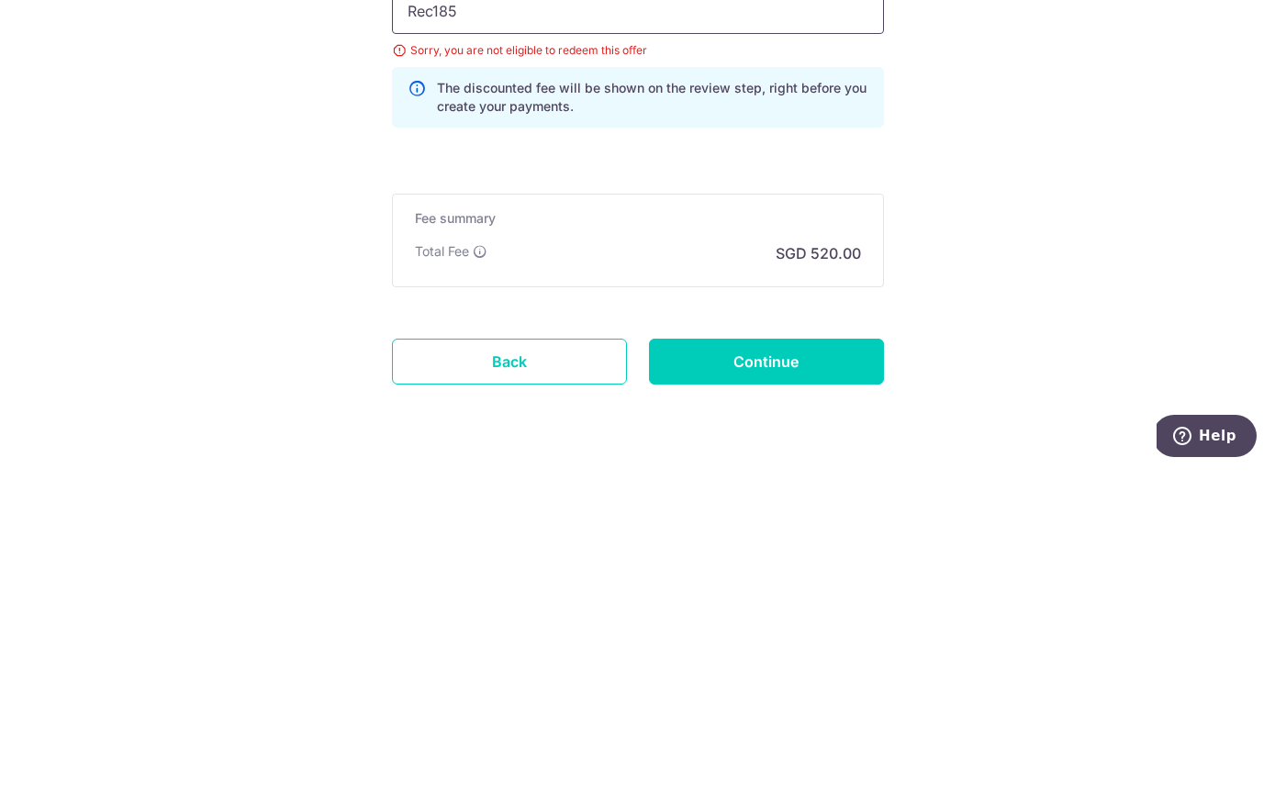
scroll to position [1138, 0]
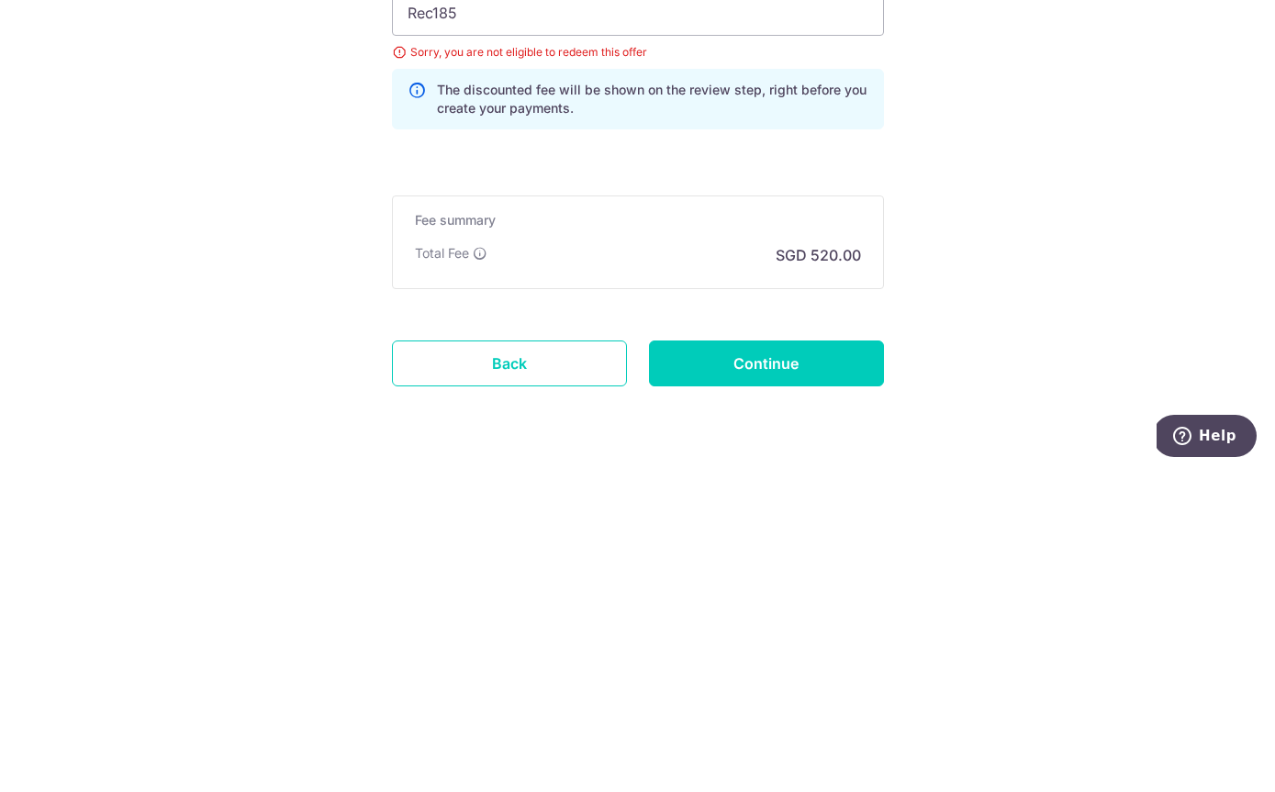
click at [830, 662] on input "Continue" at bounding box center [766, 685] width 235 height 46
type input "Update Schedule"
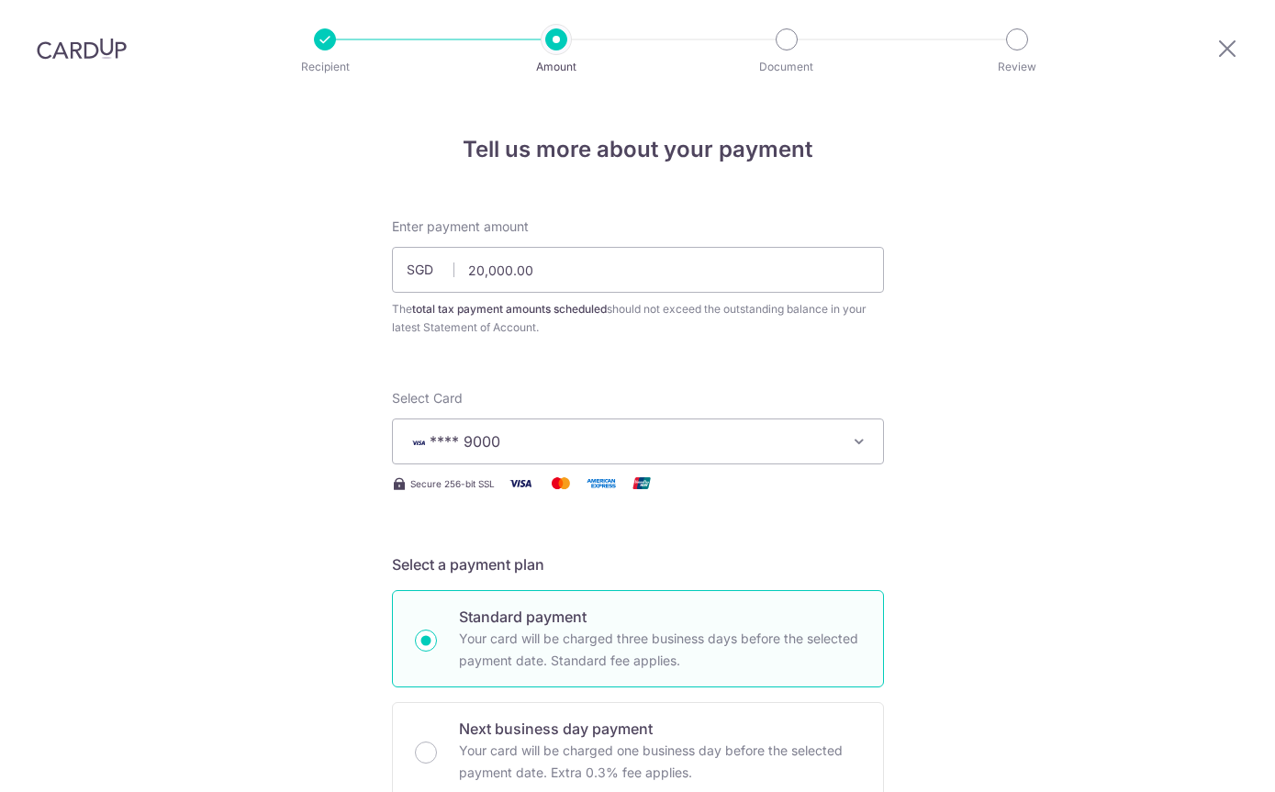
scroll to position [1138, 0]
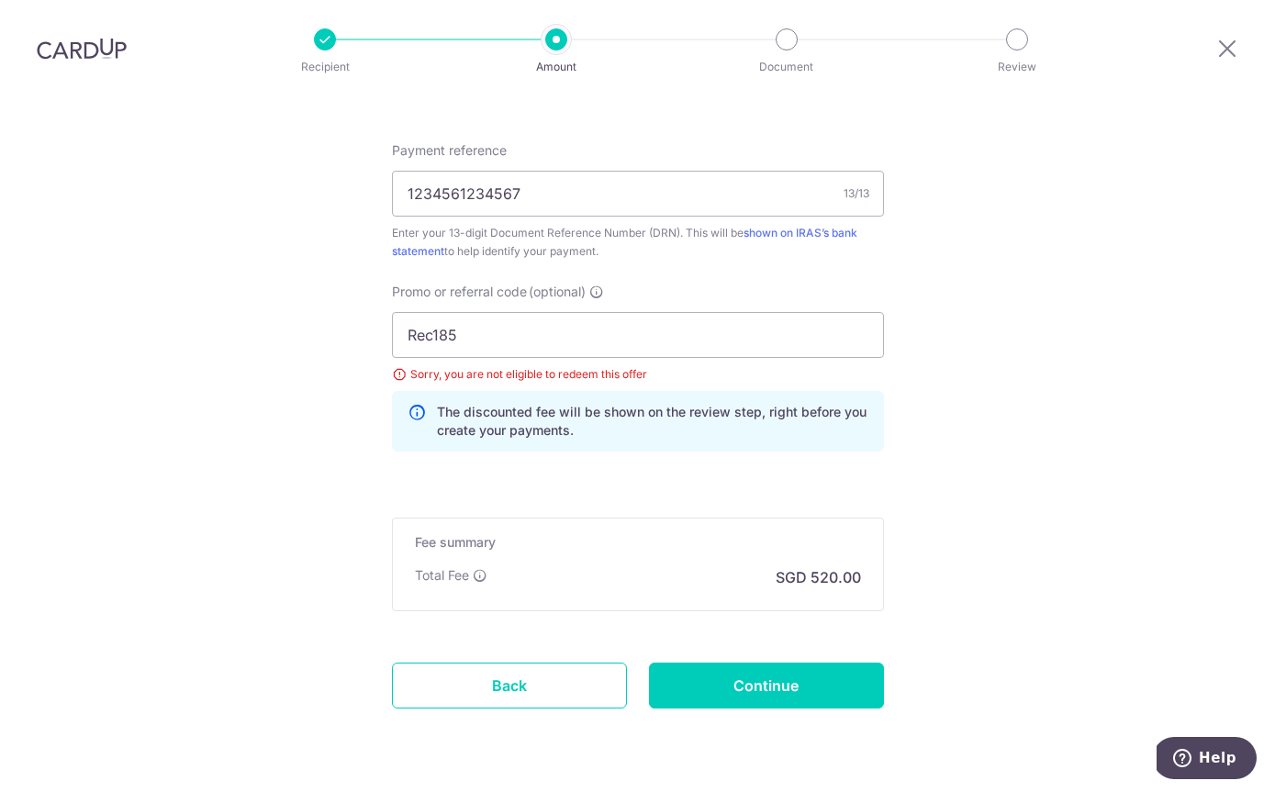
click at [844, 662] on input "Continue" at bounding box center [766, 685] width 235 height 46
type input "Update Schedule"
click at [754, 312] on input "Rec185" at bounding box center [638, 335] width 492 height 46
type input "R"
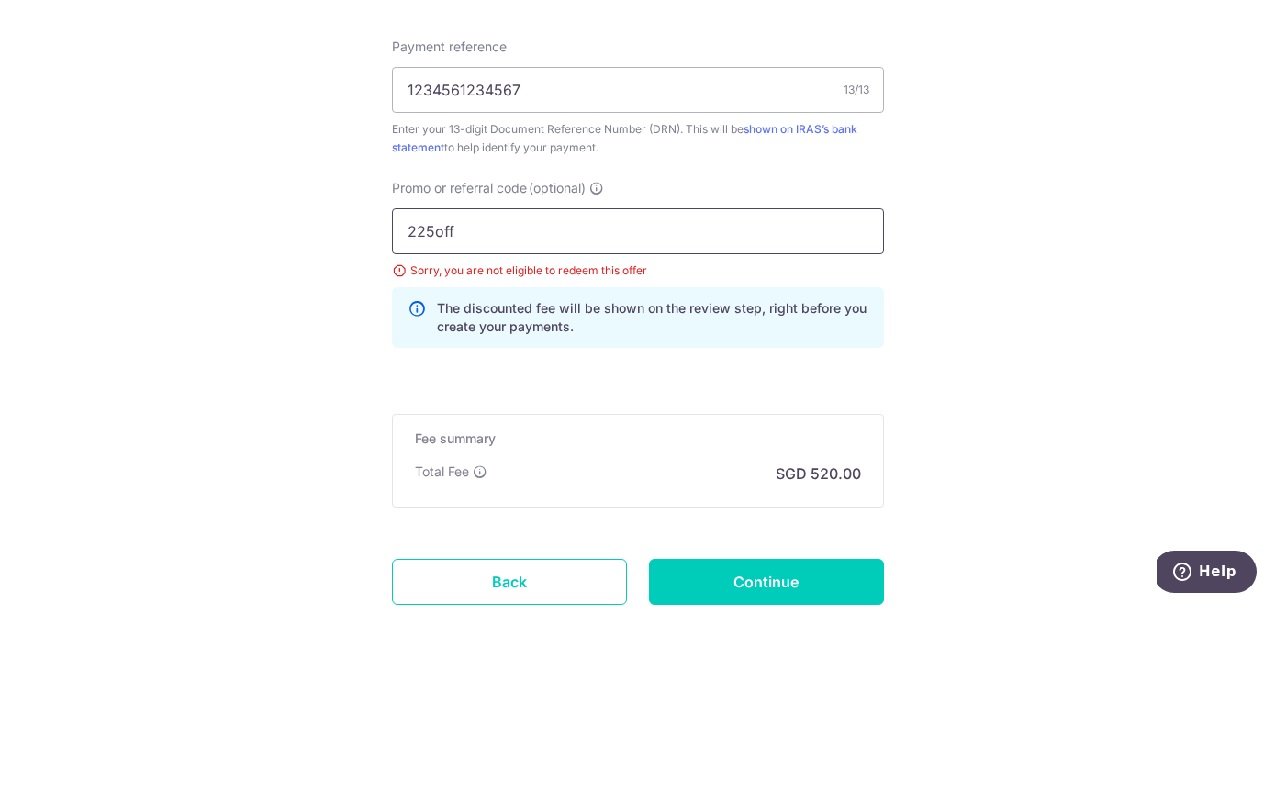
click button "Add Card" at bounding box center [0, 0] width 0 height 0
type input "2"
click button "Add Card" at bounding box center [0, 0] width 0 height 0
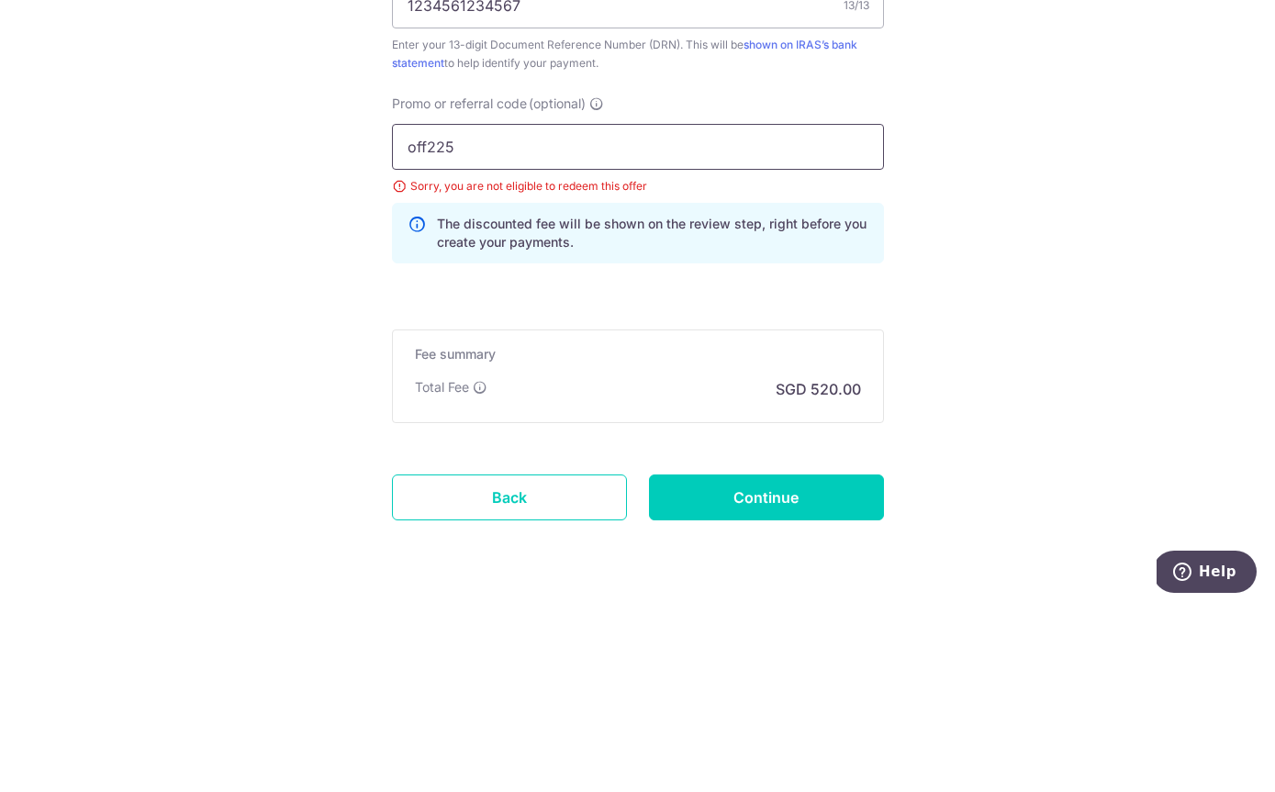
scroll to position [1138, 0]
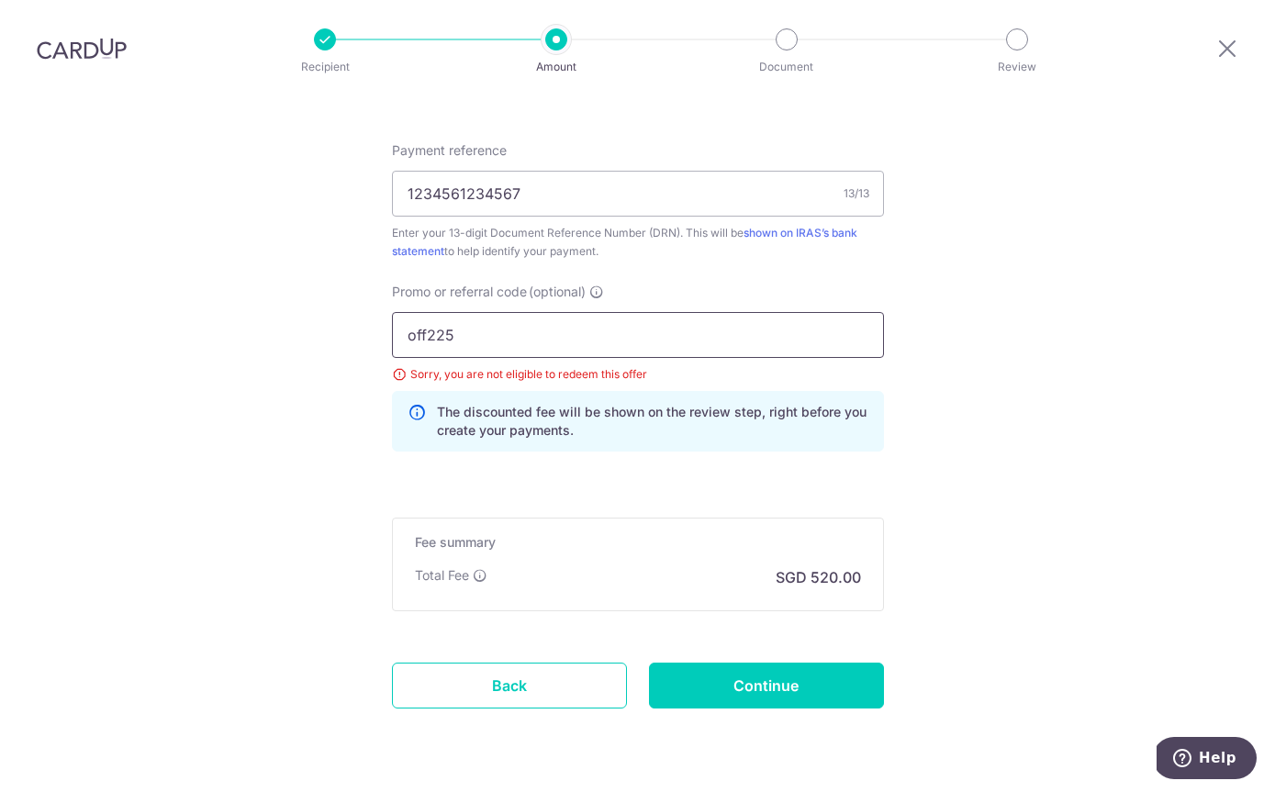
type input "off225"
click at [758, 662] on input "Continue" at bounding box center [766, 685] width 235 height 46
type input "Update Schedule"
click at [539, 312] on input "off225" at bounding box center [638, 335] width 492 height 46
type input "o"
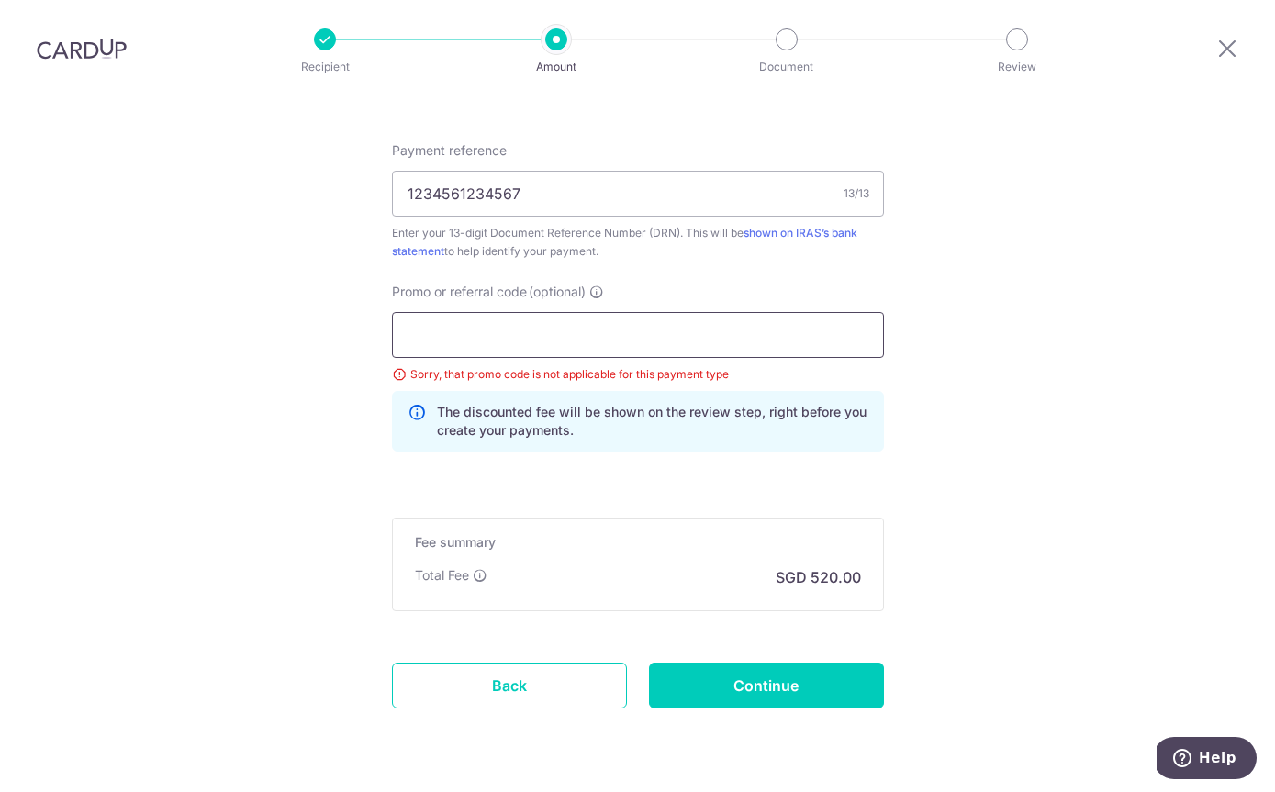
scroll to position [1055, 0]
